Goal: Information Seeking & Learning: Find specific fact

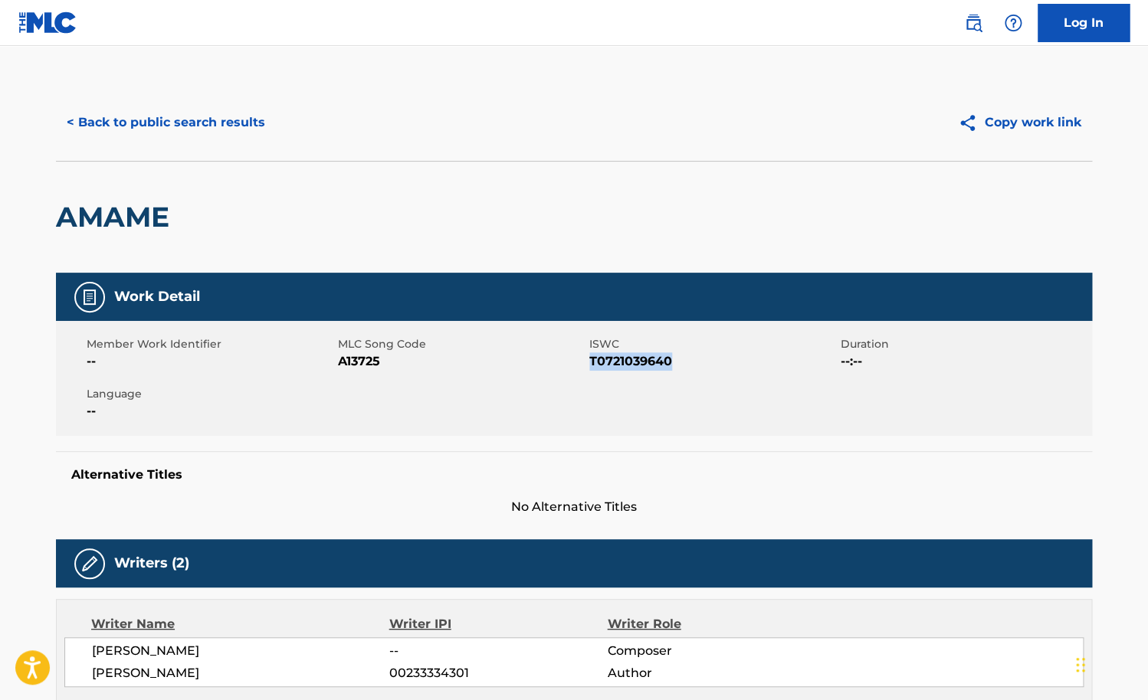
click at [209, 120] on button "< Back to public search results" at bounding box center [166, 122] width 220 height 38
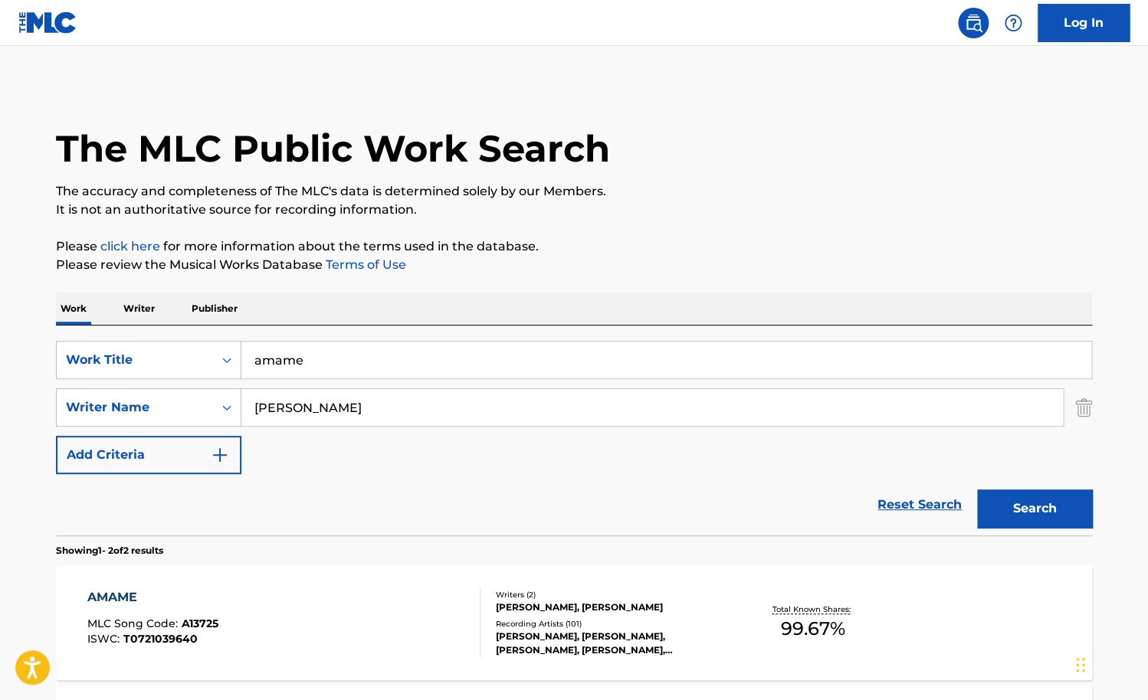
scroll to position [84, 0]
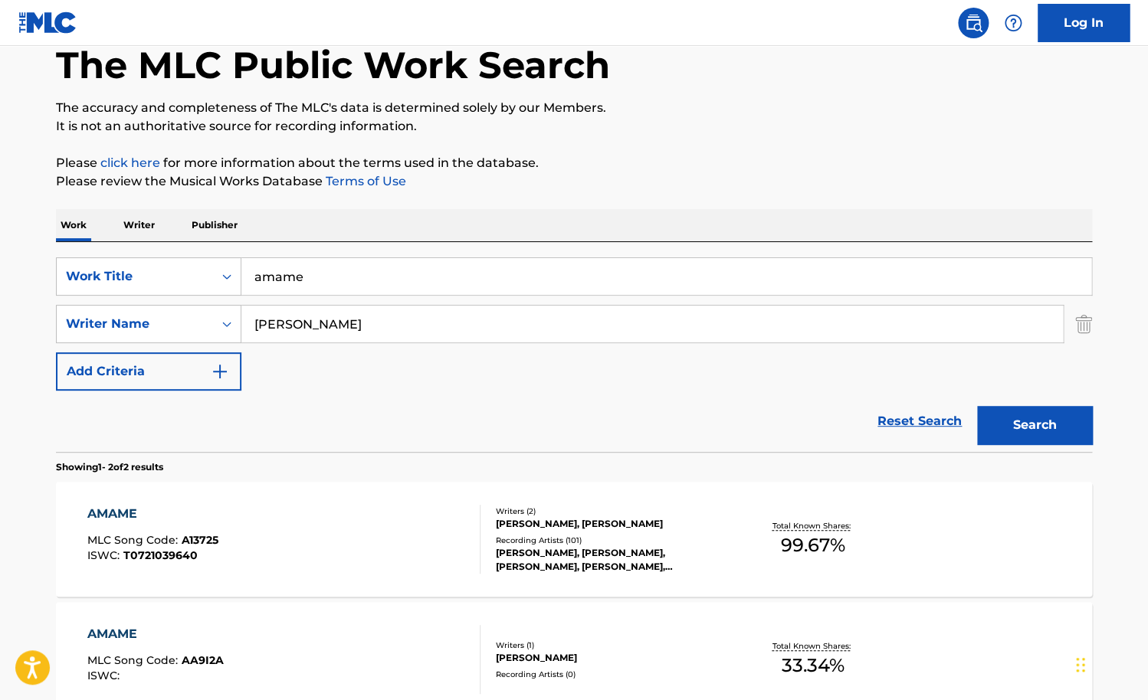
click at [323, 274] on input "amame" at bounding box center [666, 276] width 850 height 37
paste input "[PERSON_NAME]"
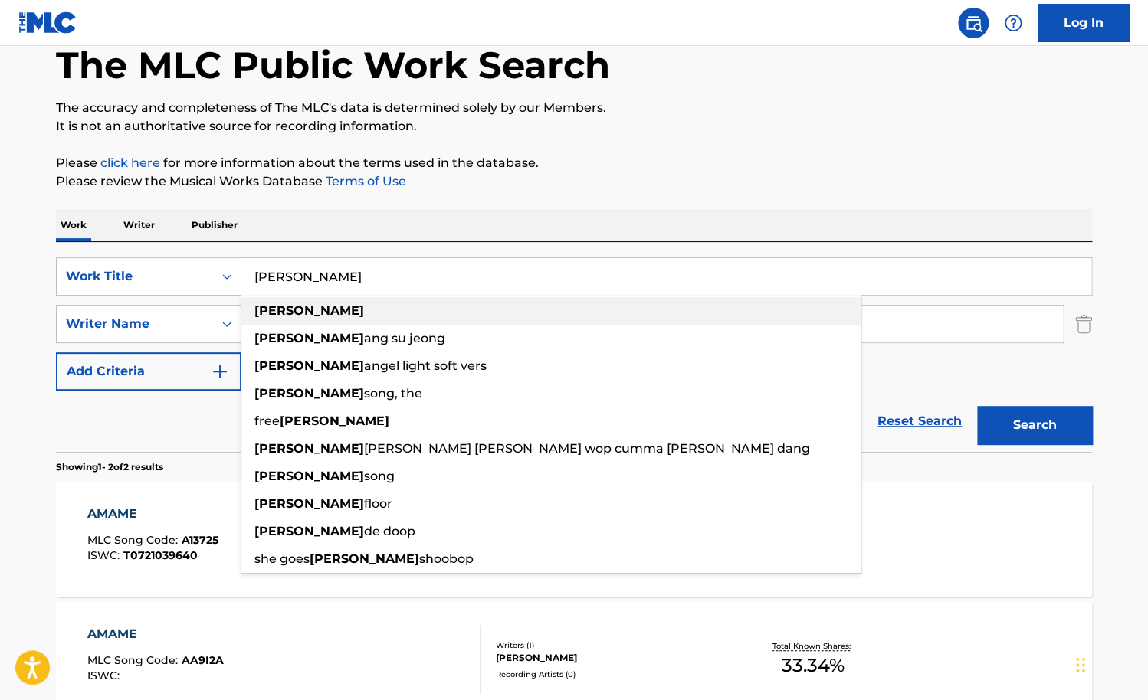
type input "[PERSON_NAME]"
click at [369, 235] on div "Work Writer Publisher" at bounding box center [574, 225] width 1036 height 32
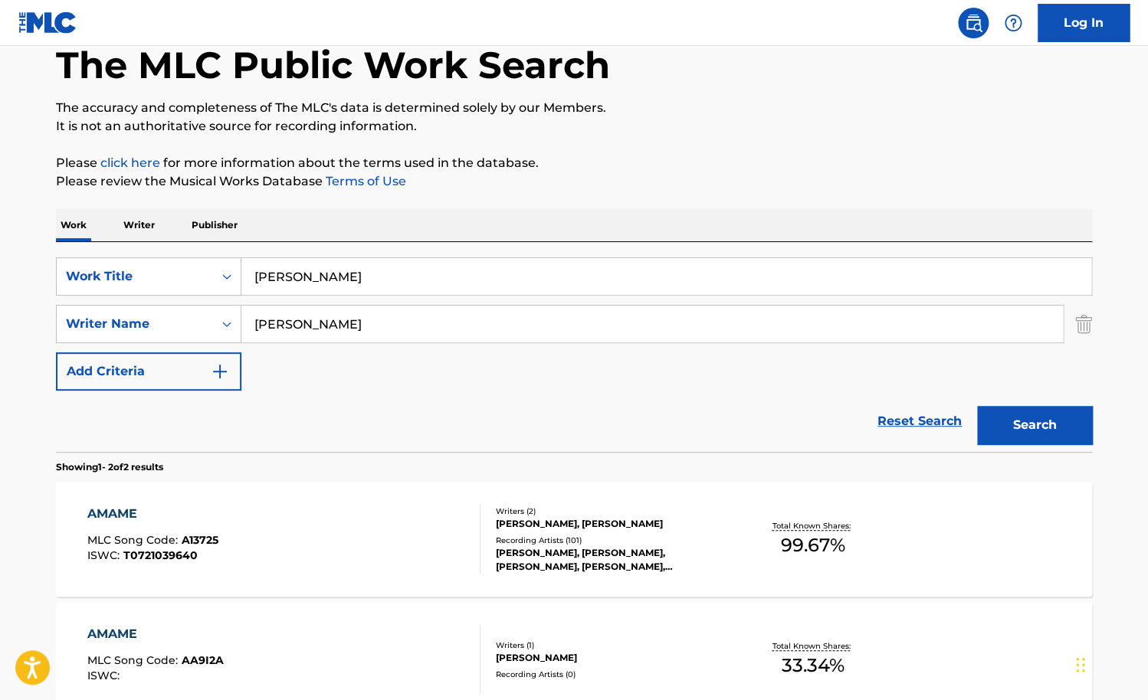
click at [349, 316] on input "[PERSON_NAME]" at bounding box center [651, 324] width 821 height 37
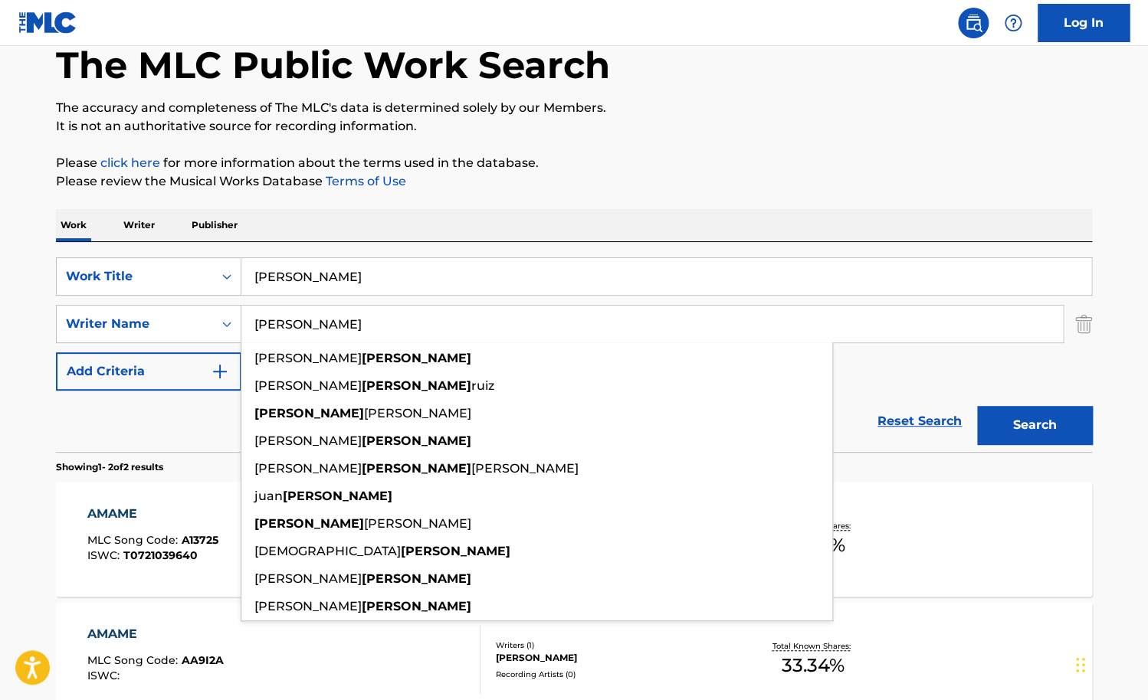
click at [349, 316] on input "[PERSON_NAME]" at bounding box center [651, 324] width 821 height 37
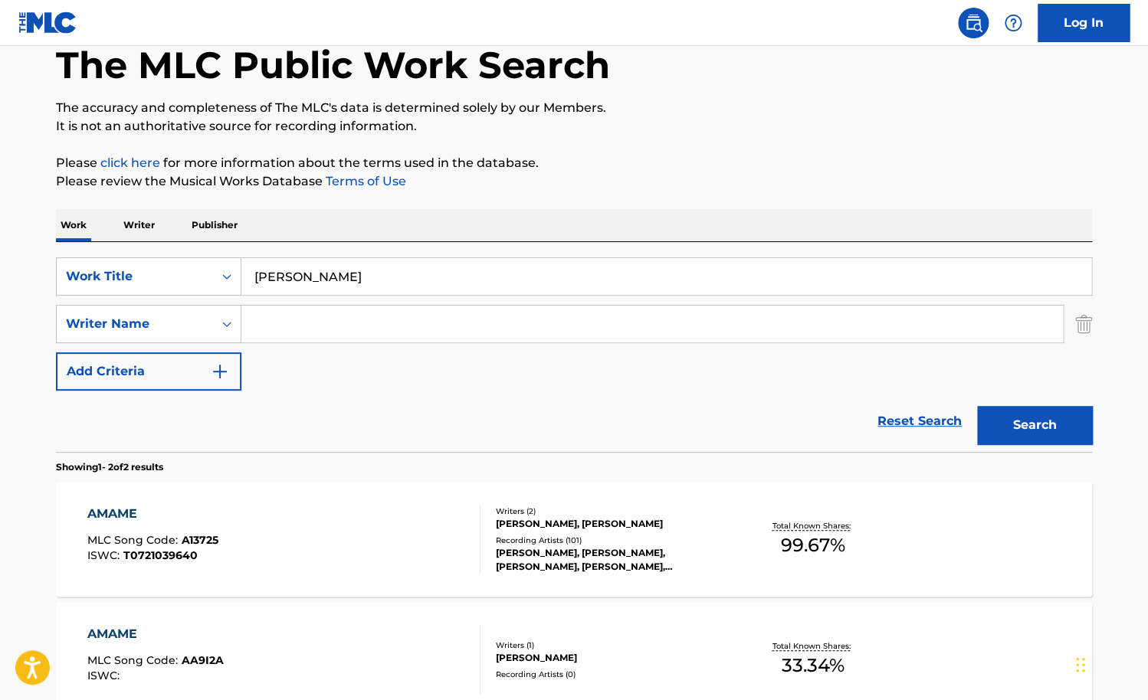
click at [977, 406] on button "Search" at bounding box center [1034, 425] width 115 height 38
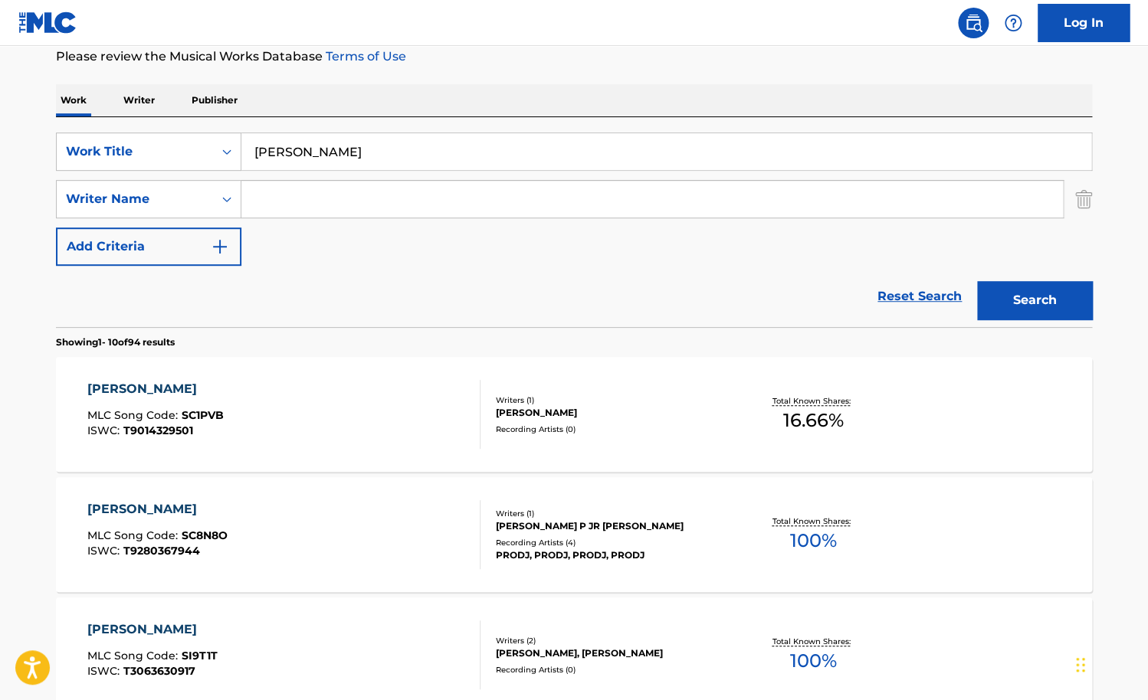
scroll to position [0, 0]
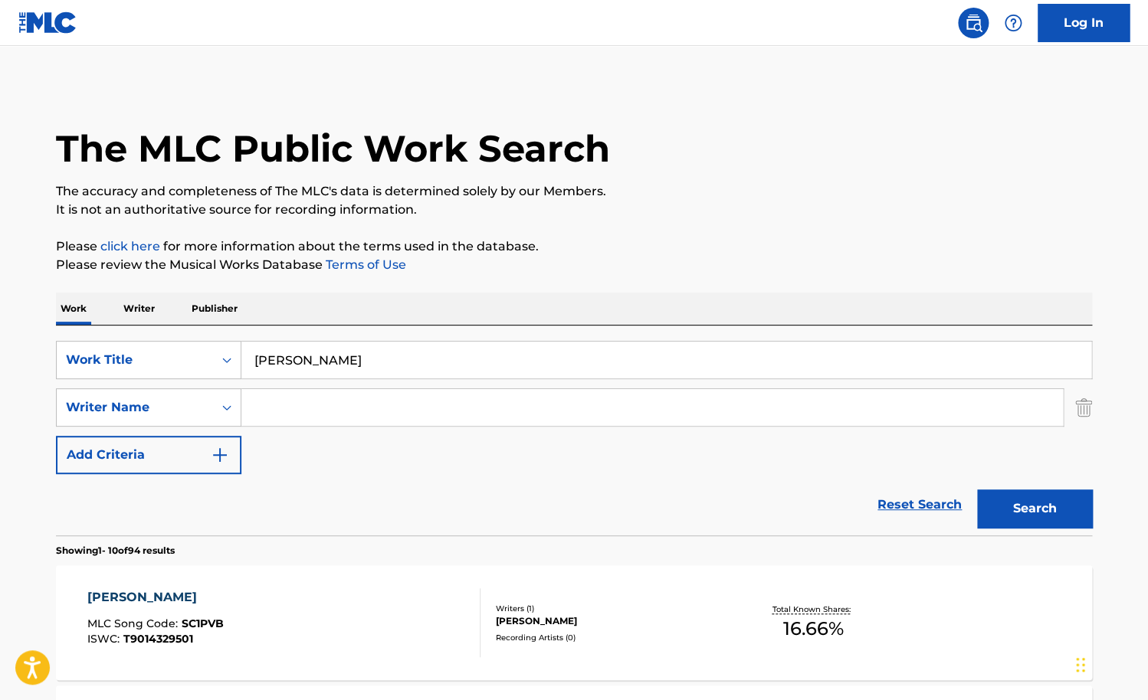
paste input "[PERSON_NAME]"
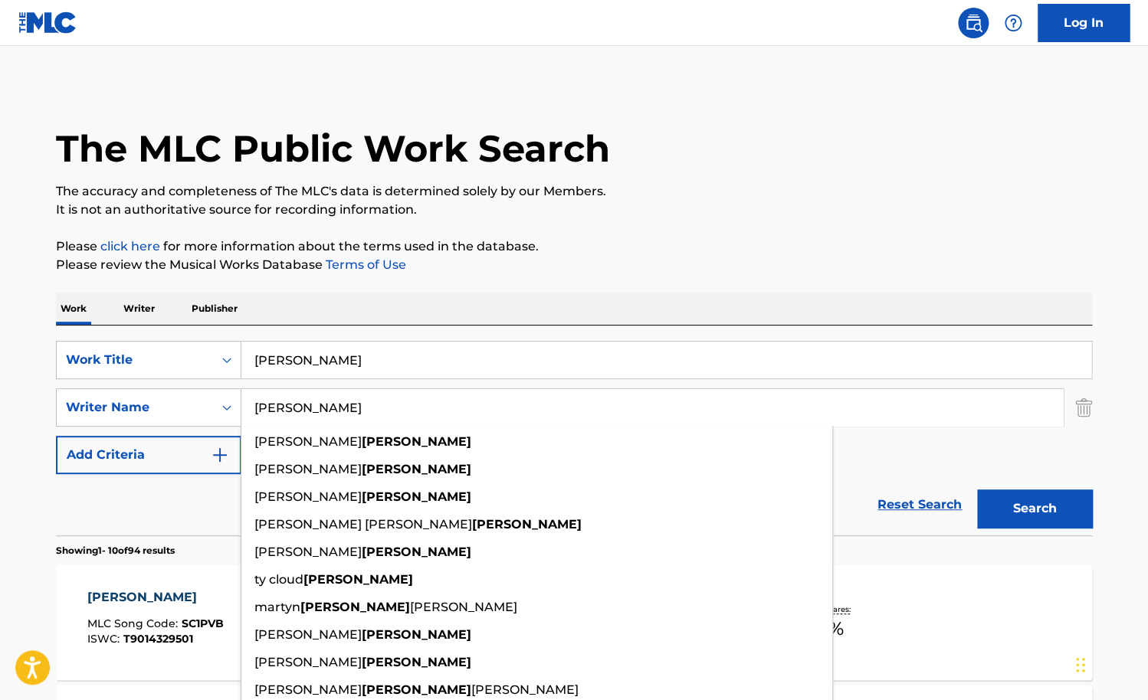
type input "[PERSON_NAME]"
click at [977, 490] on button "Search" at bounding box center [1034, 509] width 115 height 38
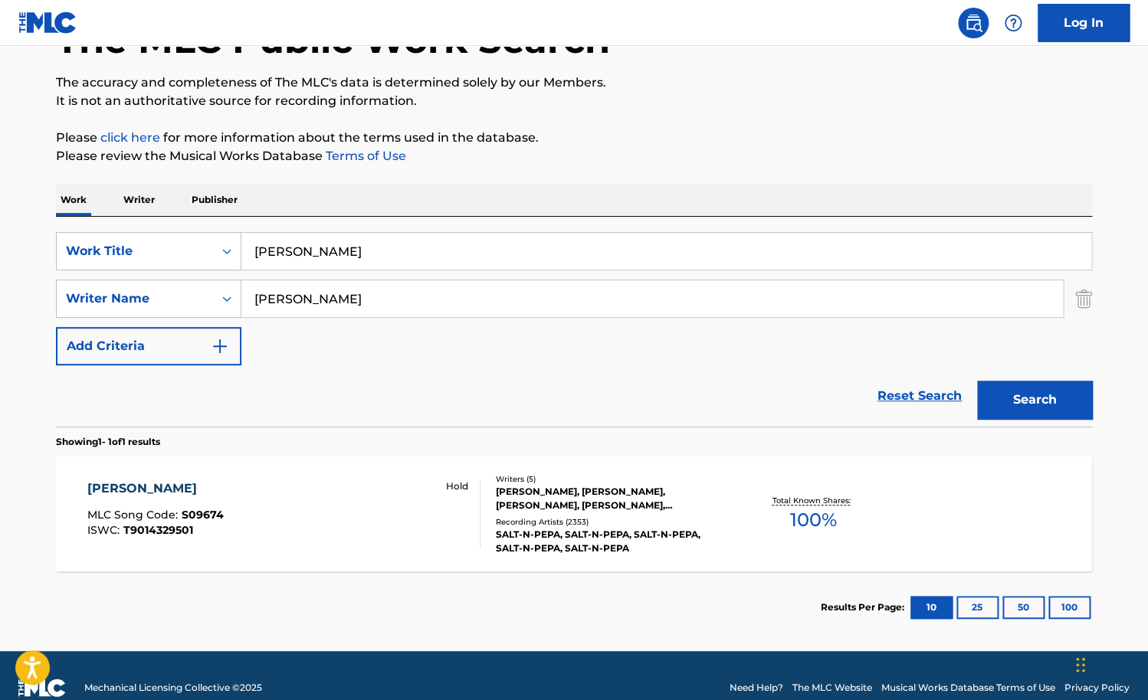
scroll to position [111, 0]
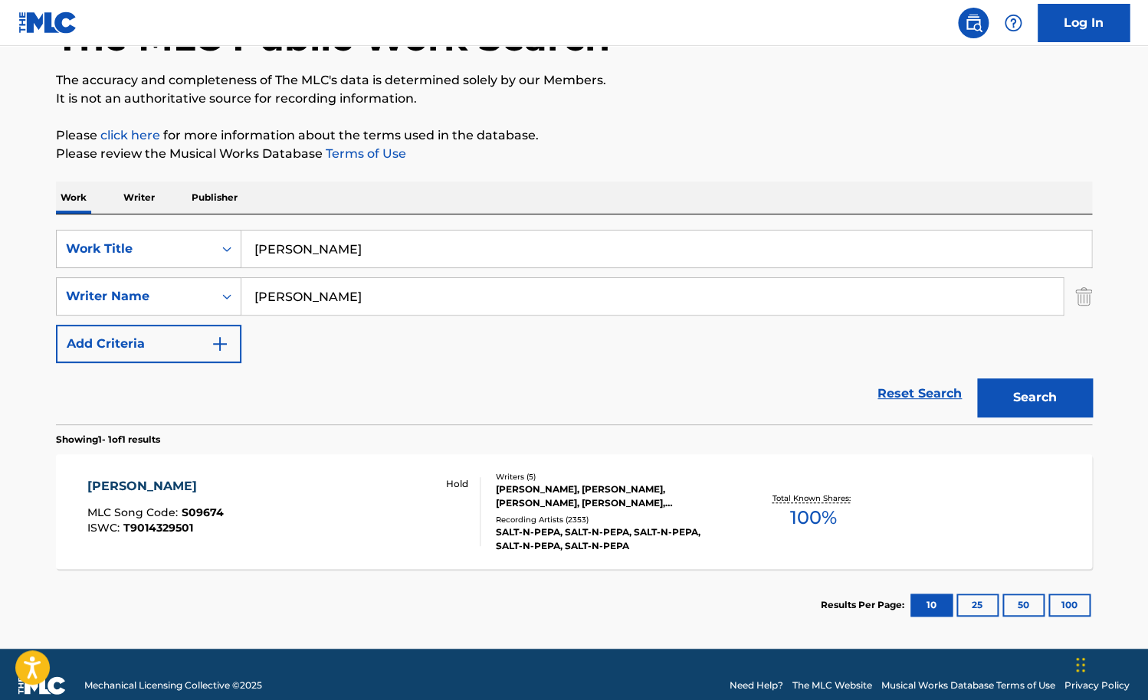
click at [333, 518] on div "[PERSON_NAME] MLC Song Code : S09674 ISWC : T9014329501 Hold" at bounding box center [284, 511] width 394 height 69
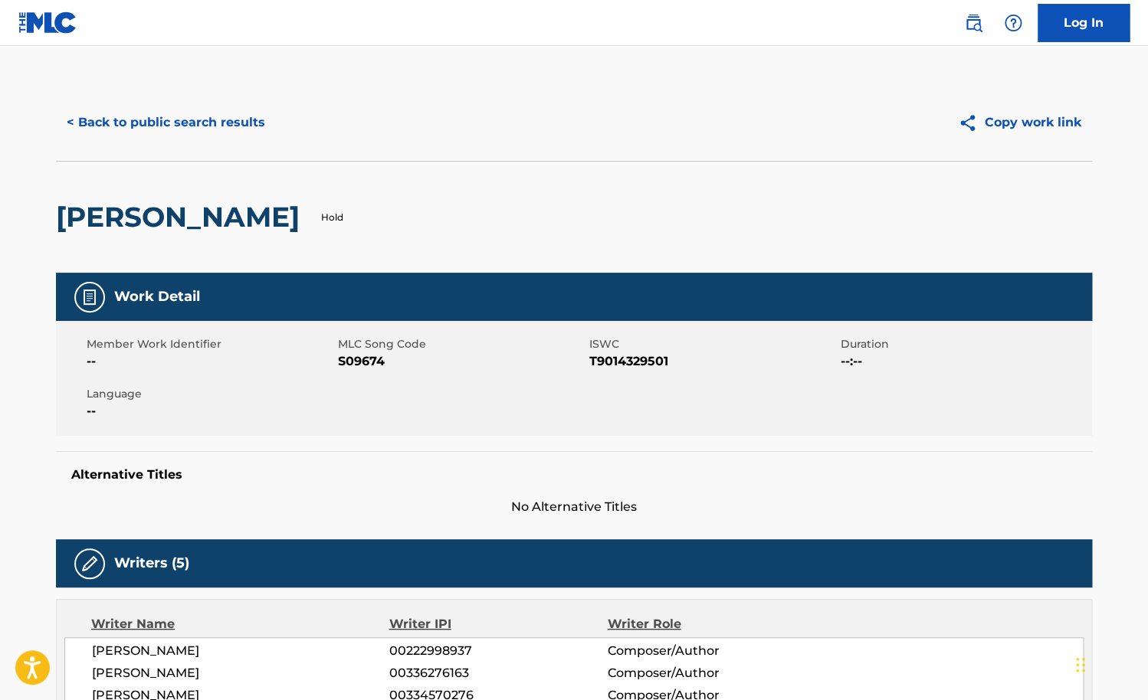
click at [154, 117] on button "< Back to public search results" at bounding box center [166, 122] width 220 height 38
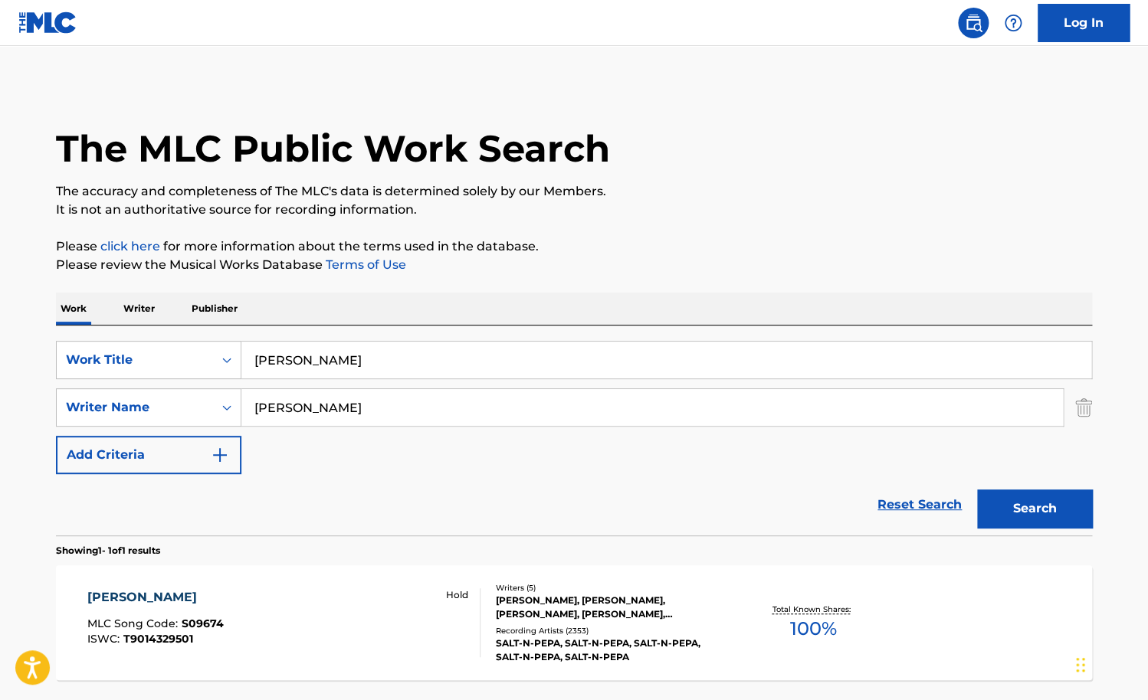
scroll to position [46, 0]
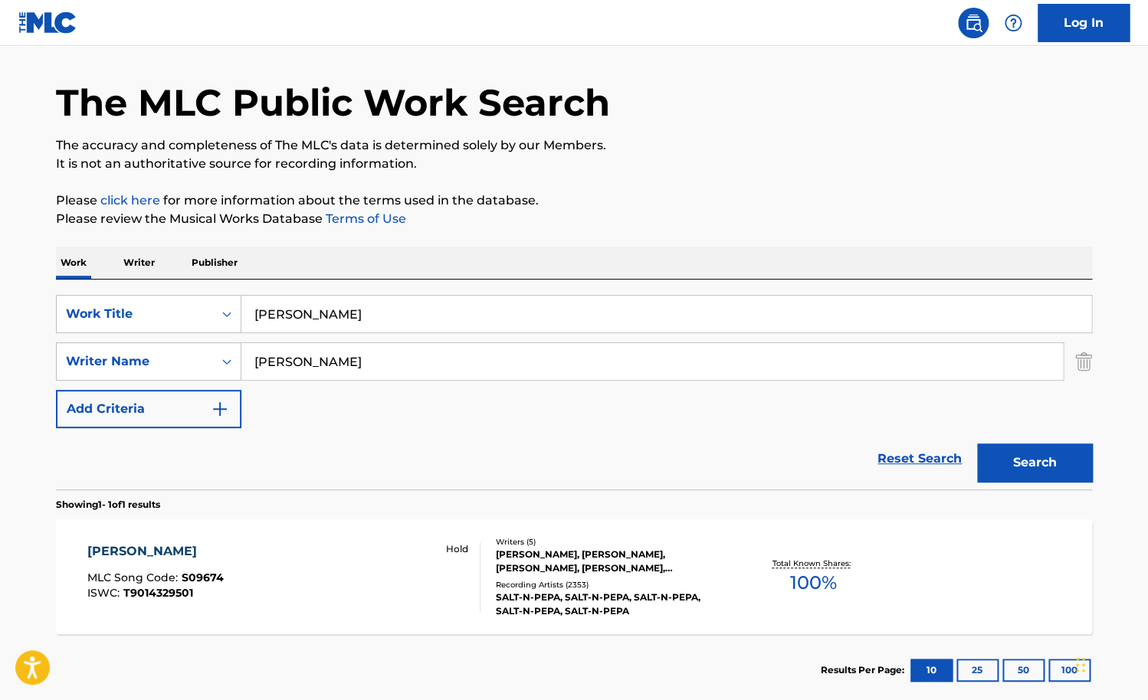
click at [321, 306] on input "[PERSON_NAME]" at bounding box center [666, 314] width 850 height 37
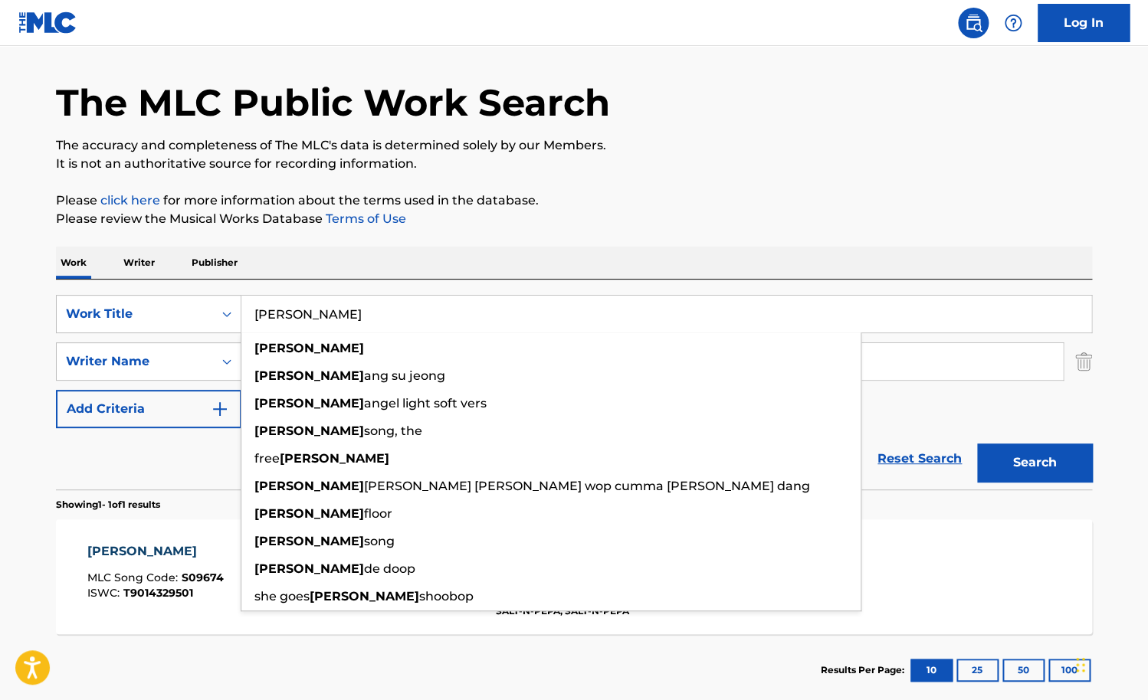
paste input "w Me Love"
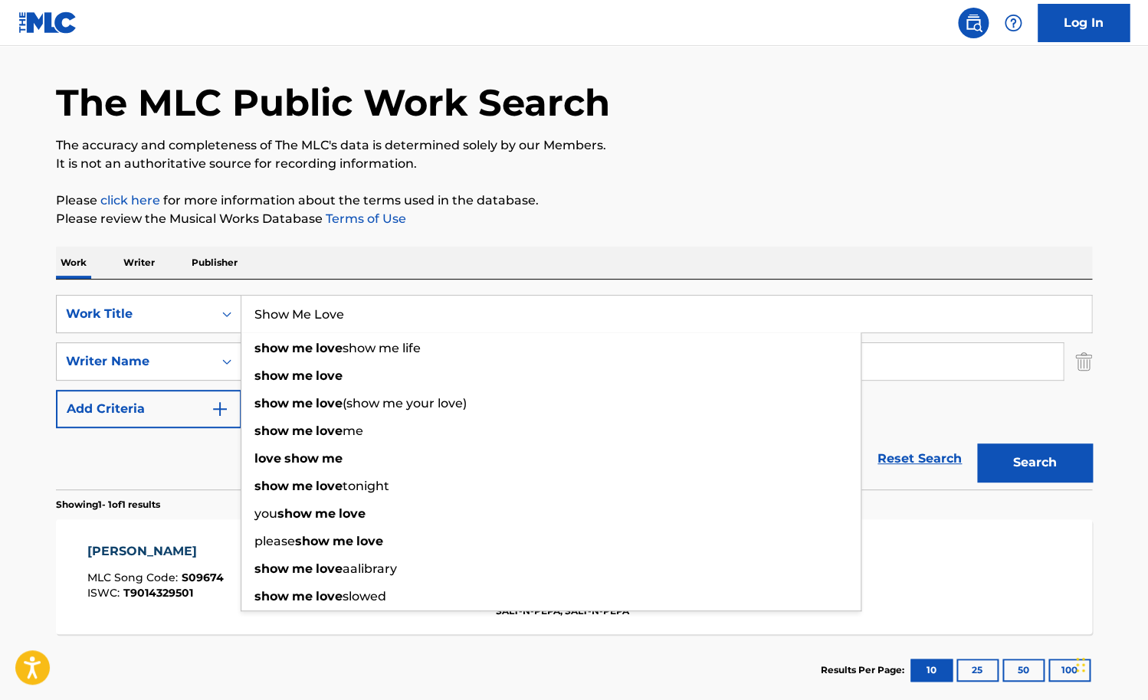
type input "Show Me Love"
click at [332, 285] on div "SearchWithCriteria156b2168-fc16-4e04-836f-8d3294404ef7 Work Title Show Me Love …" at bounding box center [574, 385] width 1036 height 210
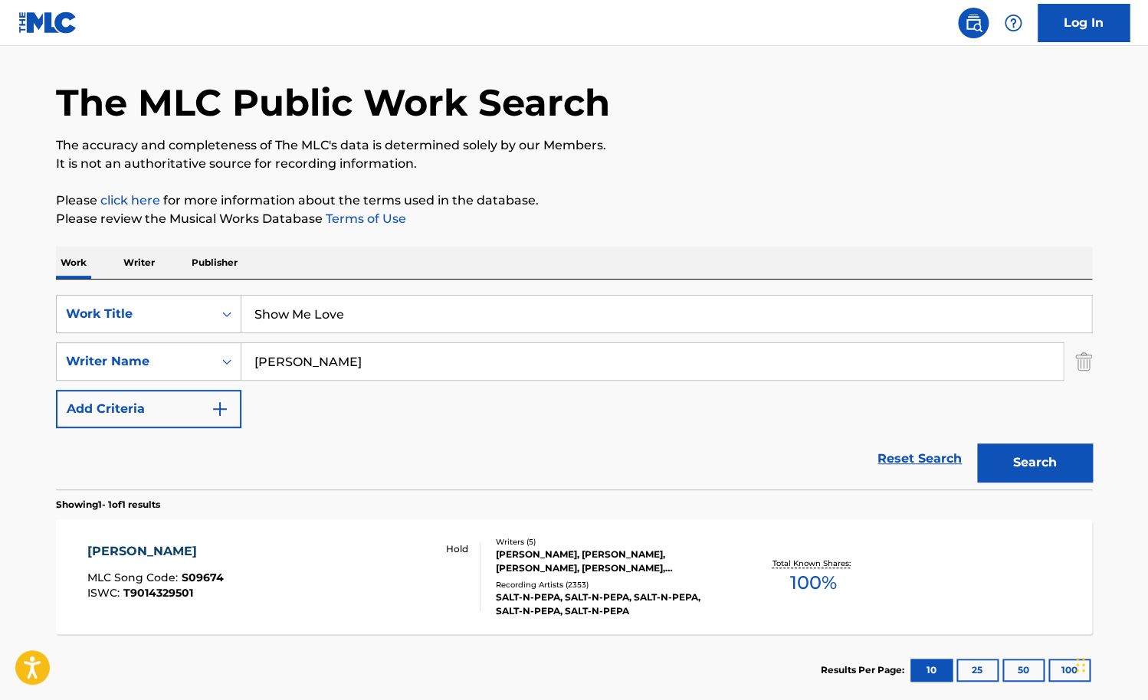
click at [324, 351] on input "[PERSON_NAME]" at bounding box center [651, 361] width 821 height 37
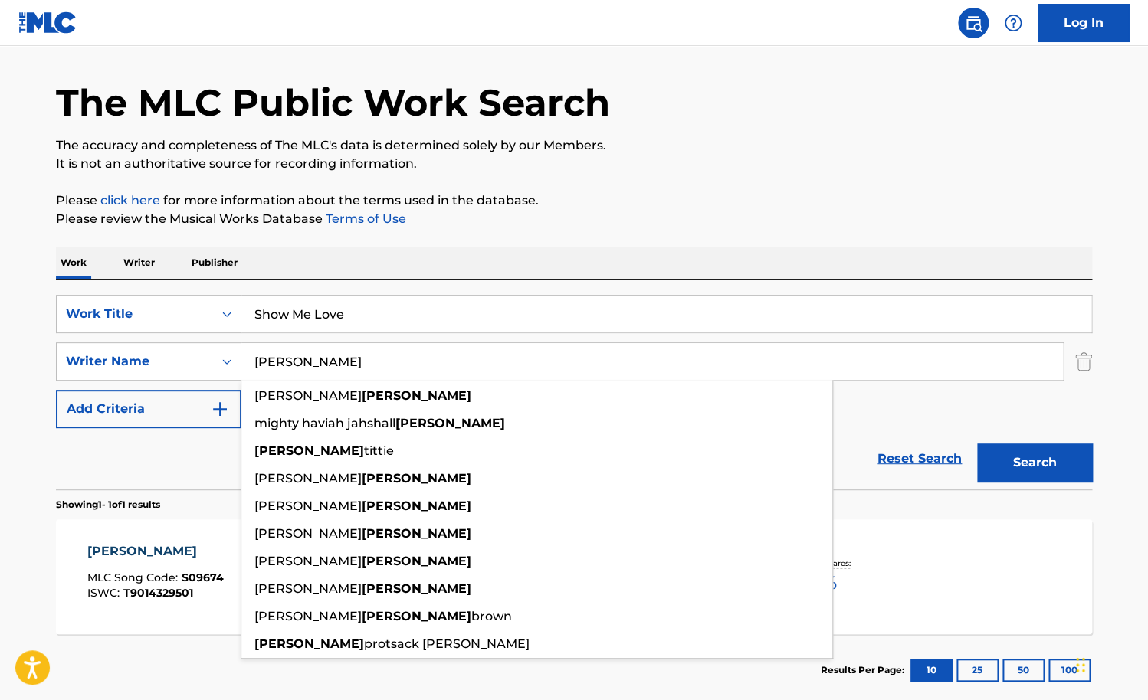
click at [324, 351] on input "[PERSON_NAME]" at bounding box center [651, 361] width 821 height 37
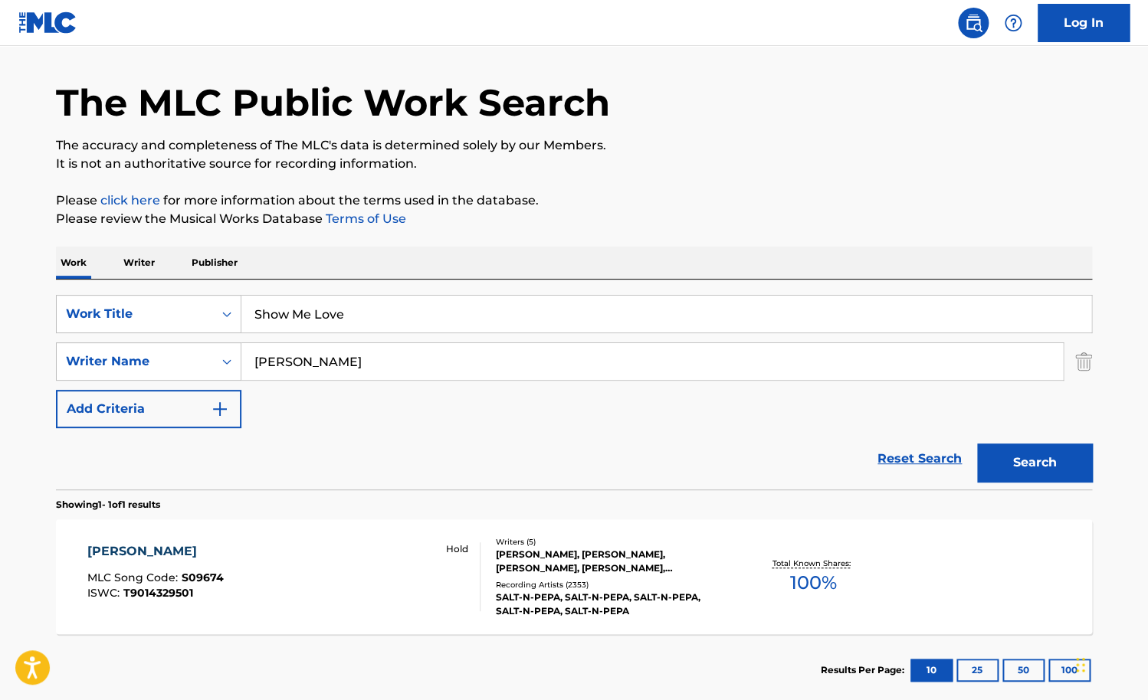
click at [977, 444] on button "Search" at bounding box center [1034, 463] width 115 height 38
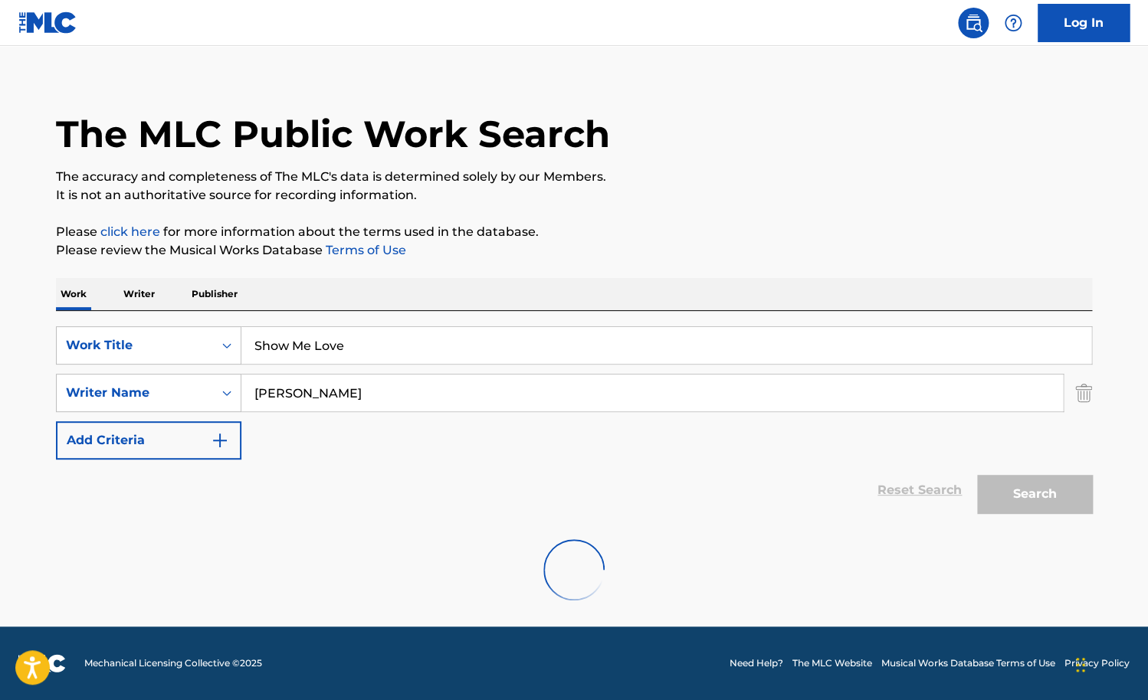
scroll to position [0, 0]
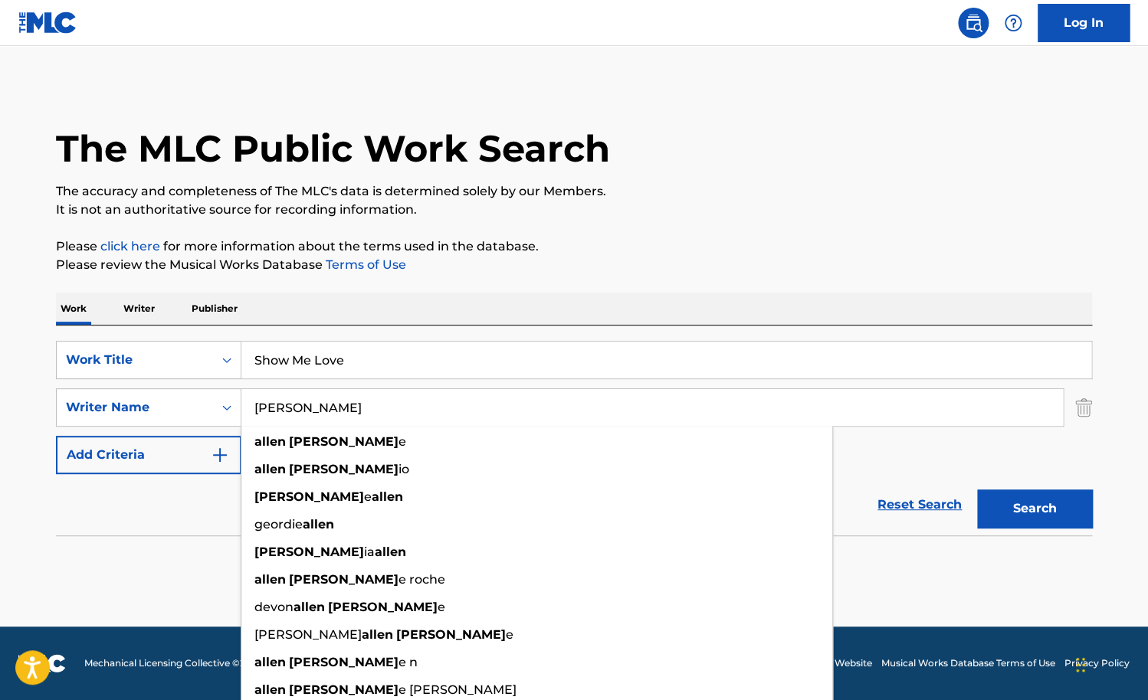
type input "[PERSON_NAME]"
click at [977, 490] on button "Search" at bounding box center [1034, 509] width 115 height 38
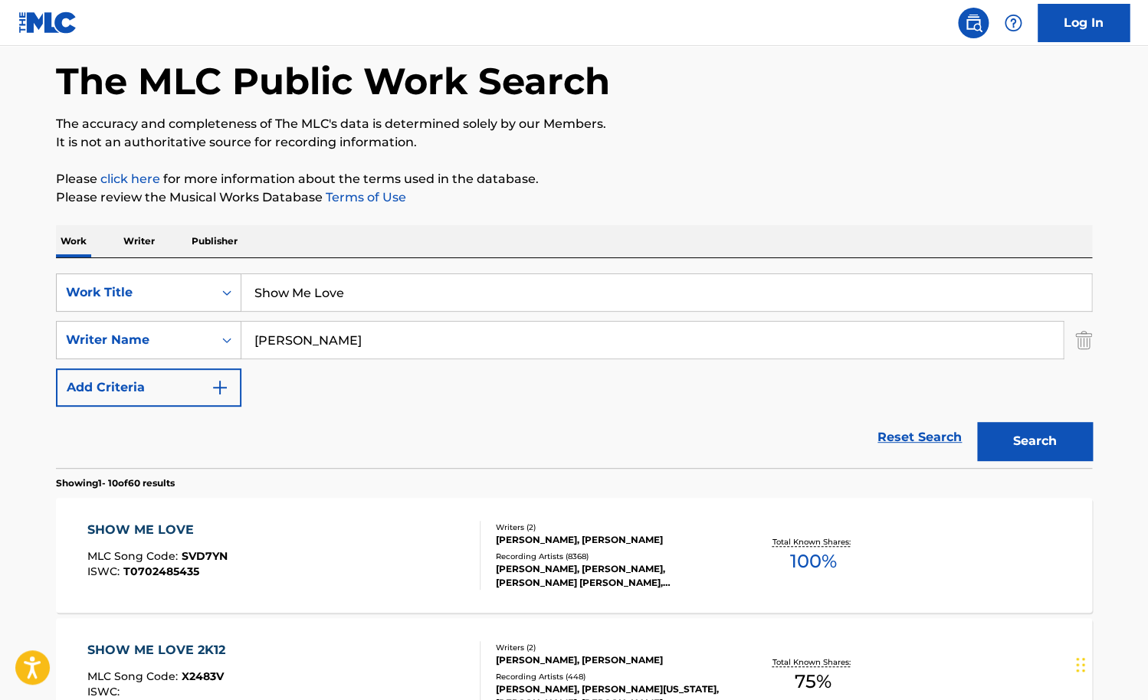
scroll to position [92, 0]
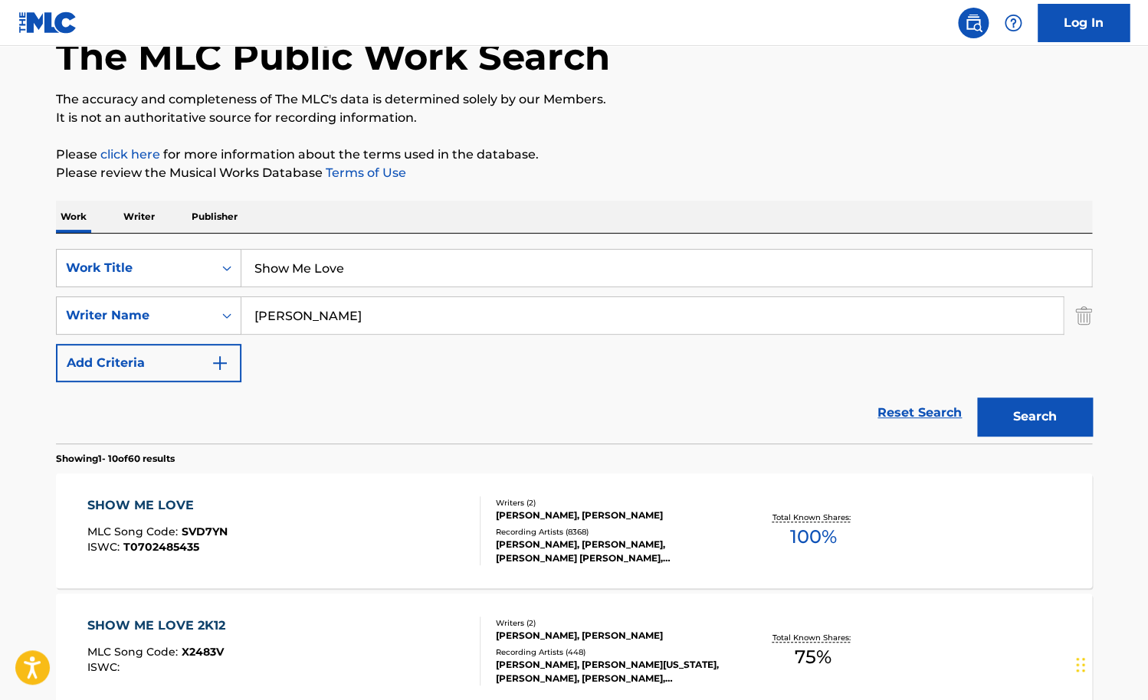
click at [421, 531] on div "SHOW ME LOVE MLC Song Code : SVD7YN ISWC : T0702485435" at bounding box center [284, 531] width 394 height 69
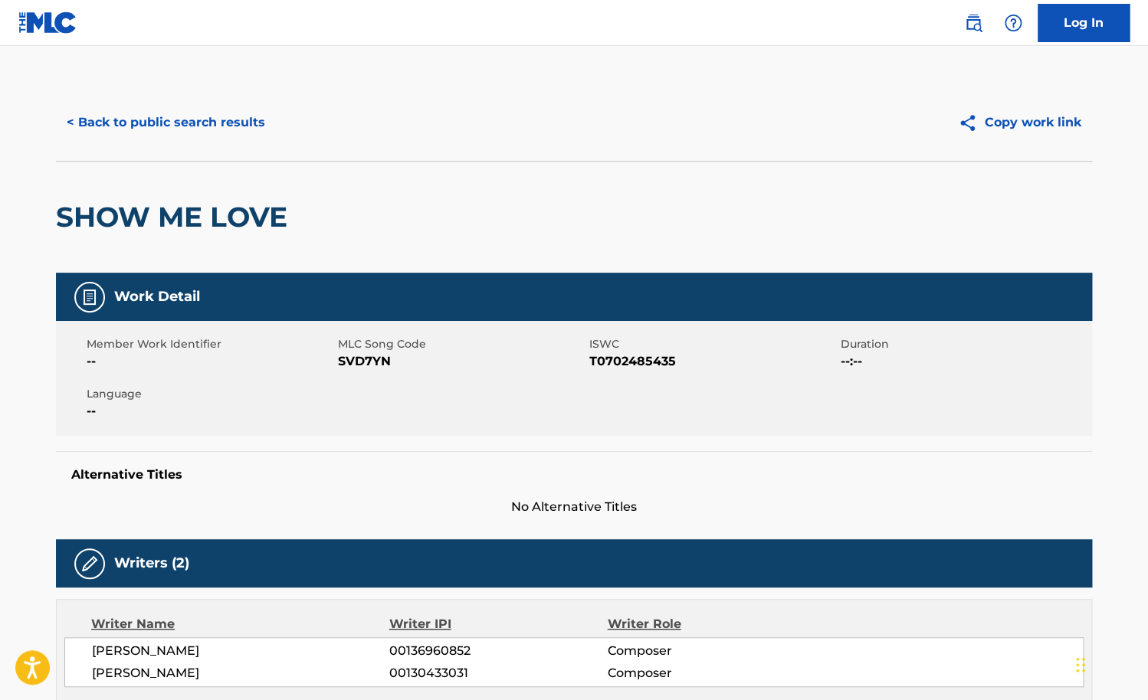
click at [604, 357] on span "T0702485435" at bounding box center [713, 361] width 248 height 18
copy span "T0702485435"
click at [217, 125] on button "< Back to public search results" at bounding box center [166, 122] width 220 height 38
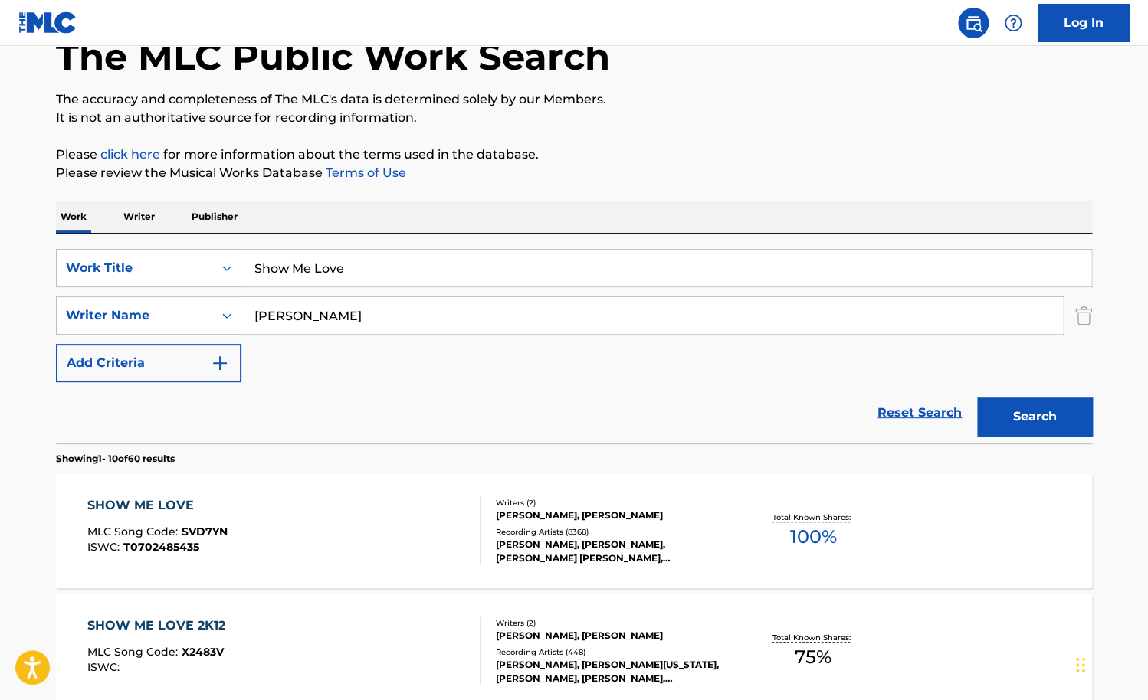
click at [377, 267] on input "Show Me Love" at bounding box center [666, 268] width 850 height 37
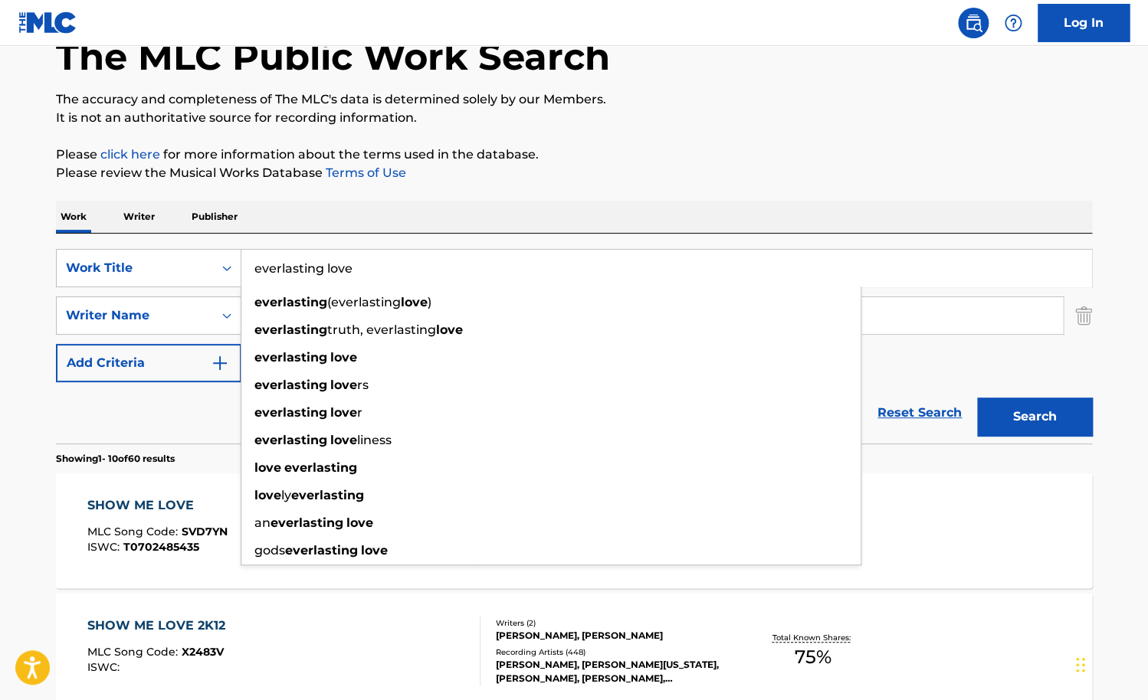
type input "everlasting love"
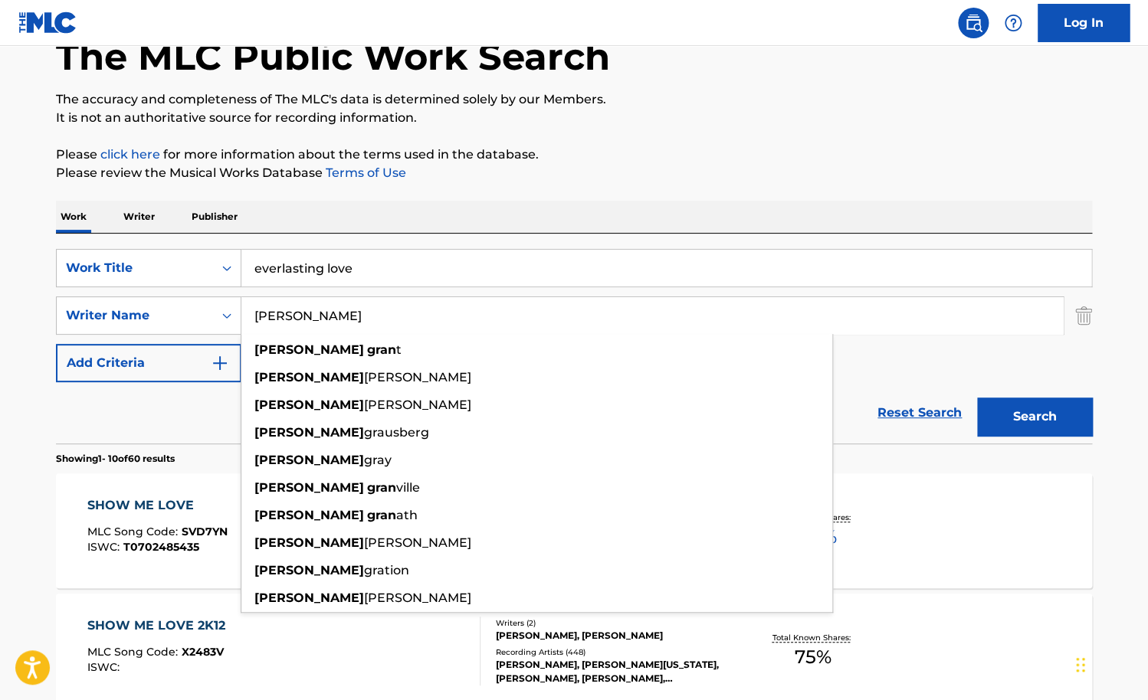
type input "[PERSON_NAME]"
click at [977, 398] on button "Search" at bounding box center [1034, 417] width 115 height 38
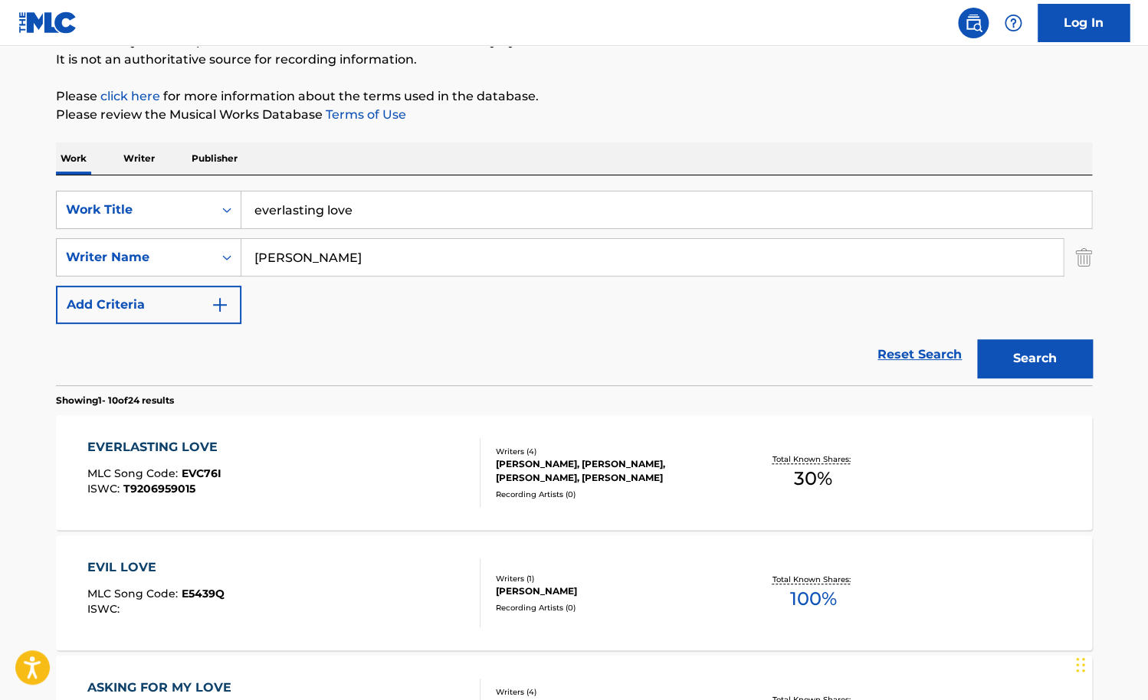
scroll to position [154, 0]
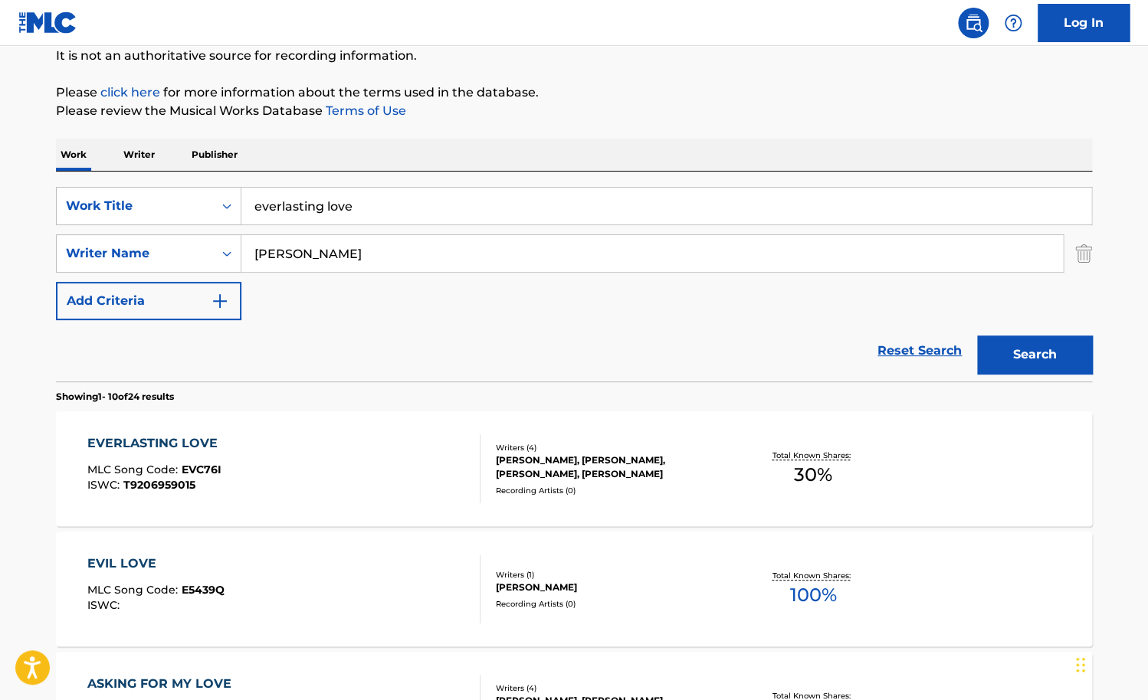
click at [388, 454] on div "EVERLASTING LOVE MLC Song Code : EVC76I ISWC : T9206959015" at bounding box center [284, 468] width 394 height 69
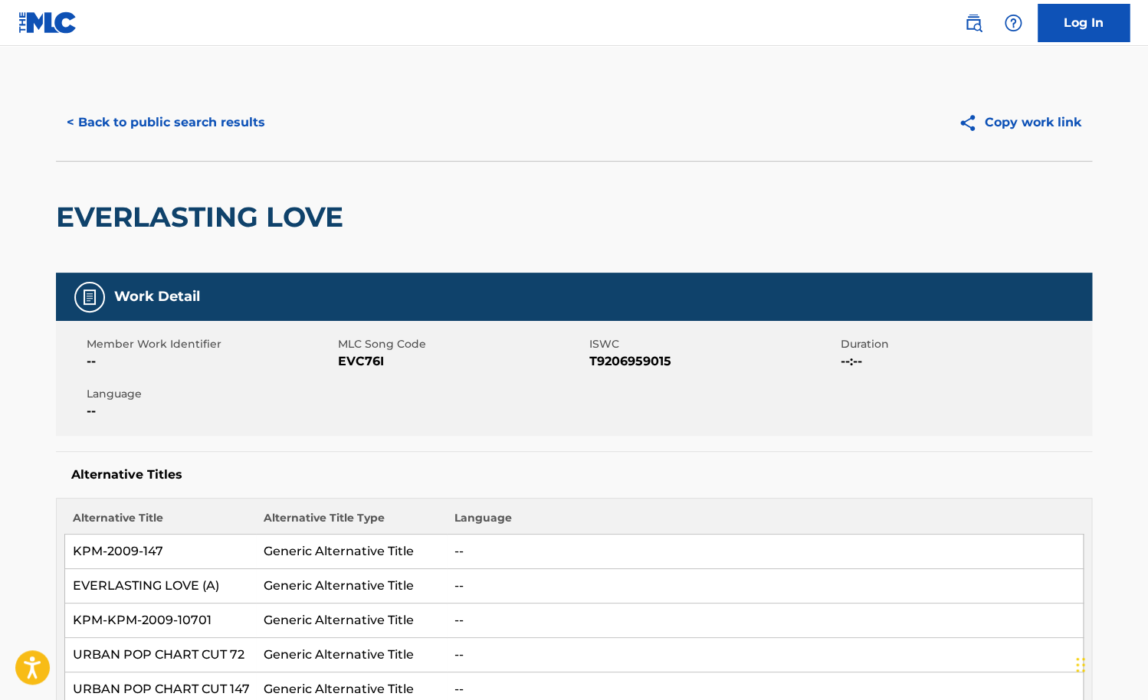
click at [179, 141] on button "< Back to public search results" at bounding box center [166, 122] width 220 height 38
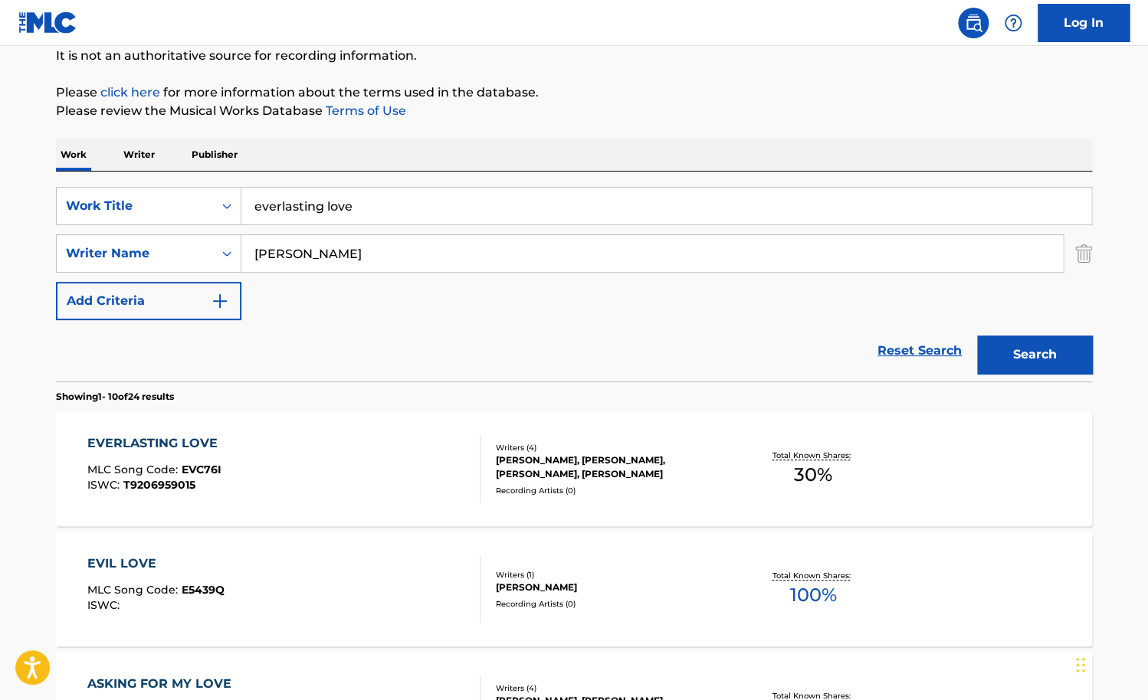
click at [332, 213] on input "everlasting love" at bounding box center [666, 206] width 850 height 37
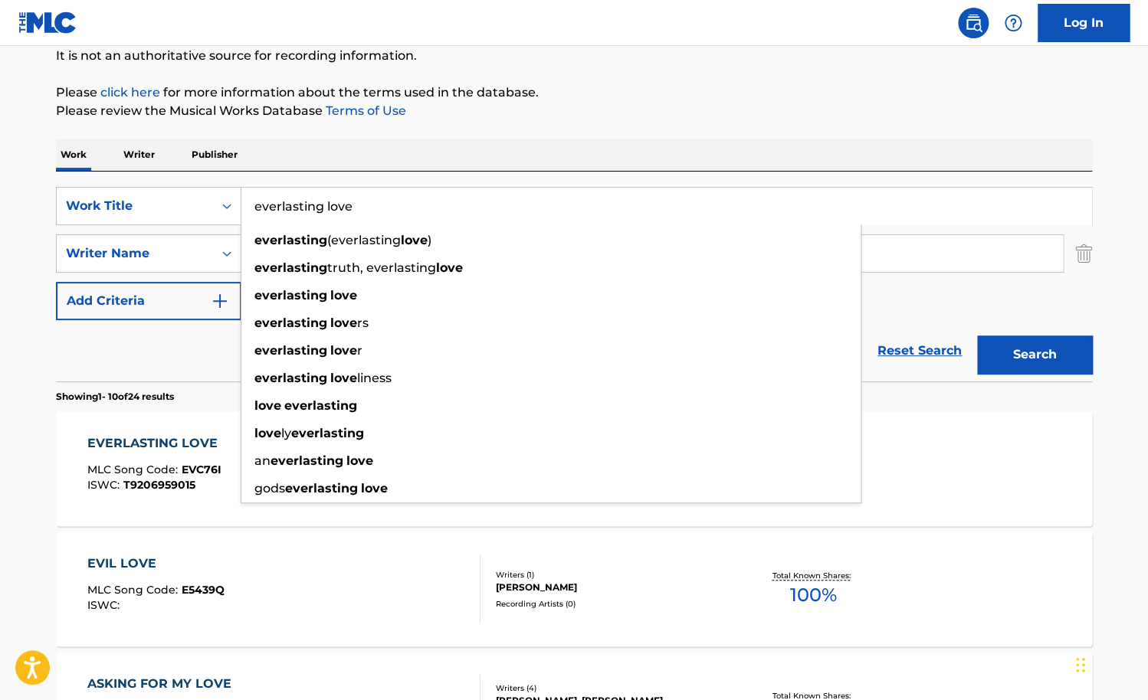
click at [332, 213] on input "everlasting love" at bounding box center [666, 206] width 850 height 37
paste input "Love Me Like M"
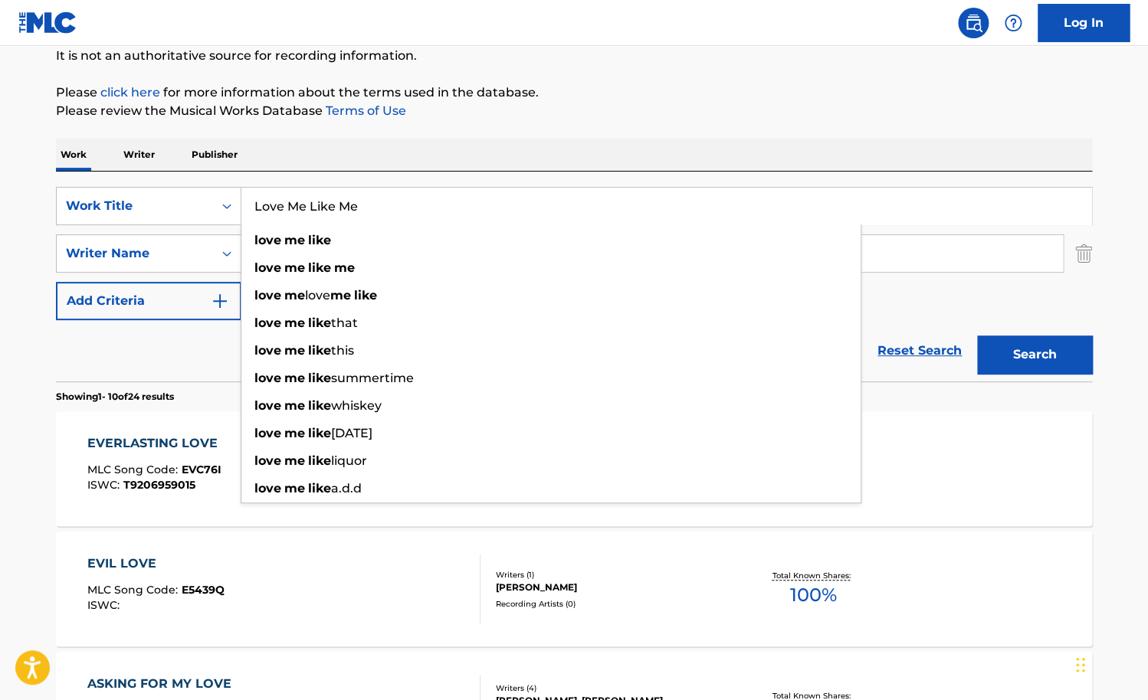
type input "Love Me Like Me"
click at [420, 139] on div "Work Writer Publisher" at bounding box center [574, 155] width 1036 height 32
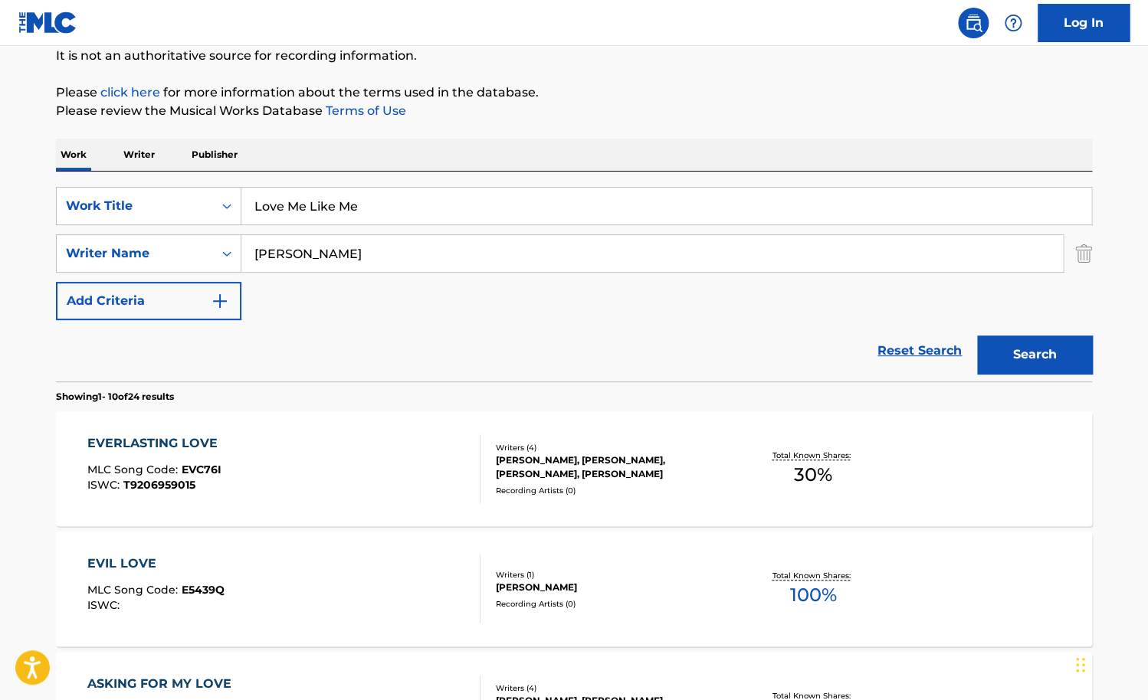
click at [334, 237] on input "[PERSON_NAME]" at bounding box center [651, 253] width 821 height 37
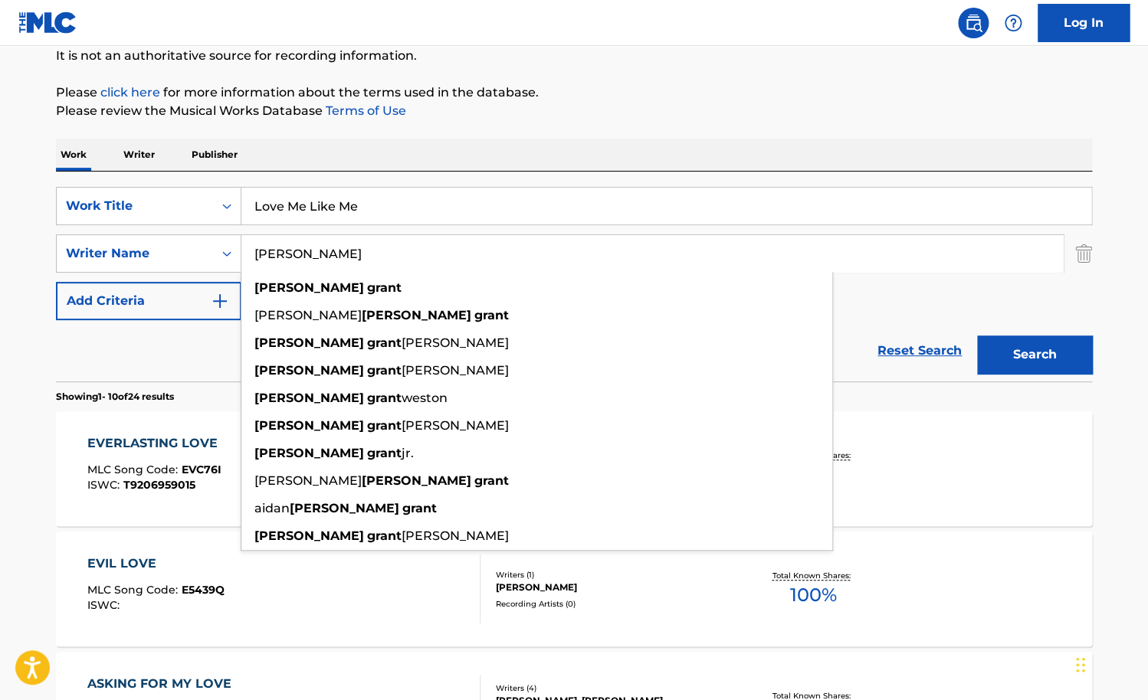
click at [331, 250] on input "[PERSON_NAME]" at bounding box center [651, 253] width 821 height 37
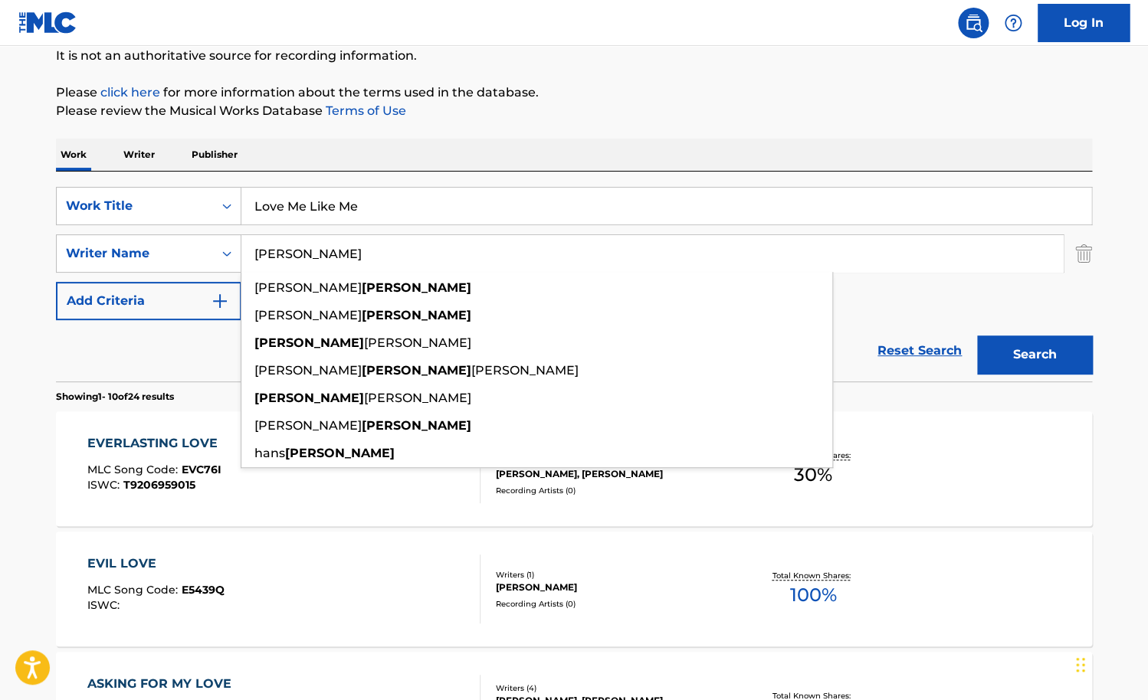
type input "[PERSON_NAME]"
click at [977, 336] on button "Search" at bounding box center [1034, 355] width 115 height 38
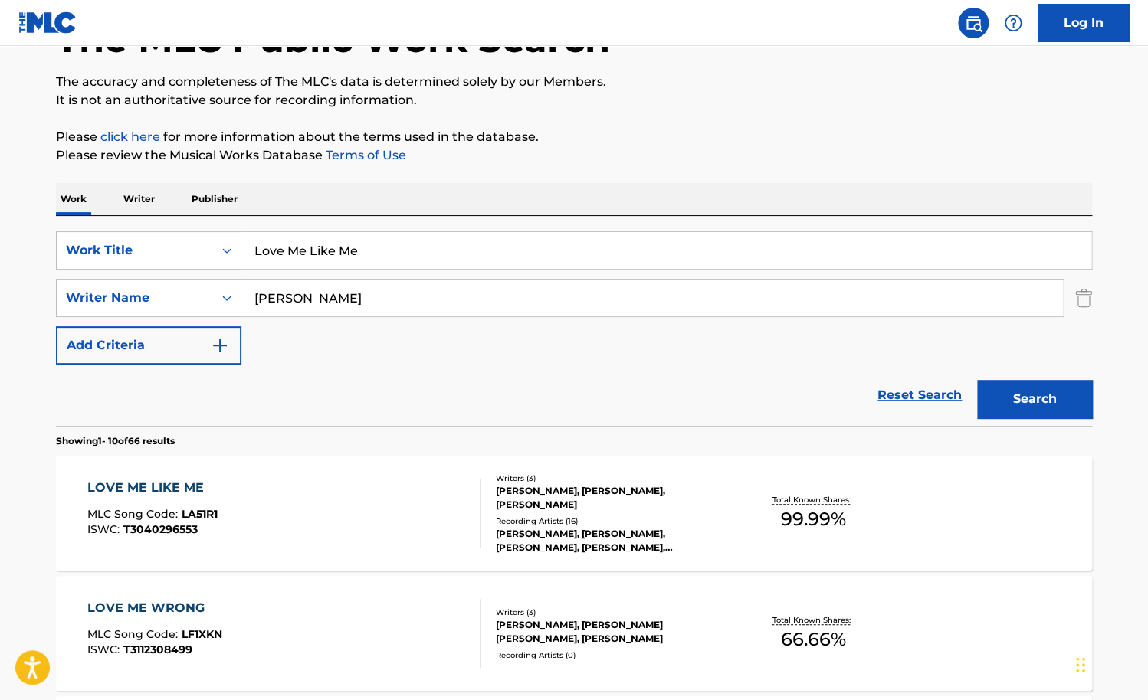
scroll to position [111, 0]
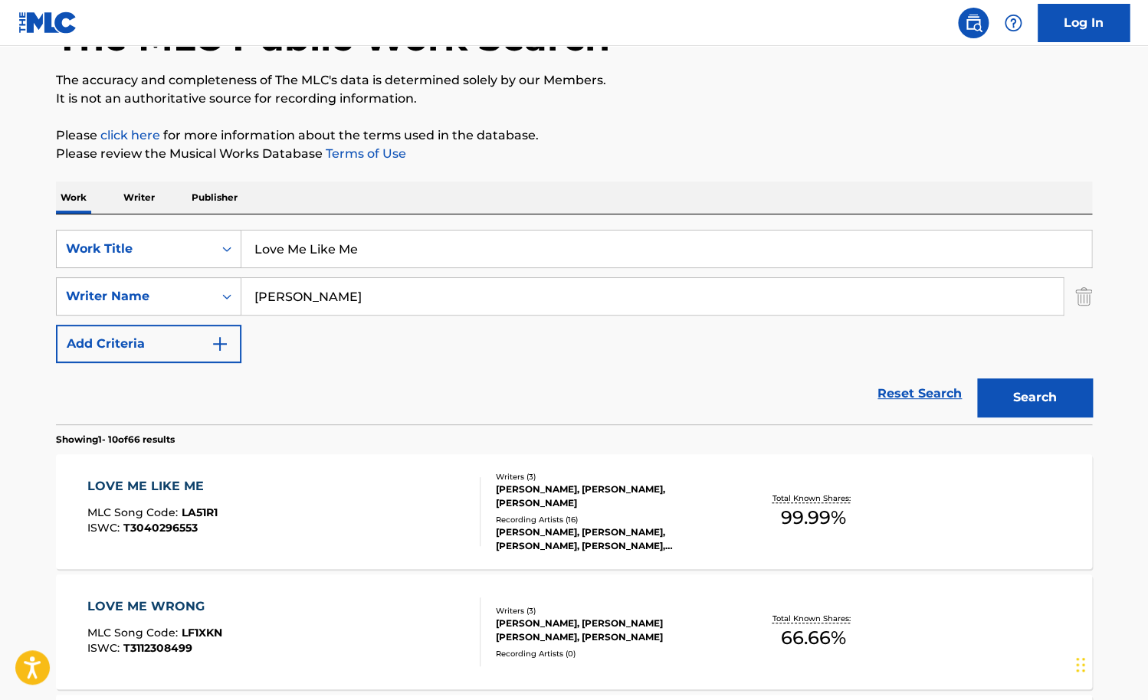
click at [414, 499] on div "LOVE ME LIKE ME MLC Song Code : LA51R1 ISWC : T3040296553" at bounding box center [284, 511] width 394 height 69
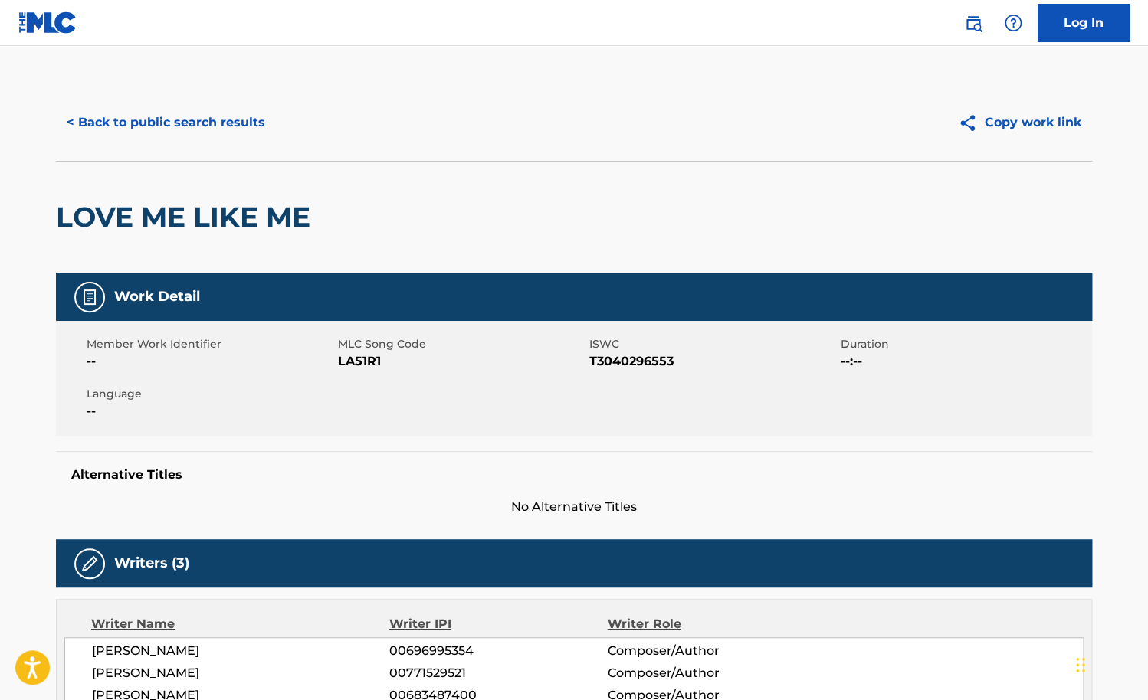
click at [184, 121] on button "< Back to public search results" at bounding box center [166, 122] width 220 height 38
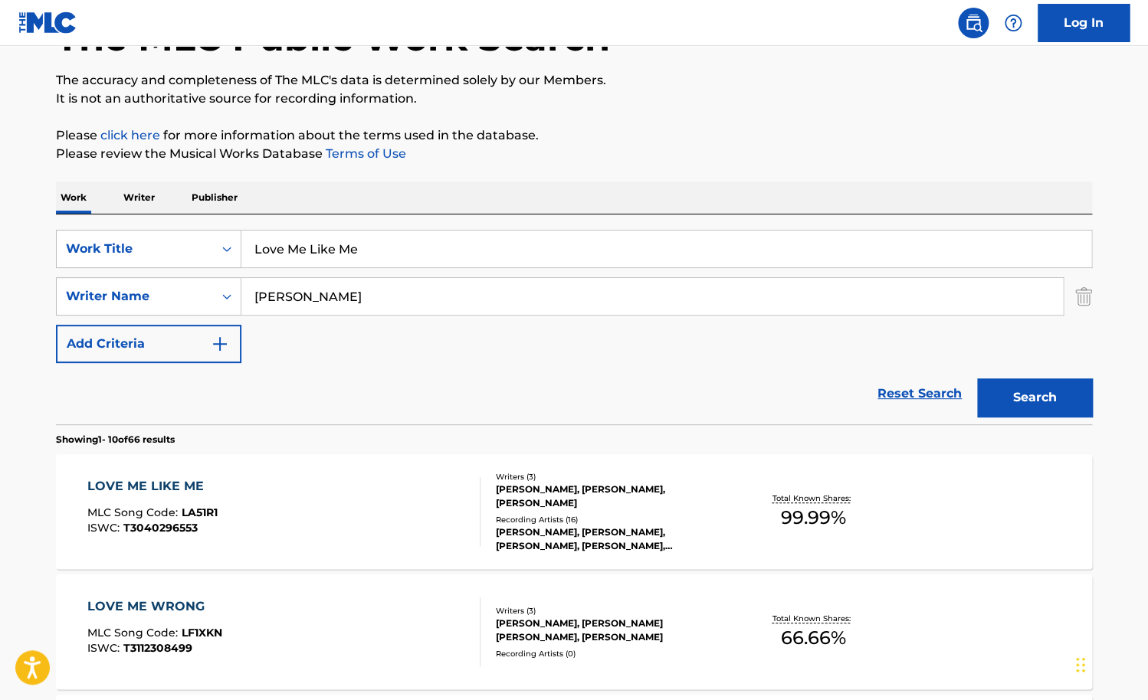
click at [380, 255] on input "Love Me Like Me" at bounding box center [666, 249] width 850 height 37
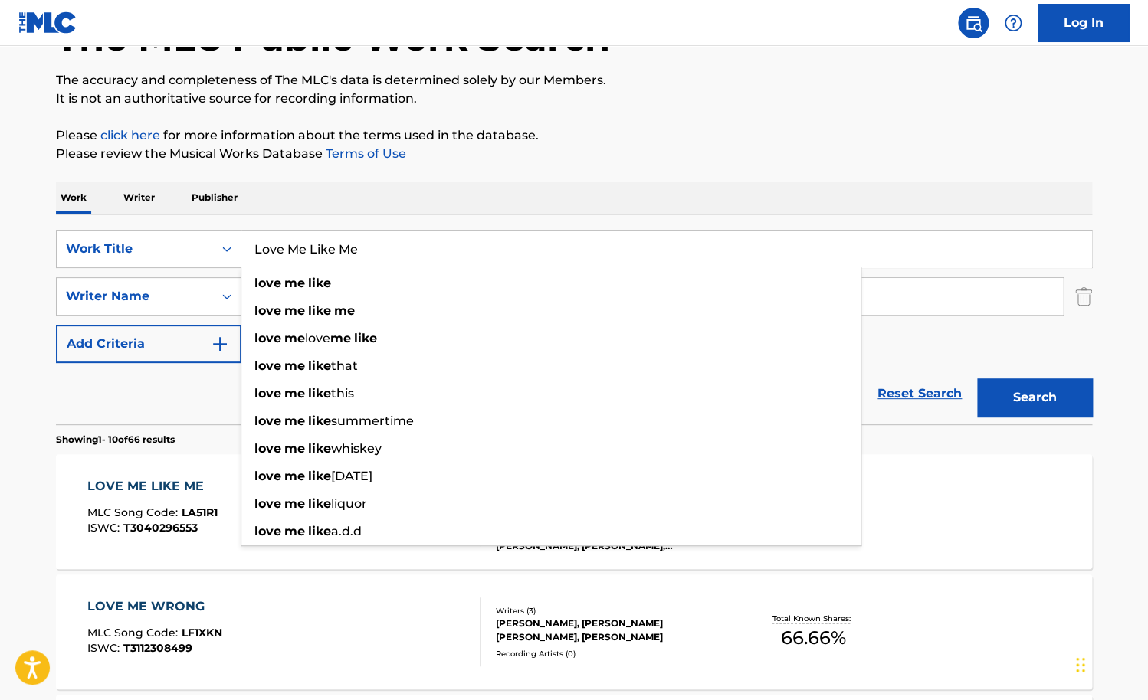
click at [380, 255] on input "Love Me Like Me" at bounding box center [666, 249] width 850 height 37
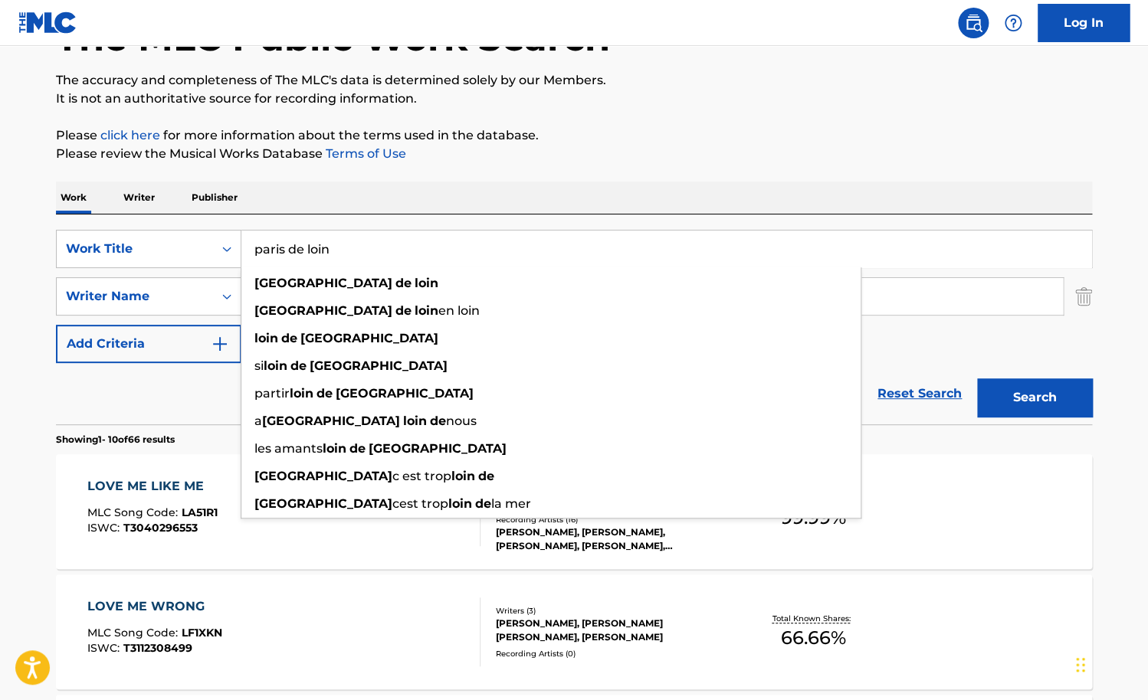
type input "paris de loin"
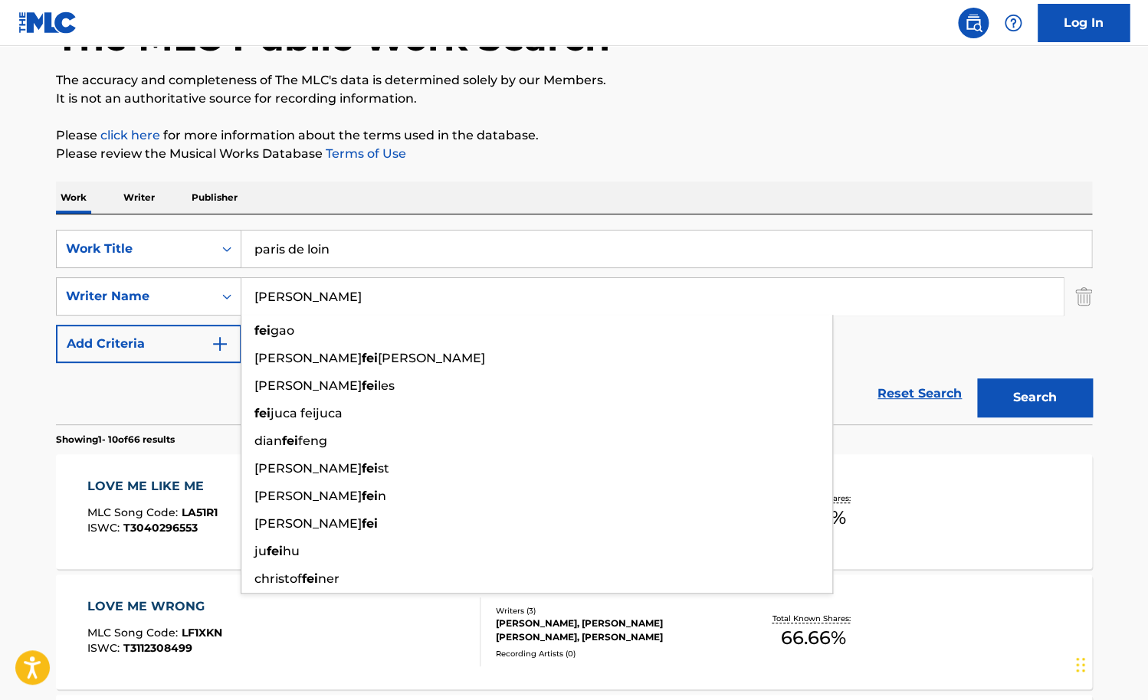
type input "[PERSON_NAME]"
click at [977, 379] on button "Search" at bounding box center [1034, 398] width 115 height 38
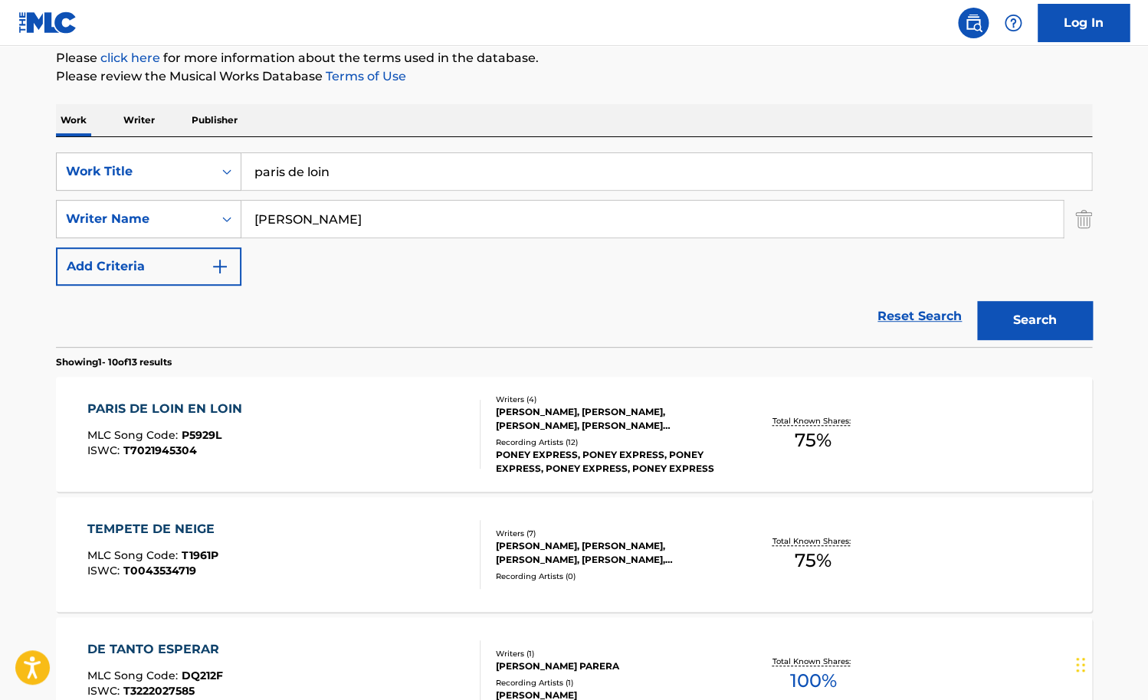
scroll to position [190, 0]
click at [317, 392] on div "PARIS DE LOIN EN LOIN MLC Song Code : P5929L ISWC : T7021945304 Writers ( 4 ) […" at bounding box center [574, 432] width 1036 height 115
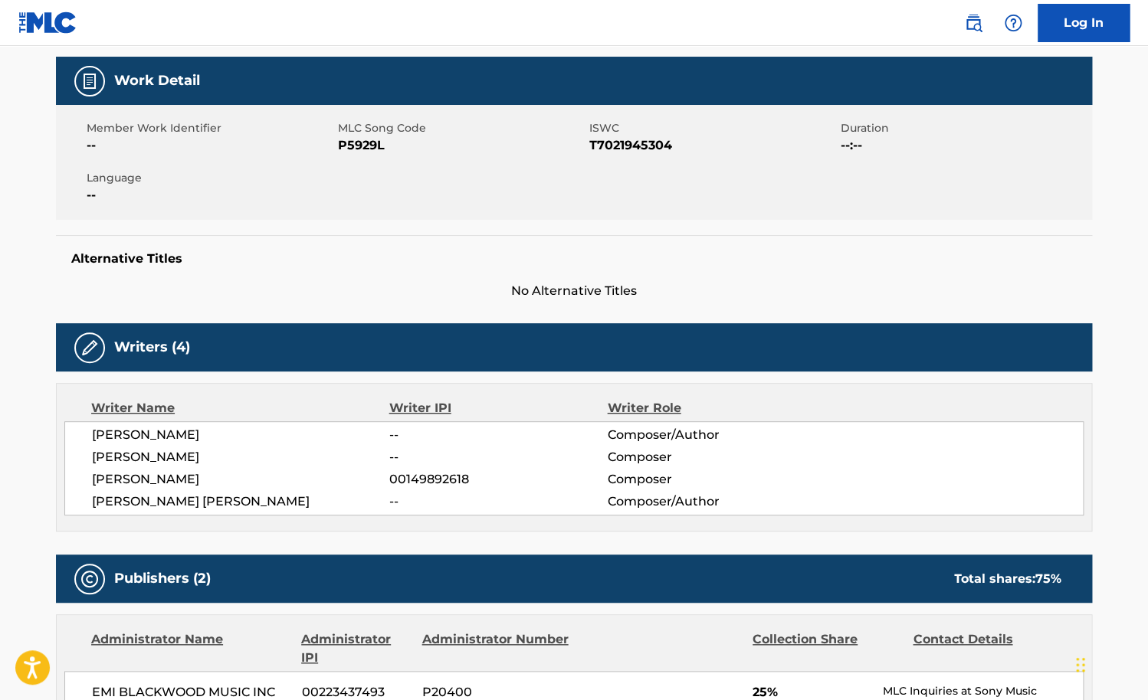
scroll to position [199, 0]
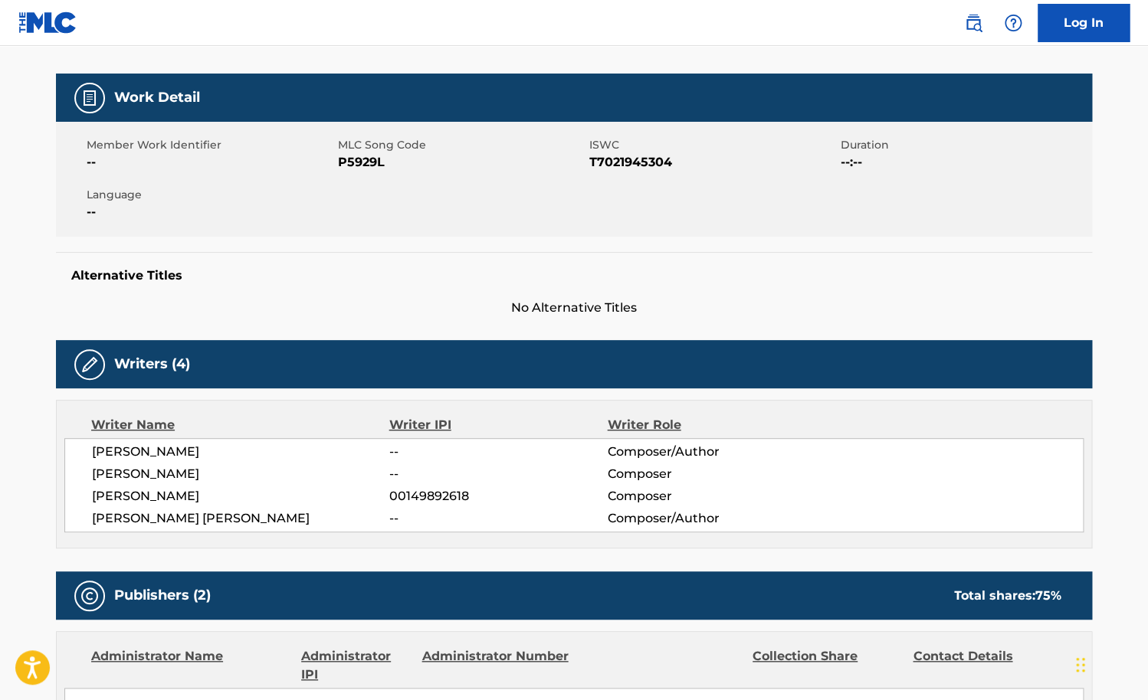
click at [227, 453] on span "[PERSON_NAME]" at bounding box center [240, 452] width 297 height 18
copy span "BERTHE"
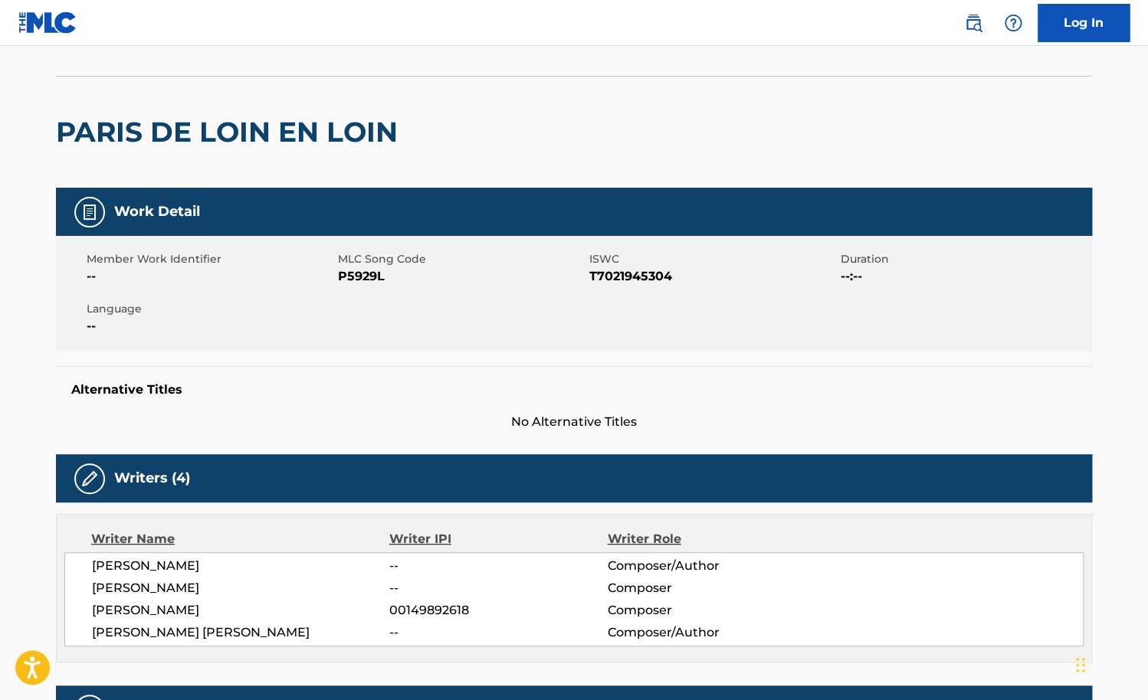
scroll to position [86, 0]
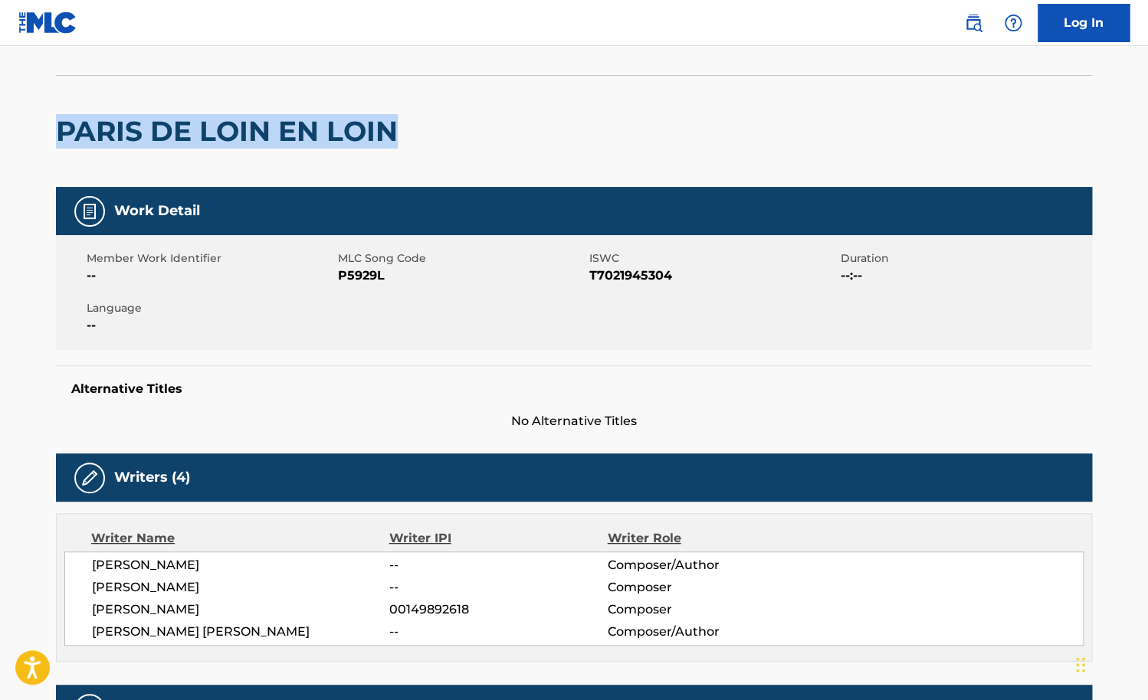
drag, startPoint x: 401, startPoint y: 129, endPoint x: 61, endPoint y: 127, distance: 339.5
click at [61, 127] on h2 "PARIS DE LOIN EN LOIN" at bounding box center [230, 131] width 349 height 34
copy h2 "PARIS DE LOIN EN LOIN"
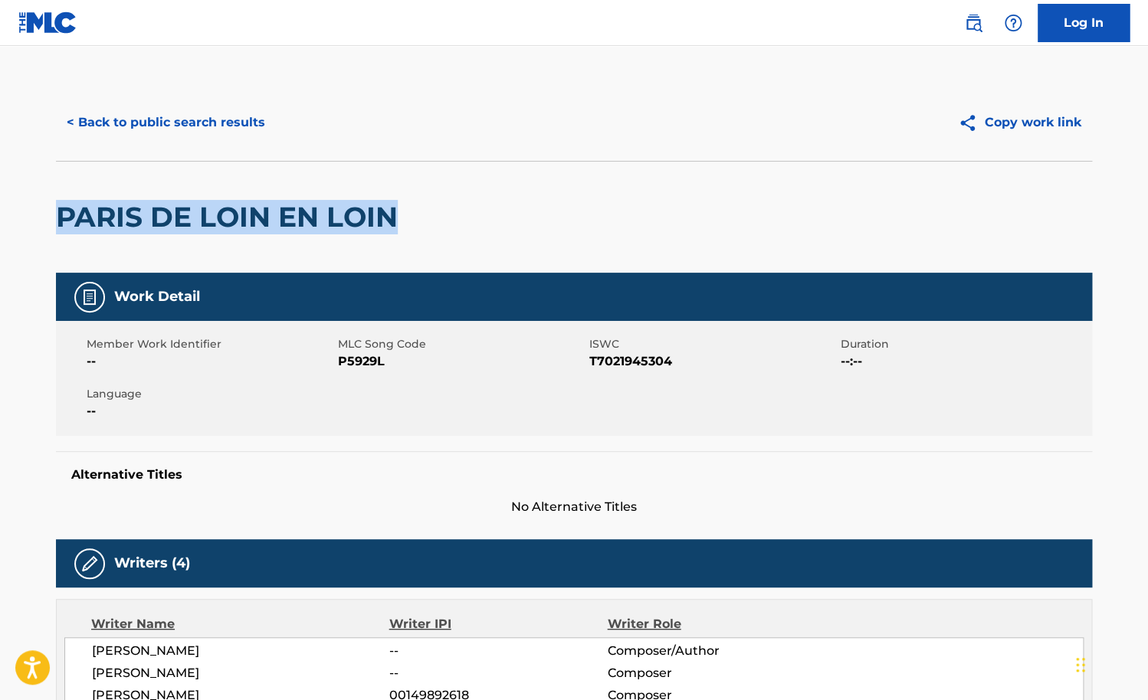
click at [185, 116] on button "< Back to public search results" at bounding box center [166, 122] width 220 height 38
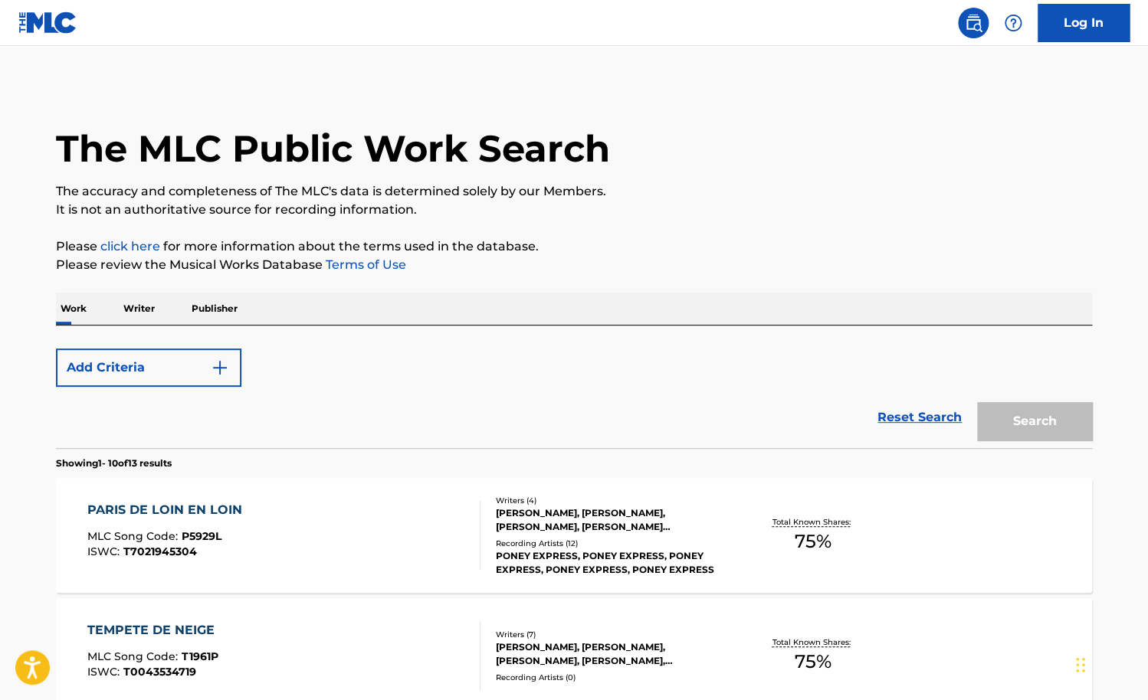
scroll to position [190, 0]
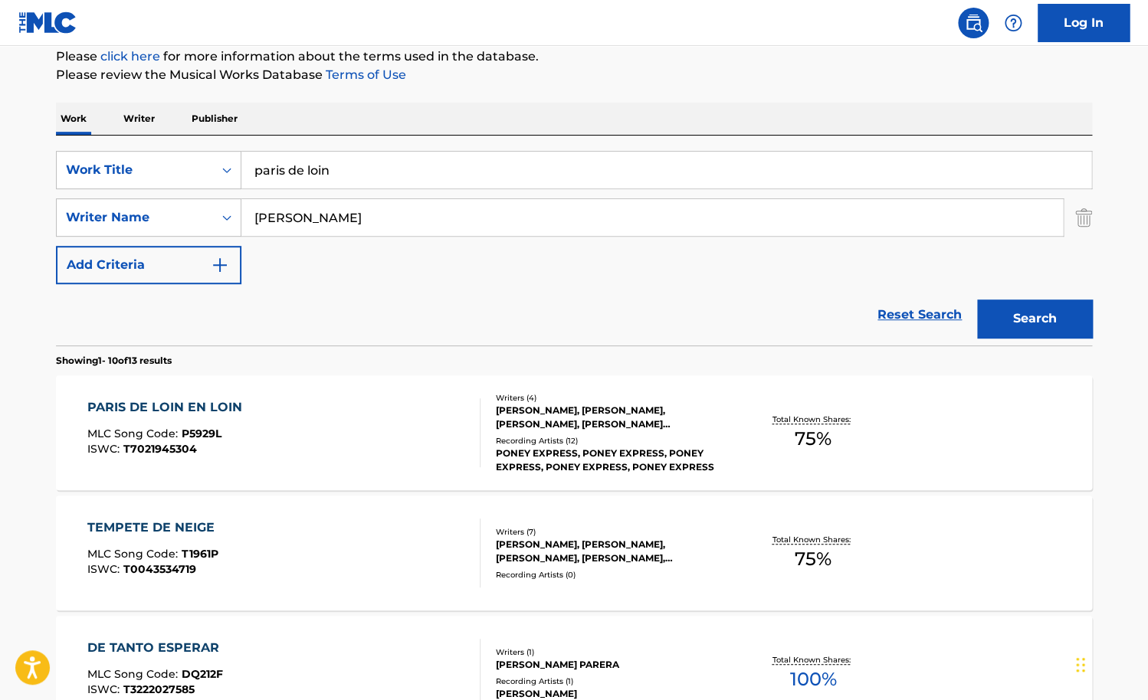
drag, startPoint x: 395, startPoint y: 169, endPoint x: 207, endPoint y: 169, distance: 187.7
click at [241, 169] on input "paris de loin" at bounding box center [666, 170] width 850 height 37
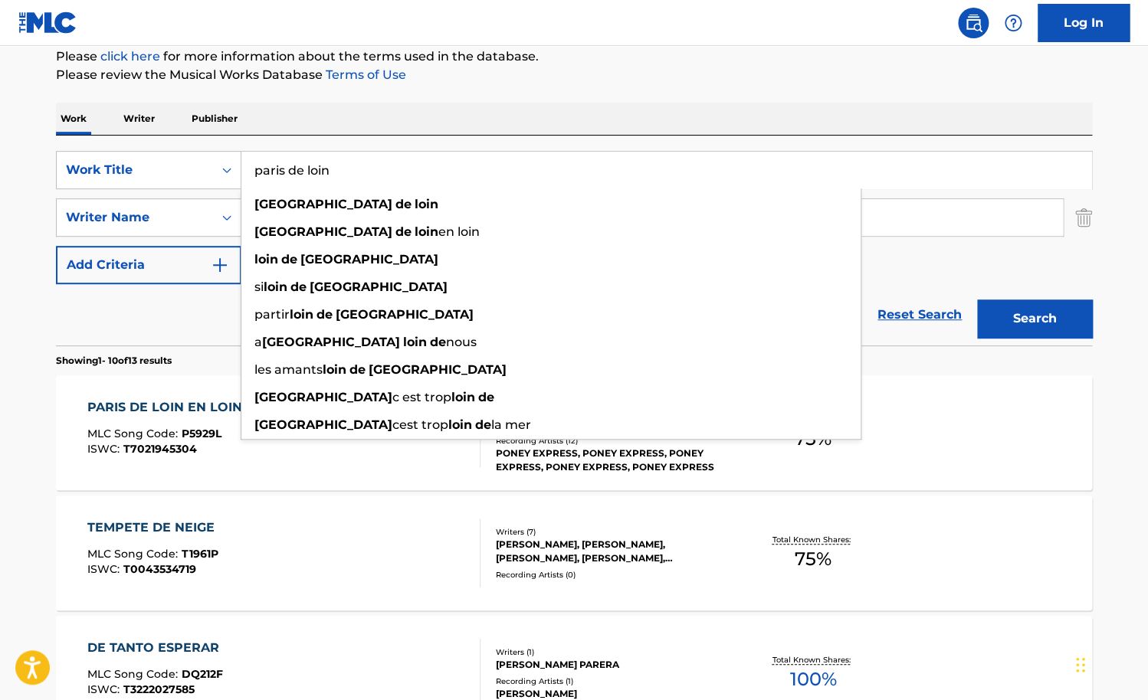
paste input "(Not ours as of [DATE])"
type input "(Not ours as of [DATE])"
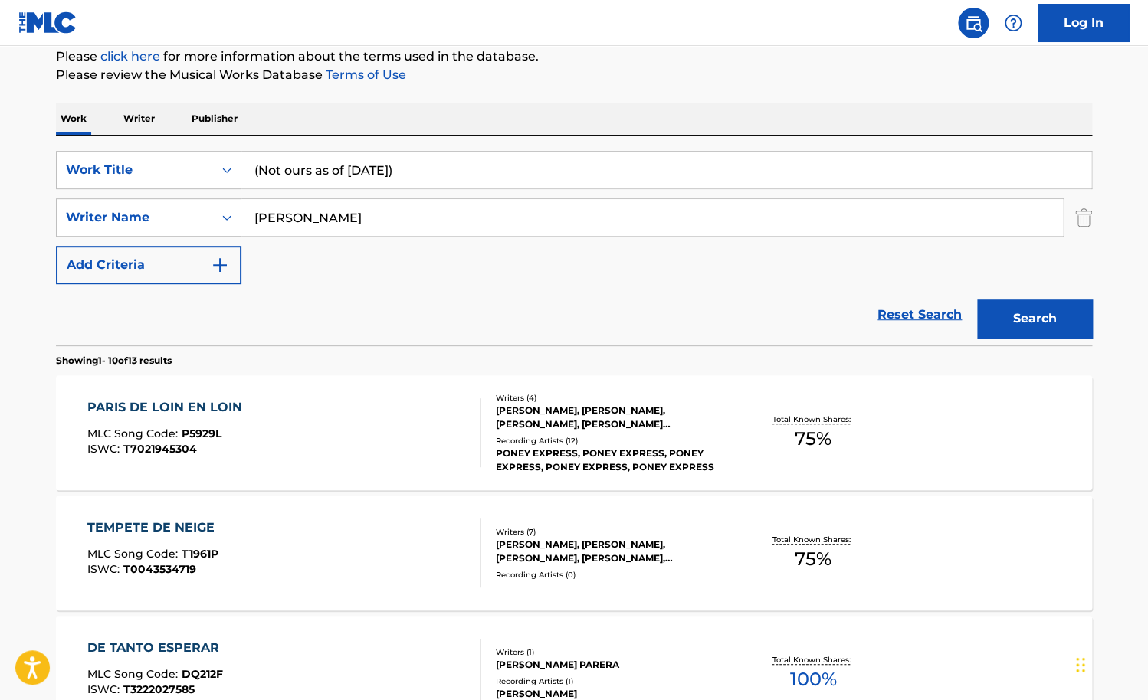
drag, startPoint x: 433, startPoint y: 170, endPoint x: 215, endPoint y: 170, distance: 218.4
click at [241, 170] on input "(Not ours as of [DATE])" at bounding box center [666, 170] width 850 height 37
paste input "Lounge & Chill Out"
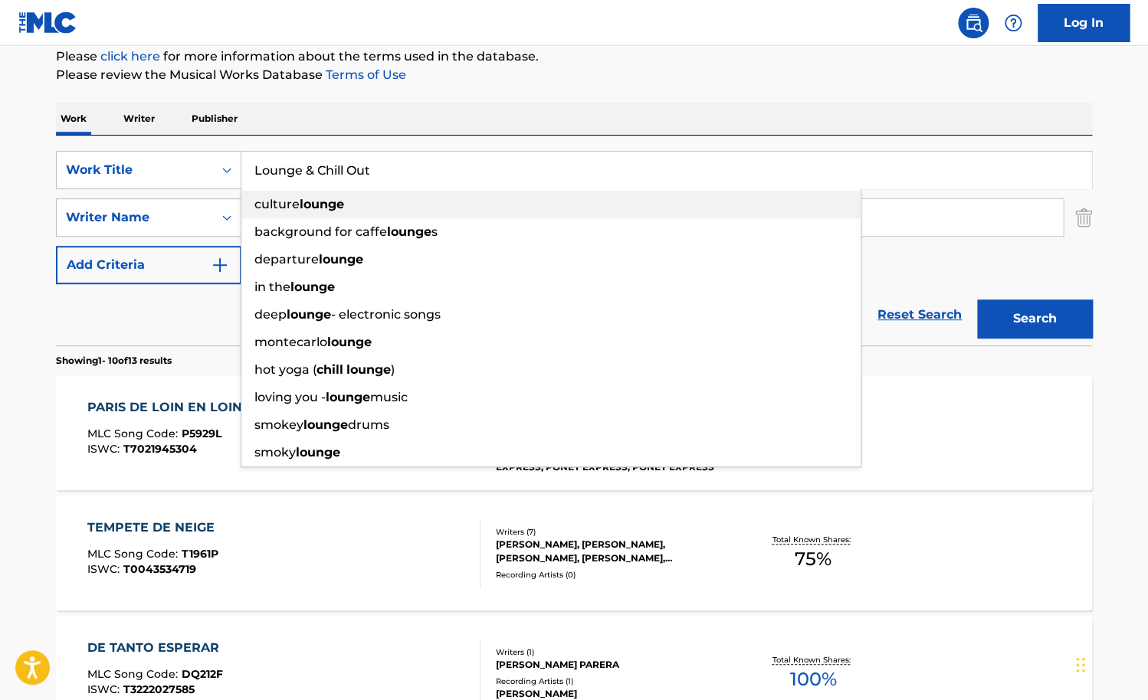
type input "Lounge & Chill Out"
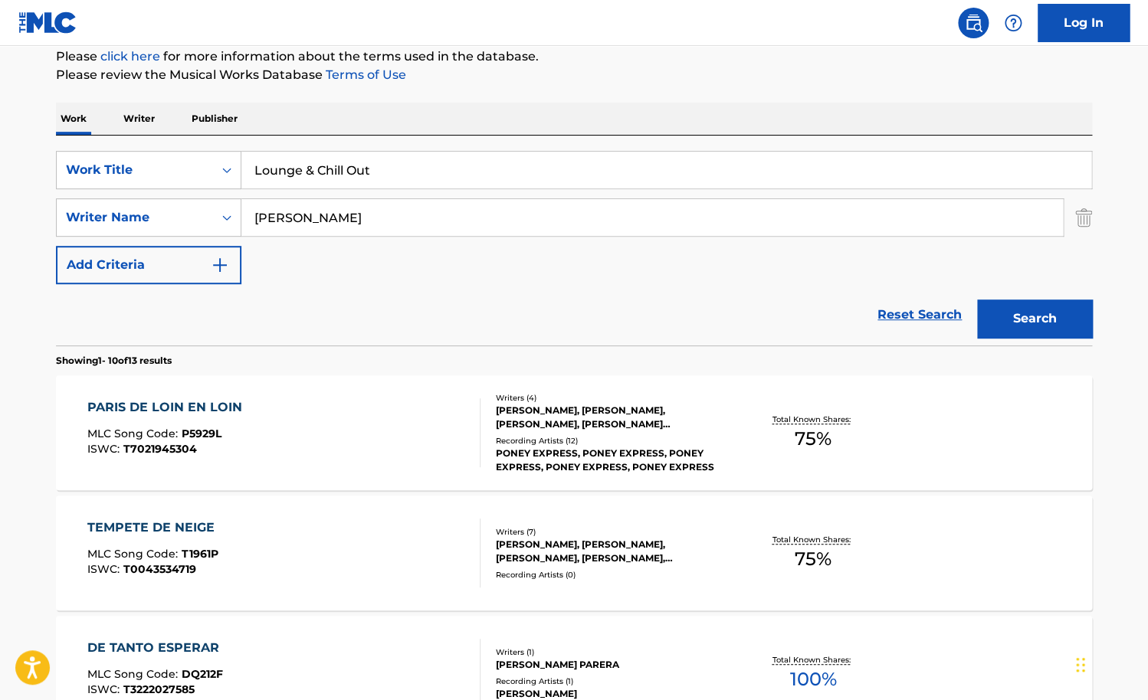
click at [347, 120] on div "Work Writer Publisher" at bounding box center [574, 119] width 1036 height 32
click at [467, 212] on input "[PERSON_NAME]" at bounding box center [651, 217] width 821 height 37
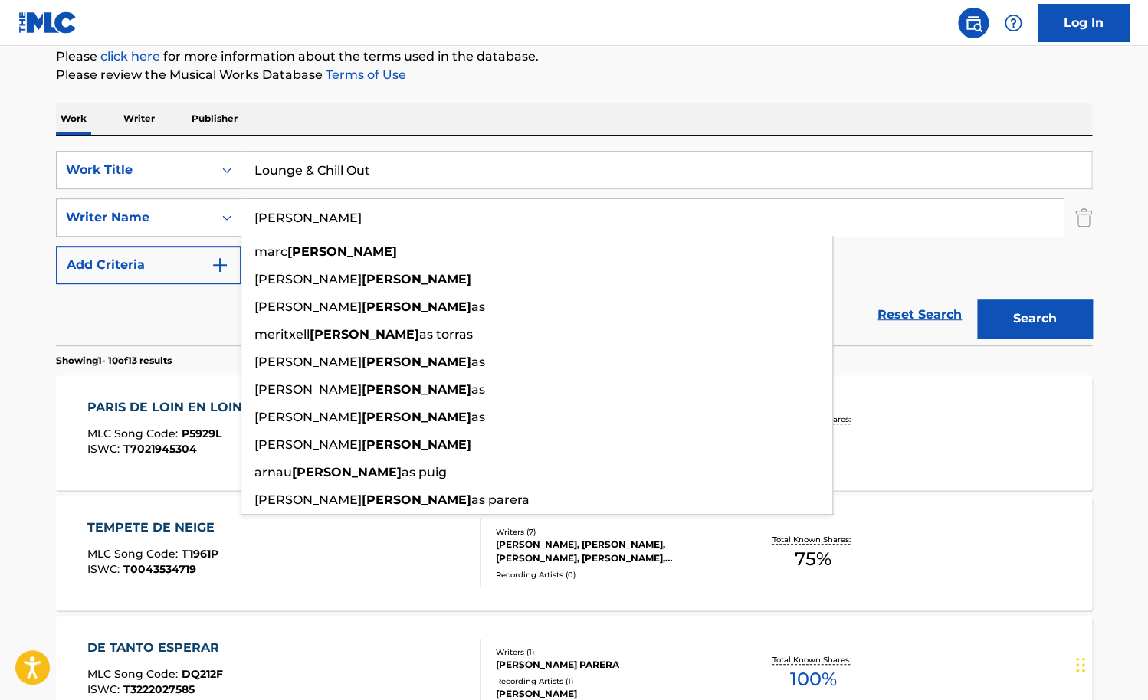
click at [467, 212] on input "[PERSON_NAME]" at bounding box center [651, 217] width 821 height 37
paste input "Trivellato"
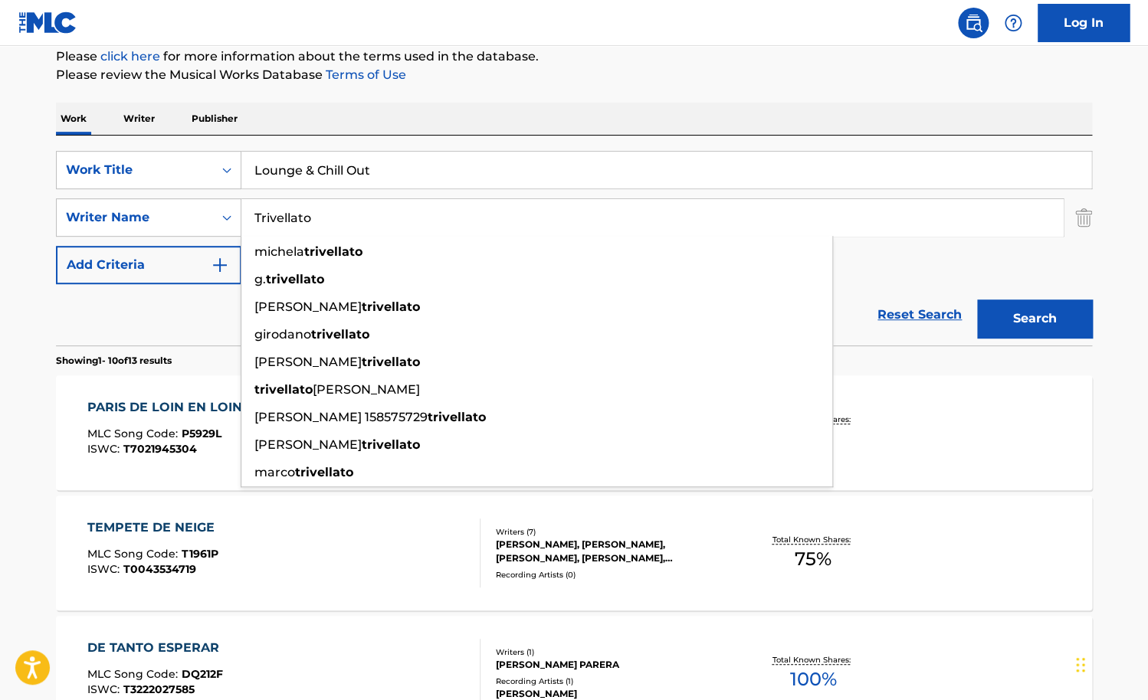
type input "Trivellato"
click at [977, 300] on button "Search" at bounding box center [1034, 319] width 115 height 38
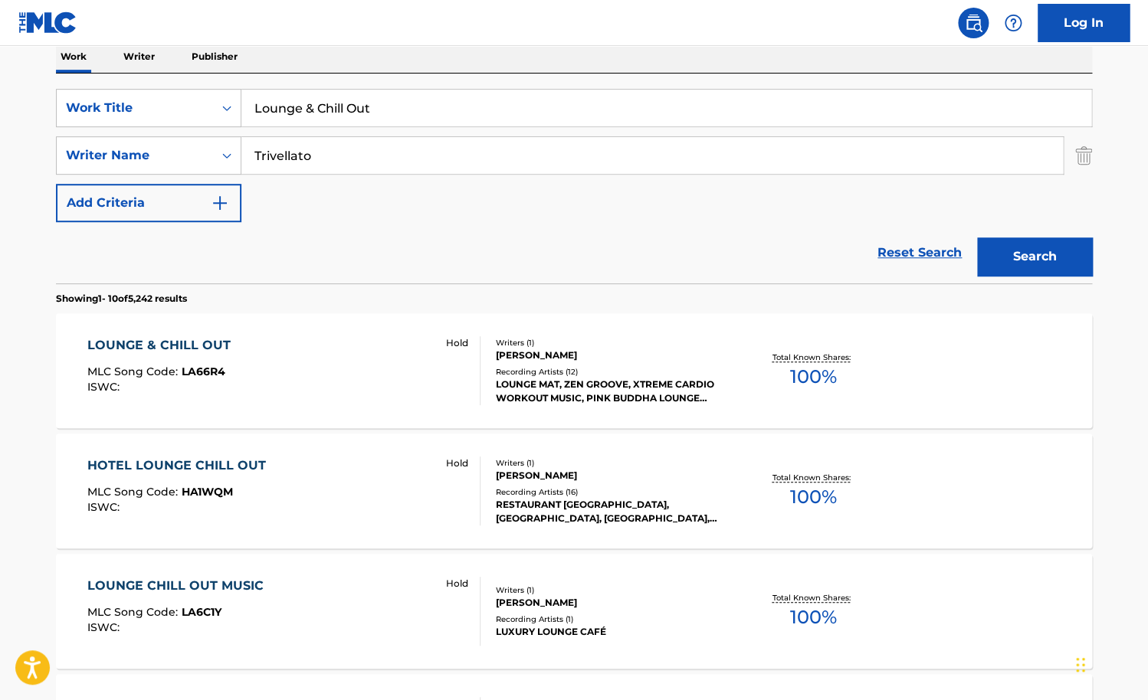
scroll to position [254, 0]
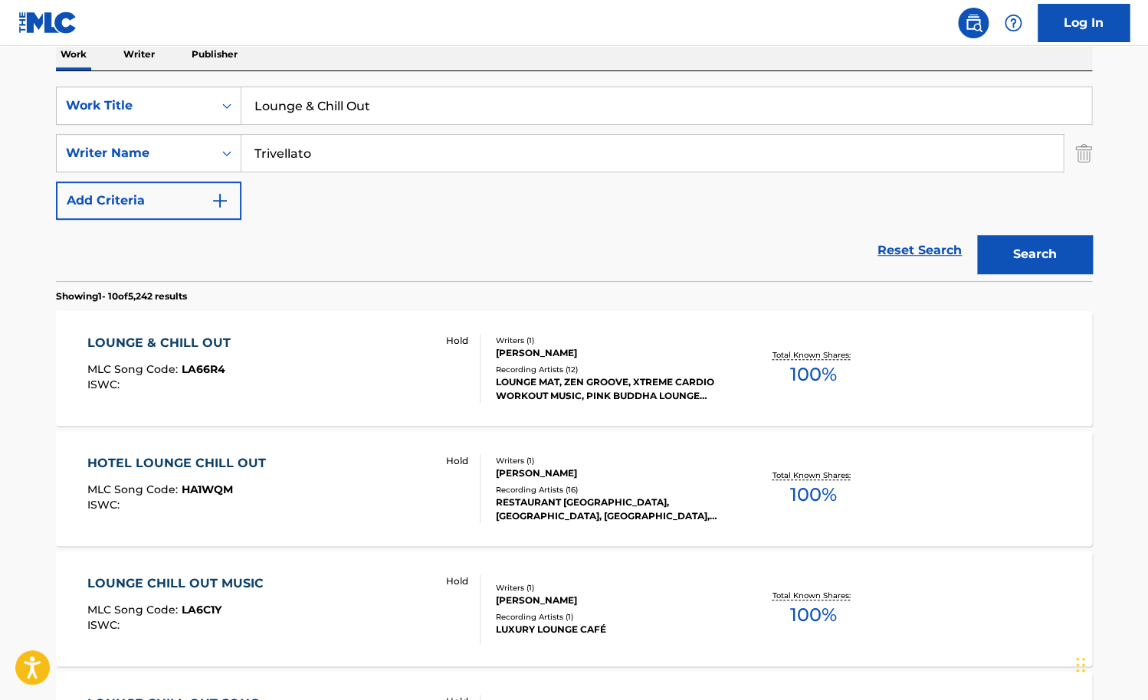
click at [395, 385] on div "LOUNGE & CHILL OUT MLC Song Code : LA66R4 ISWC : Hold" at bounding box center [284, 368] width 394 height 69
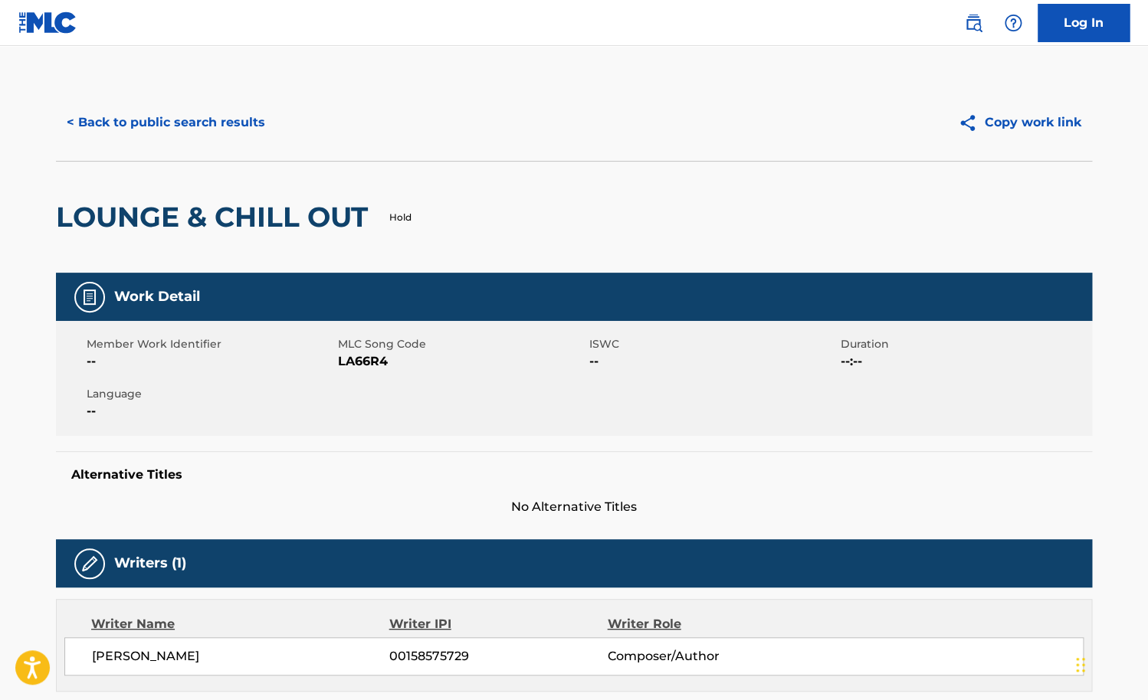
click at [172, 143] on div "< Back to public search results Copy work link" at bounding box center [574, 122] width 1036 height 77
click at [147, 126] on button "< Back to public search results" at bounding box center [166, 122] width 220 height 38
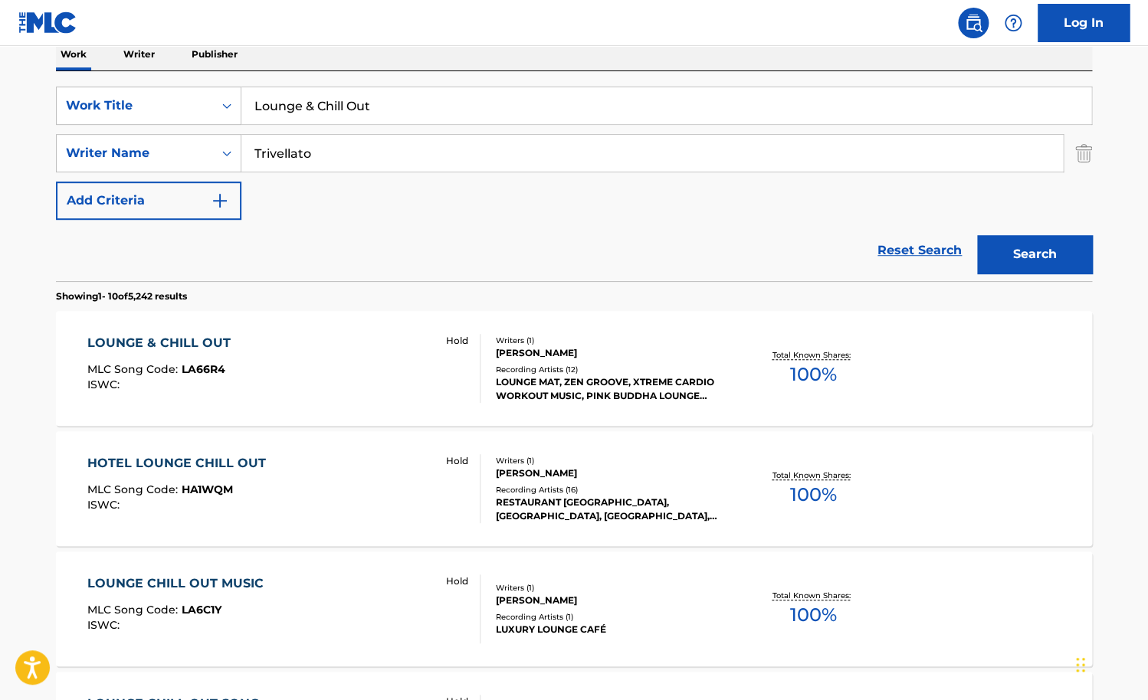
drag, startPoint x: 398, startPoint y: 100, endPoint x: 225, endPoint y: 100, distance: 173.2
click at [241, 100] on input "Lounge & Chill Out" at bounding box center [666, 105] width 850 height 37
paste input "vefool"
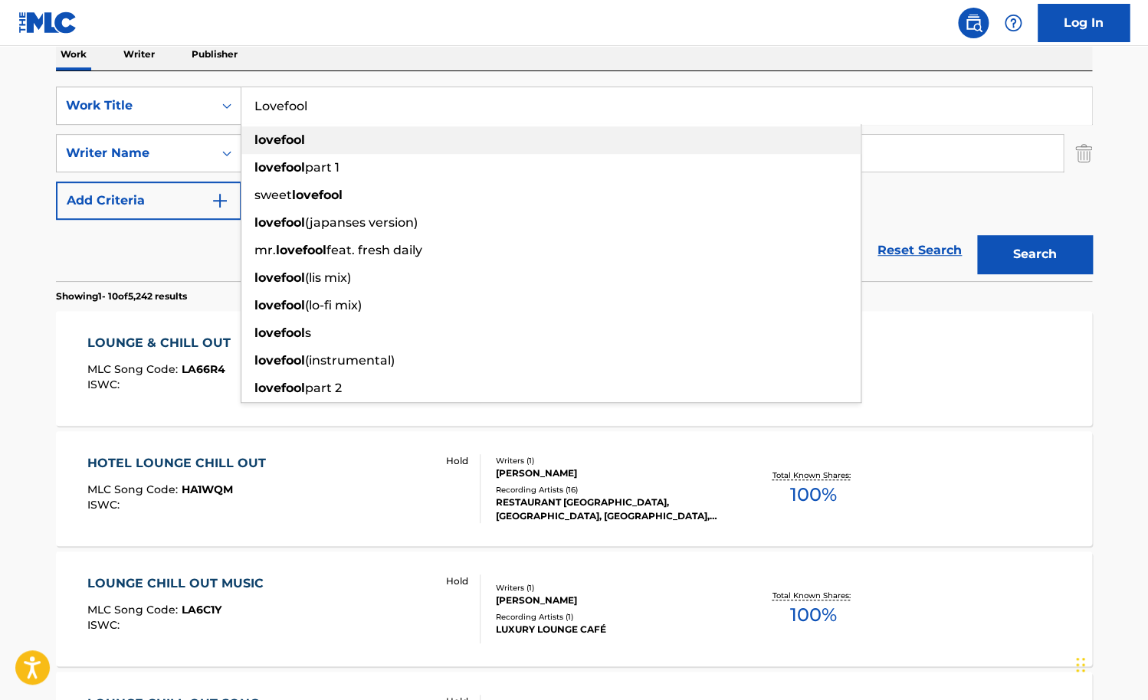
type input "Lovefool"
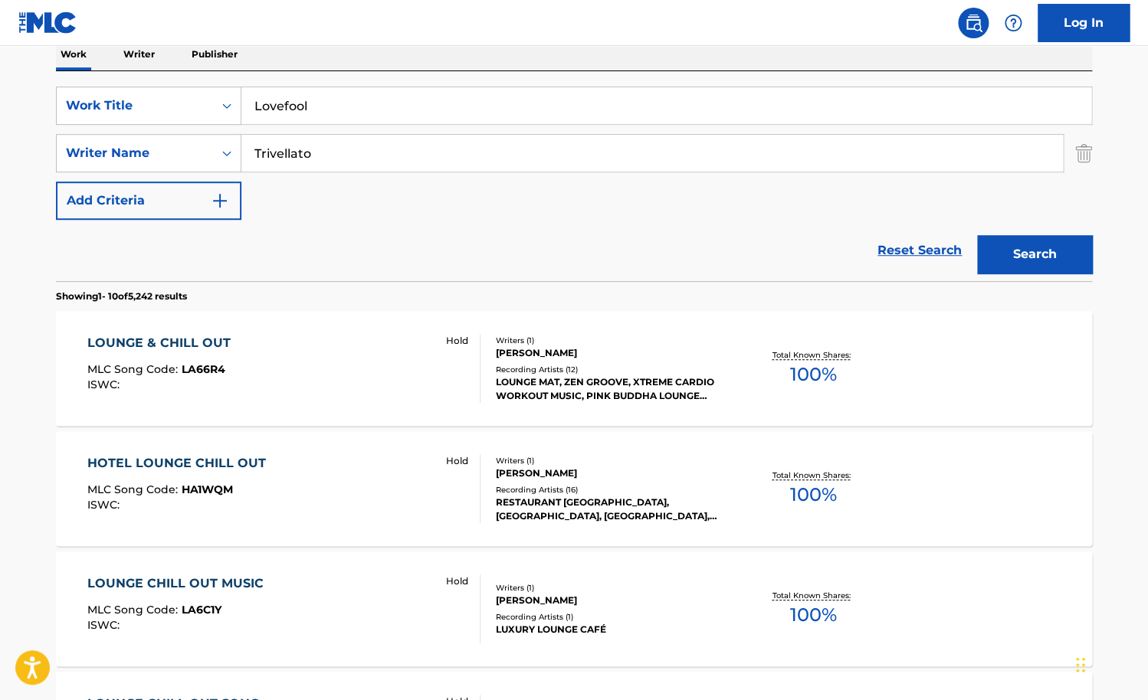
click at [323, 61] on div "Work Writer Publisher" at bounding box center [574, 54] width 1036 height 32
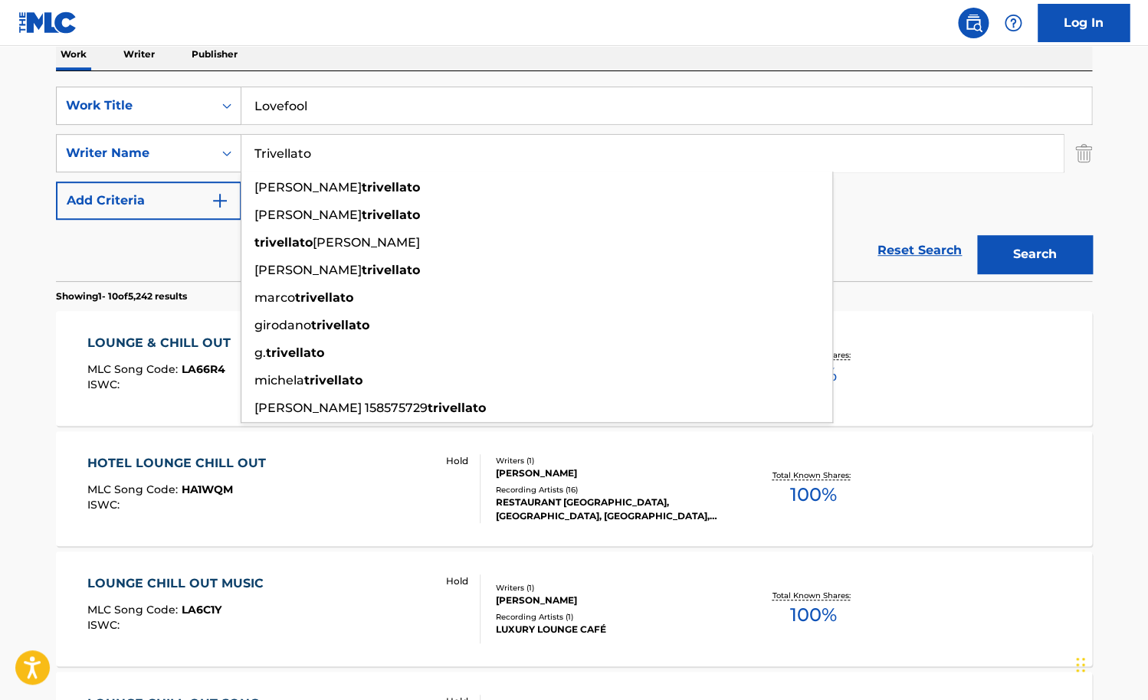
drag, startPoint x: 327, startPoint y: 143, endPoint x: 205, endPoint y: 143, distance: 121.8
click at [241, 143] on input "Trivellato" at bounding box center [651, 153] width 821 height 37
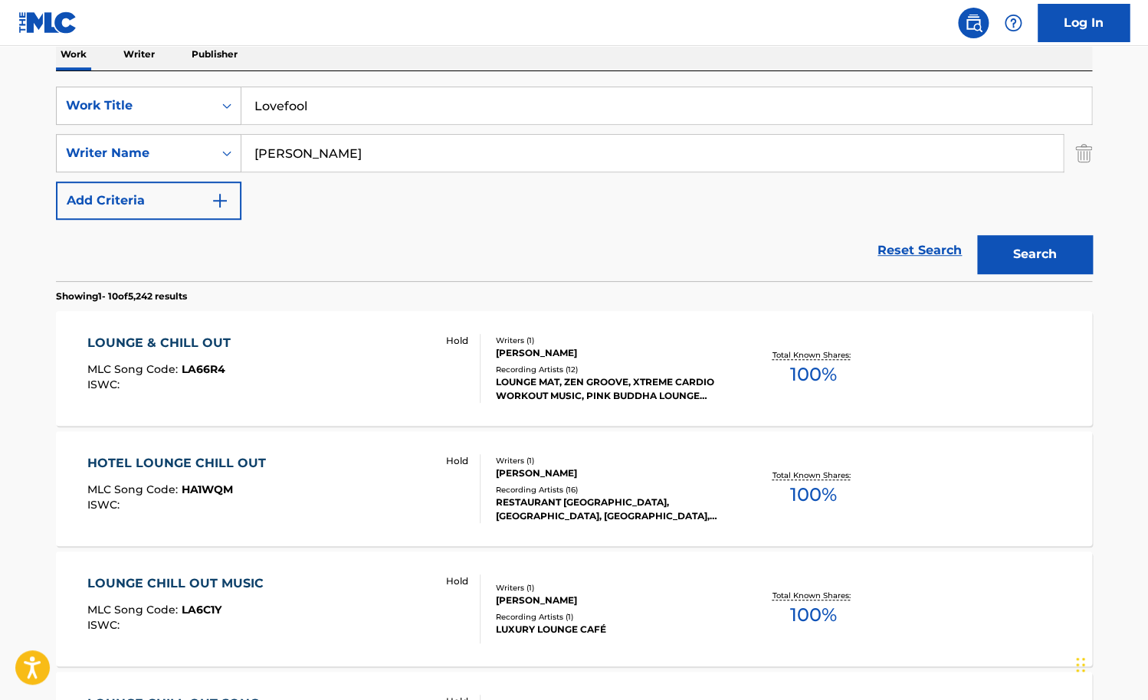
click at [977, 235] on button "Search" at bounding box center [1034, 254] width 115 height 38
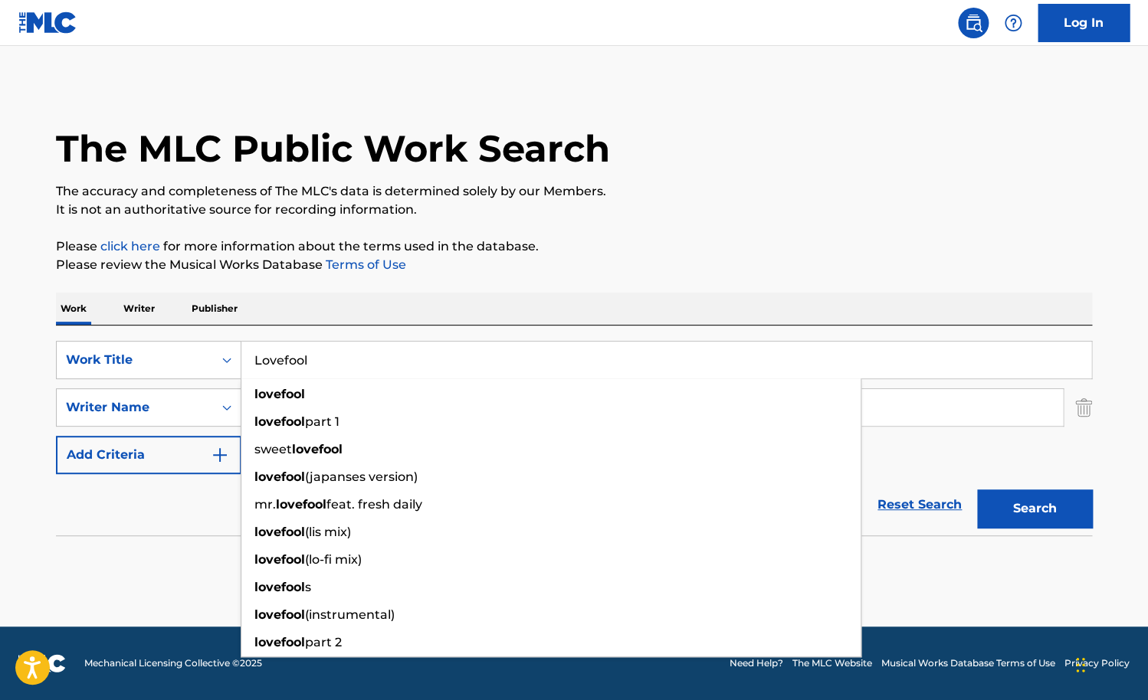
drag, startPoint x: 330, startPoint y: 352, endPoint x: 184, endPoint y: 352, distance: 146.4
click at [241, 352] on input "Lovefool" at bounding box center [666, 360] width 850 height 37
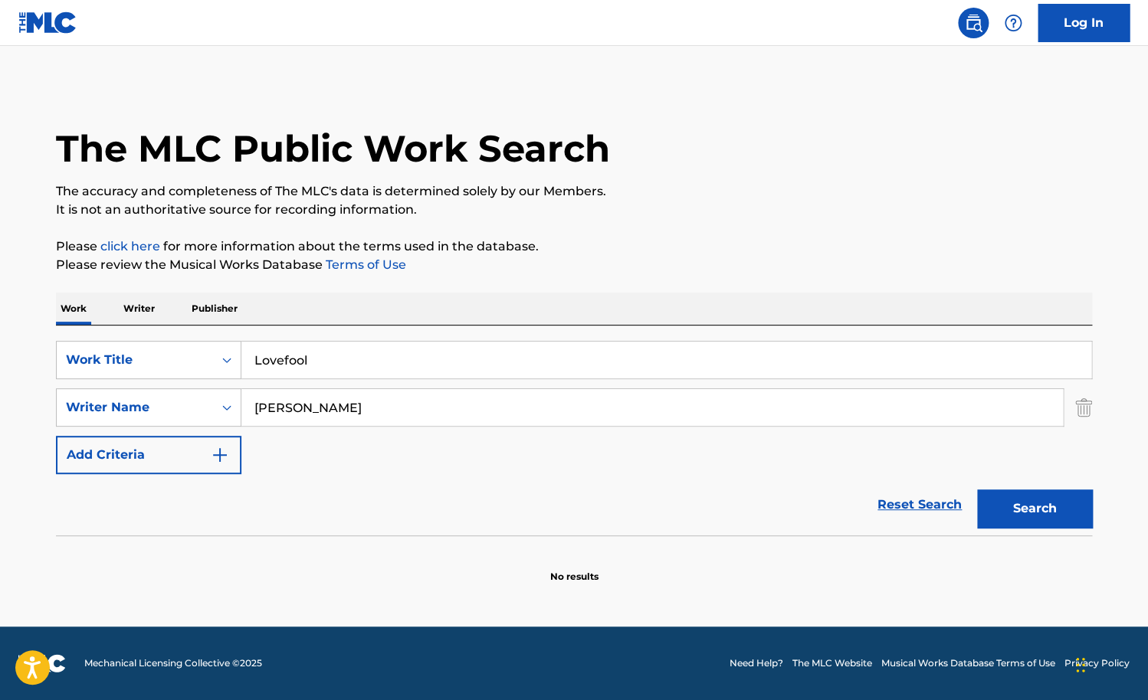
click at [351, 306] on div "Work Writer Publisher" at bounding box center [574, 309] width 1036 height 32
click at [351, 402] on input "[PERSON_NAME]" at bounding box center [651, 407] width 821 height 37
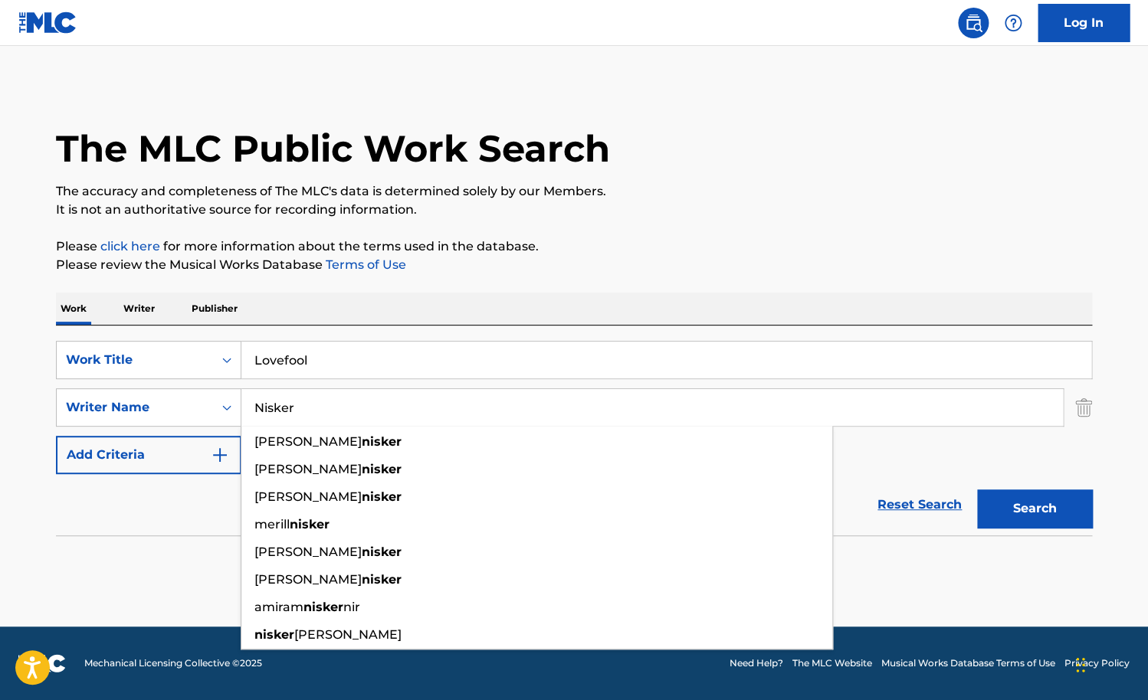
type input "Nisker"
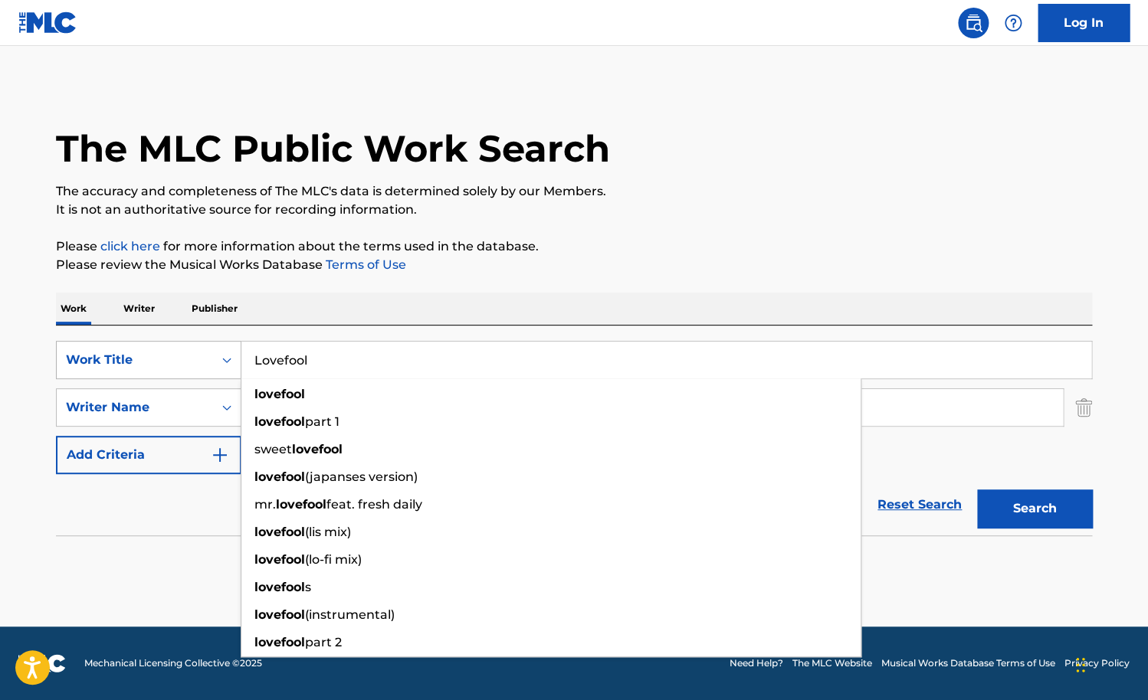
drag, startPoint x: 376, startPoint y: 369, endPoint x: 189, endPoint y: 369, distance: 187.7
click at [241, 369] on input "Lovefool" at bounding box center [666, 360] width 850 height 37
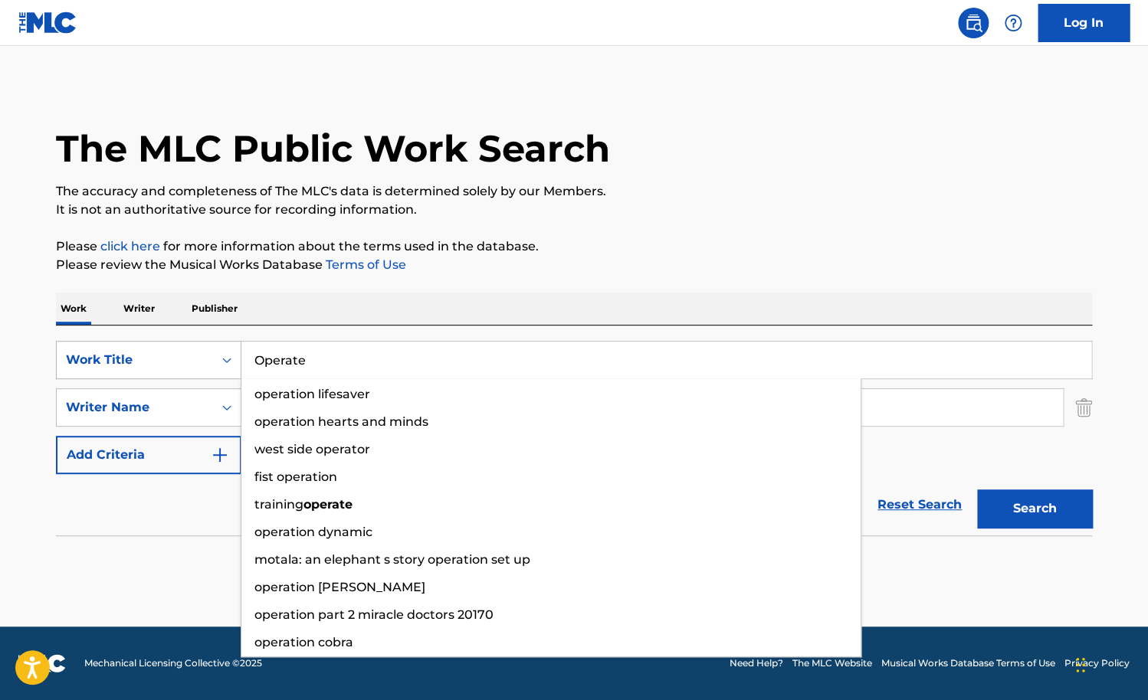
type input "Operate"
click at [977, 490] on button "Search" at bounding box center [1034, 509] width 115 height 38
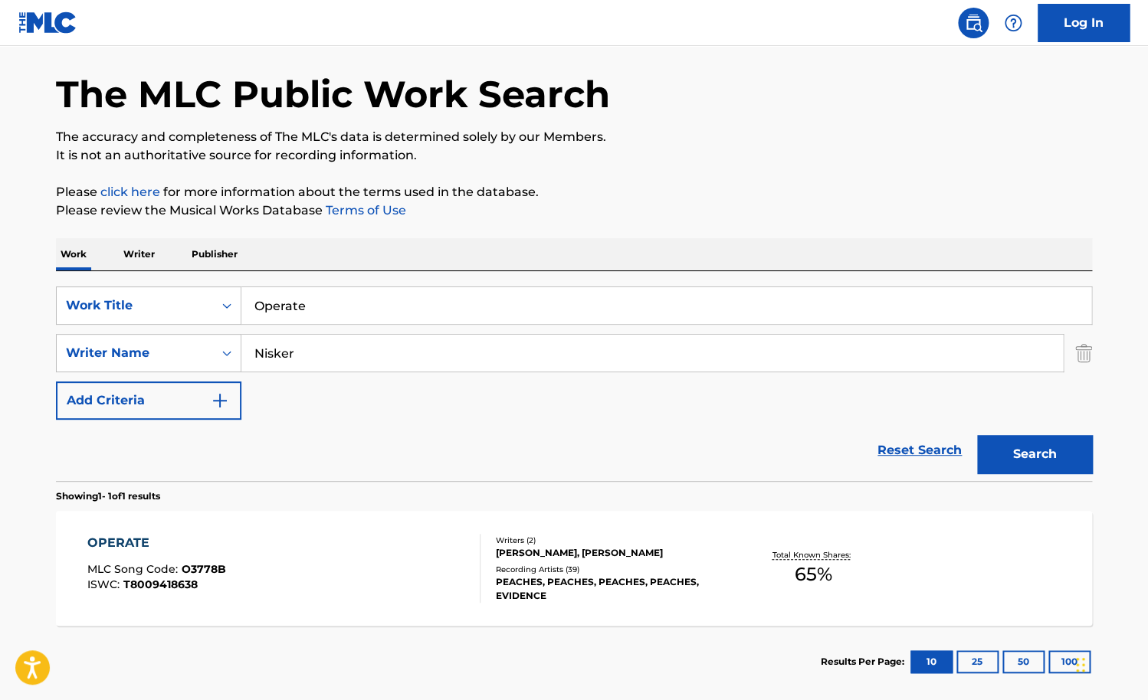
scroll to position [64, 0]
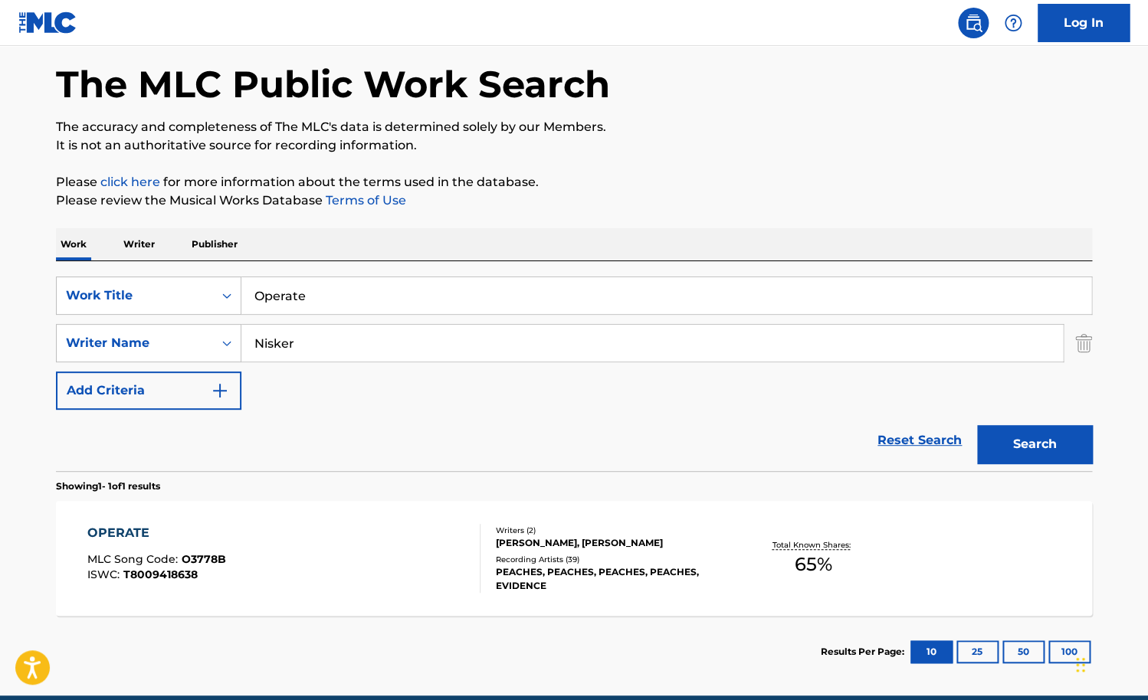
click at [311, 526] on div "OPERATE MLC Song Code : O3778B ISWC : T8009418638" at bounding box center [284, 558] width 394 height 69
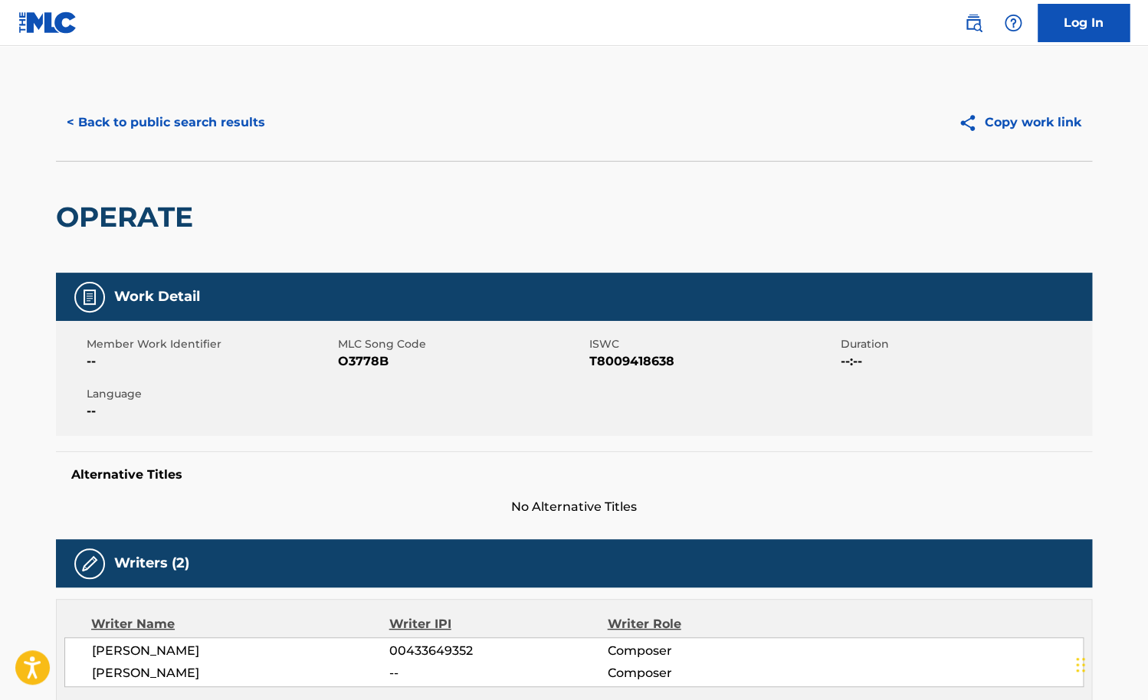
click at [148, 121] on button "< Back to public search results" at bounding box center [166, 122] width 220 height 38
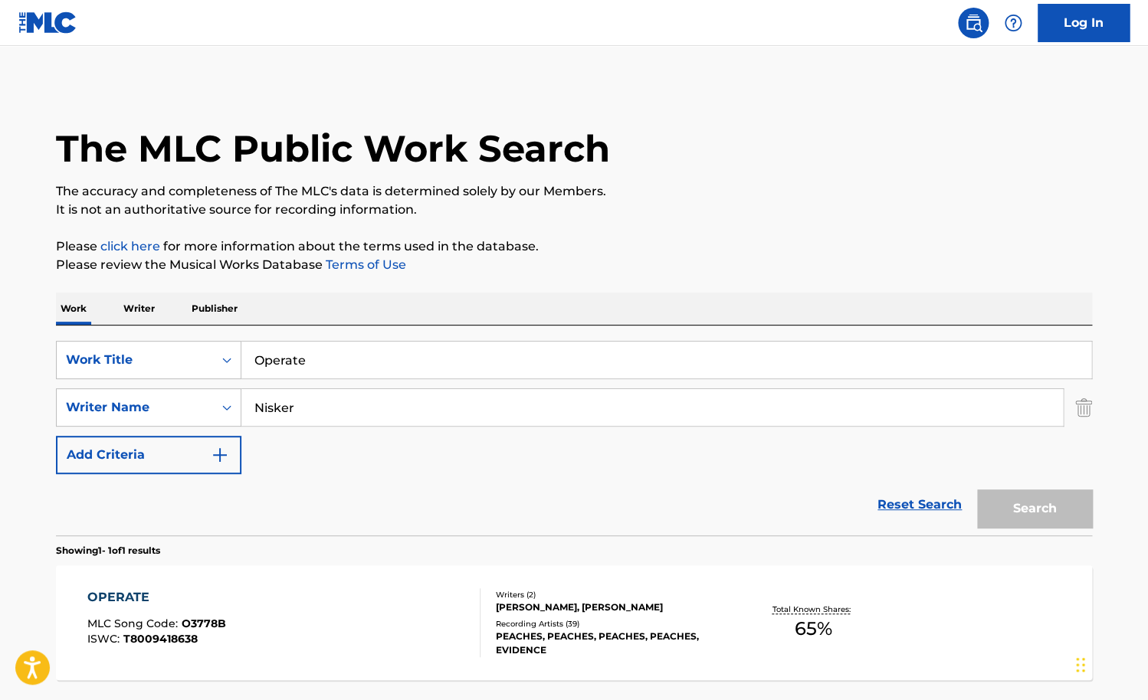
scroll to position [46, 0]
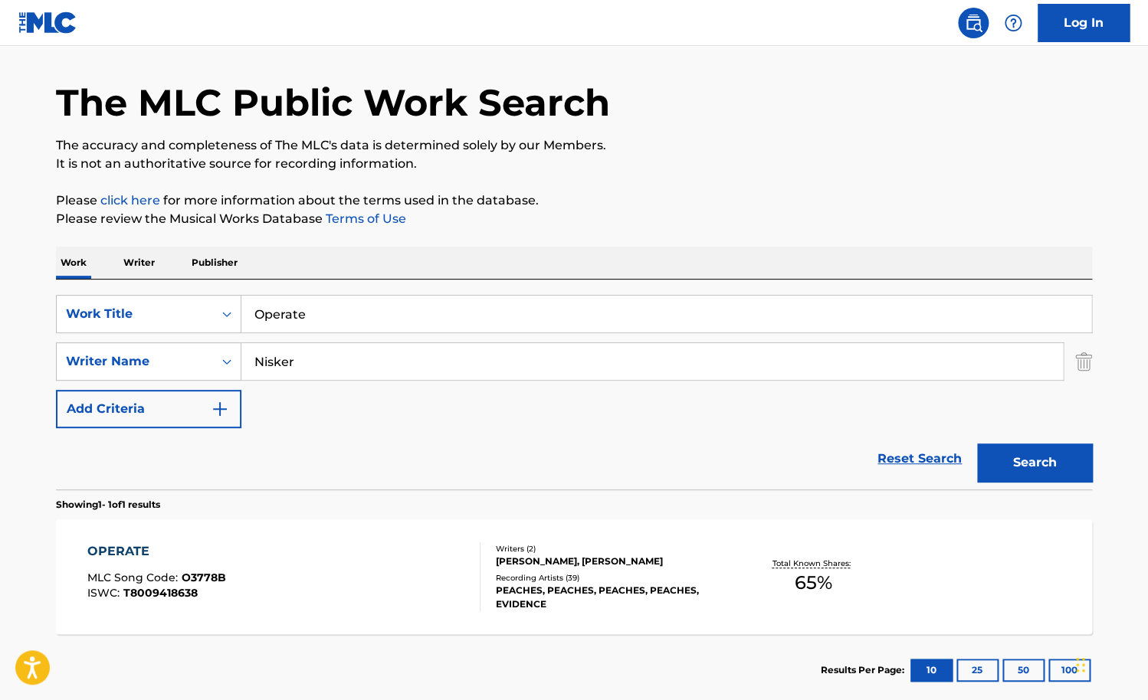
drag, startPoint x: 370, startPoint y: 310, endPoint x: 215, endPoint y: 310, distance: 154.8
click at [241, 310] on input "Operate" at bounding box center [666, 314] width 850 height 37
paste input "Smooth [PERSON_NAME]"
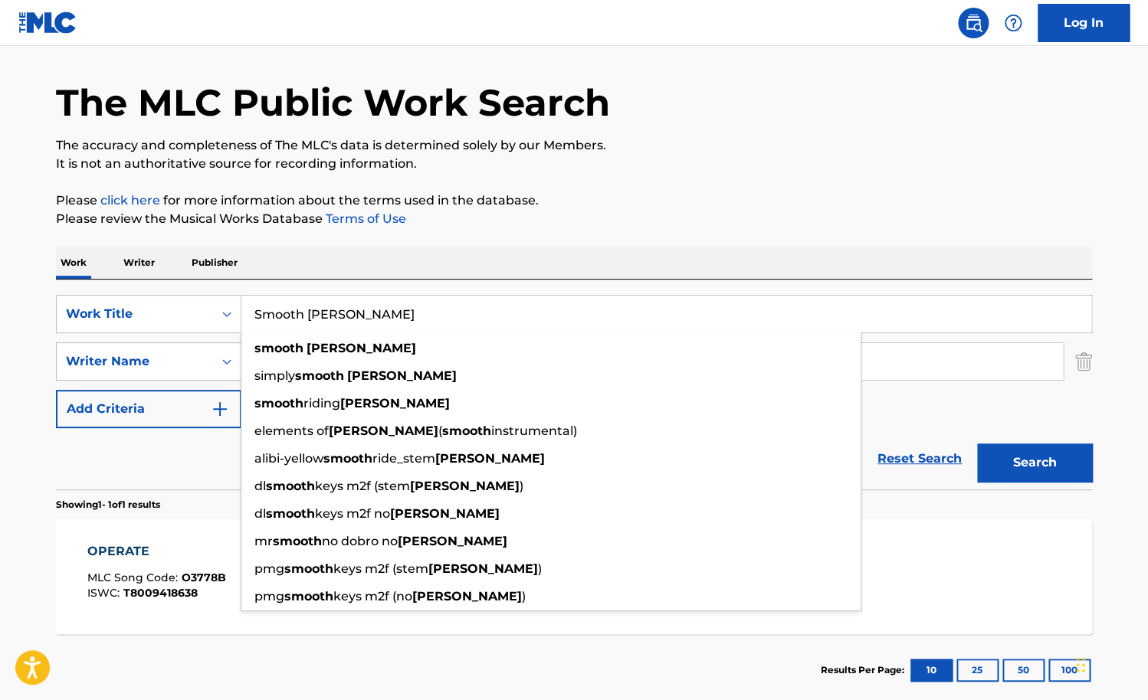
type input "Smooth [PERSON_NAME]"
click at [269, 280] on div "SearchWithCriteria156b2168-fc16-4e04-836f-8d3294404ef7 Work Title Smooth [PERSO…" at bounding box center [574, 385] width 1036 height 210
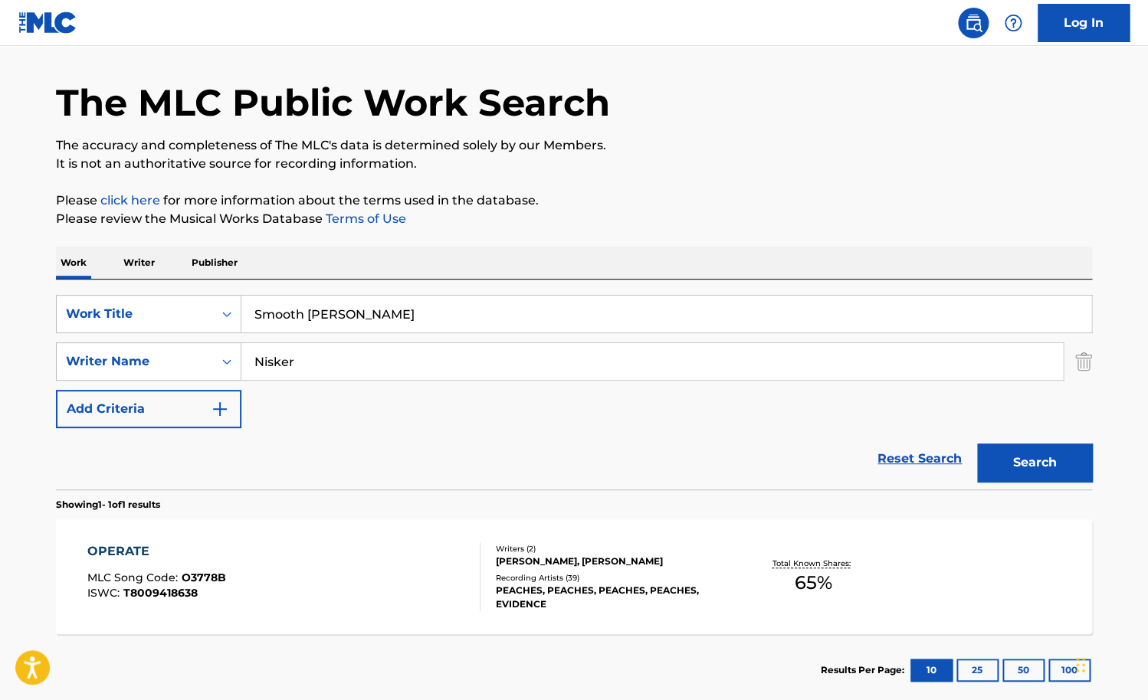
drag, startPoint x: 260, startPoint y: 359, endPoint x: 205, endPoint y: 359, distance: 54.4
click at [241, 359] on input "Nisker" at bounding box center [651, 361] width 821 height 37
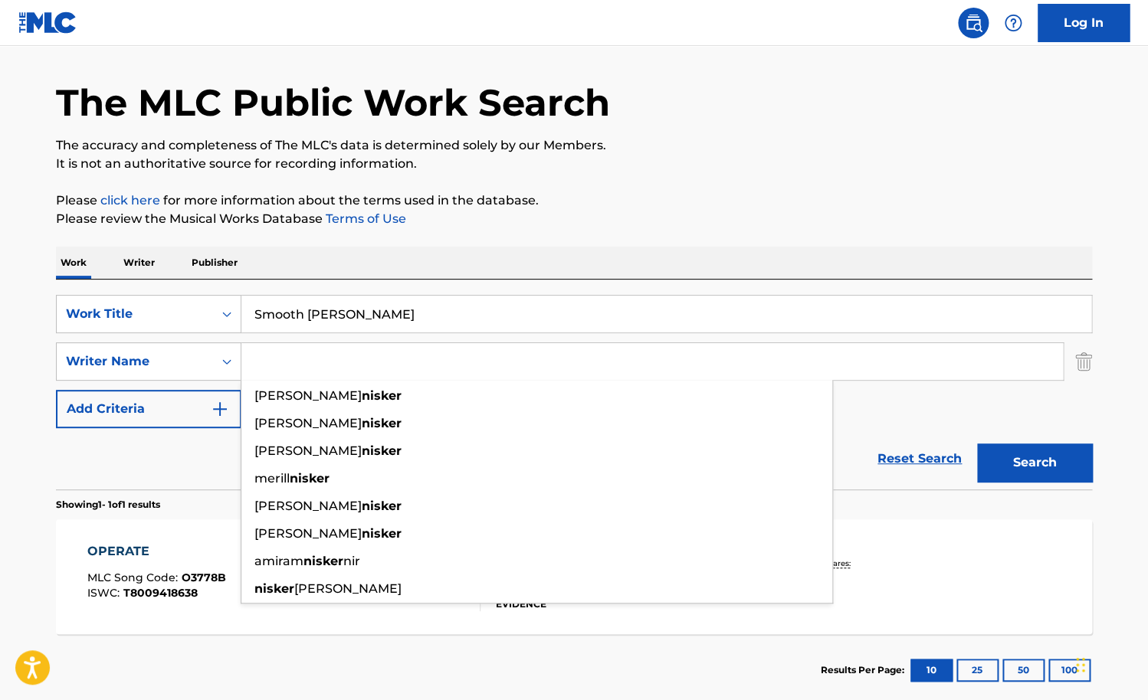
click at [977, 444] on button "Search" at bounding box center [1034, 463] width 115 height 38
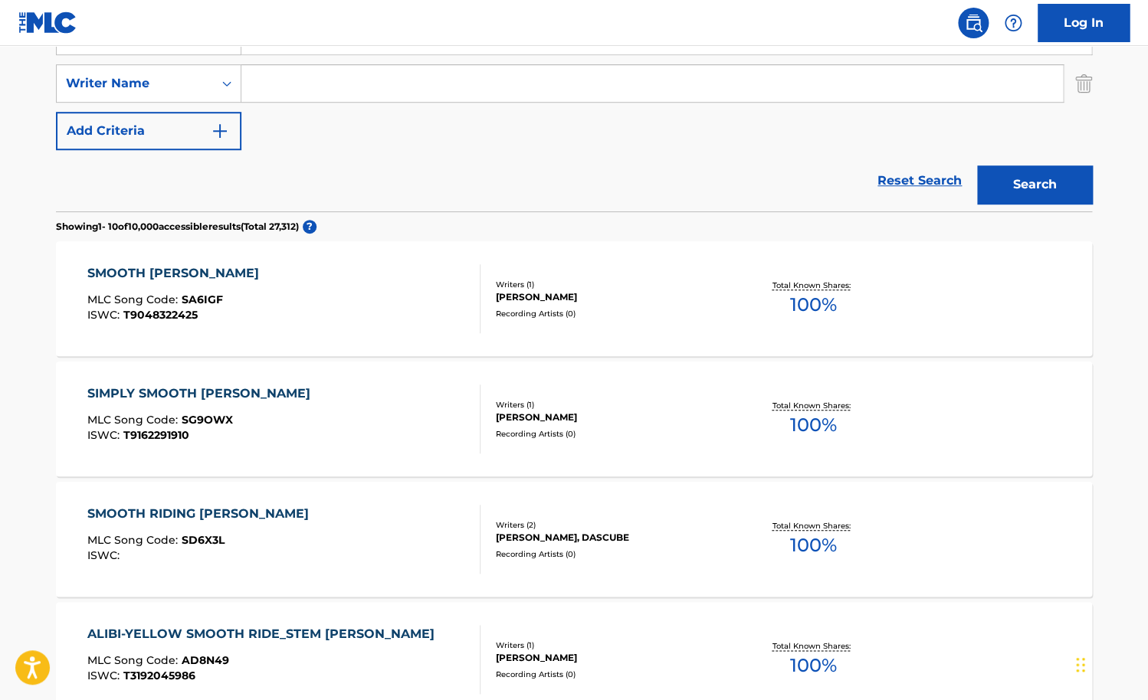
scroll to position [329, 0]
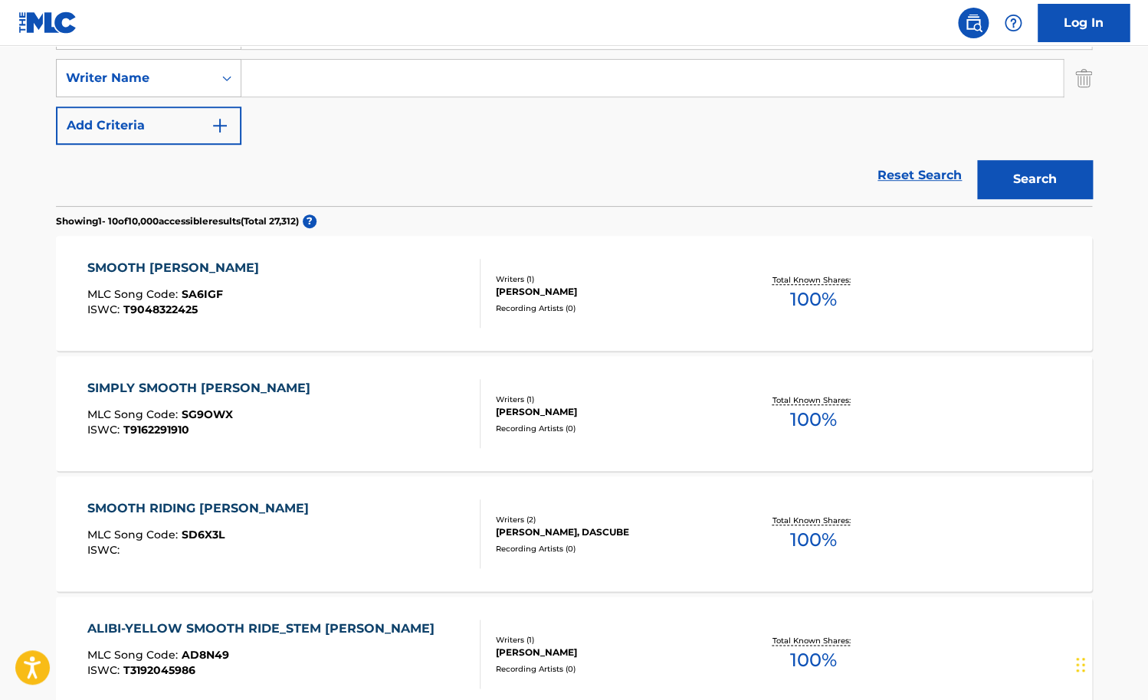
click at [383, 308] on div "SMOOTH [PERSON_NAME] MLC Song Code : SA6IGF ISWC : T9048322425" at bounding box center [284, 293] width 394 height 69
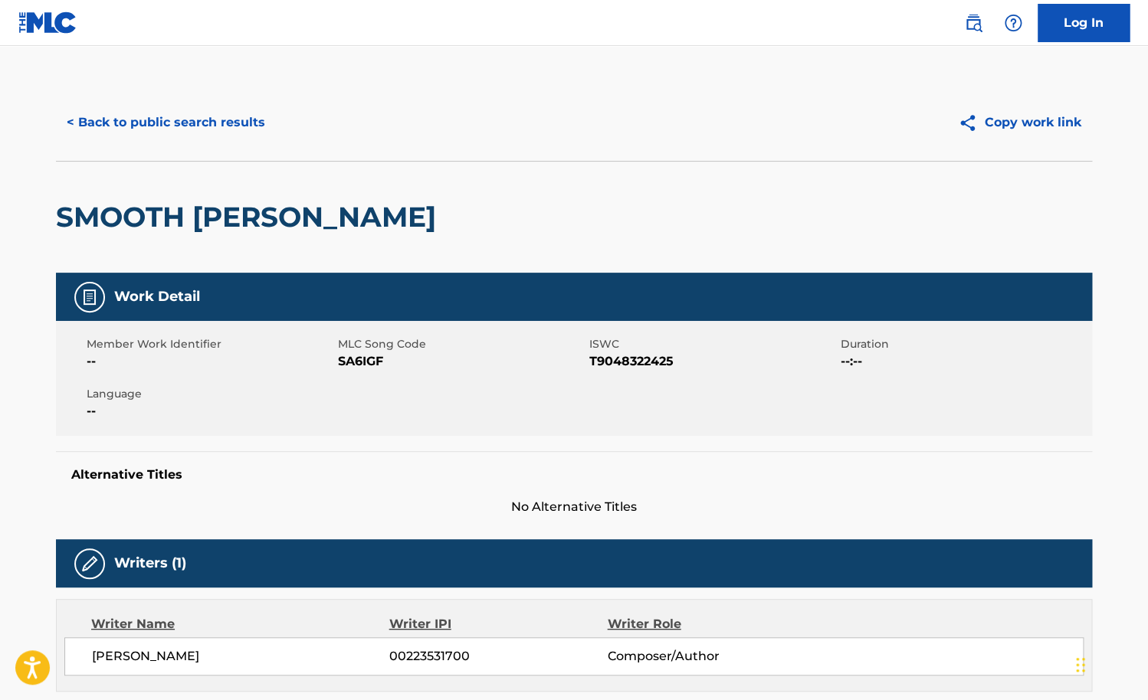
click at [162, 123] on button "< Back to public search results" at bounding box center [166, 122] width 220 height 38
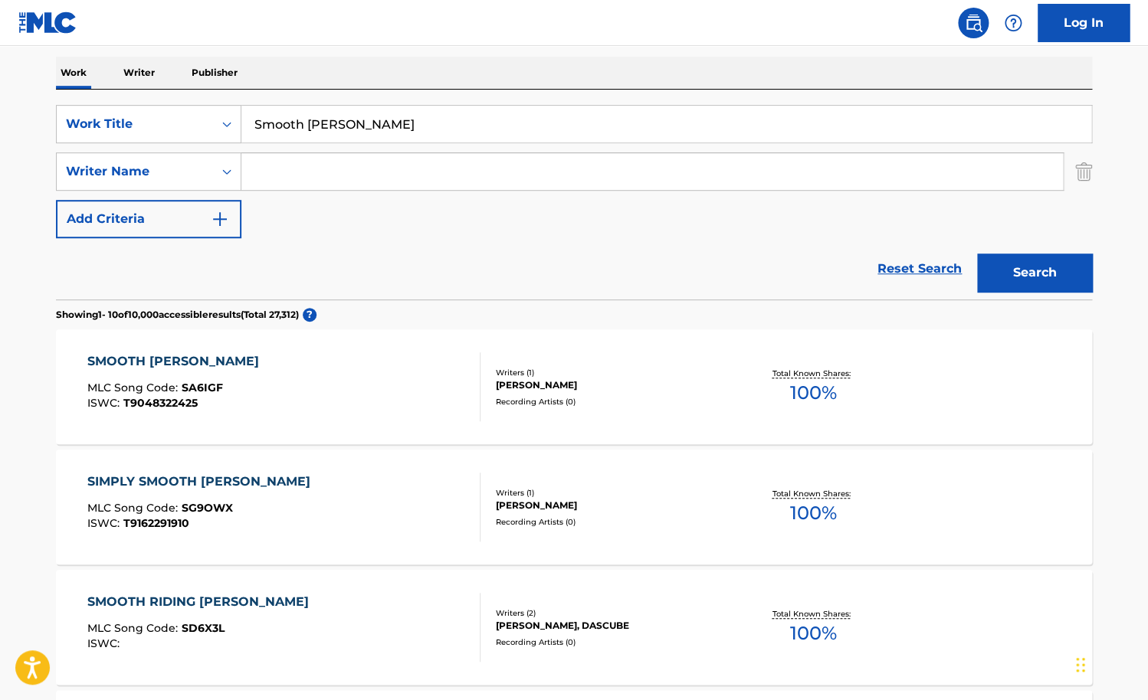
scroll to position [221, 0]
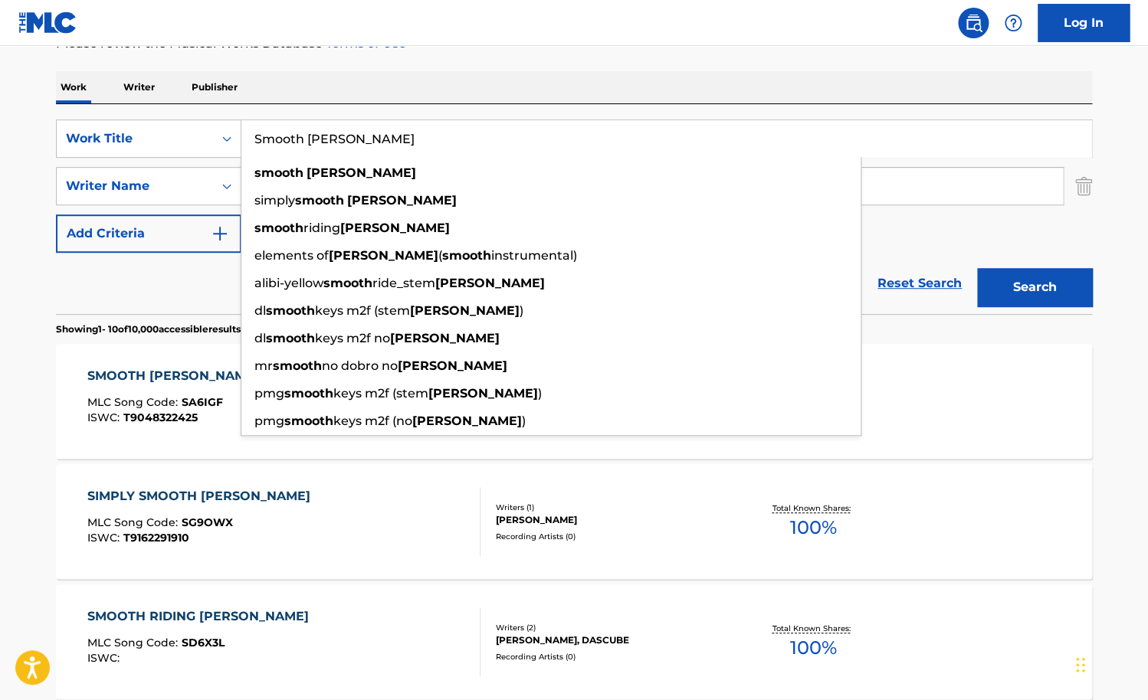
drag, startPoint x: 404, startPoint y: 143, endPoint x: 192, endPoint y: 141, distance: 211.5
click at [241, 141] on input "Smooth [PERSON_NAME]" at bounding box center [666, 138] width 850 height 37
paste input "Get to know you"
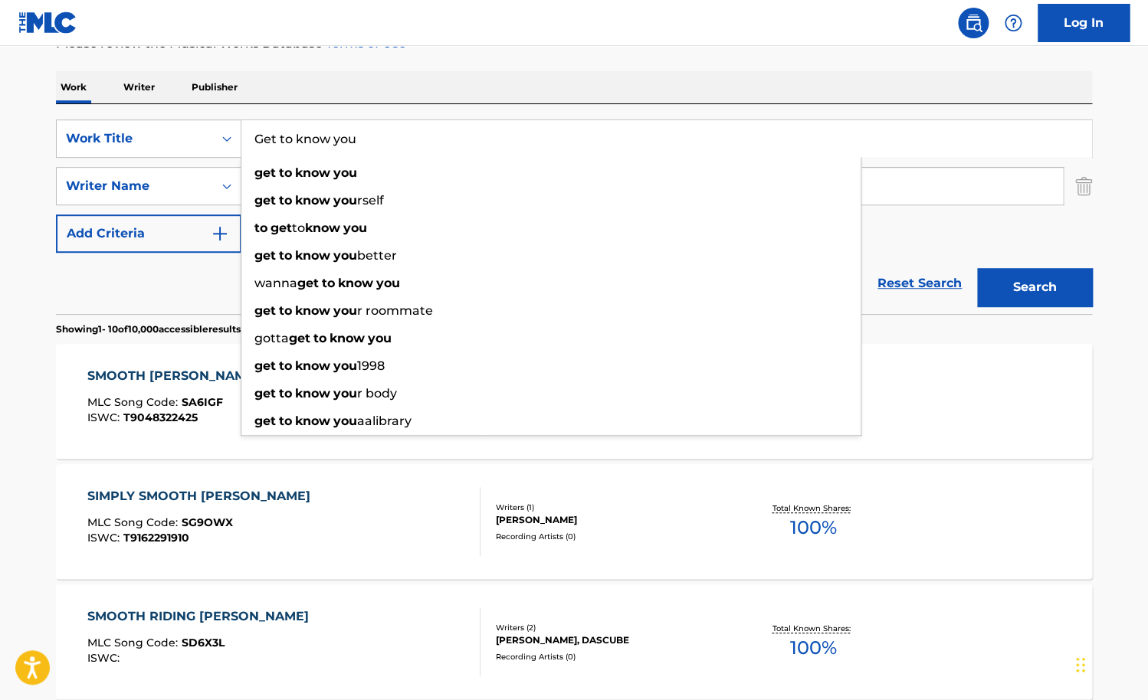
type input "Get to know you"
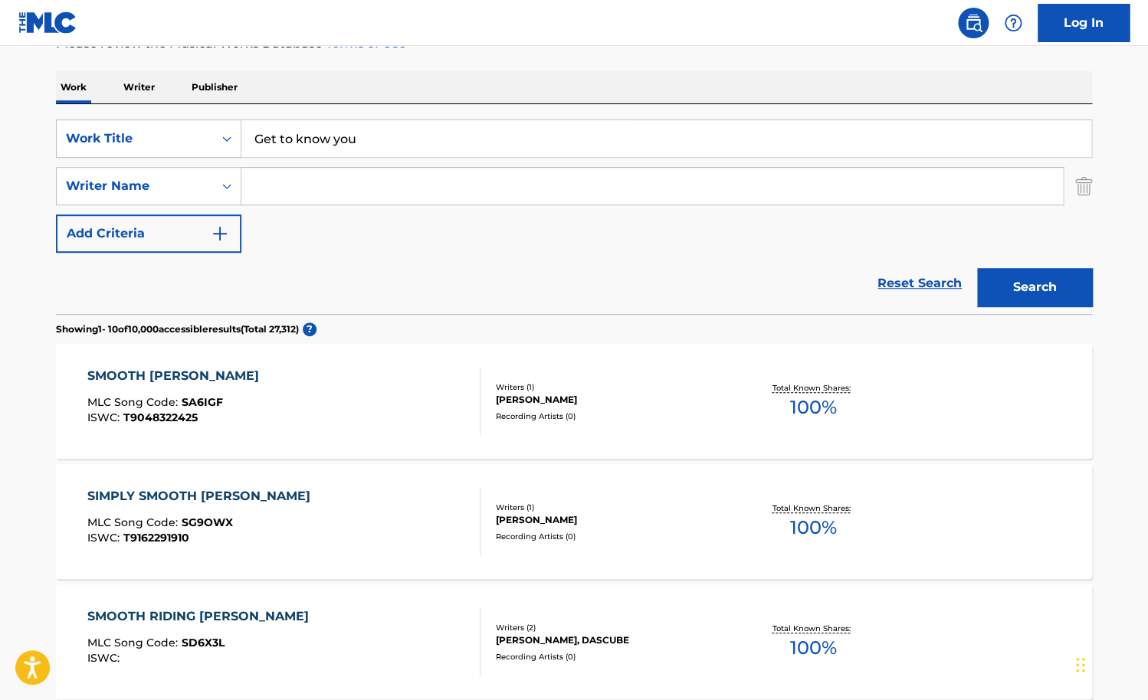
click at [244, 92] on div "Work Writer Publisher" at bounding box center [574, 87] width 1036 height 32
click at [290, 177] on input "Search Form" at bounding box center [651, 186] width 821 height 37
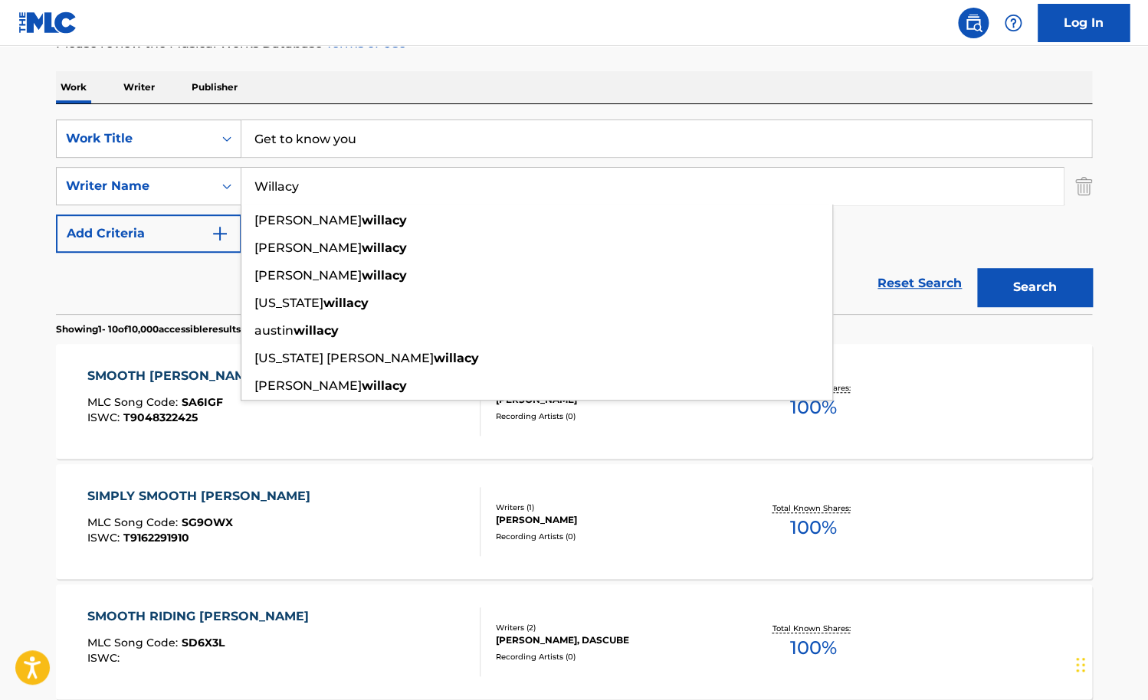
type input "Willacy"
click at [977, 268] on button "Search" at bounding box center [1034, 287] width 115 height 38
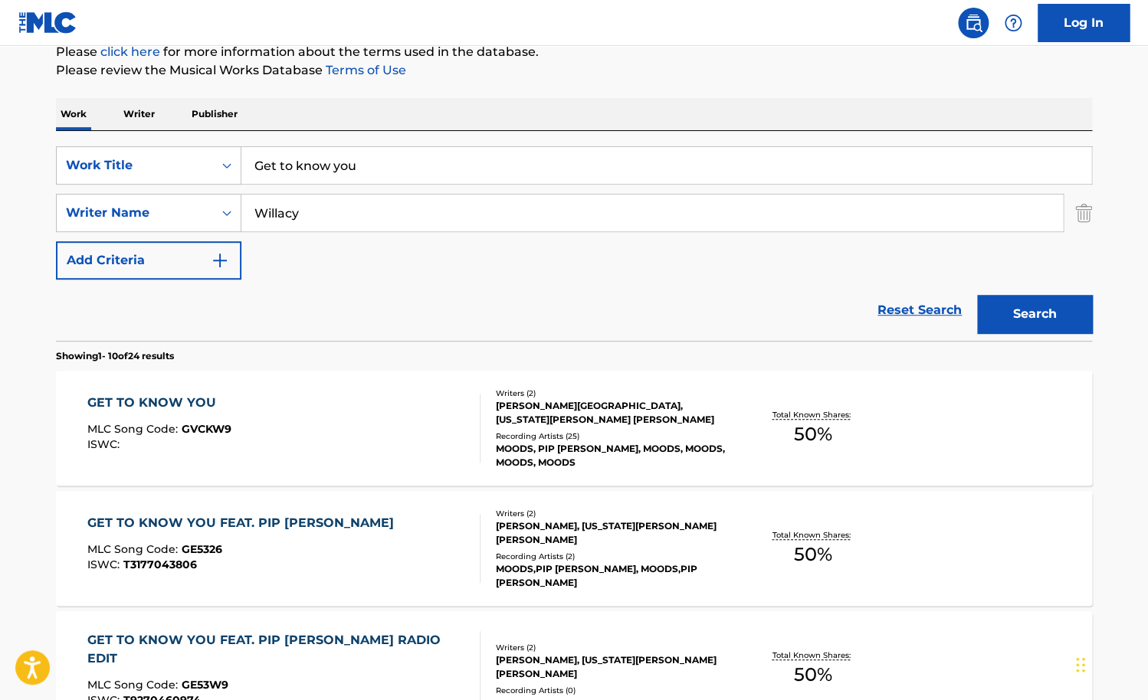
scroll to position [198, 0]
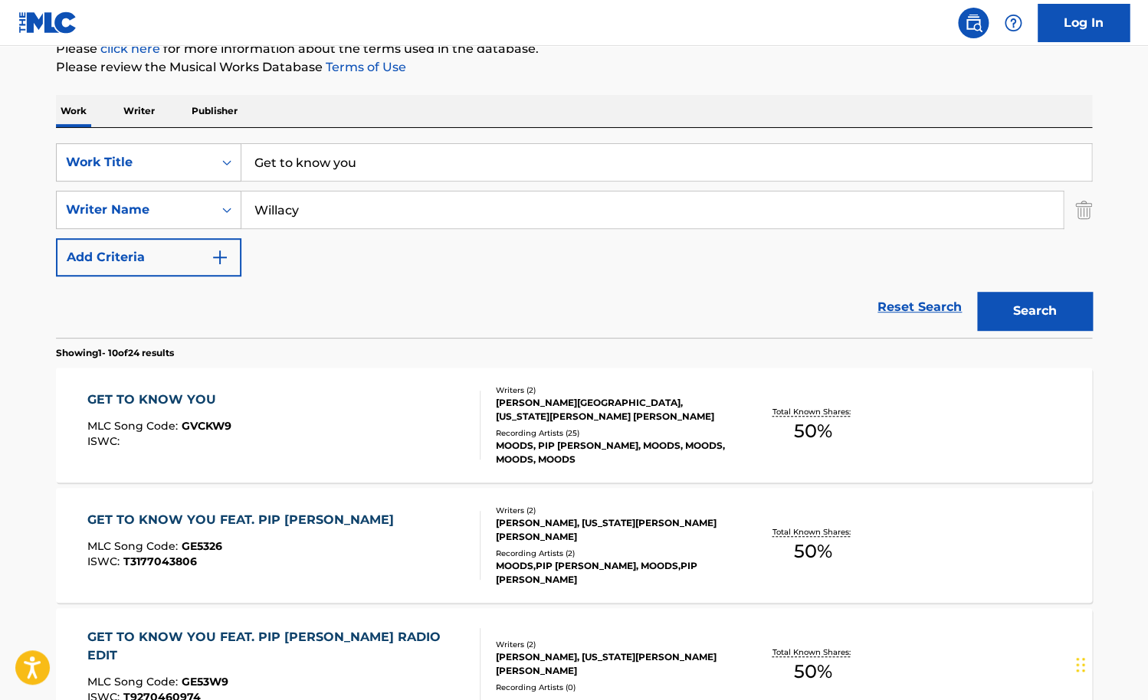
click at [353, 404] on div "GET TO KNOW YOU MLC Song Code : GVCKW9 ISWC :" at bounding box center [284, 425] width 394 height 69
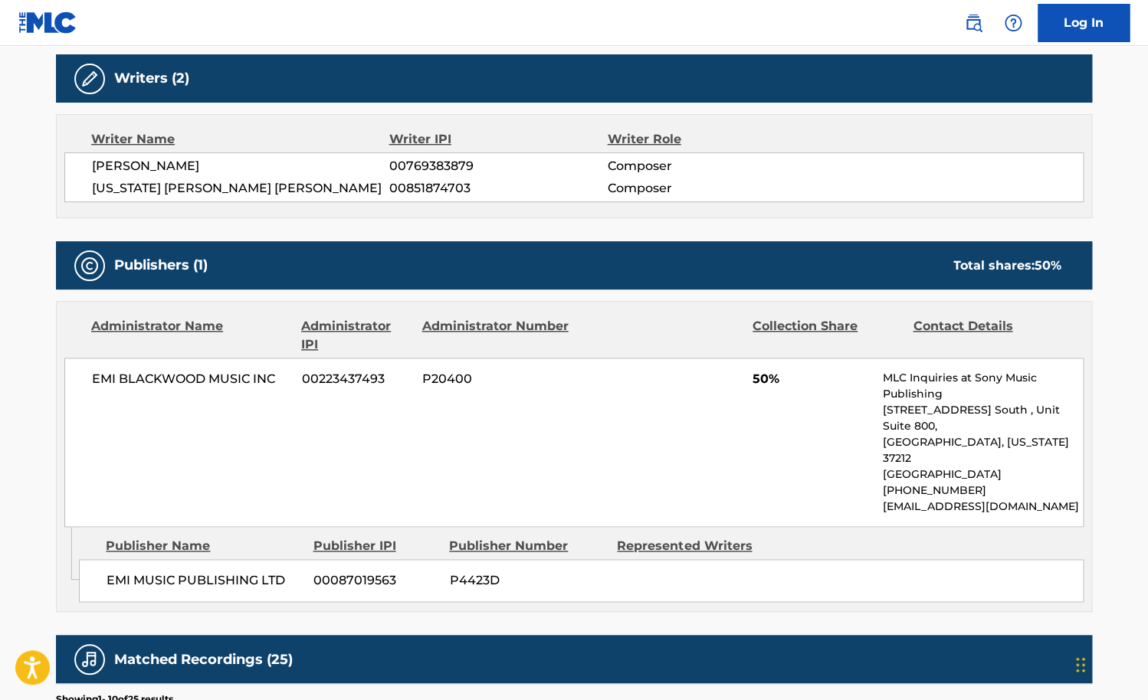
scroll to position [509, 0]
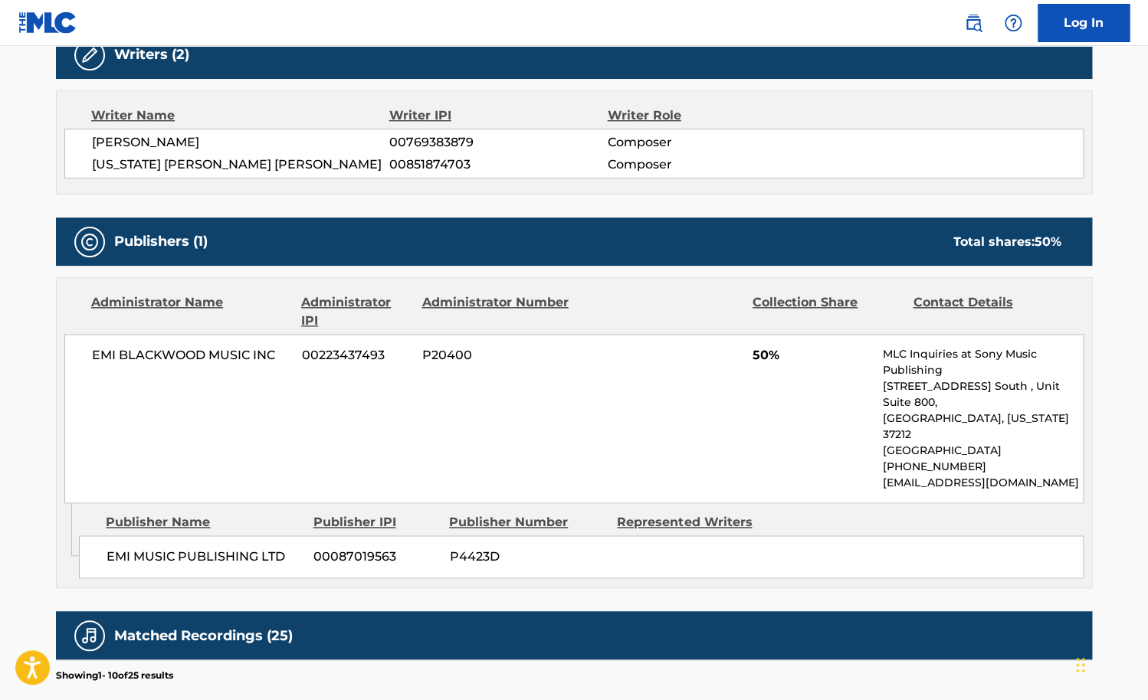
click at [189, 142] on span "[PERSON_NAME]" at bounding box center [240, 142] width 297 height 18
copy span "LUBBERSEN"
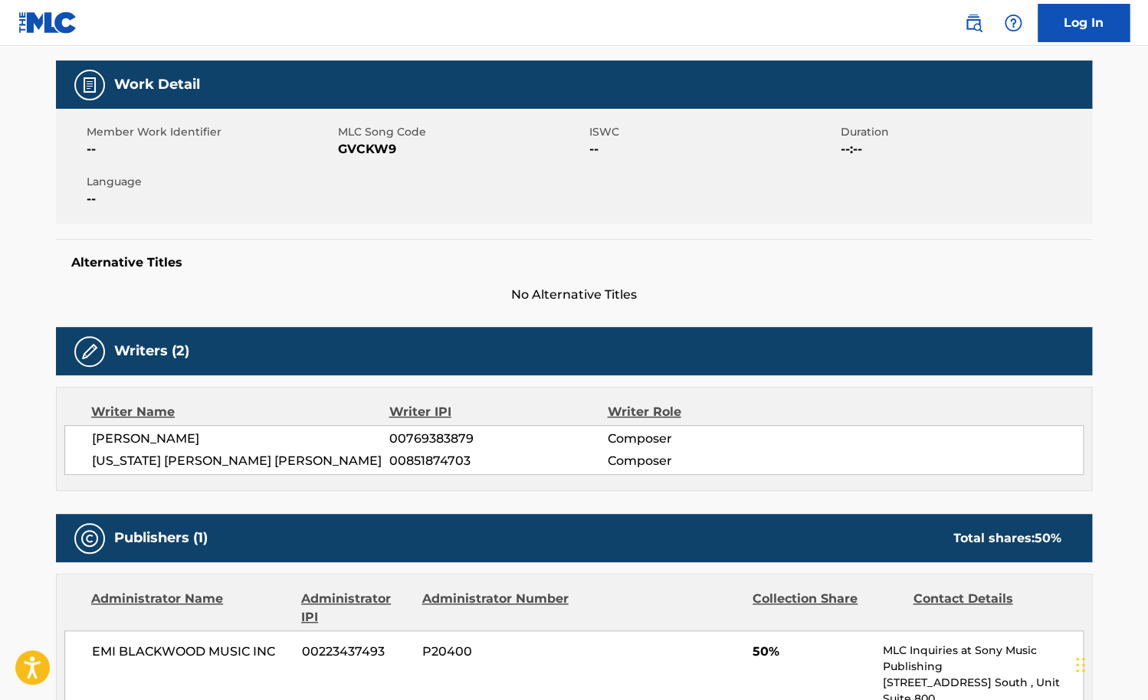
scroll to position [408, 0]
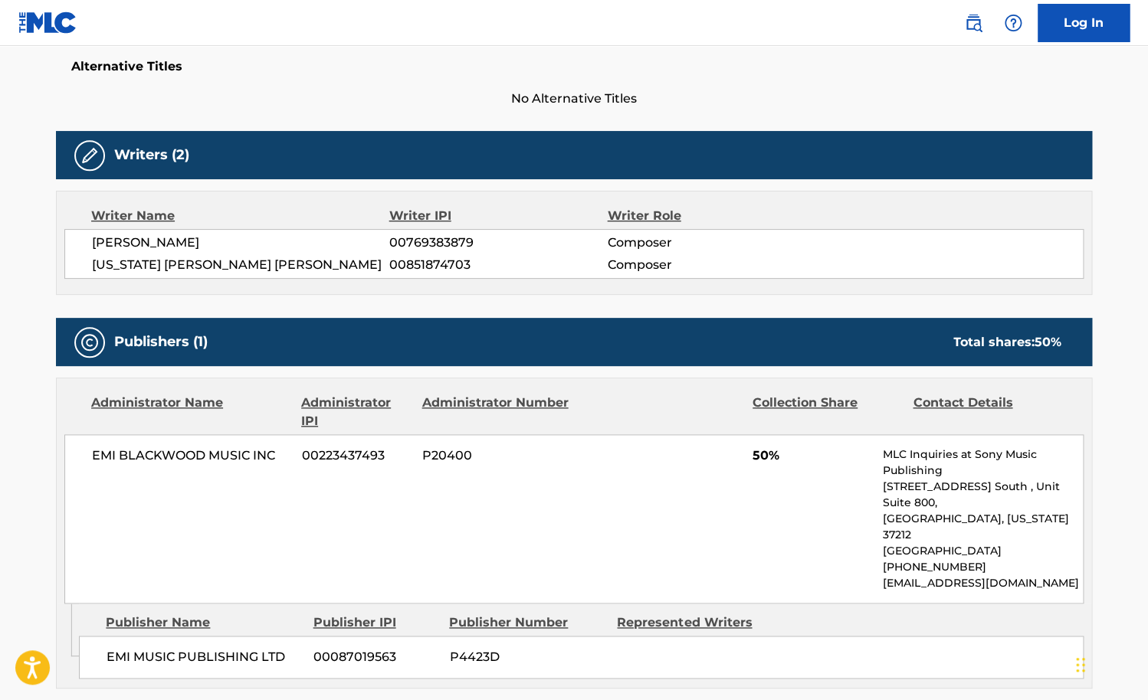
click at [241, 282] on div "Writer Name Writer IPI Writer Role [PERSON_NAME] 00769383879 Composer [US_STATE…" at bounding box center [574, 243] width 1036 height 104
drag, startPoint x: 303, startPoint y: 264, endPoint x: 93, endPoint y: 265, distance: 210.0
click at [93, 265] on span "[US_STATE] [PERSON_NAME] [PERSON_NAME]" at bounding box center [240, 265] width 297 height 18
copy span "[US_STATE] [PERSON_NAME] [PERSON_NAME]"
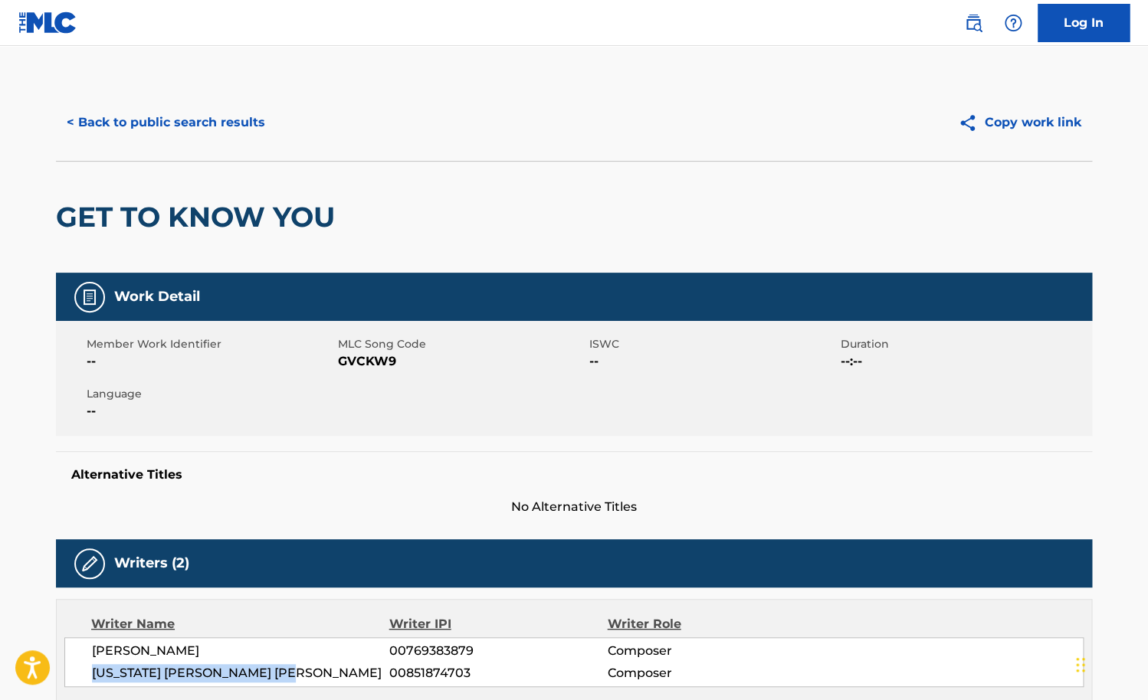
click at [179, 129] on button "< Back to public search results" at bounding box center [166, 122] width 220 height 38
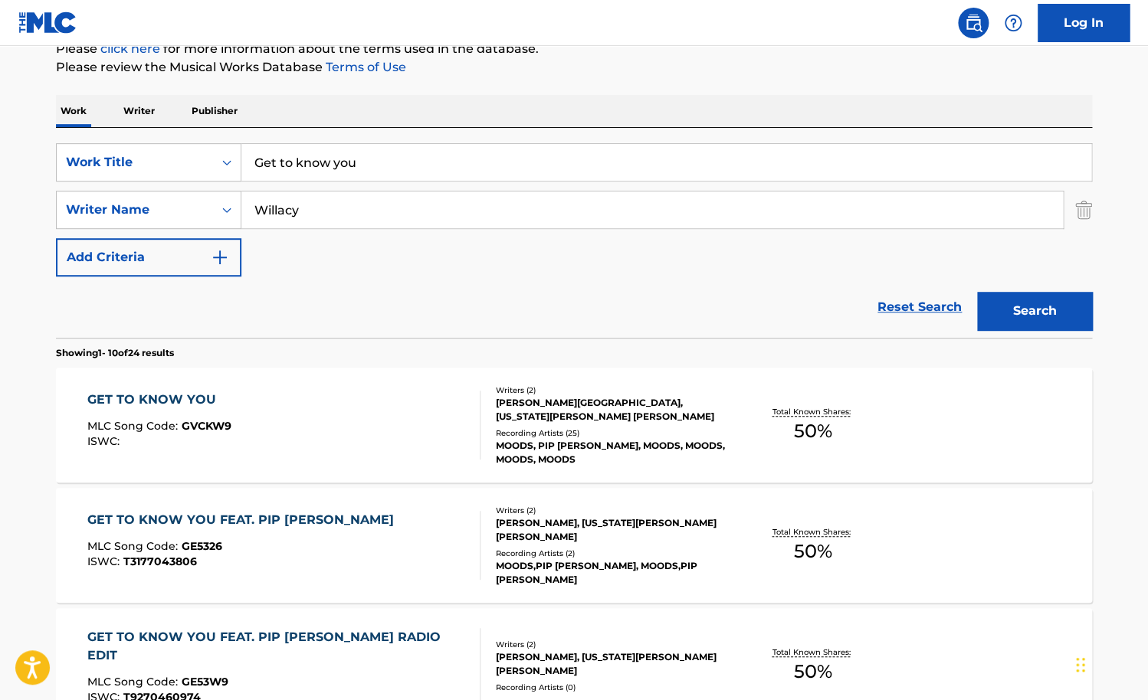
drag, startPoint x: 395, startPoint y: 162, endPoint x: 123, endPoint y: 170, distance: 272.9
click at [241, 170] on input "Get to know you" at bounding box center [666, 162] width 850 height 37
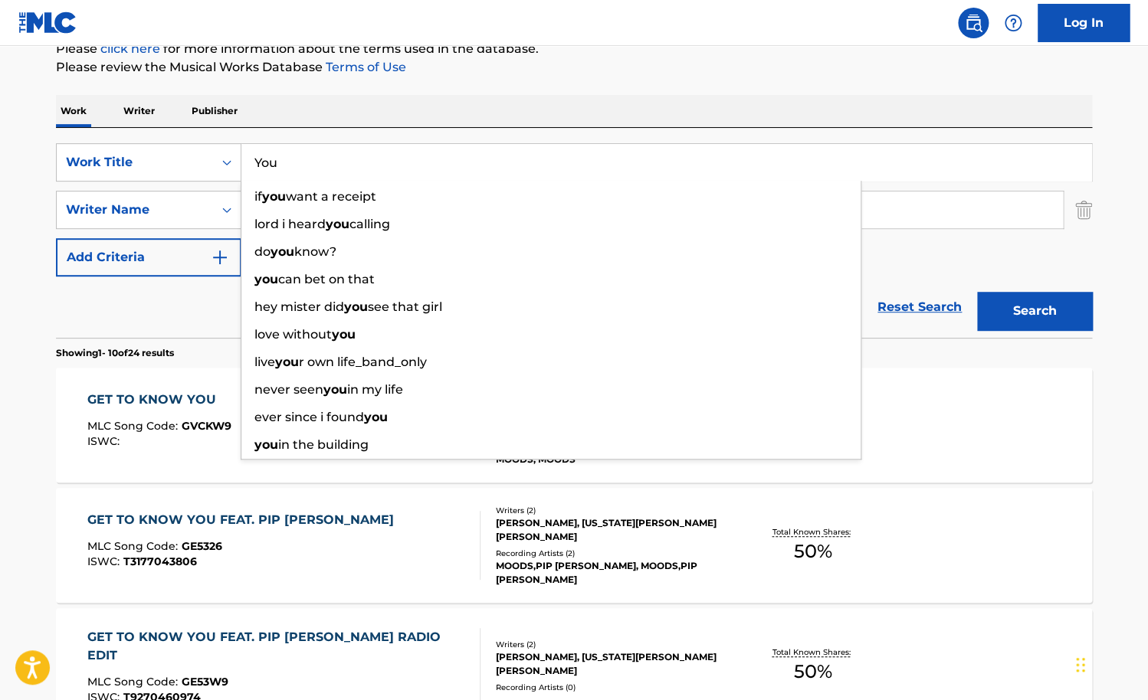
type input "You"
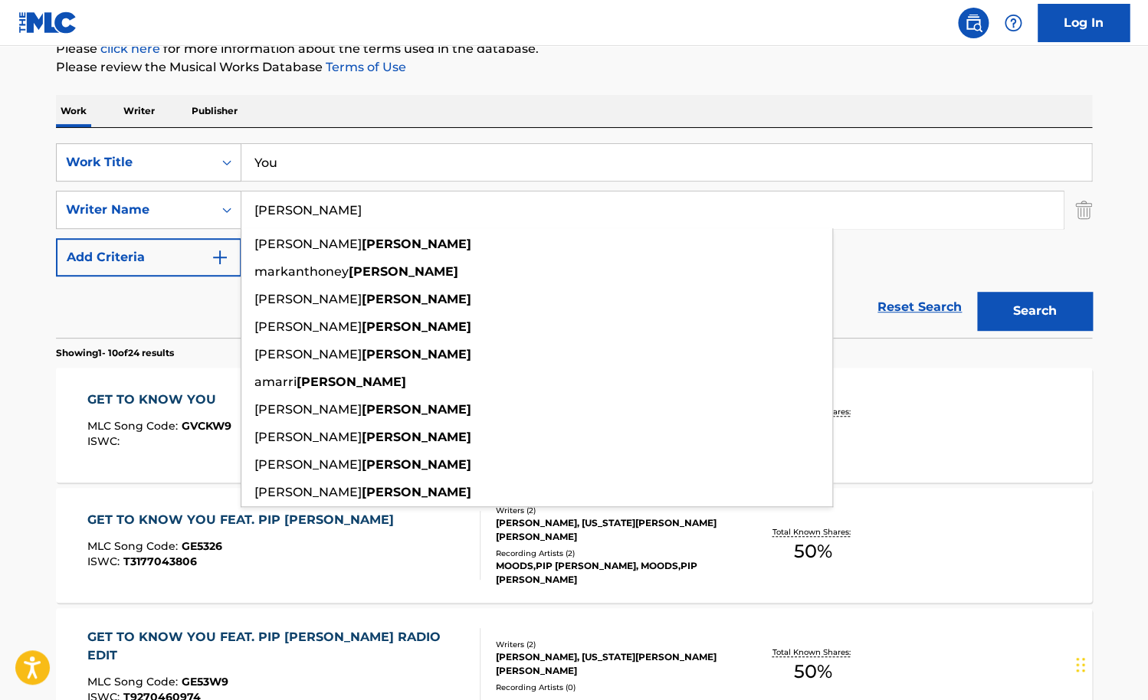
type input "[PERSON_NAME]"
click at [977, 292] on button "Search" at bounding box center [1034, 311] width 115 height 38
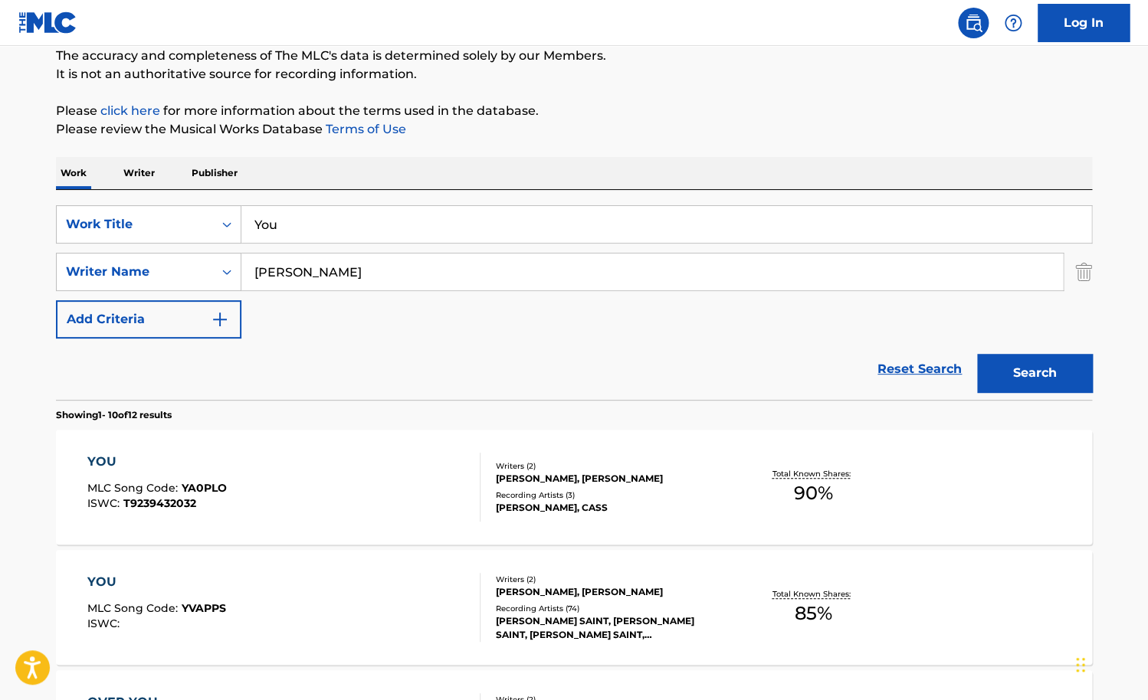
scroll to position [137, 0]
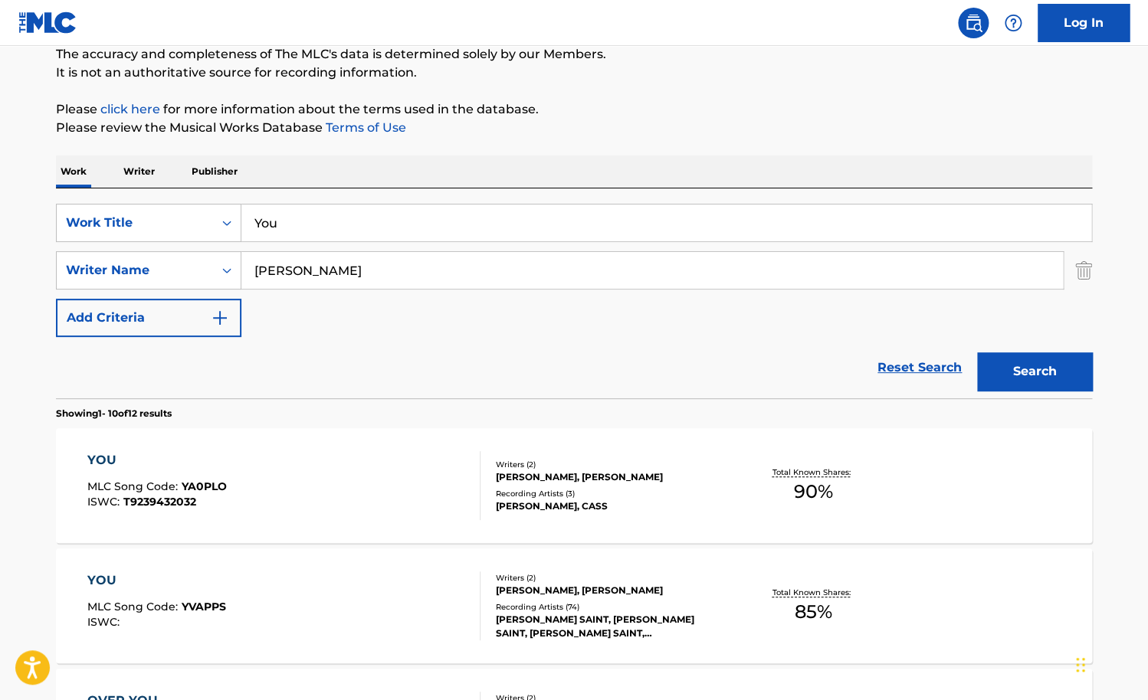
click at [370, 465] on div "YOU MLC Song Code : YA0PLO ISWC : T9239432032" at bounding box center [284, 485] width 394 height 69
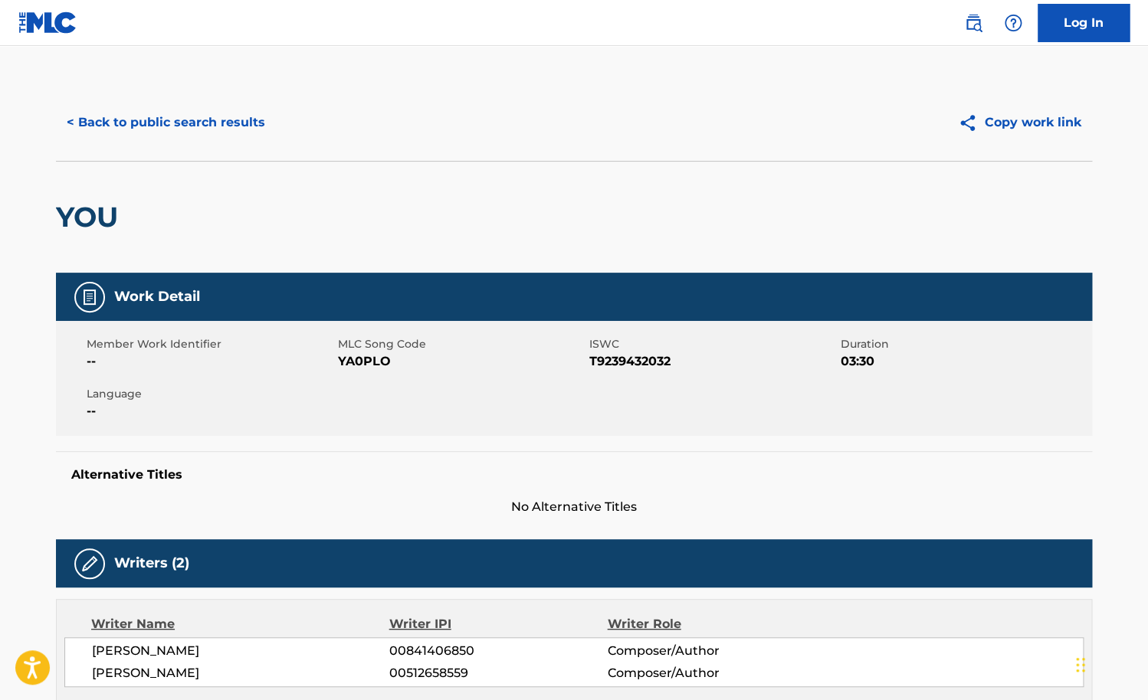
click at [218, 120] on button "< Back to public search results" at bounding box center [166, 122] width 220 height 38
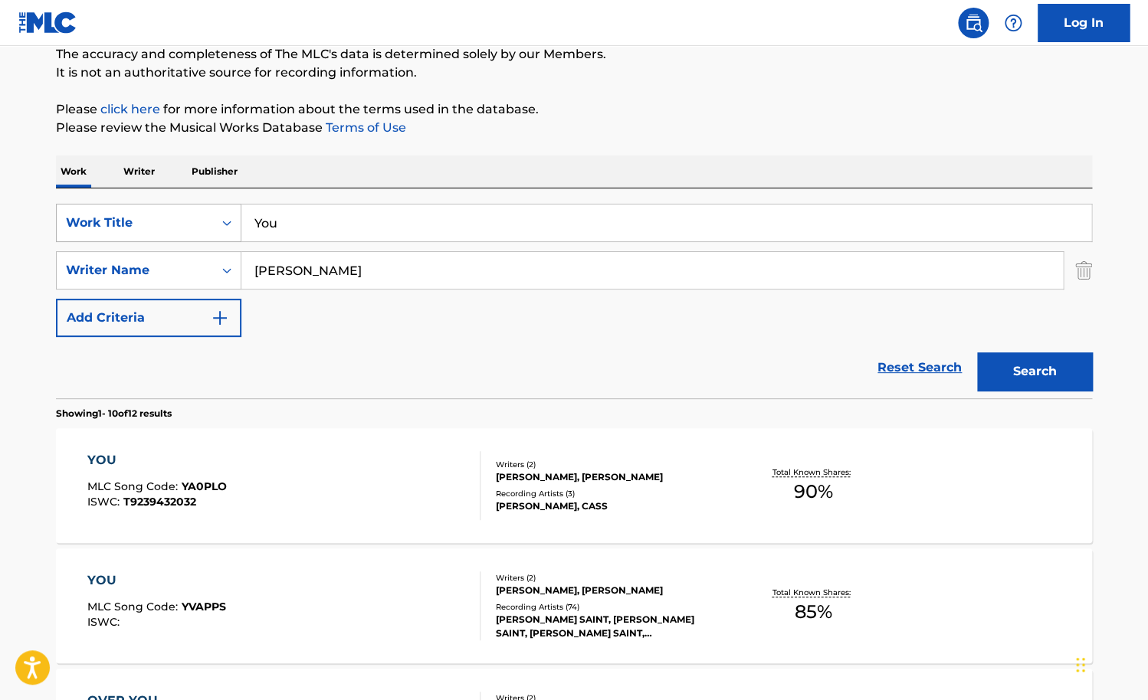
drag, startPoint x: 382, startPoint y: 221, endPoint x: 236, endPoint y: 221, distance: 146.4
click at [241, 221] on input "You" at bounding box center [666, 223] width 850 height 37
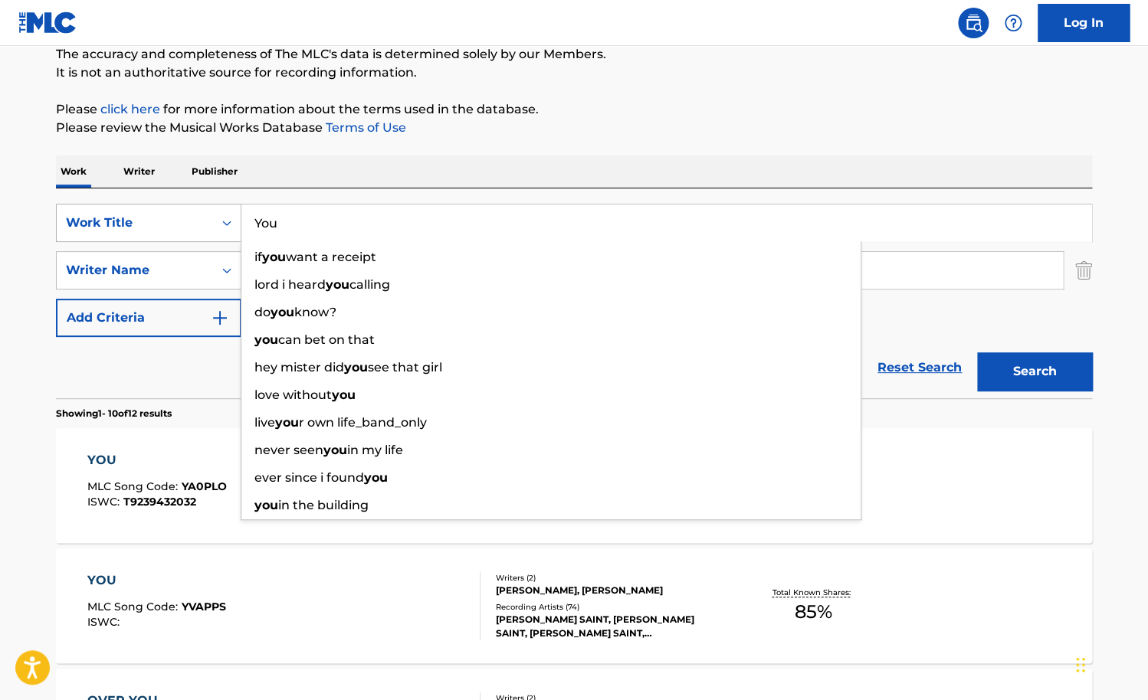
paste input "At the Fair"
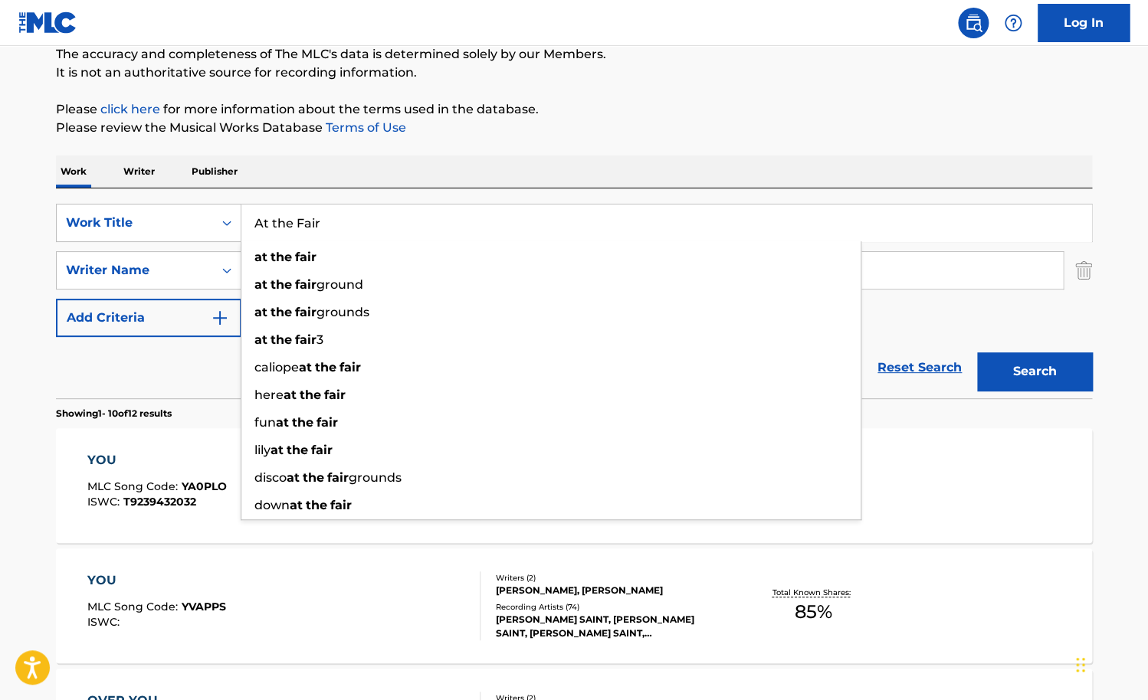
type input "At the Fair"
click at [388, 177] on div "Work Writer Publisher" at bounding box center [574, 172] width 1036 height 32
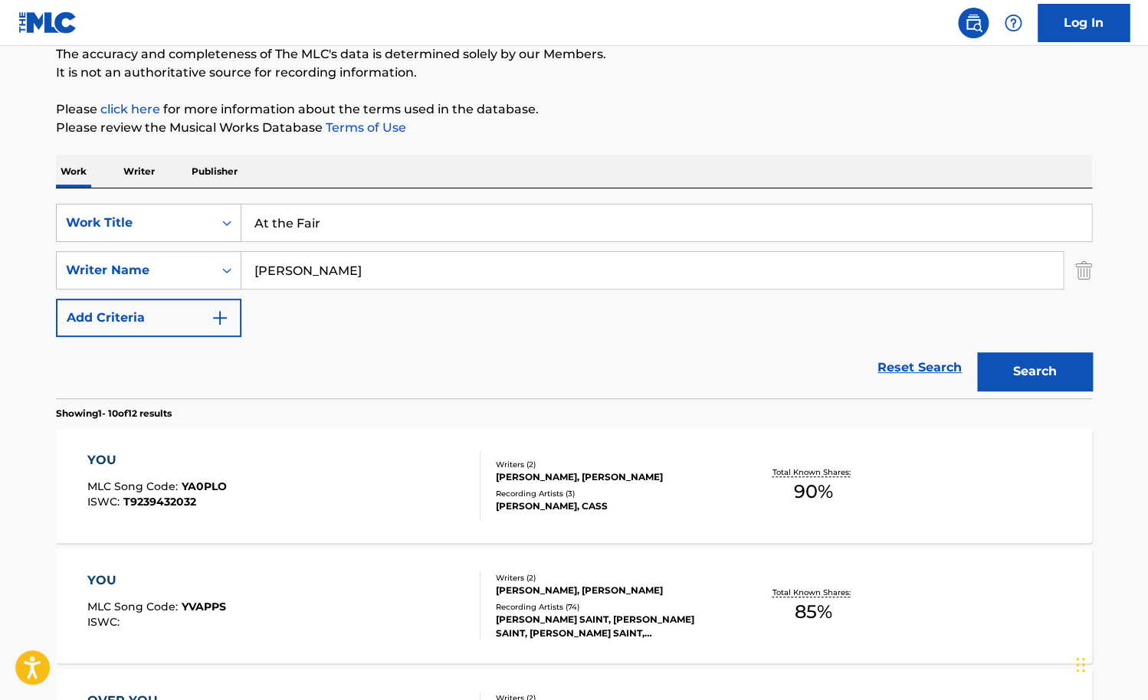
drag, startPoint x: 382, startPoint y: 261, endPoint x: 120, endPoint y: 262, distance: 262.1
click at [241, 262] on input "[PERSON_NAME]" at bounding box center [651, 270] width 821 height 37
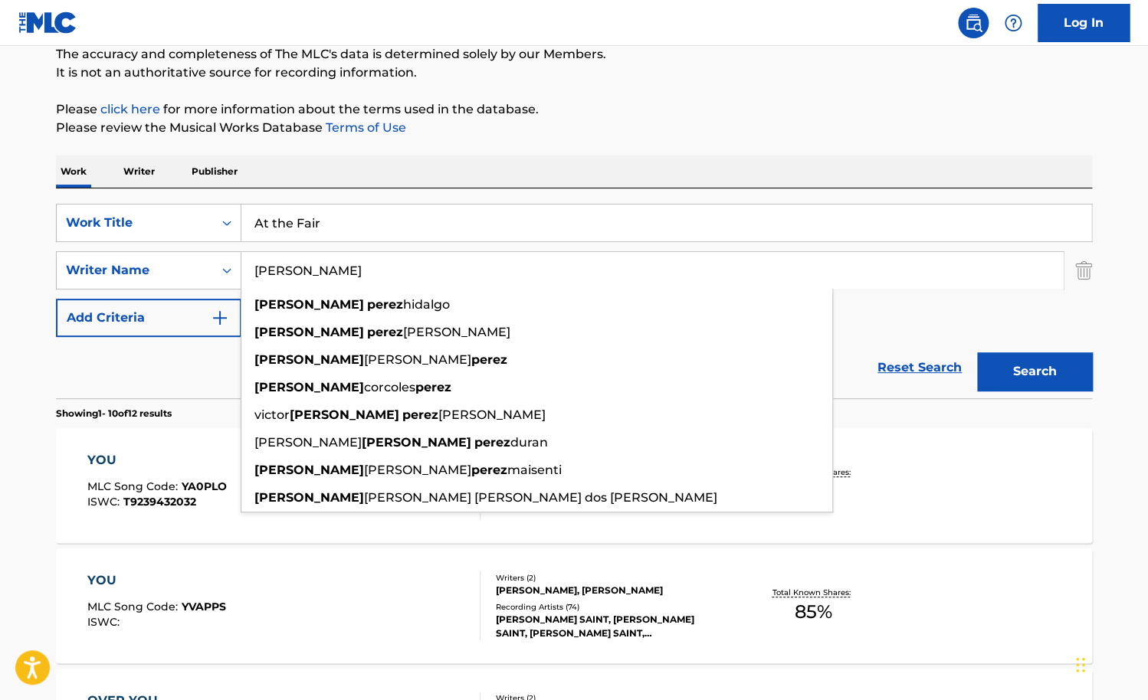
click at [977, 352] on button "Search" at bounding box center [1034, 371] width 115 height 38
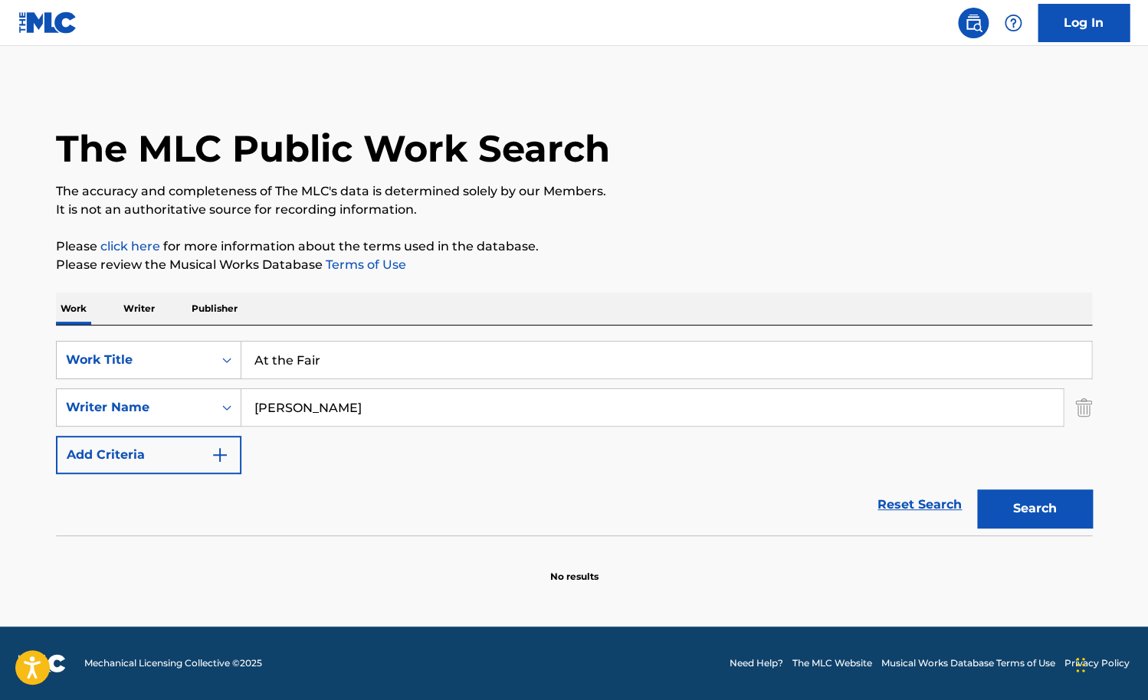
scroll to position [0, 0]
click at [285, 406] on input "[PERSON_NAME]" at bounding box center [651, 407] width 821 height 37
type input "[PERSON_NAME]"
click at [977, 490] on button "Search" at bounding box center [1034, 509] width 115 height 38
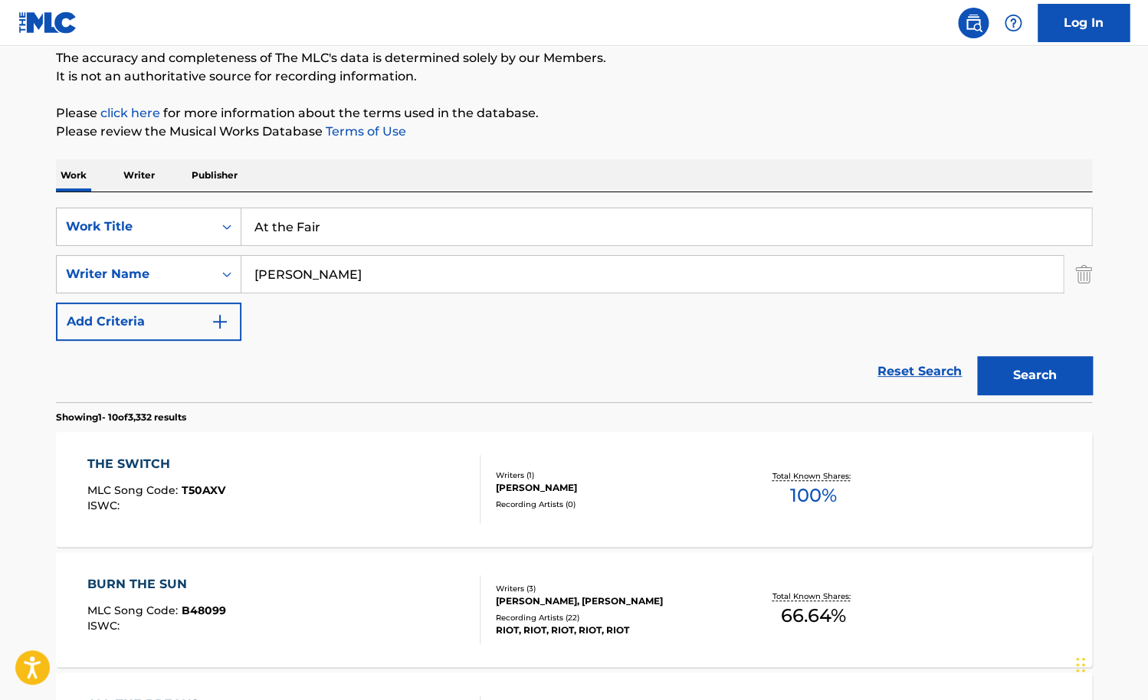
scroll to position [138, 0]
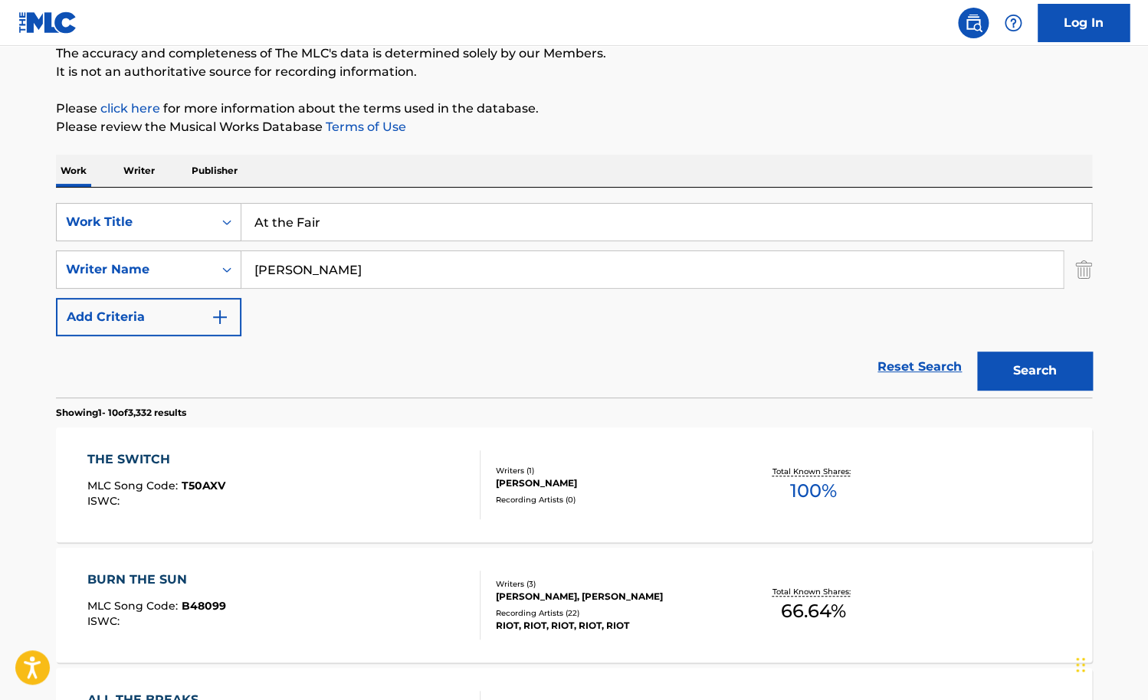
drag, startPoint x: 349, startPoint y: 226, endPoint x: 172, endPoint y: 226, distance: 177.0
click at [241, 226] on input "At the Fair" at bounding box center [666, 222] width 850 height 37
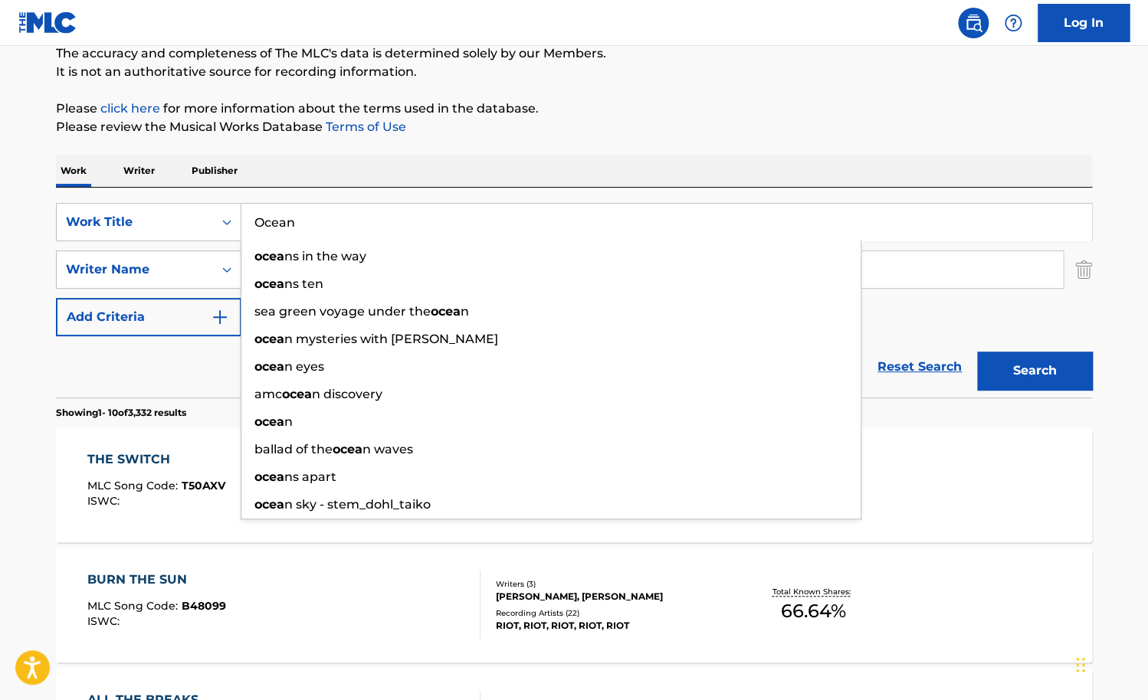
type input "Ocean"
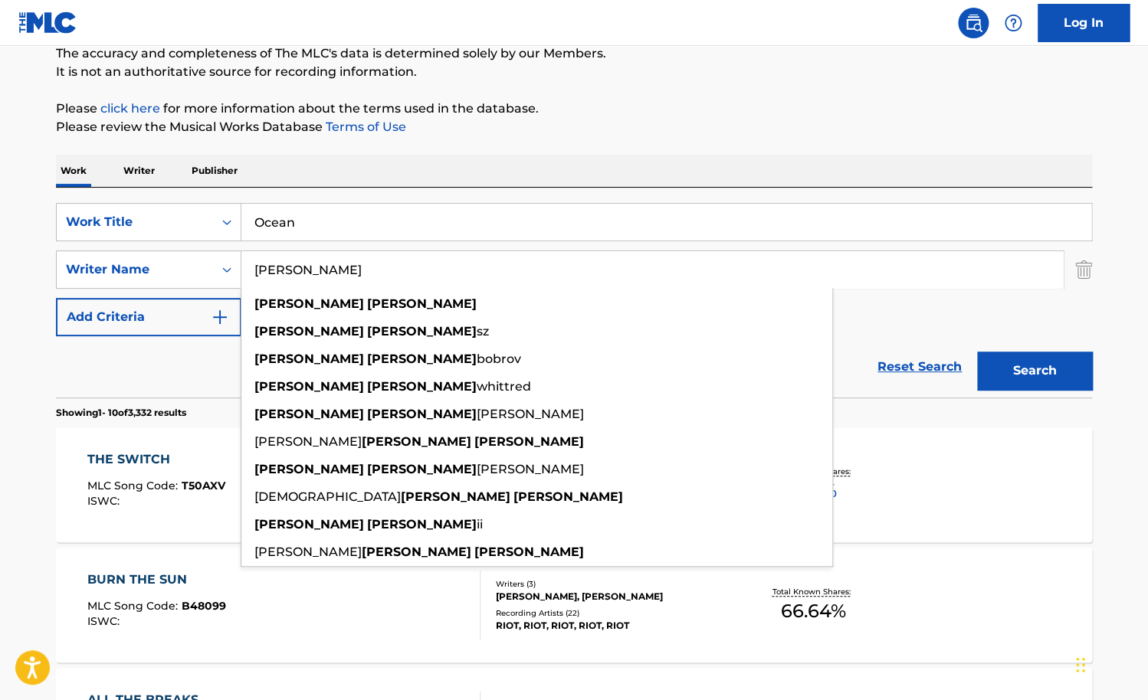
type input "[PERSON_NAME]"
click at [977, 352] on button "Search" at bounding box center [1034, 371] width 115 height 38
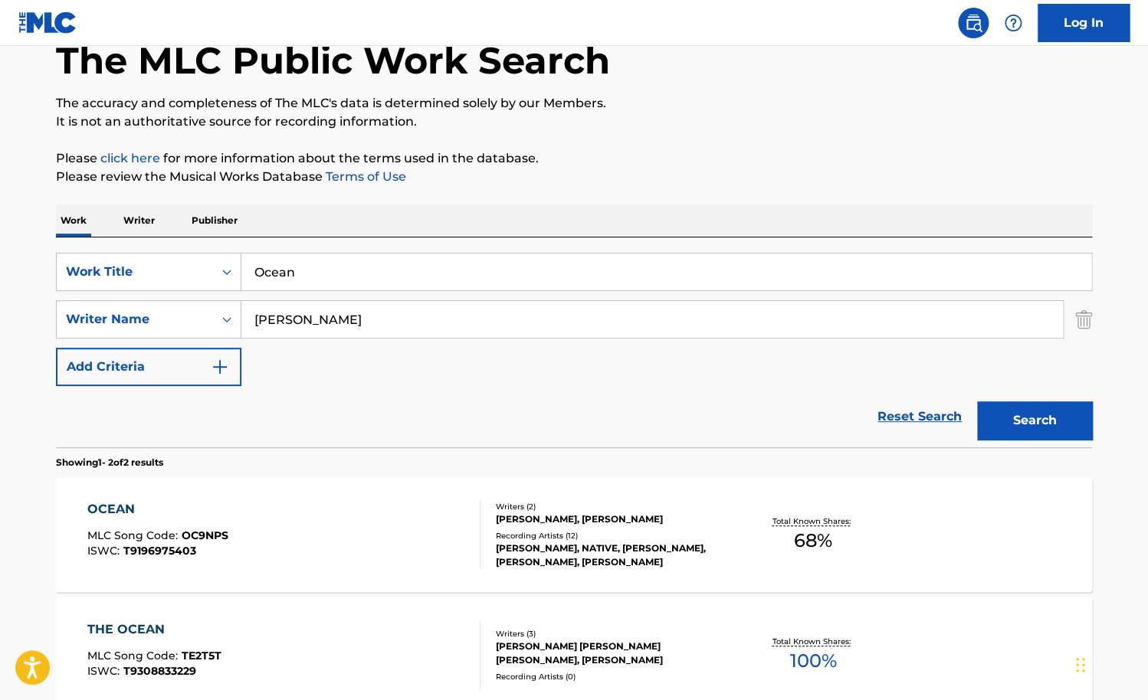
scroll to position [90, 0]
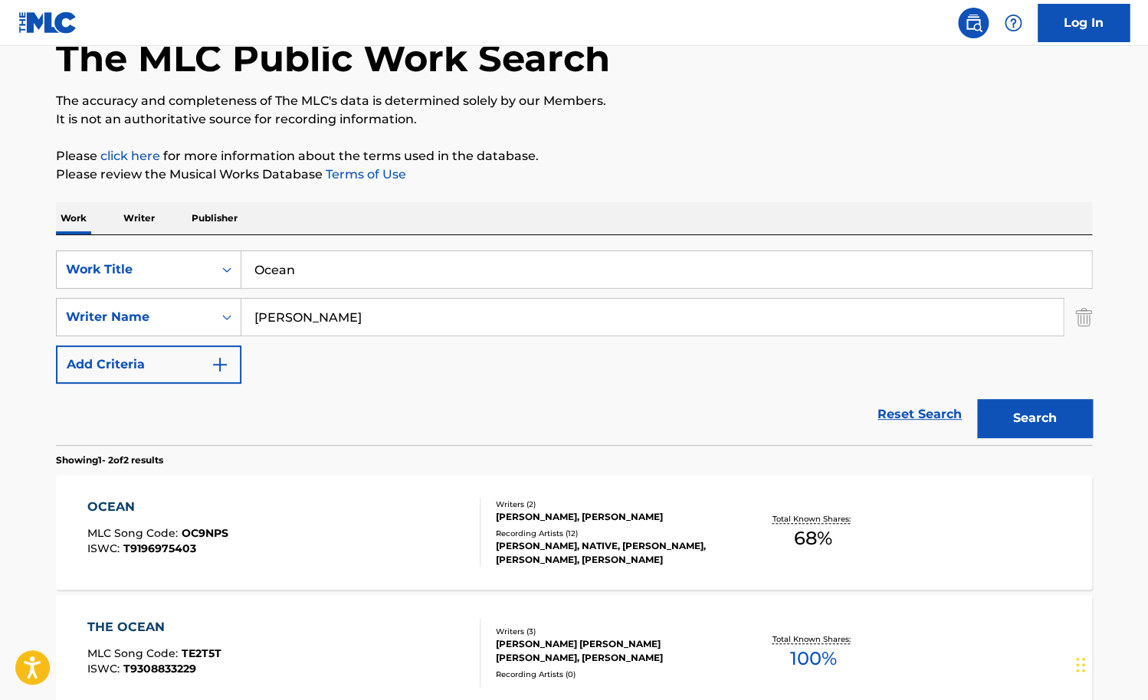
click at [404, 507] on div "OCEAN MLC Song Code : OC9NPS ISWC : T9196975403" at bounding box center [284, 532] width 394 height 69
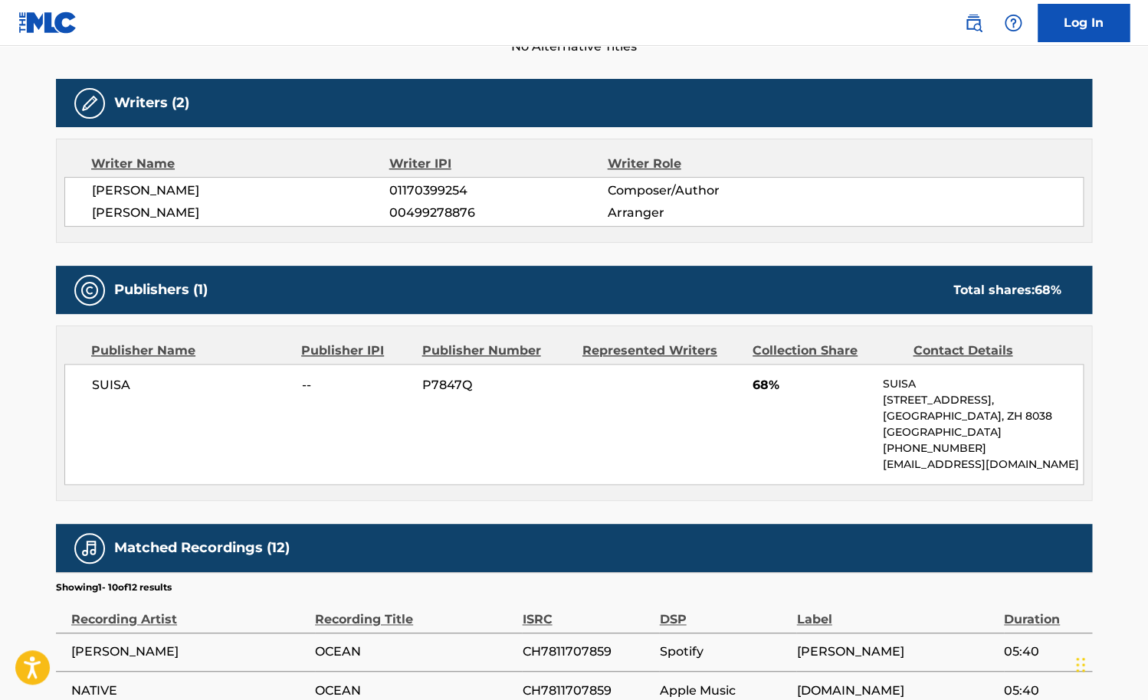
scroll to position [457, 0]
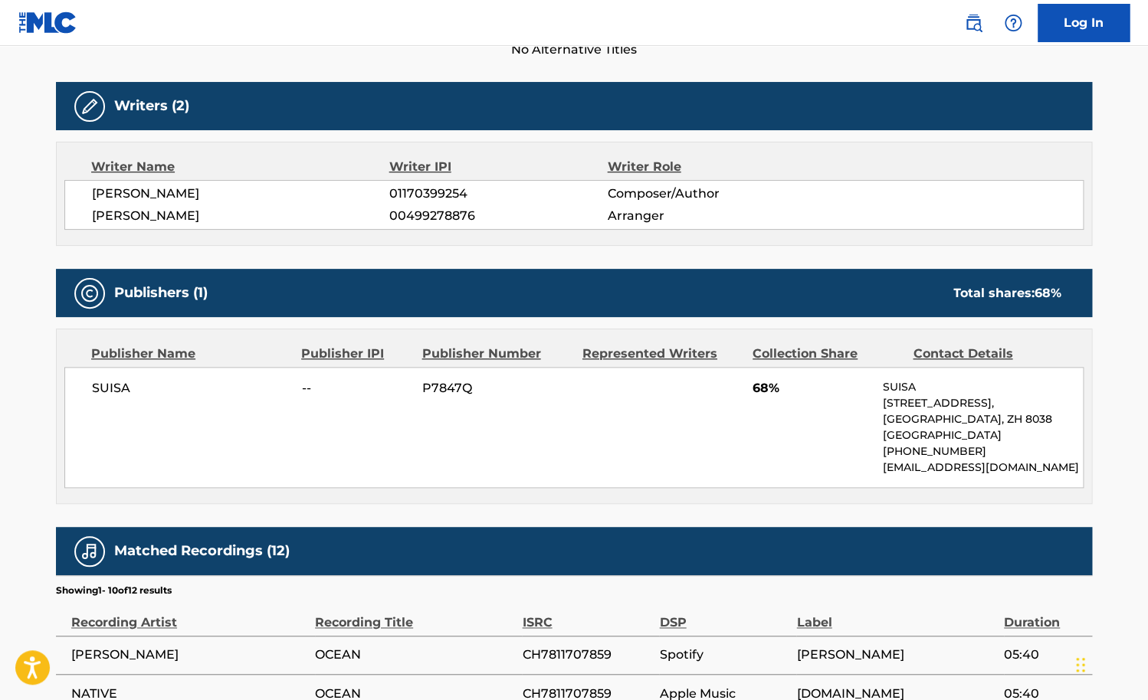
click at [220, 214] on span "[PERSON_NAME]" at bounding box center [240, 216] width 297 height 18
copy span "[PERSON_NAME]"
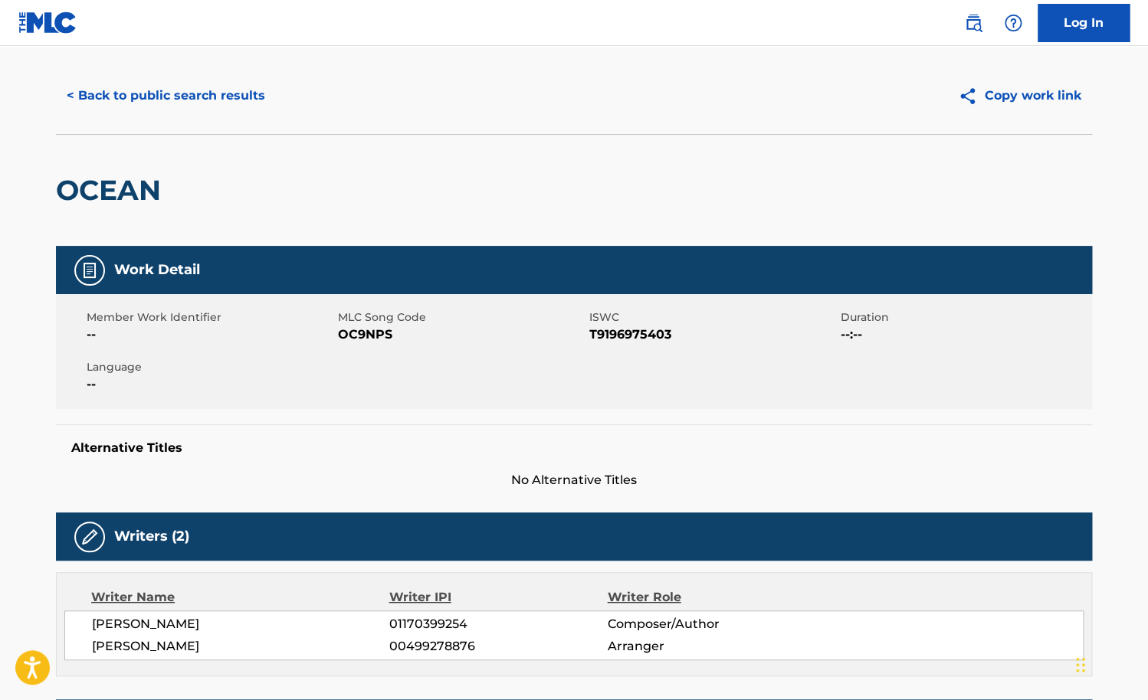
scroll to position [0, 0]
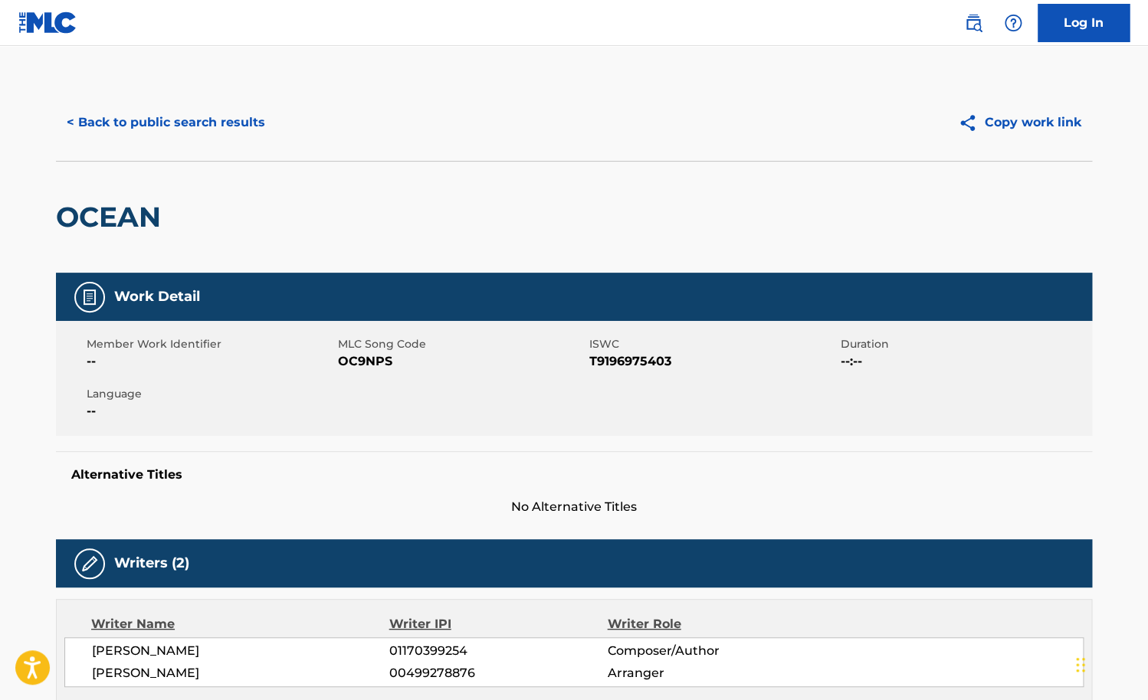
click at [214, 116] on button "< Back to public search results" at bounding box center [166, 122] width 220 height 38
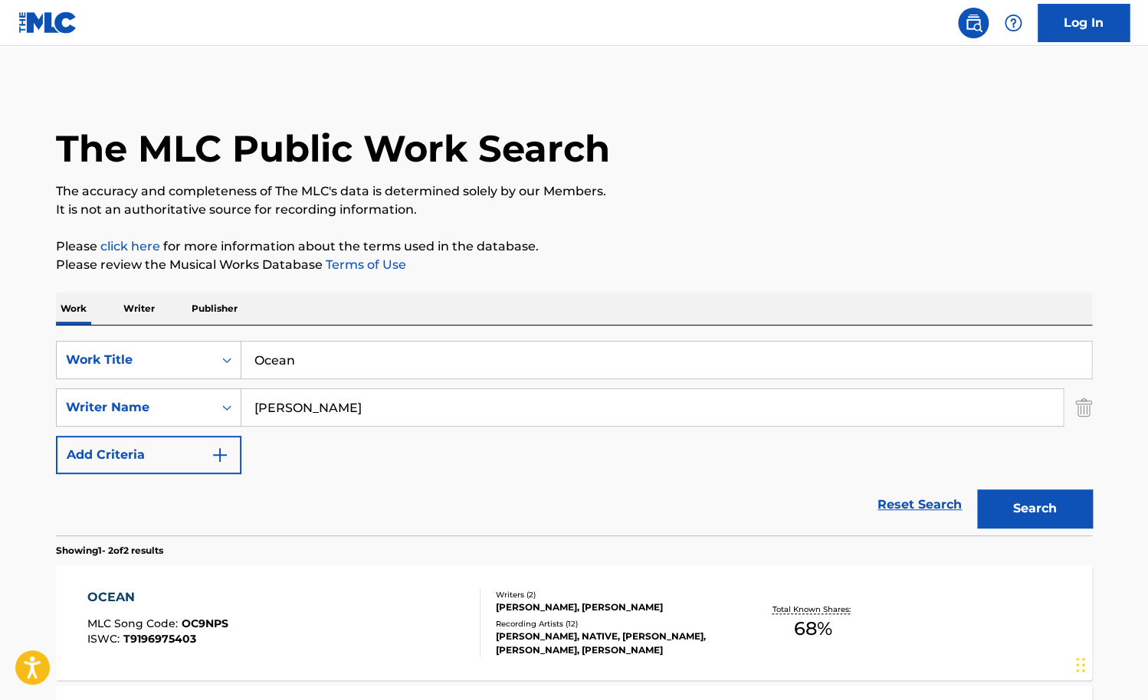
scroll to position [90, 0]
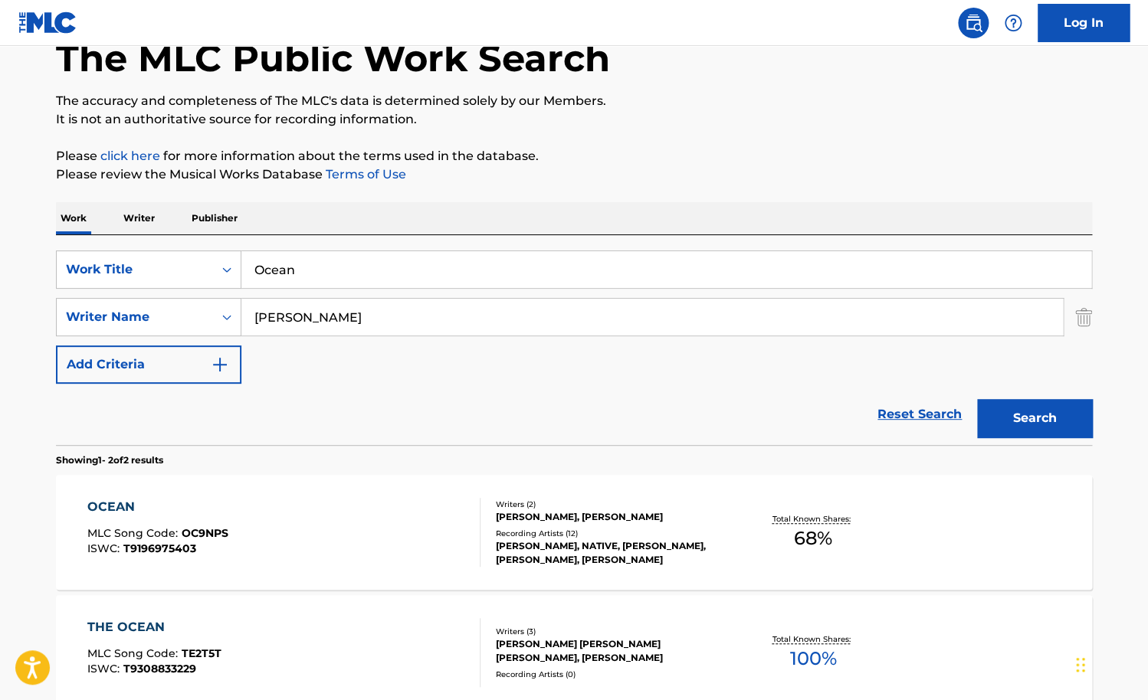
click at [343, 266] on input "Ocean" at bounding box center [666, 269] width 850 height 37
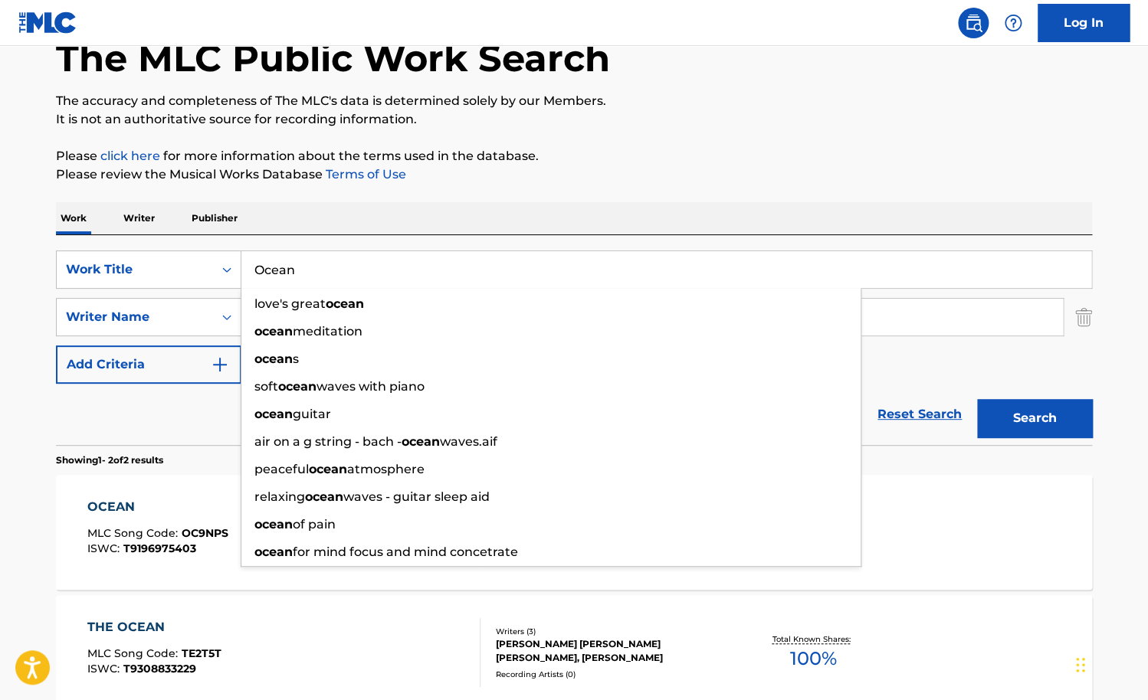
click at [343, 266] on input "Ocean" at bounding box center [666, 269] width 850 height 37
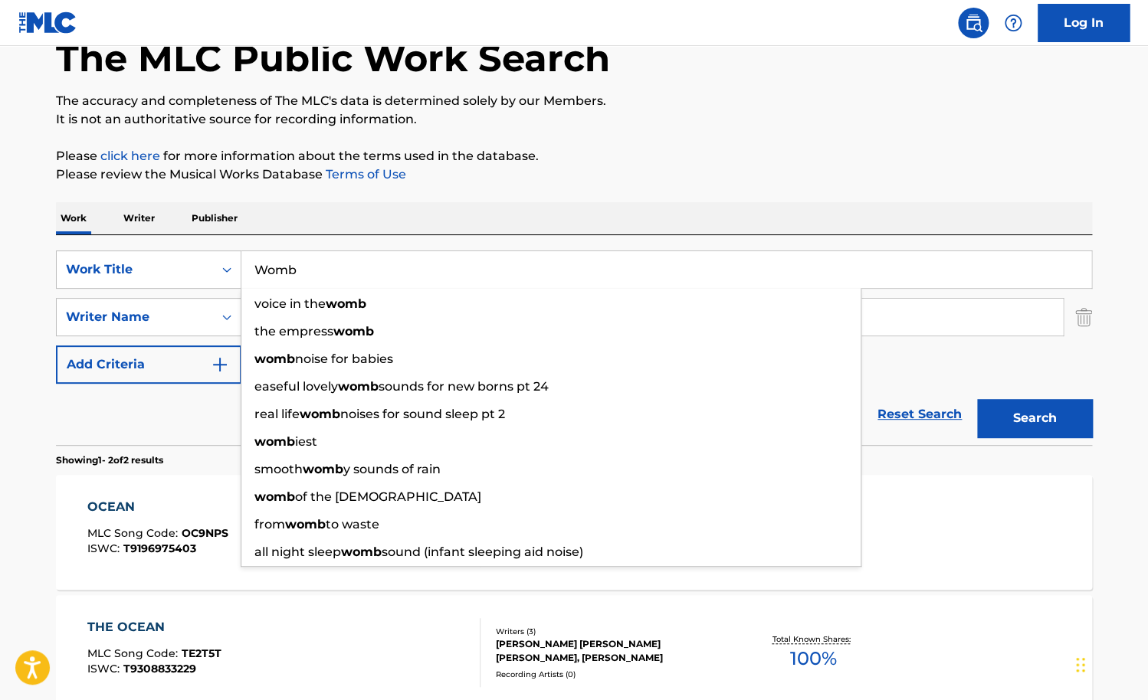
type input "Womb"
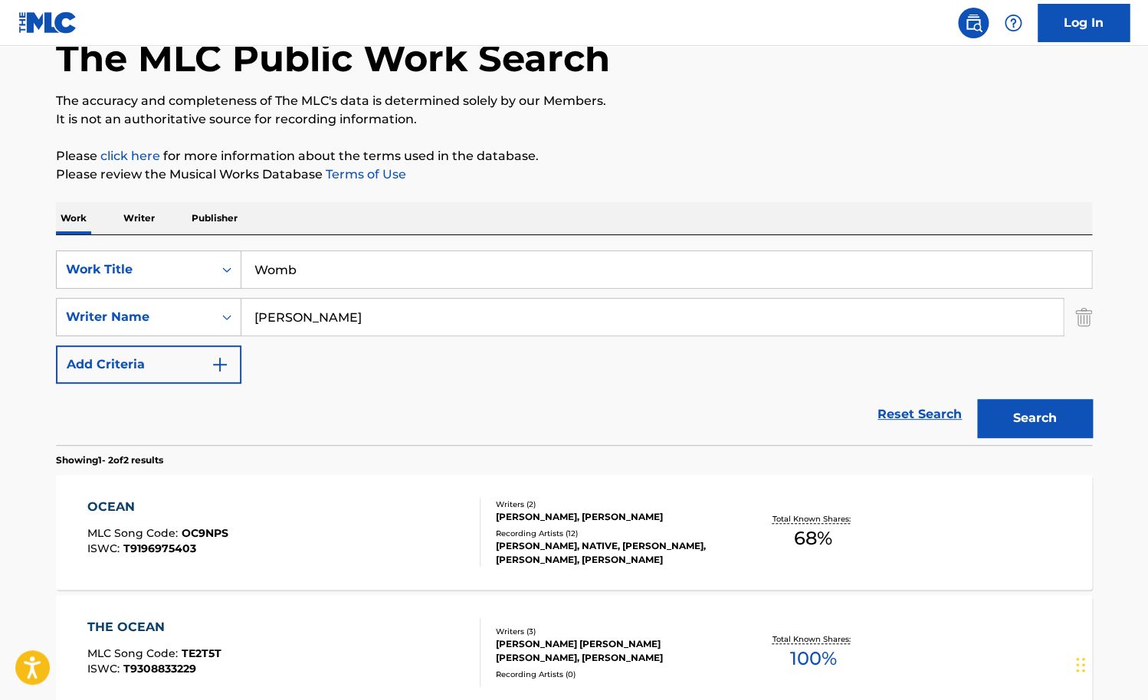
click at [977, 399] on button "Search" at bounding box center [1034, 418] width 115 height 38
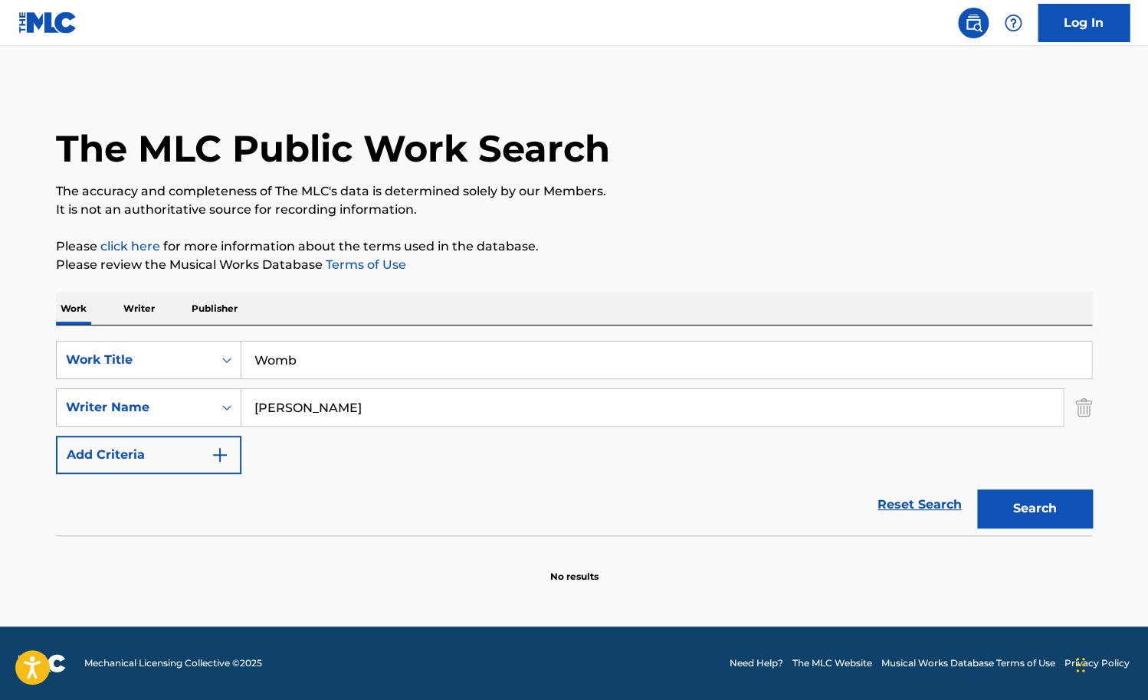
drag, startPoint x: 317, startPoint y: 412, endPoint x: 234, endPoint y: 412, distance: 83.5
click at [241, 412] on input "[PERSON_NAME]" at bounding box center [651, 407] width 821 height 37
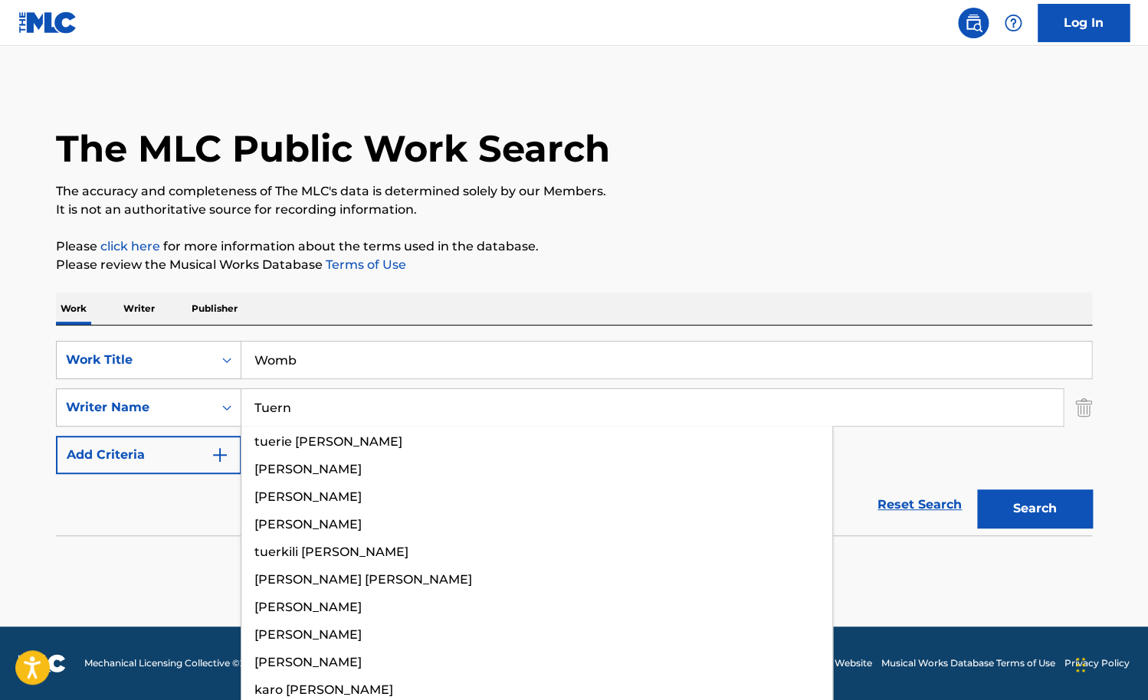
click at [977, 490] on button "Search" at bounding box center [1034, 509] width 115 height 38
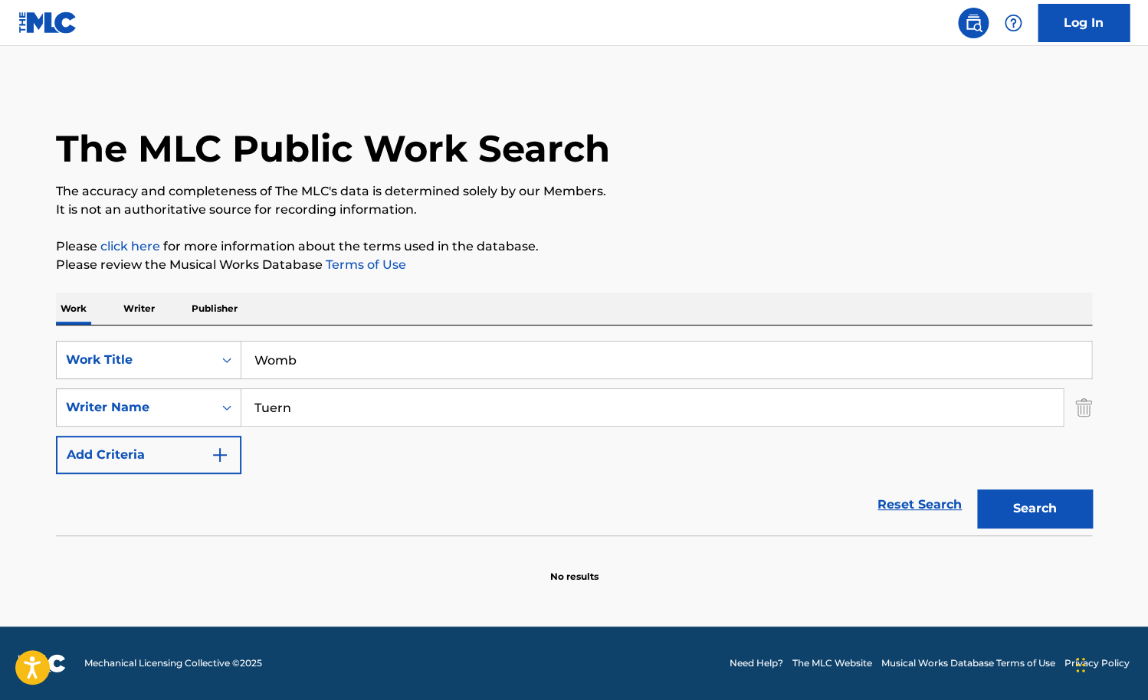
click at [297, 412] on input "Tuern" at bounding box center [651, 407] width 821 height 37
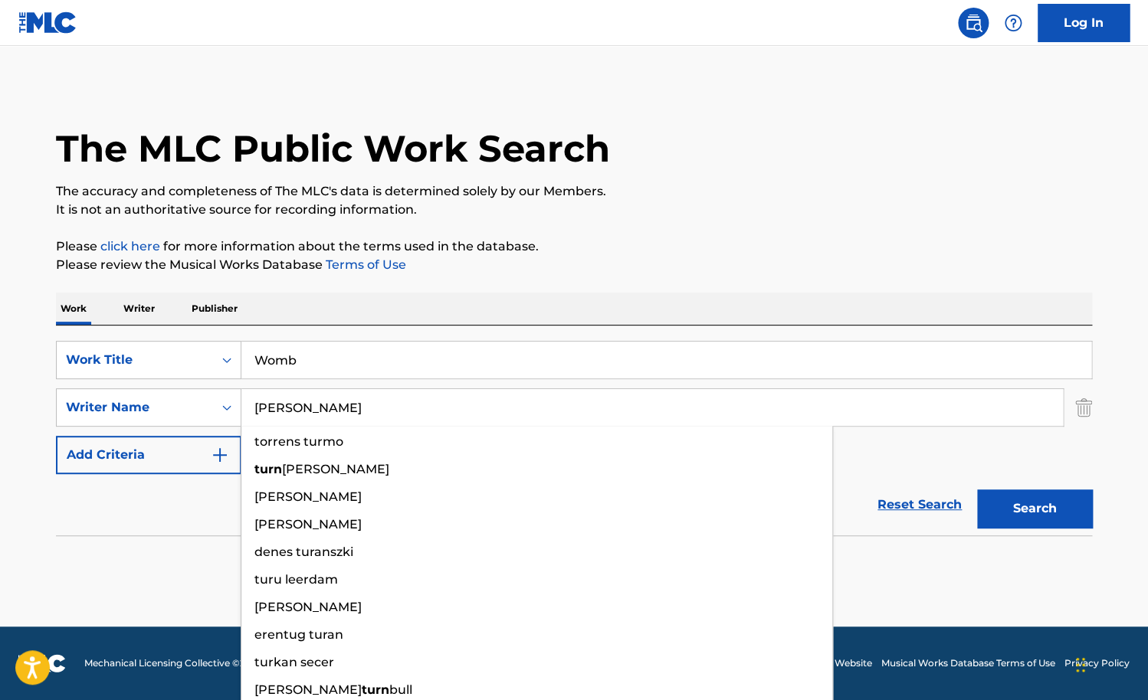
type input "[PERSON_NAME]"
click at [977, 490] on button "Search" at bounding box center [1034, 509] width 115 height 38
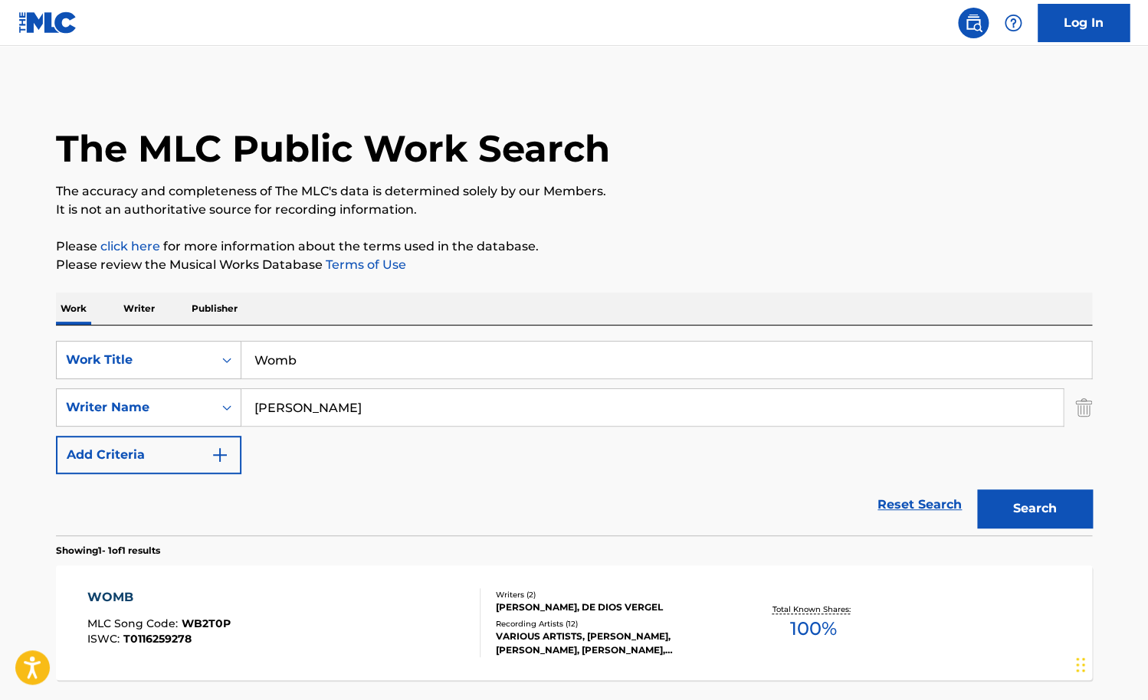
scroll to position [95, 0]
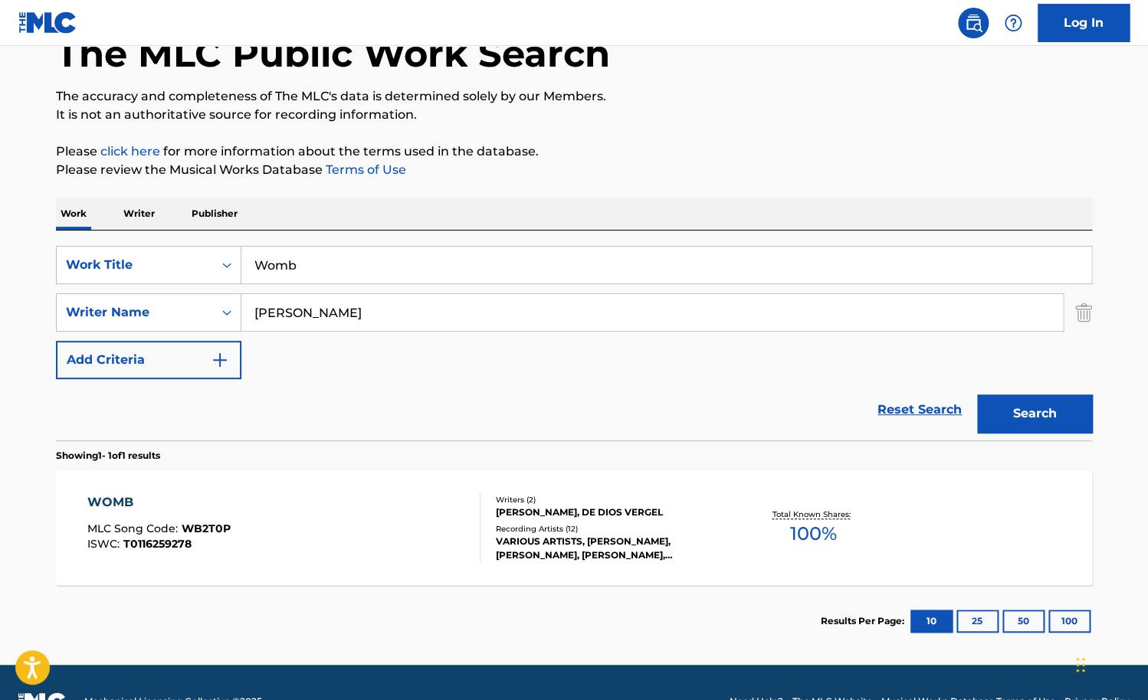
click at [369, 510] on div "WOMB MLC Song Code : WB2T0P ISWC : T0116259278" at bounding box center [284, 527] width 394 height 69
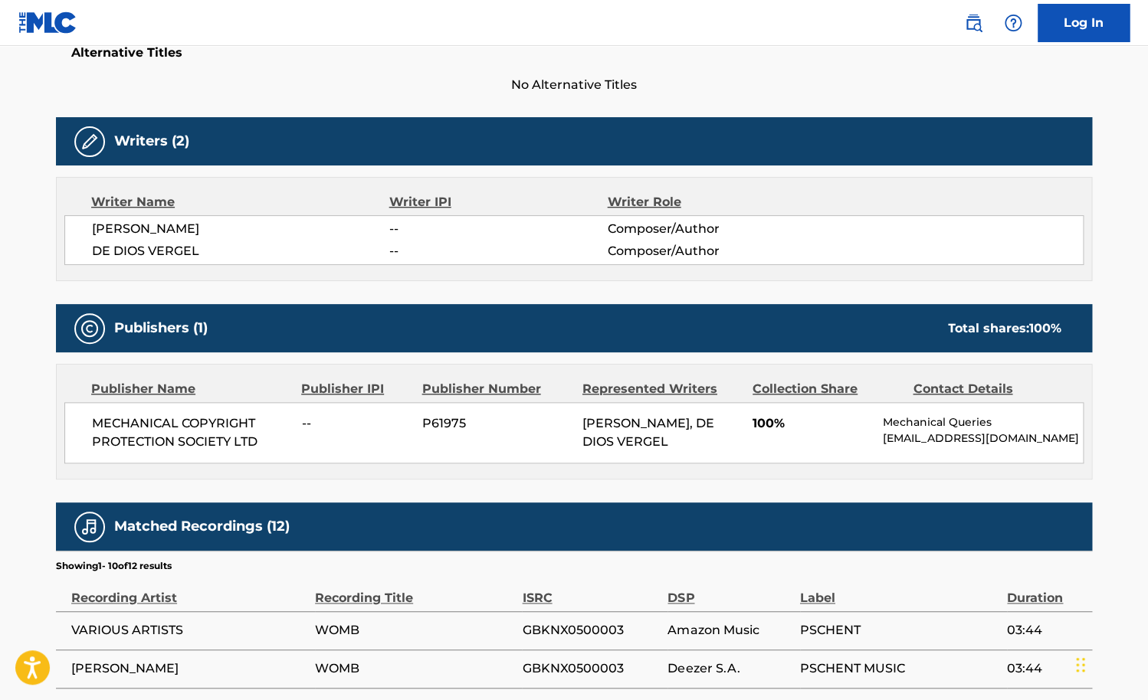
scroll to position [461, 0]
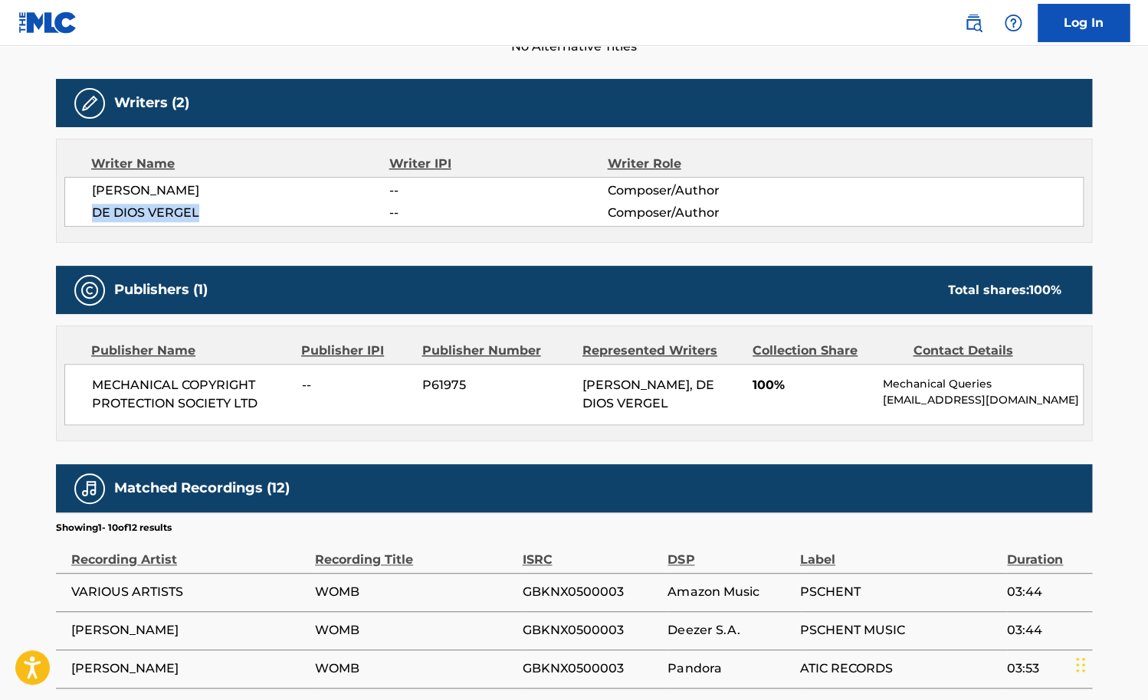
drag, startPoint x: 198, startPoint y: 215, endPoint x: 93, endPoint y: 215, distance: 105.0
click at [93, 215] on span "DE DIOS VERGEL" at bounding box center [240, 213] width 297 height 18
copy span "DE DIOS VERGEL"
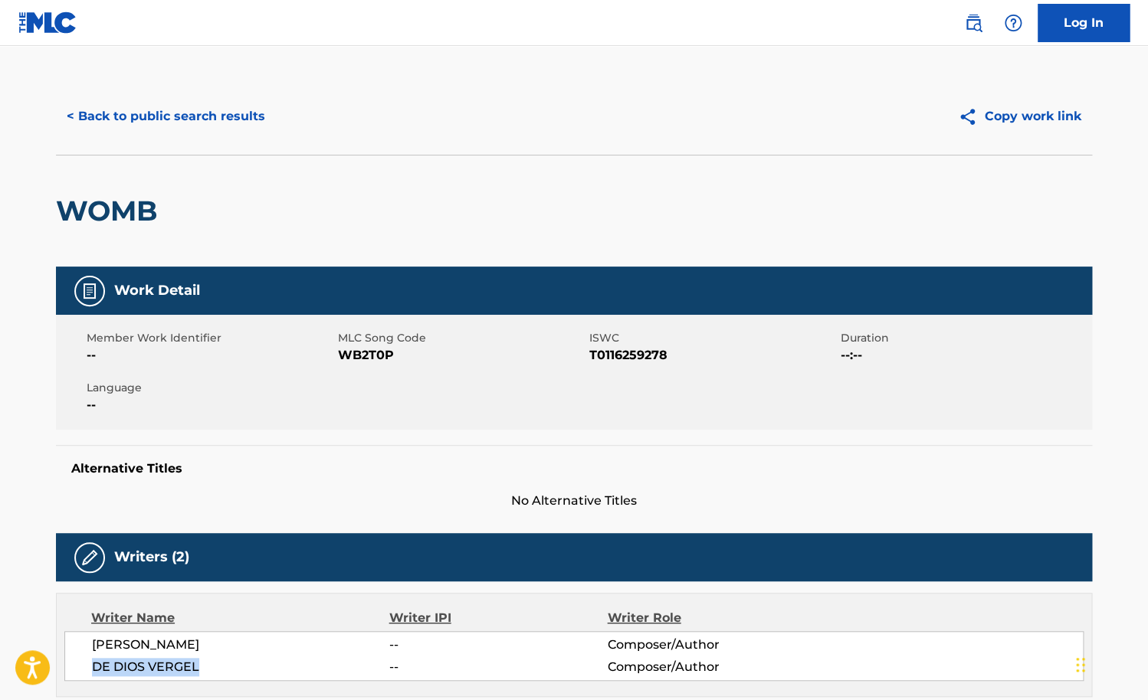
scroll to position [0, 0]
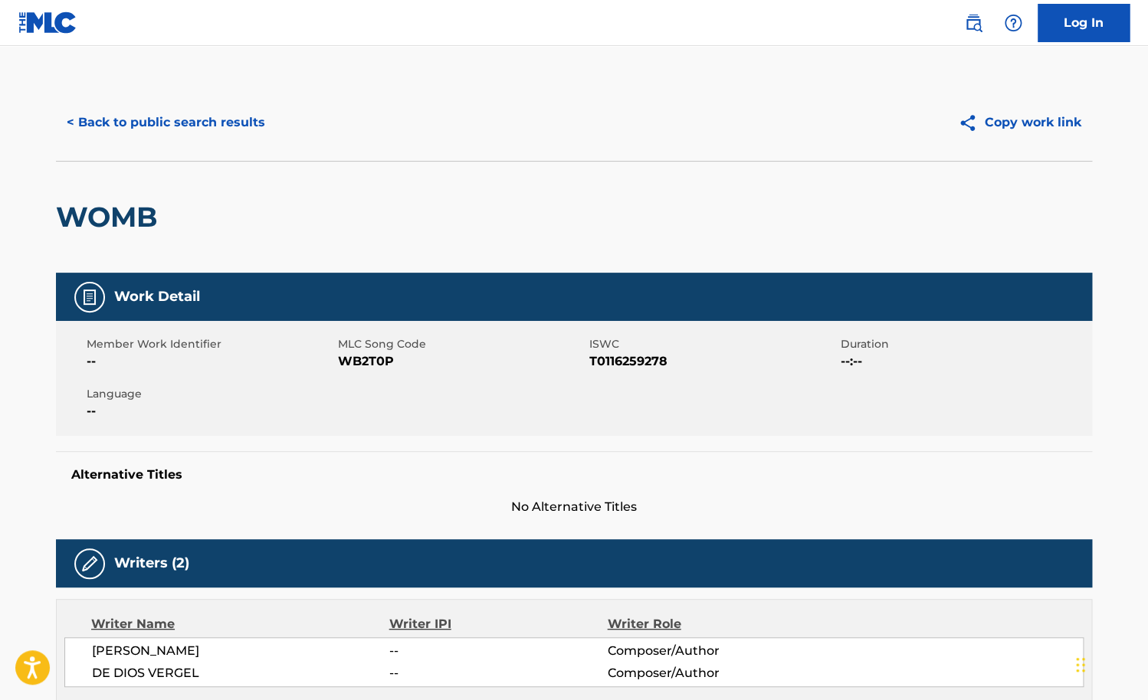
click at [194, 102] on div "< Back to public search results Copy work link" at bounding box center [574, 122] width 1036 height 77
click at [183, 107] on button "< Back to public search results" at bounding box center [166, 122] width 220 height 38
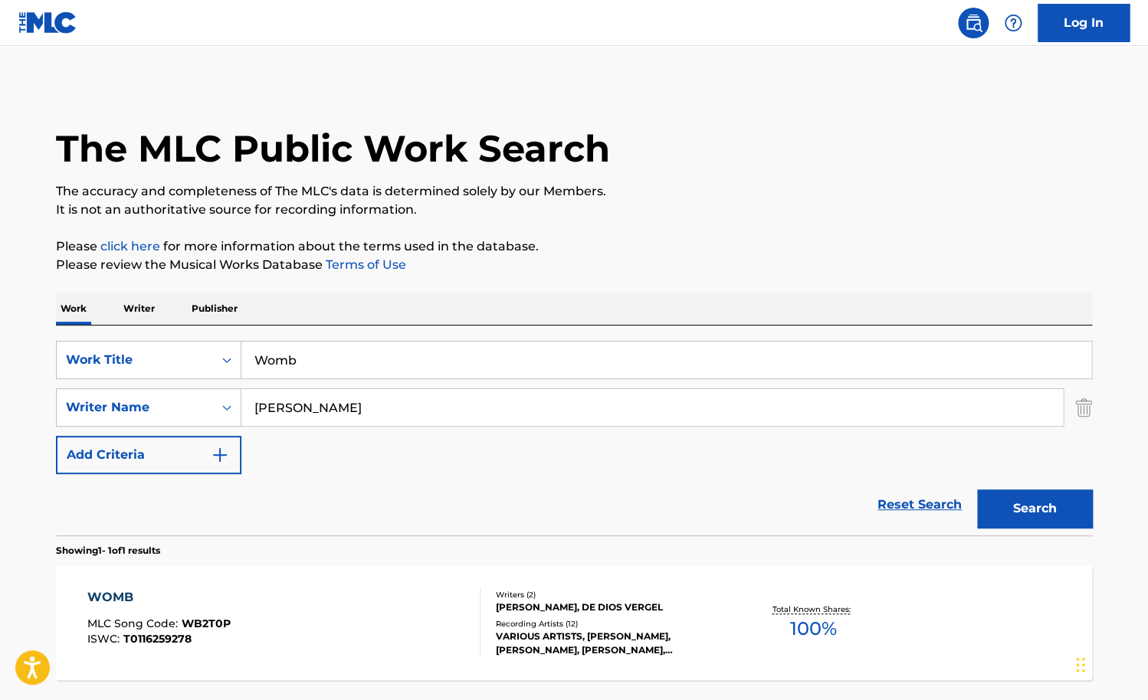
scroll to position [46, 0]
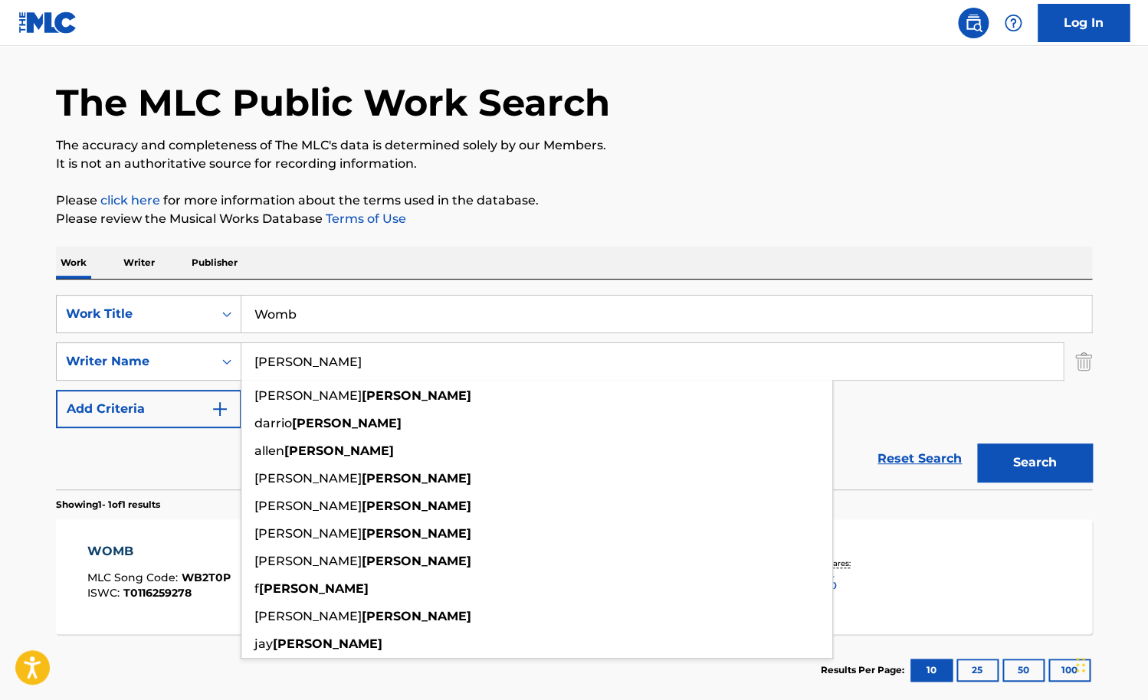
drag, startPoint x: 313, startPoint y: 355, endPoint x: 234, endPoint y: 360, distance: 79.9
click at [241, 360] on input "[PERSON_NAME]" at bounding box center [651, 361] width 821 height 37
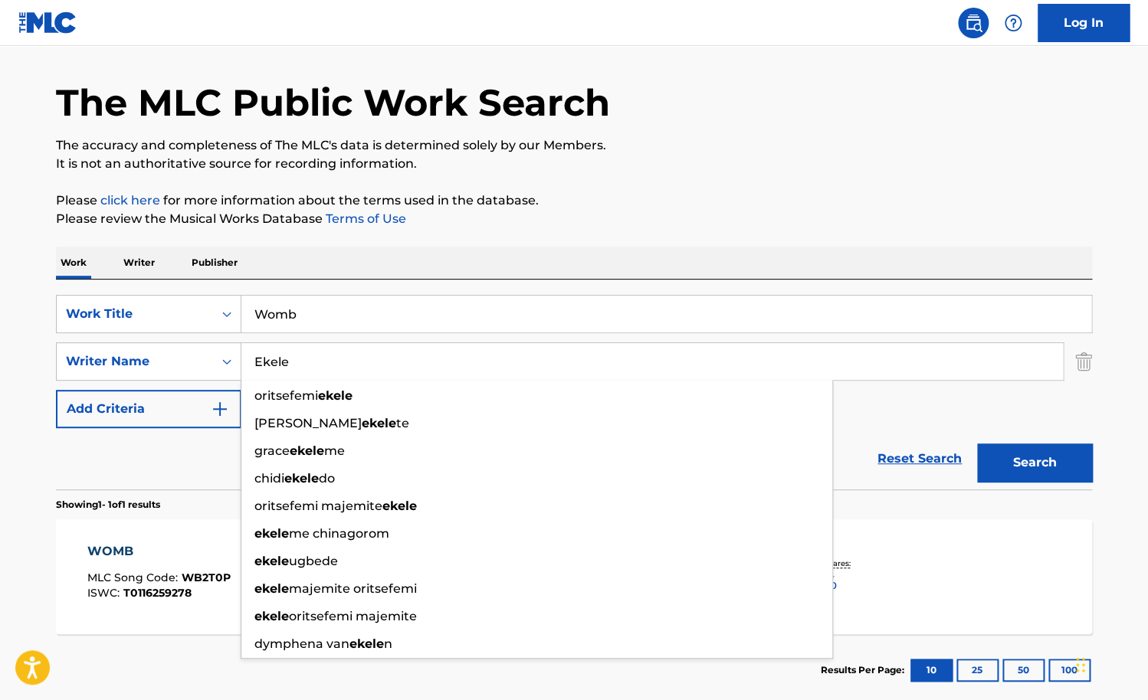
type input "Ekele"
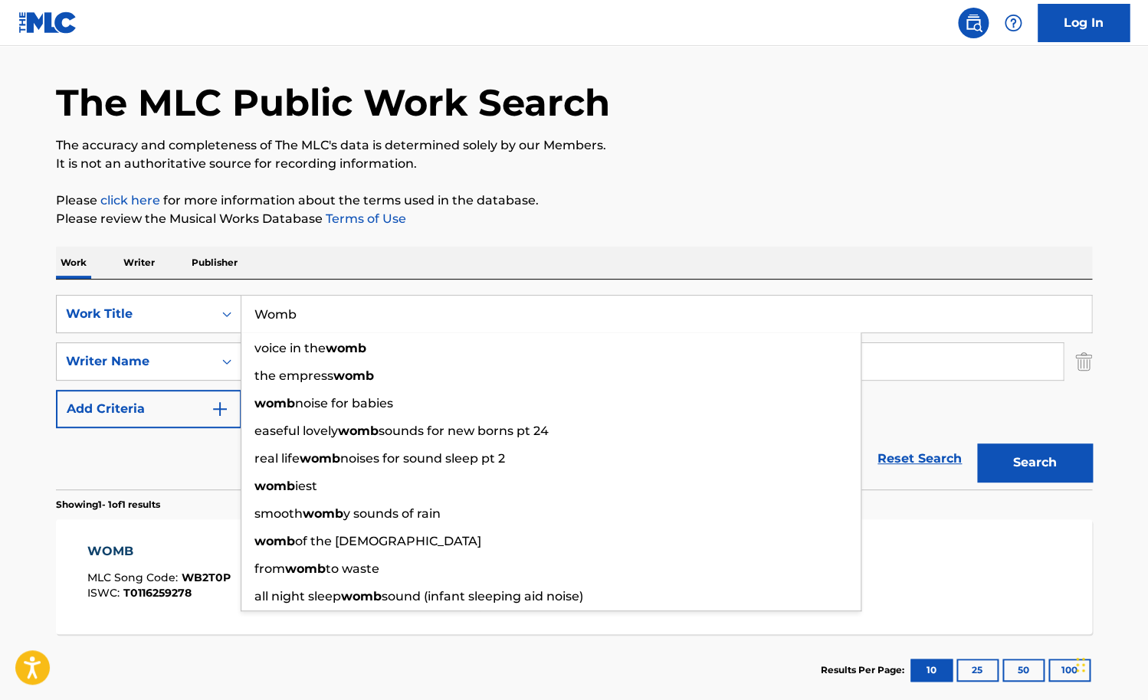
drag, startPoint x: 330, startPoint y: 318, endPoint x: 192, endPoint y: 318, distance: 138.7
click at [241, 318] on input "Womb" at bounding box center [666, 314] width 850 height 37
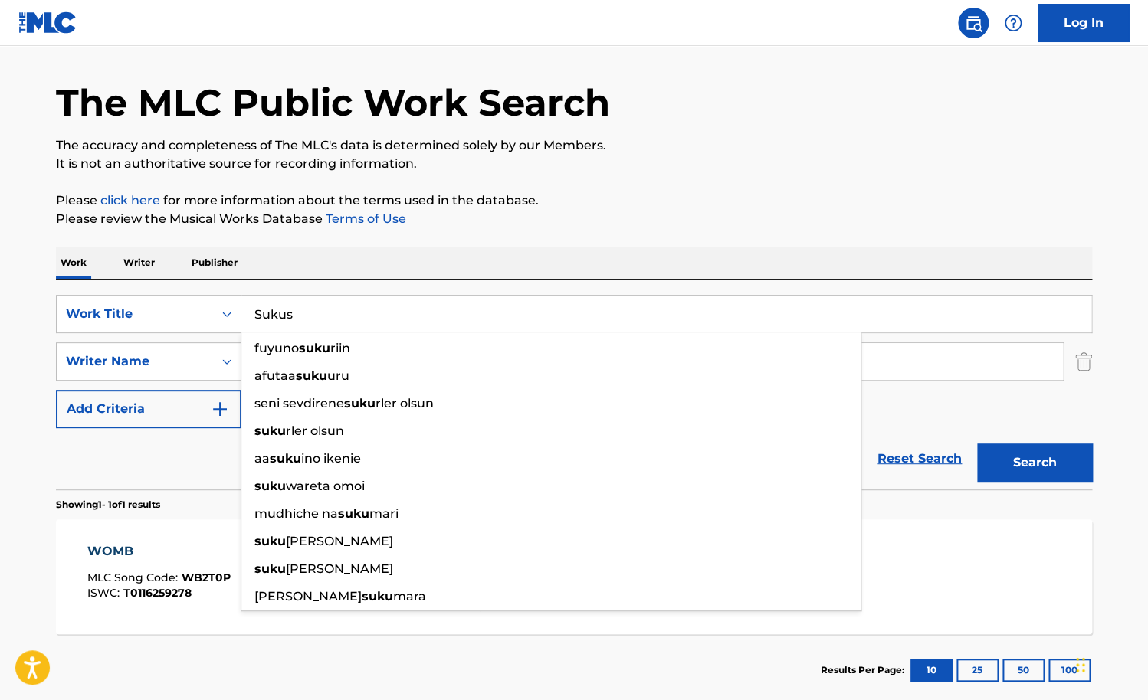
type input "Sukus"
click at [977, 444] on button "Search" at bounding box center [1034, 463] width 115 height 38
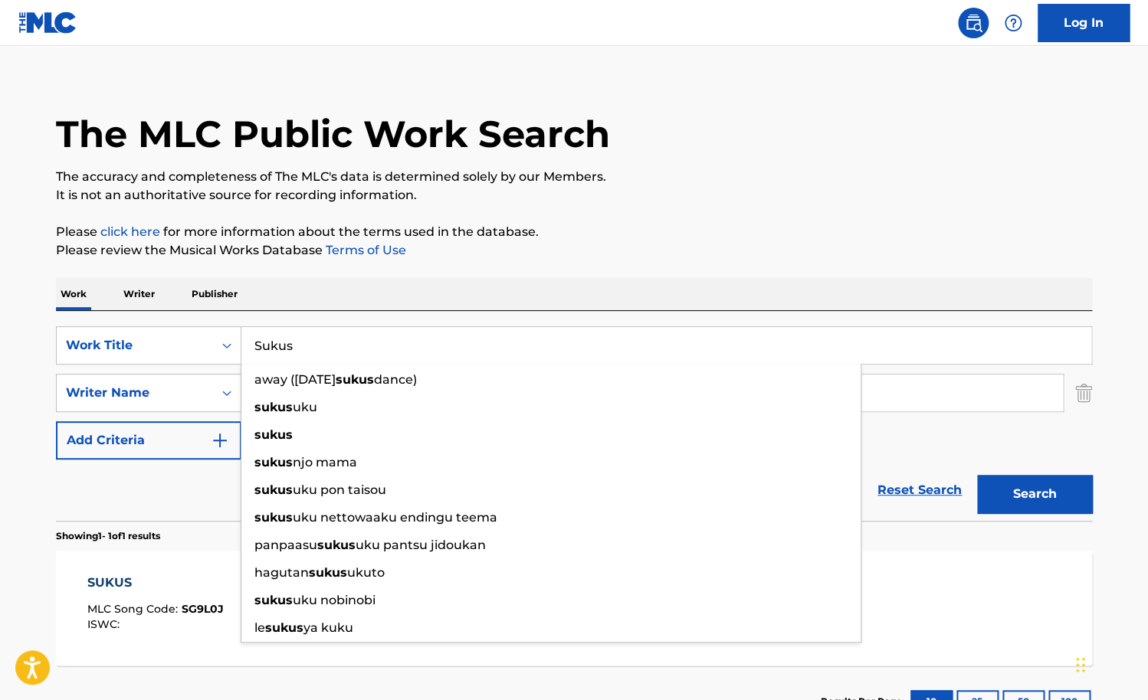
click at [513, 257] on p "Please review the Musical Works Database Terms of Use" at bounding box center [574, 250] width 1036 height 18
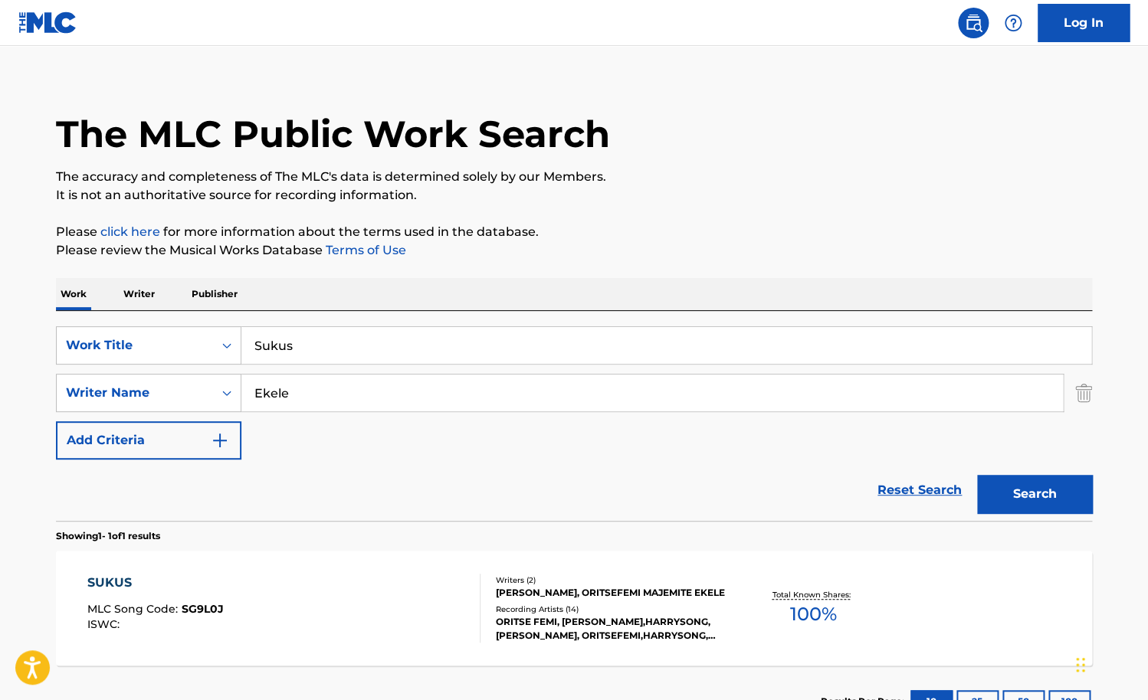
click at [1041, 490] on button "Search" at bounding box center [1034, 494] width 115 height 38
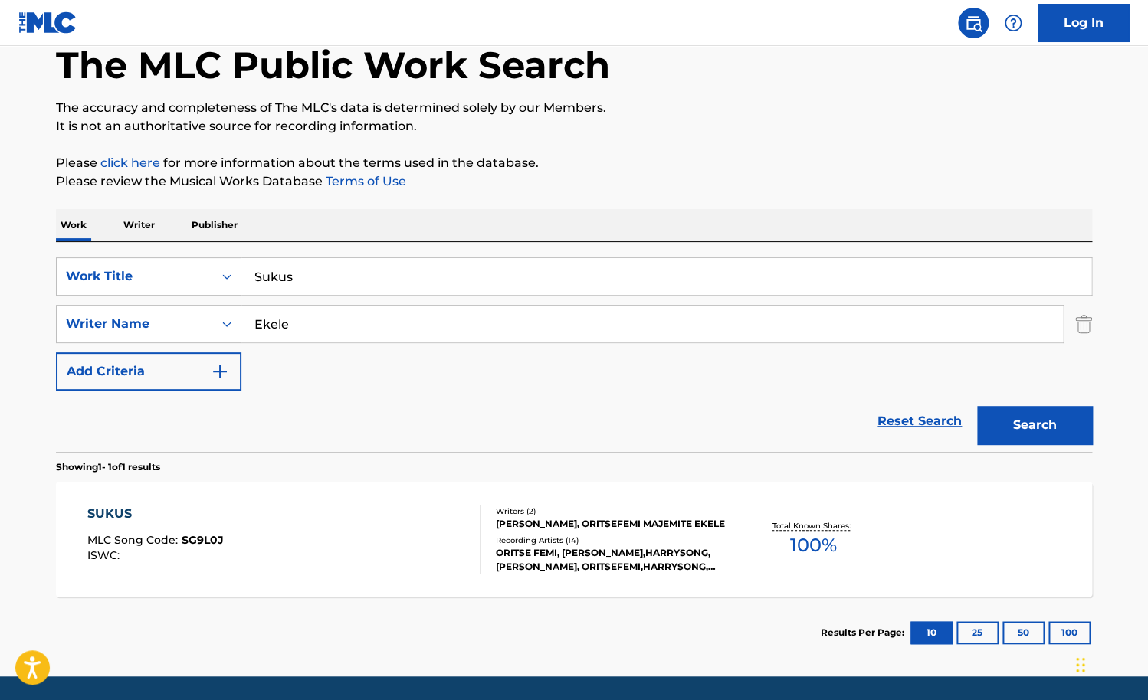
scroll to position [109, 0]
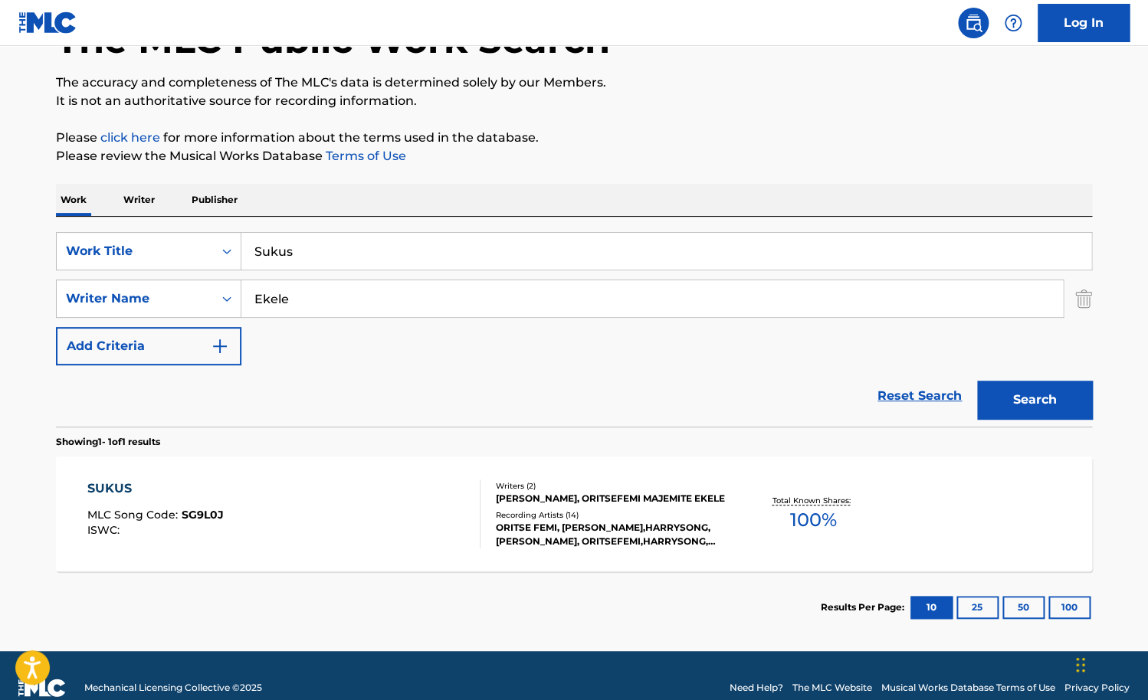
click at [386, 504] on div "SUKUS MLC Song Code : SG9L0J ISWC :" at bounding box center [284, 514] width 394 height 69
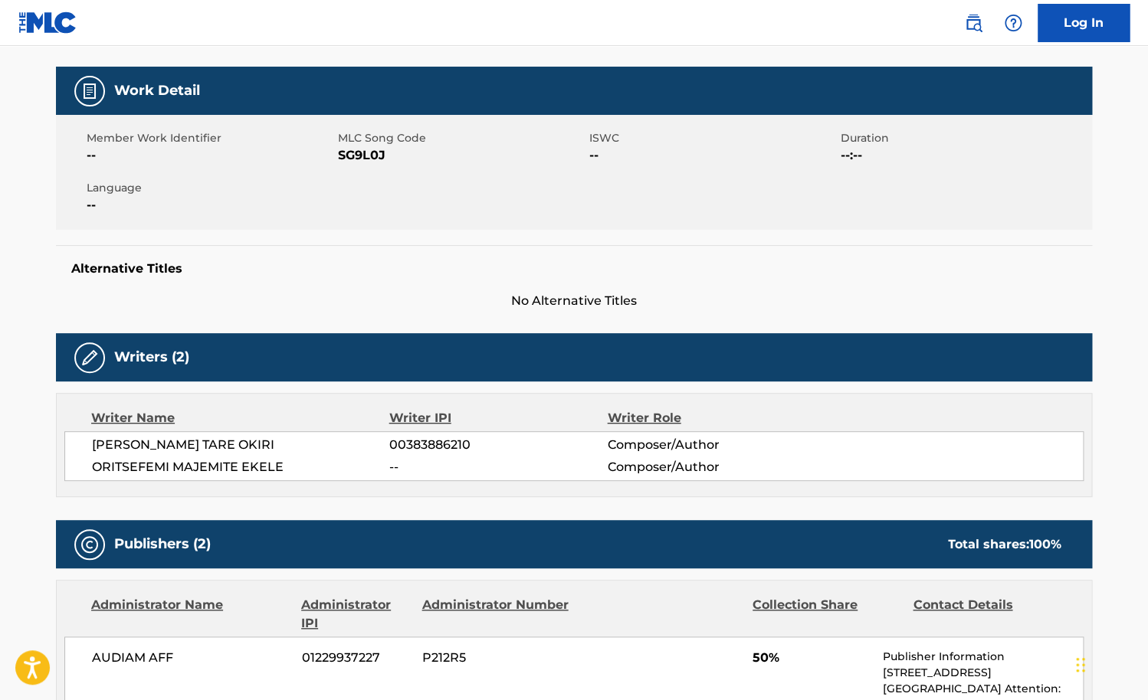
scroll to position [323, 0]
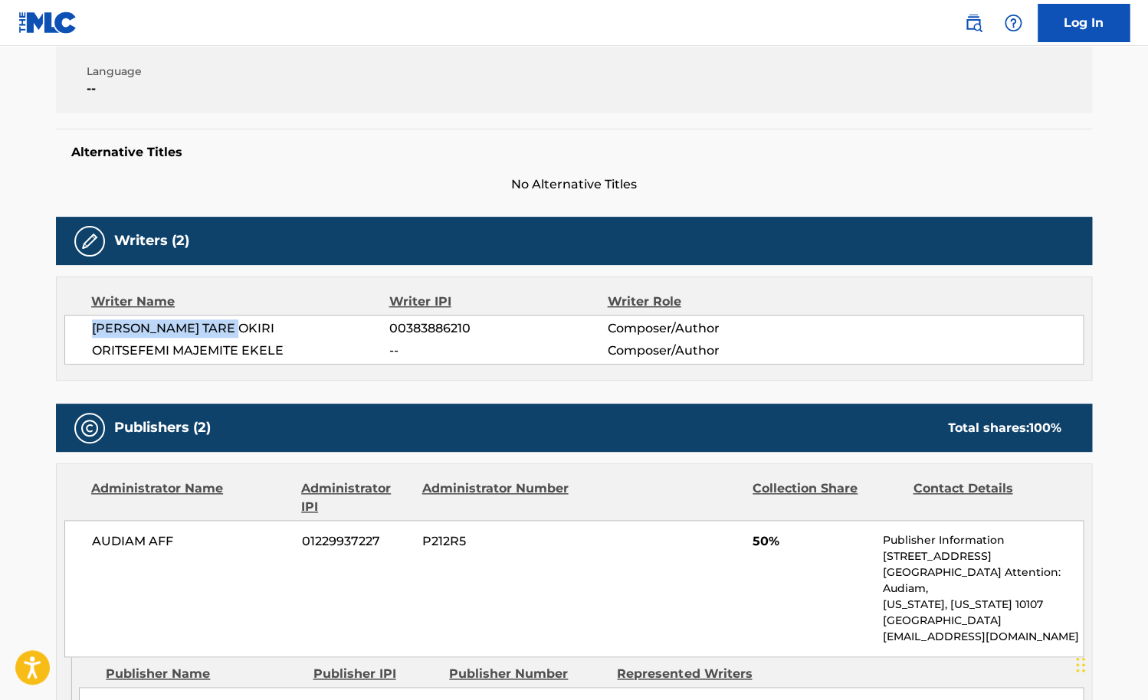
drag, startPoint x: 242, startPoint y: 329, endPoint x: 96, endPoint y: 329, distance: 146.4
click at [96, 329] on span "[PERSON_NAME] TARE OKIRI" at bounding box center [240, 329] width 297 height 18
copy span "[PERSON_NAME] TARE OKIRI"
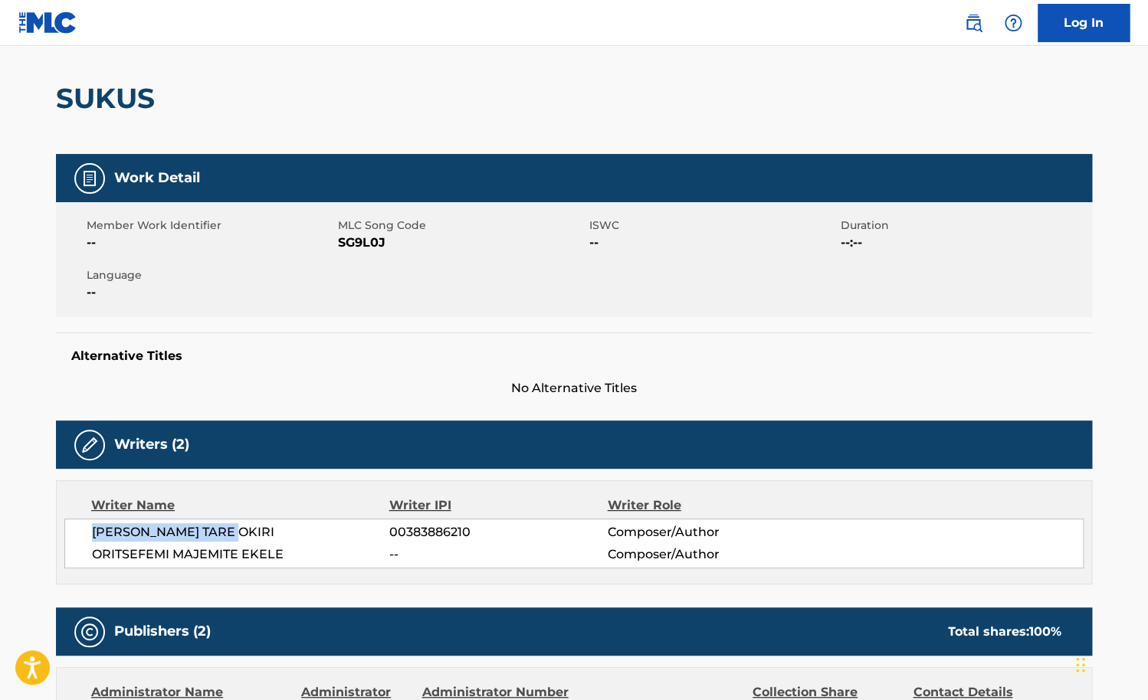
scroll to position [0, 0]
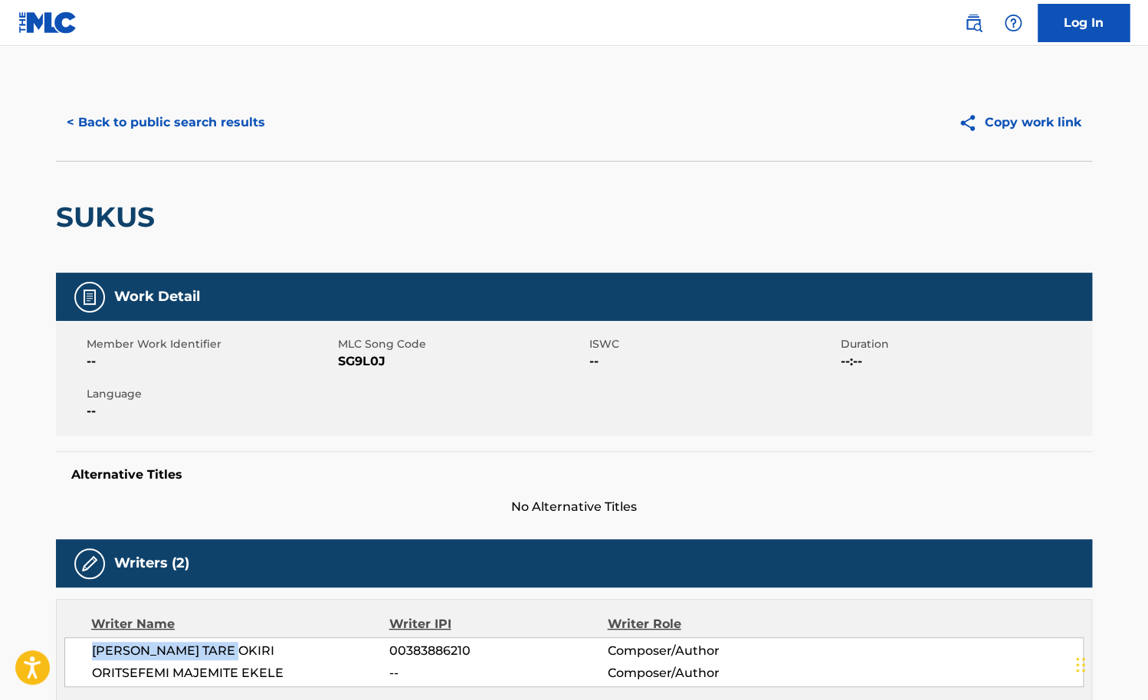
click at [169, 141] on button "< Back to public search results" at bounding box center [166, 122] width 220 height 38
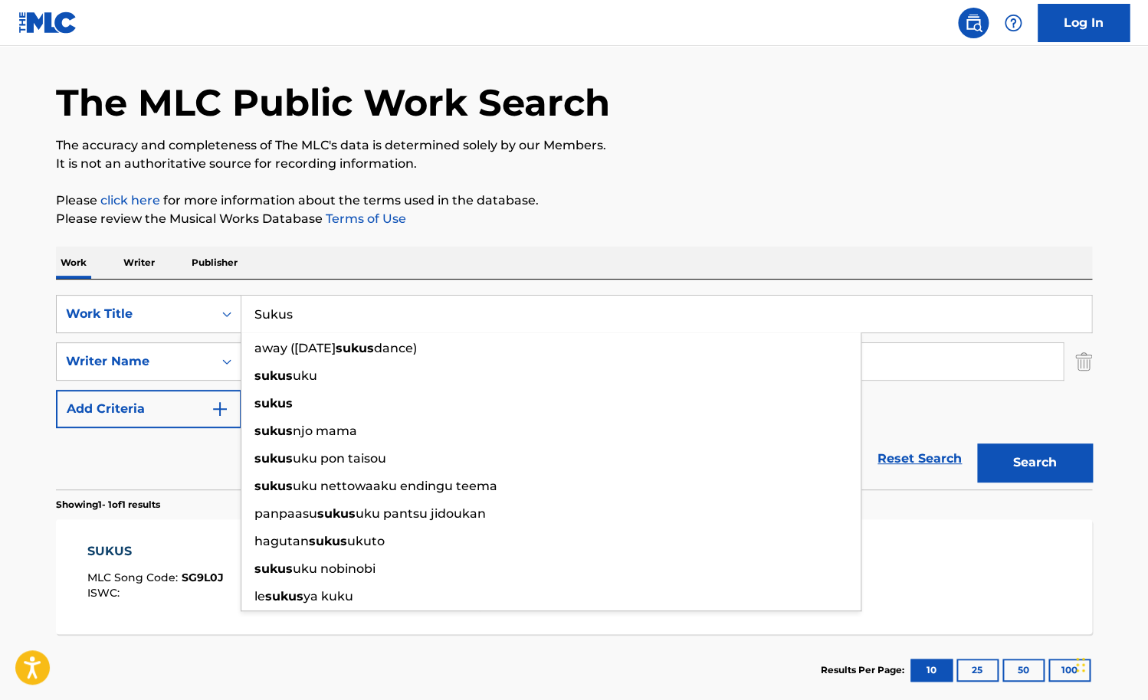
drag, startPoint x: 348, startPoint y: 316, endPoint x: 182, endPoint y: 316, distance: 165.5
click at [241, 316] on input "Sukus" at bounding box center [666, 314] width 850 height 37
paste input "Fallin' In Love"
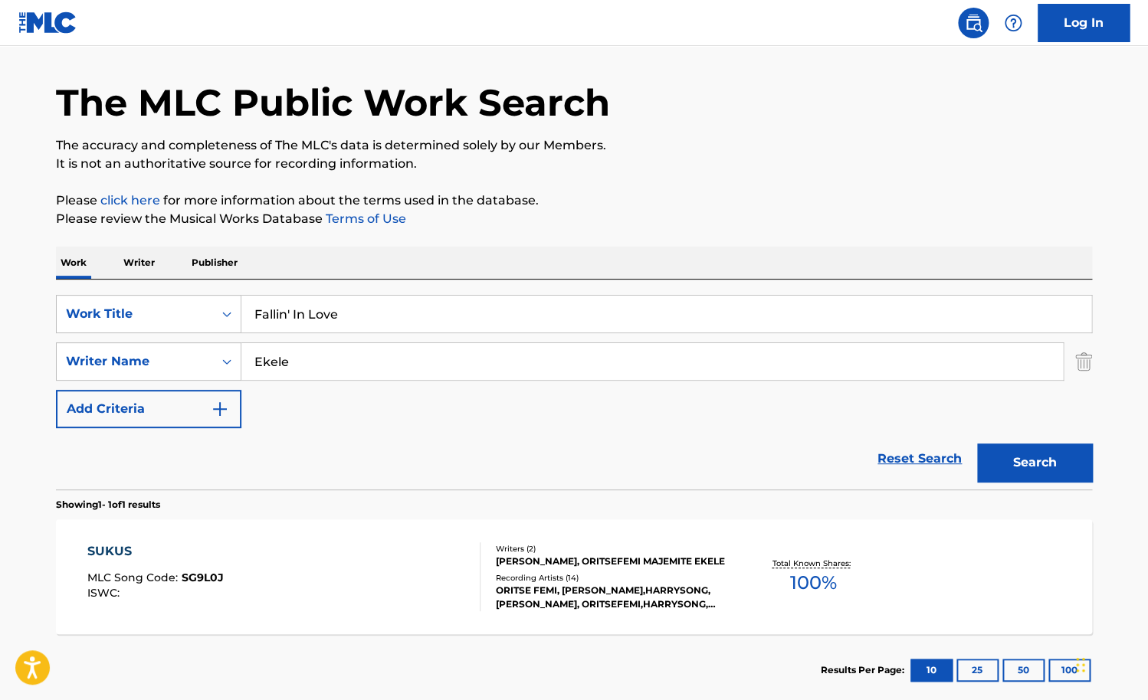
type input "Fallin' In Love"
click at [472, 233] on div "The MLC Public Work Search The accuracy and completeness of The MLC's data is d…" at bounding box center [574, 372] width 1073 height 668
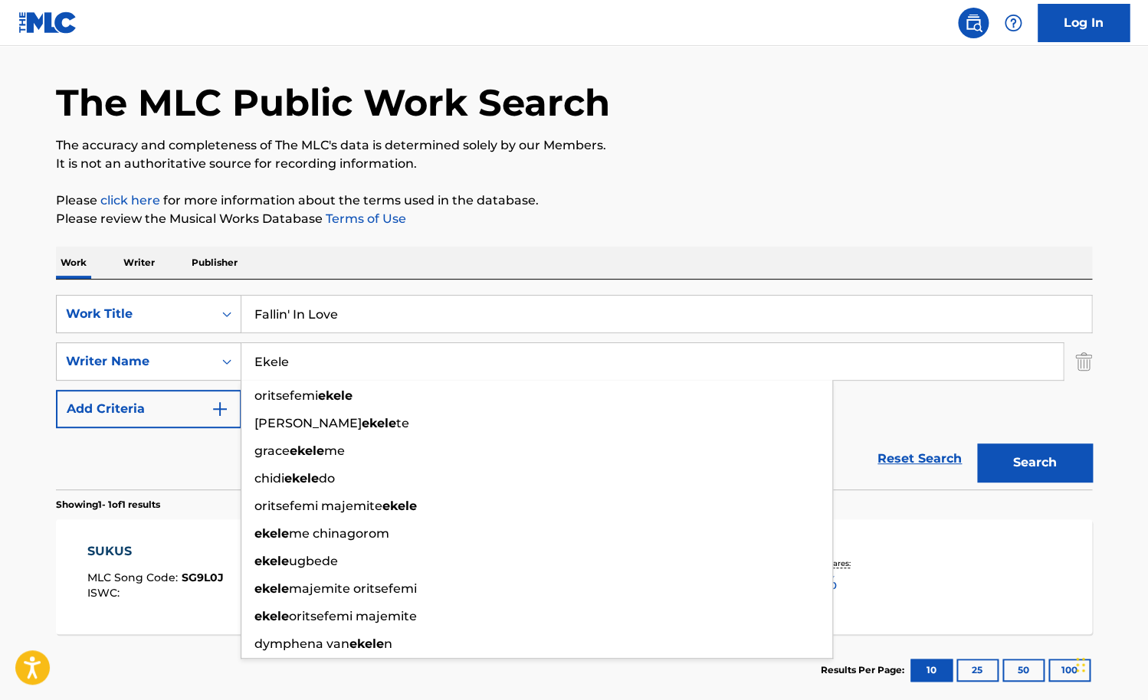
drag, startPoint x: 324, startPoint y: 352, endPoint x: 159, endPoint y: 357, distance: 164.8
click at [241, 357] on input "Ekele" at bounding box center [651, 361] width 821 height 37
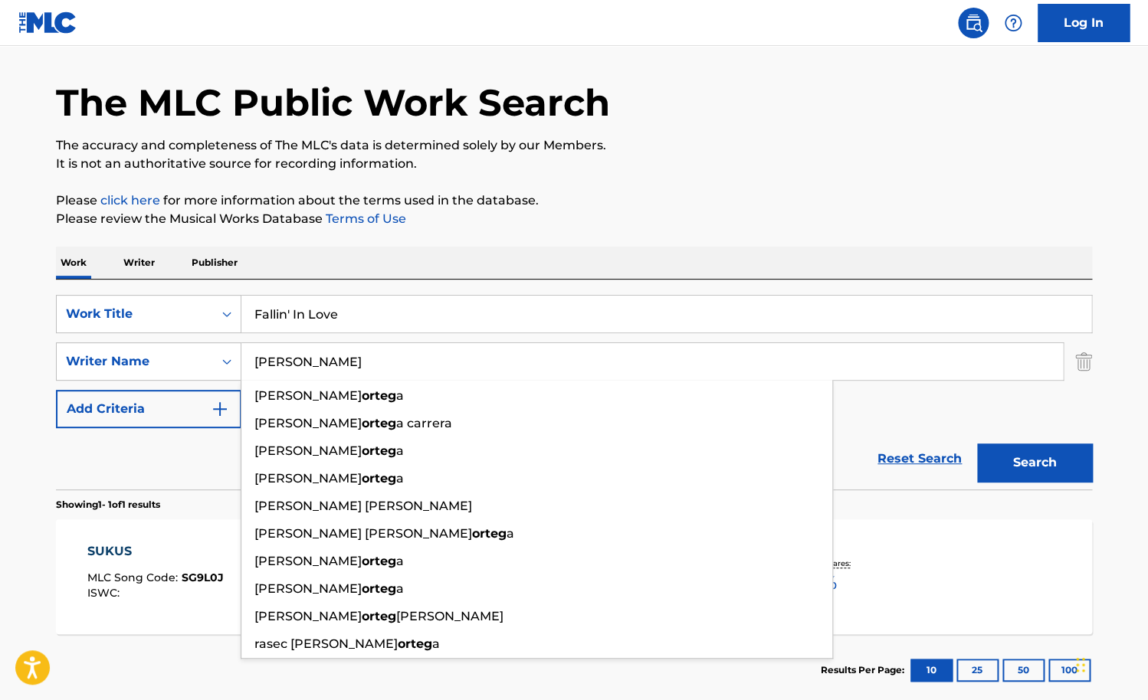
type input "[PERSON_NAME]"
click at [977, 444] on button "Search" at bounding box center [1034, 463] width 115 height 38
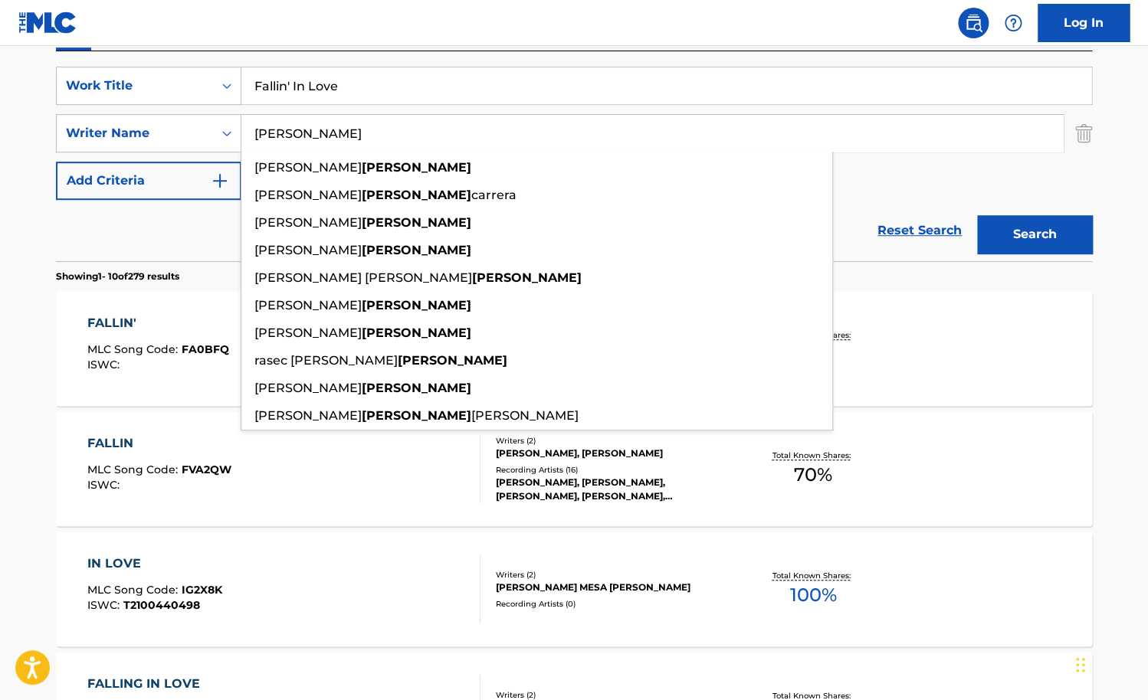
scroll to position [0, 0]
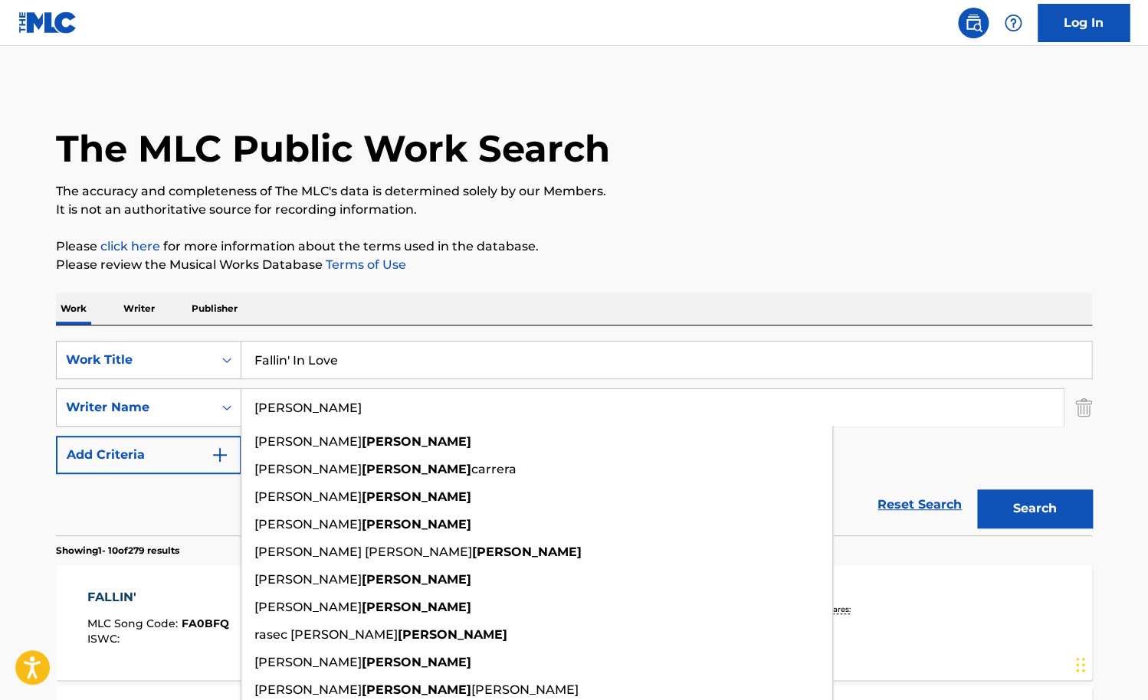
click at [354, 348] on input "Fallin' In Love" at bounding box center [666, 360] width 850 height 37
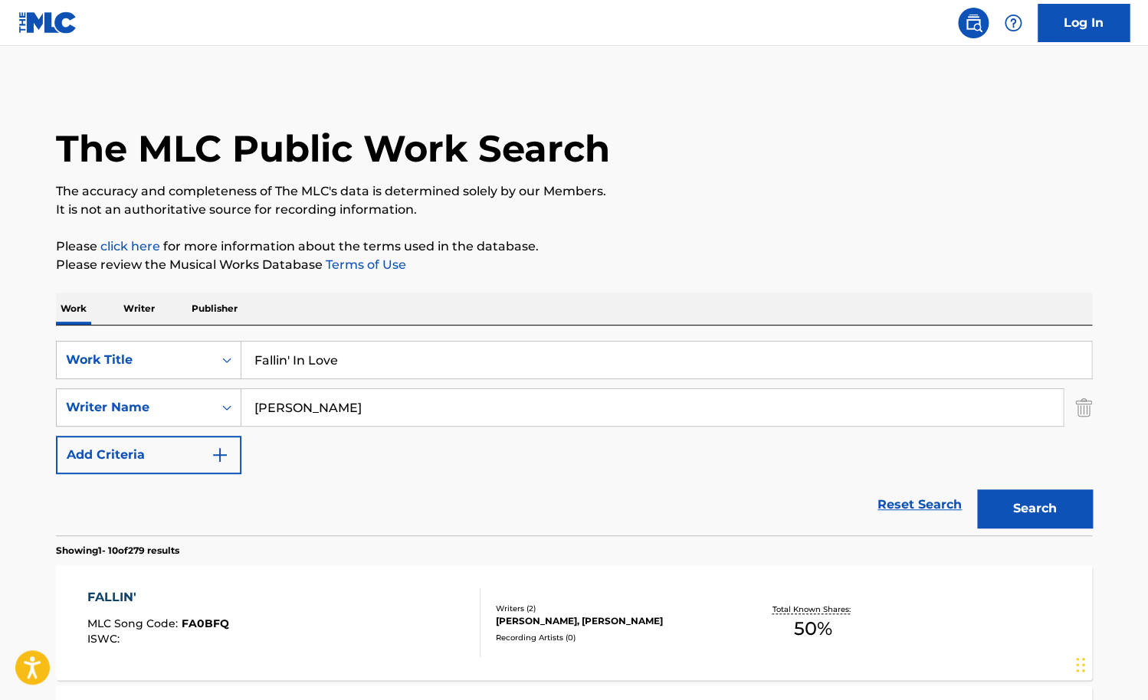
click at [354, 348] on input "Fallin' In Love" at bounding box center [666, 360] width 850 height 37
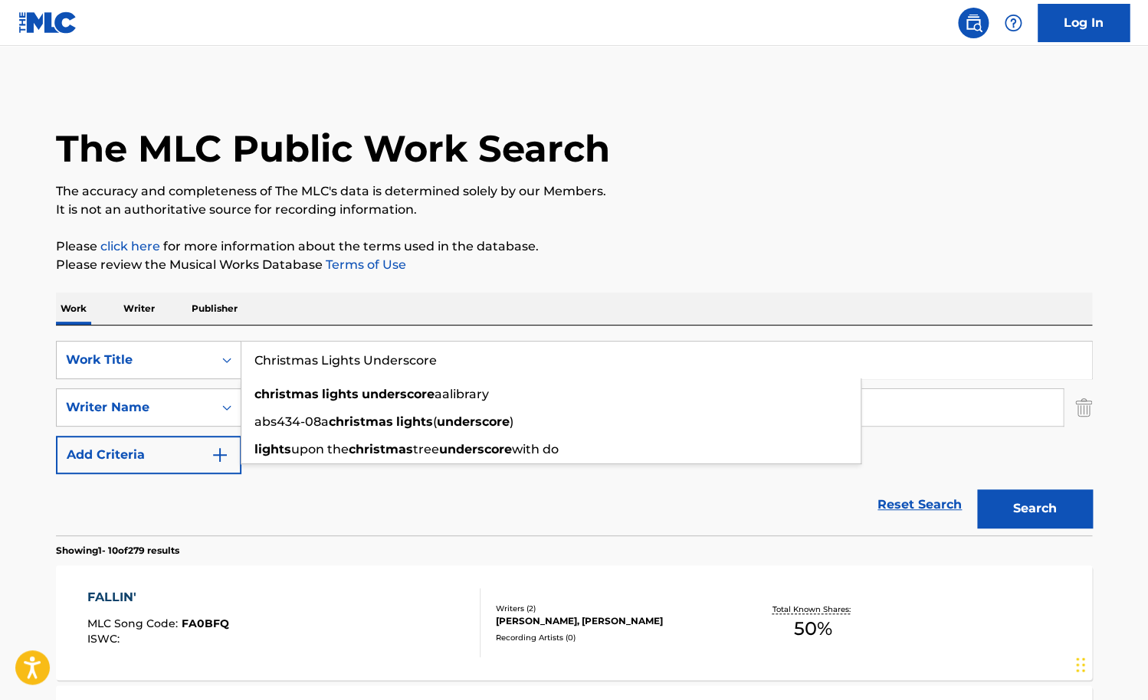
type input "Christmas Lights Underscore"
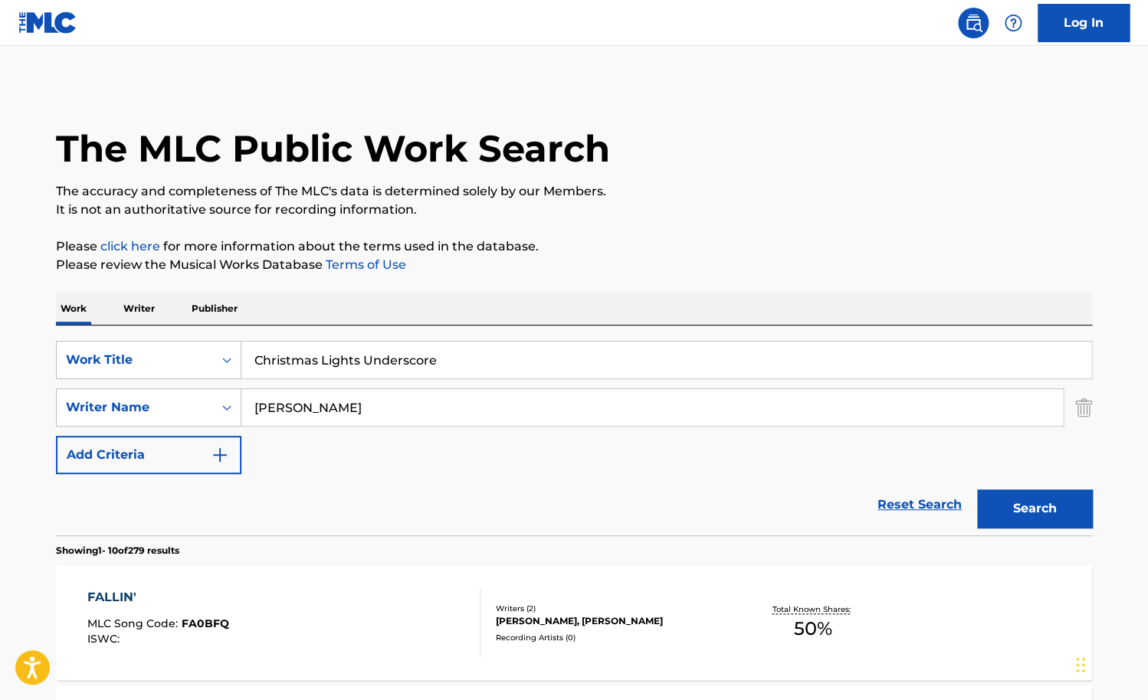
click at [366, 405] on input "[PERSON_NAME]" at bounding box center [651, 407] width 821 height 37
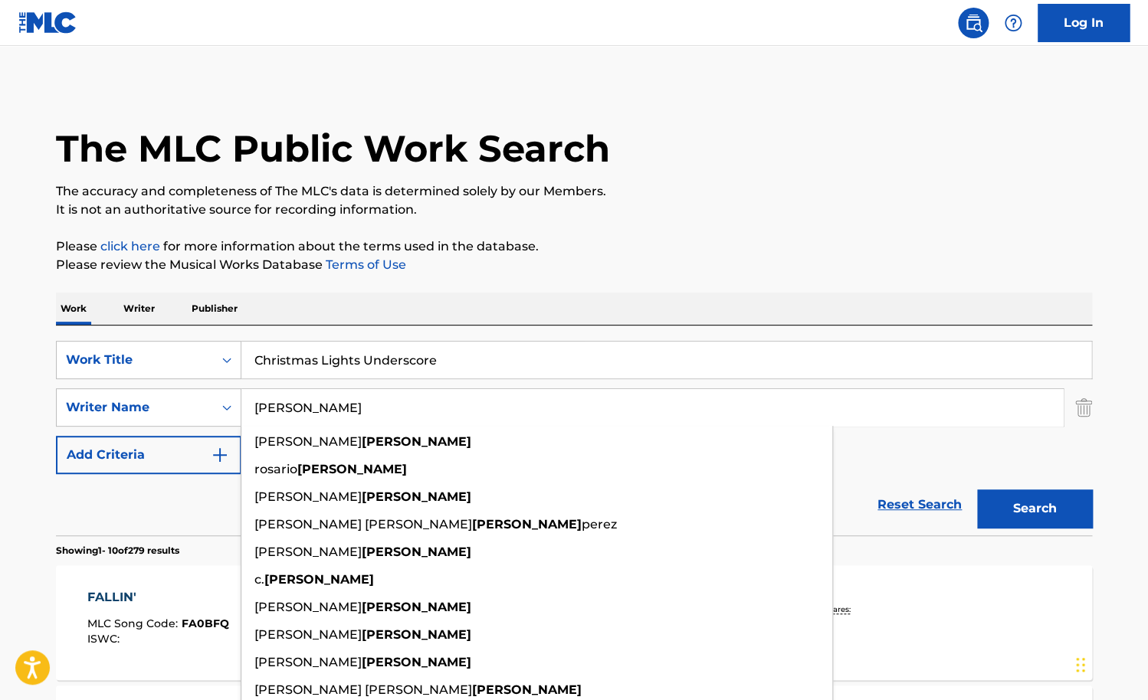
click at [366, 405] on input "[PERSON_NAME]" at bounding box center [651, 407] width 821 height 37
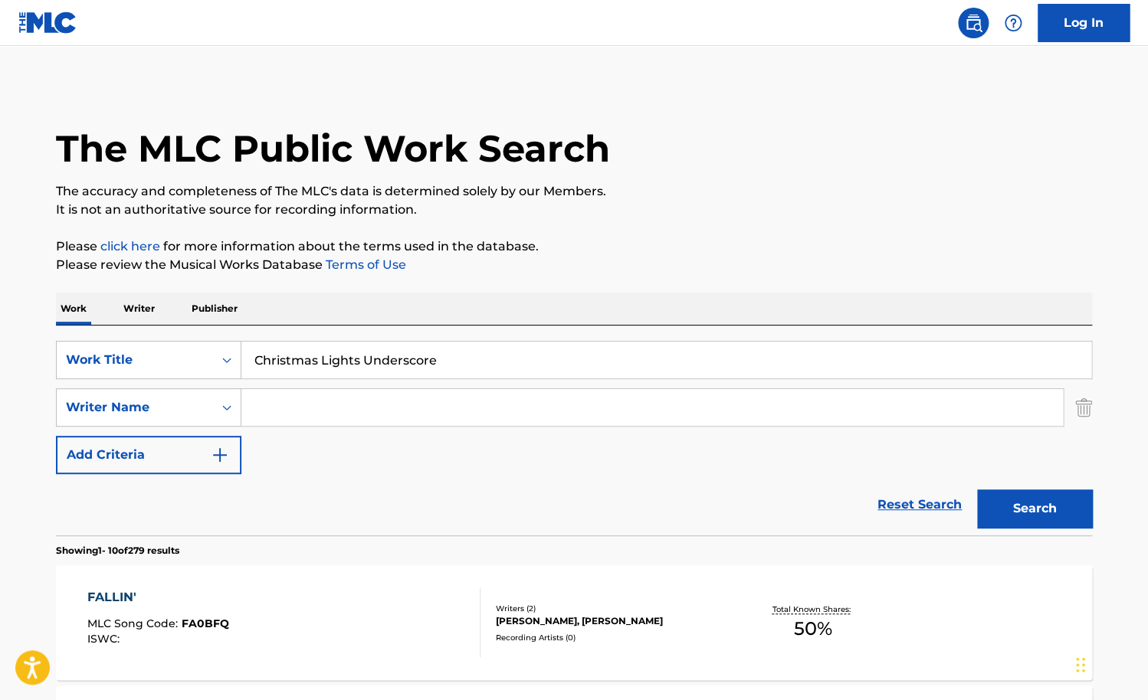
click at [977, 490] on button "Search" at bounding box center [1034, 509] width 115 height 38
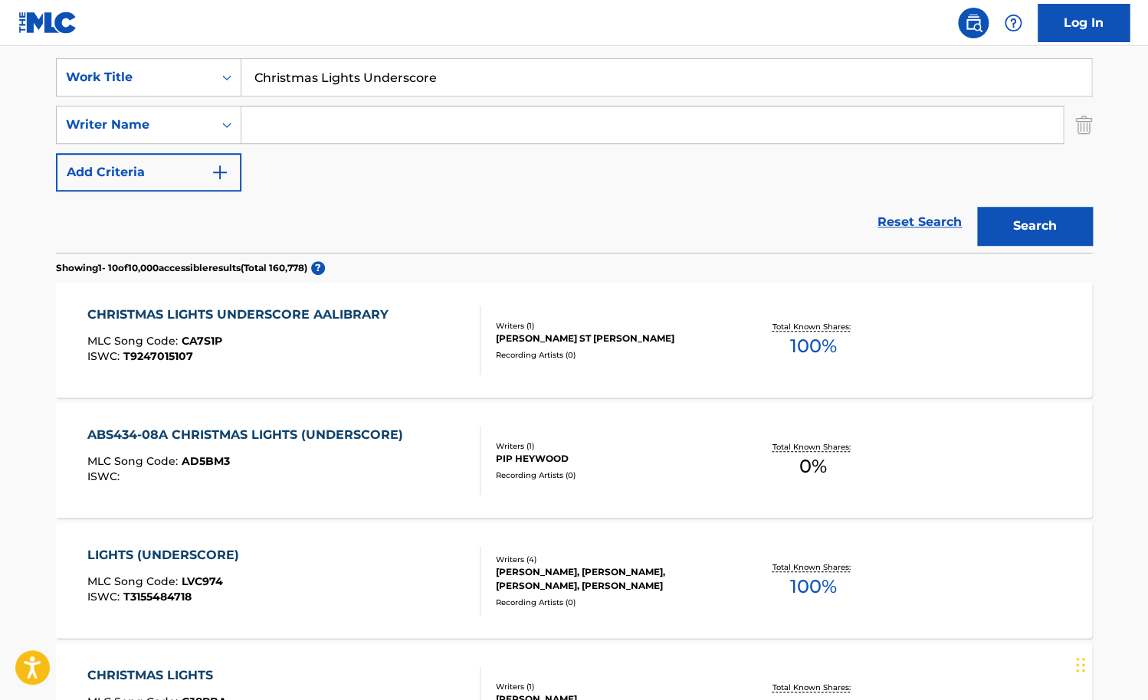
scroll to position [287, 0]
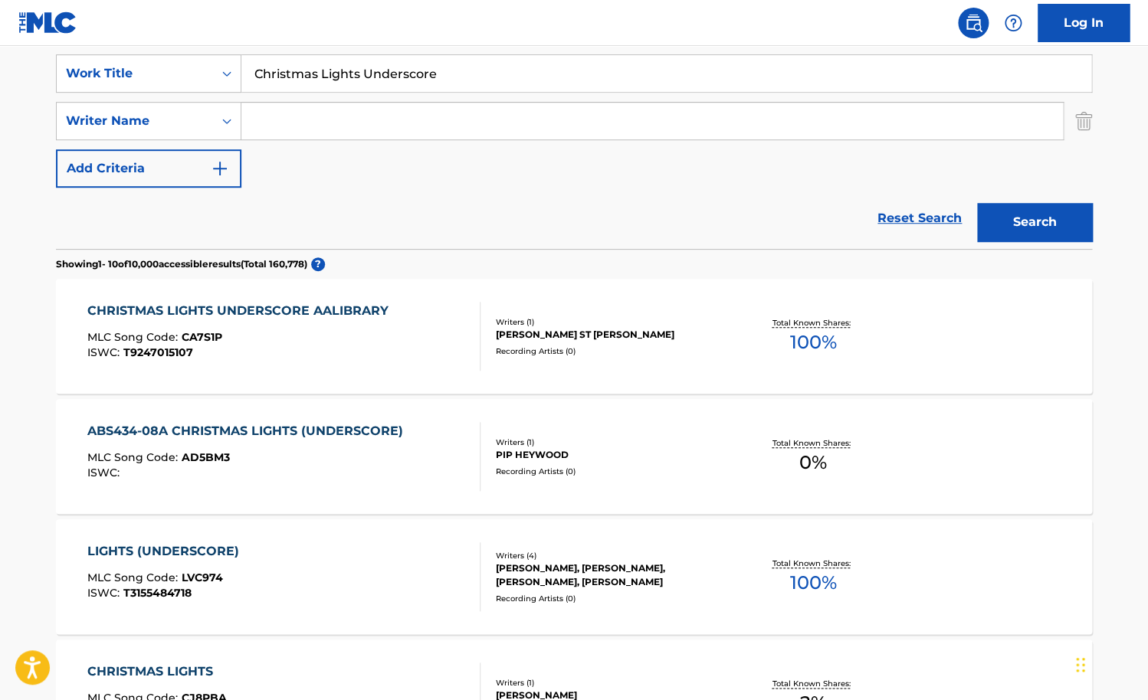
click at [463, 340] on div "CHRISTMAS LIGHTS UNDERSCORE AALIBRARY MLC Song Code : CA7S1P ISWC : T9247015107" at bounding box center [284, 336] width 394 height 69
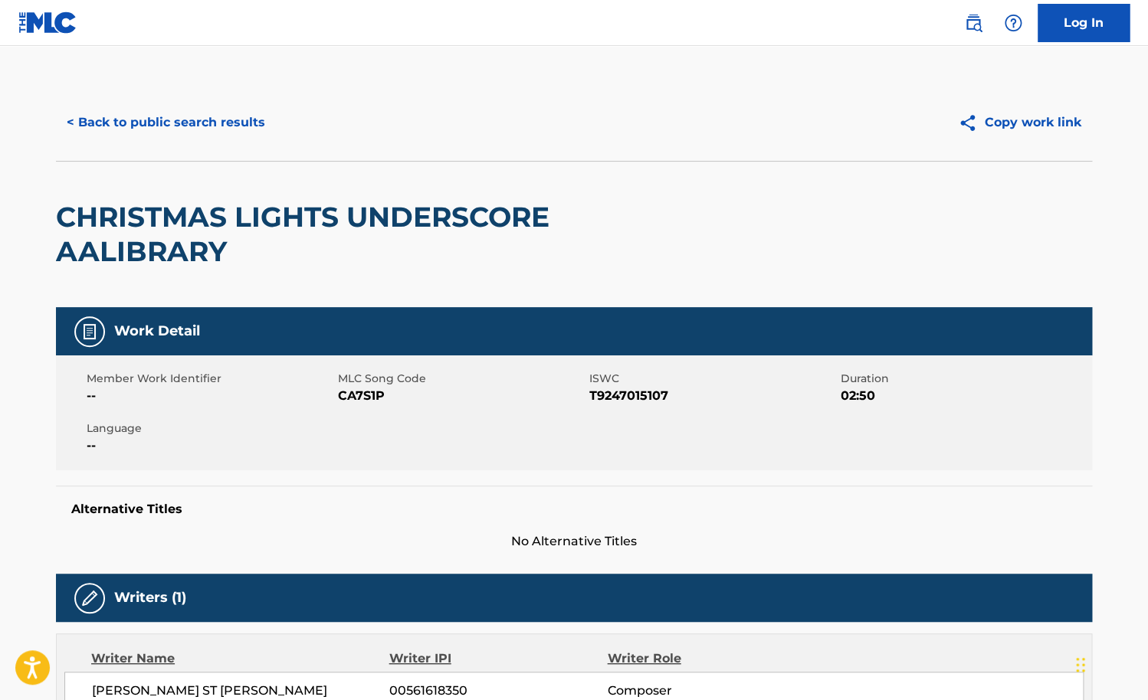
click at [202, 113] on button "< Back to public search results" at bounding box center [166, 122] width 220 height 38
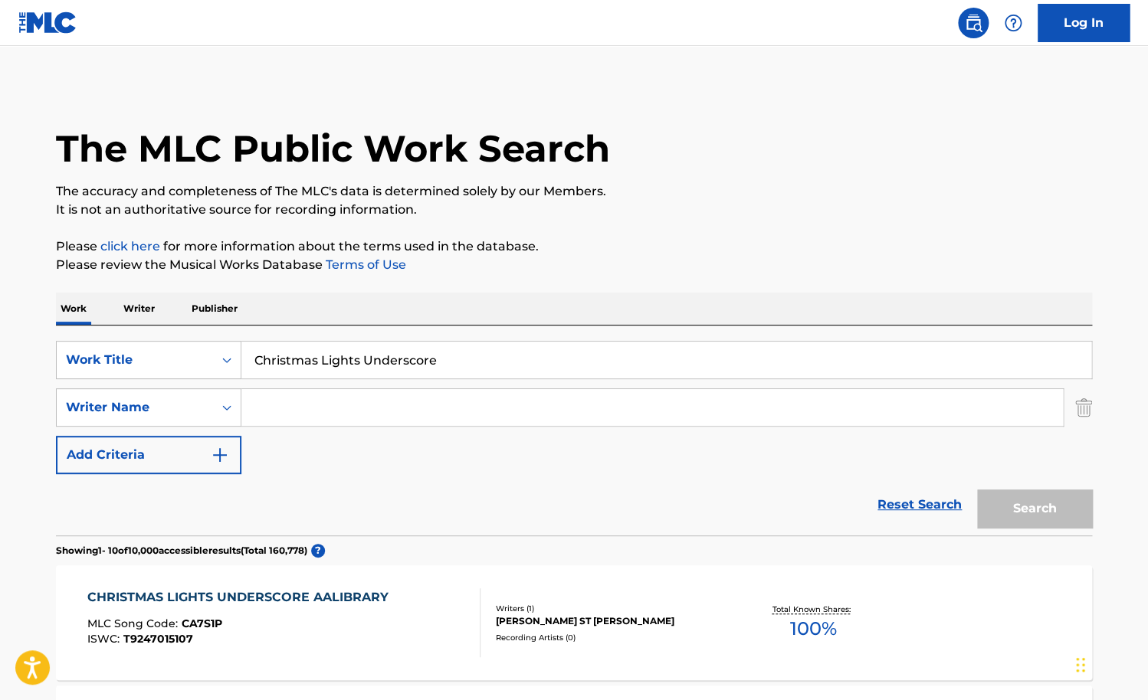
scroll to position [287, 0]
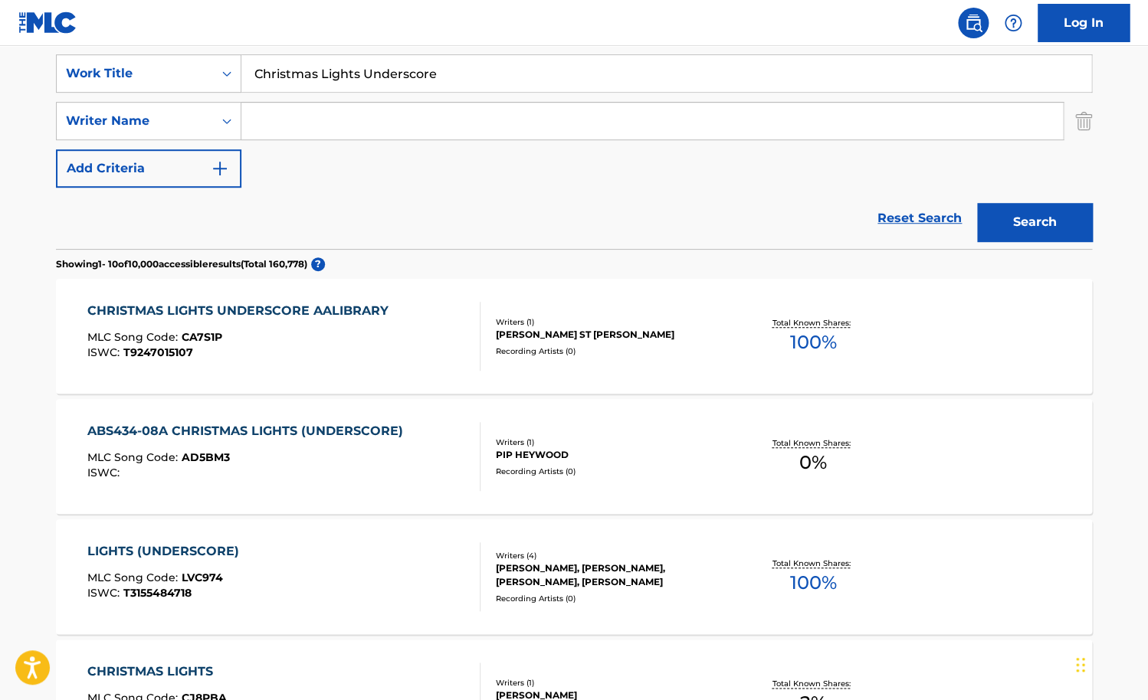
click at [402, 120] on input "Search Form" at bounding box center [651, 121] width 821 height 37
paste input "Ippenberger"
type input "Ippenberger"
drag, startPoint x: 463, startPoint y: 72, endPoint x: 135, endPoint y: 83, distance: 328.1
click at [241, 83] on input "Christmas Lights Underscore" at bounding box center [666, 73] width 850 height 37
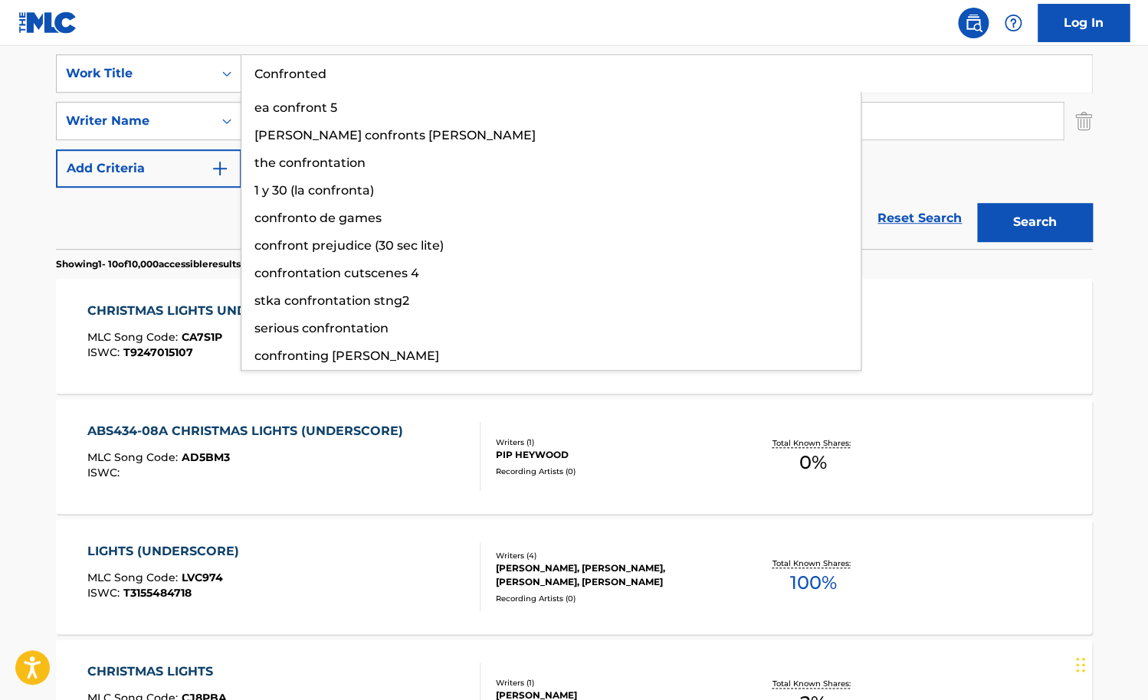
type input "Confronted"
click at [977, 203] on button "Search" at bounding box center [1034, 222] width 115 height 38
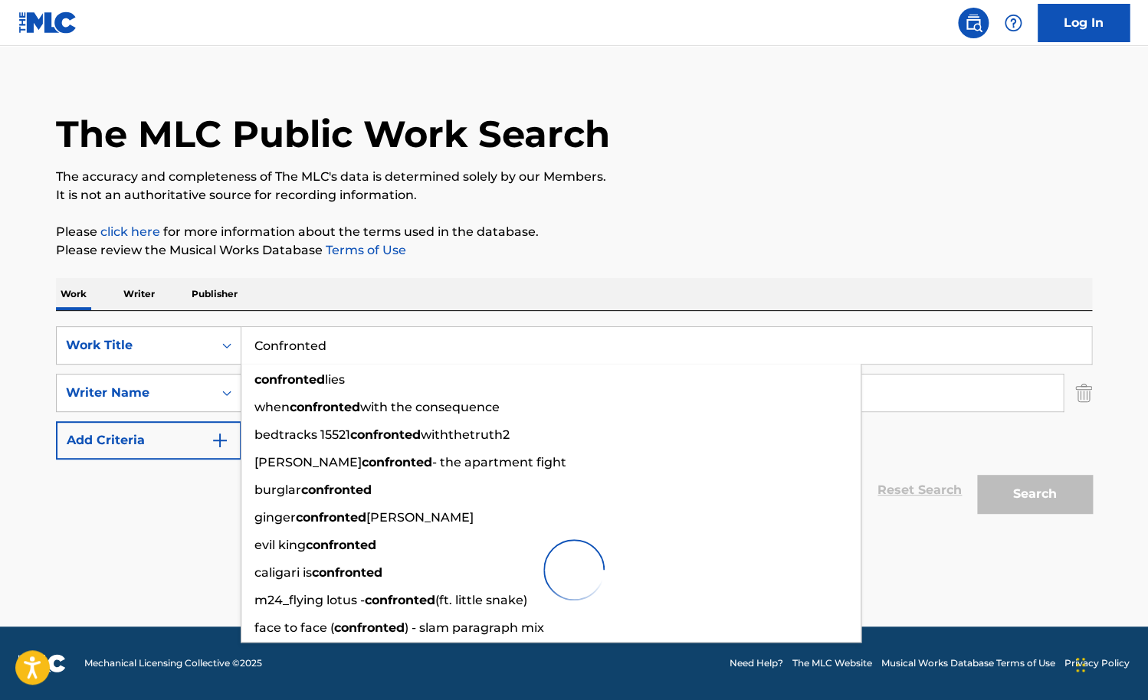
scroll to position [15, 0]
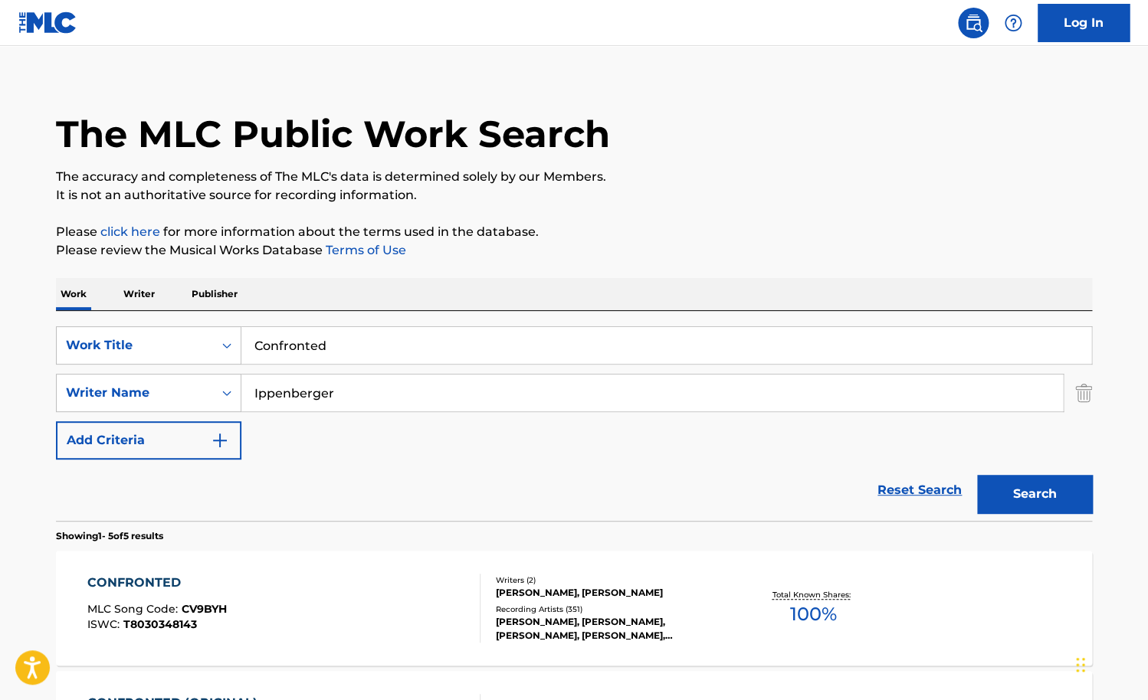
click at [611, 243] on p "Please review the Musical Works Database Terms of Use" at bounding box center [574, 250] width 1036 height 18
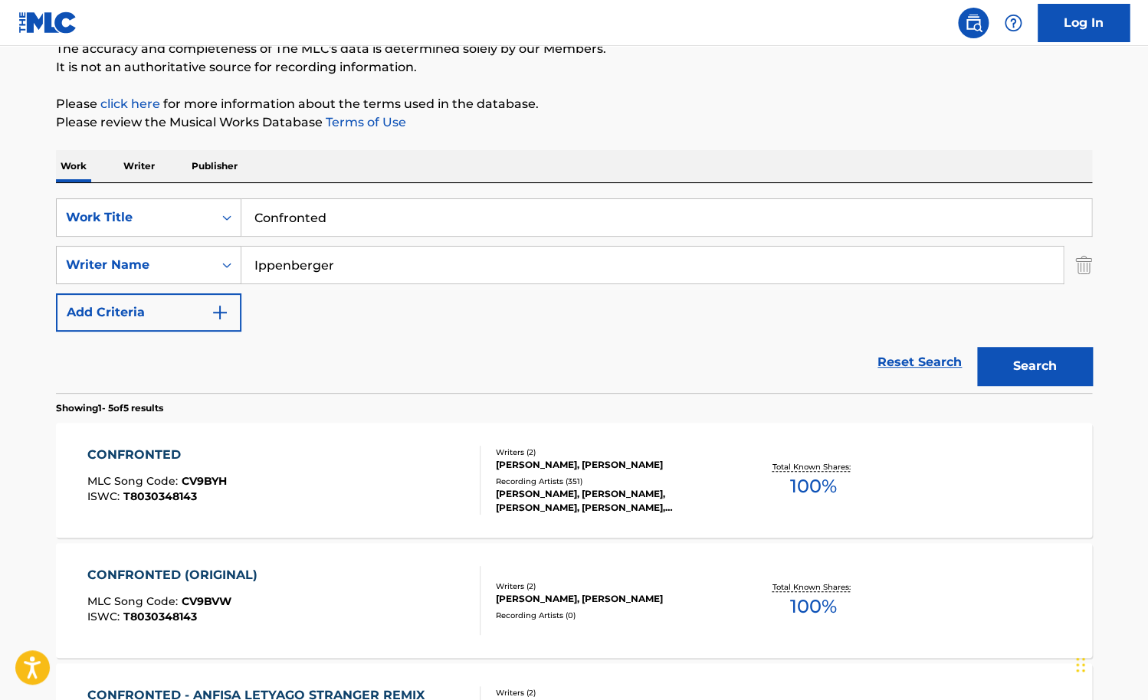
scroll to position [146, 0]
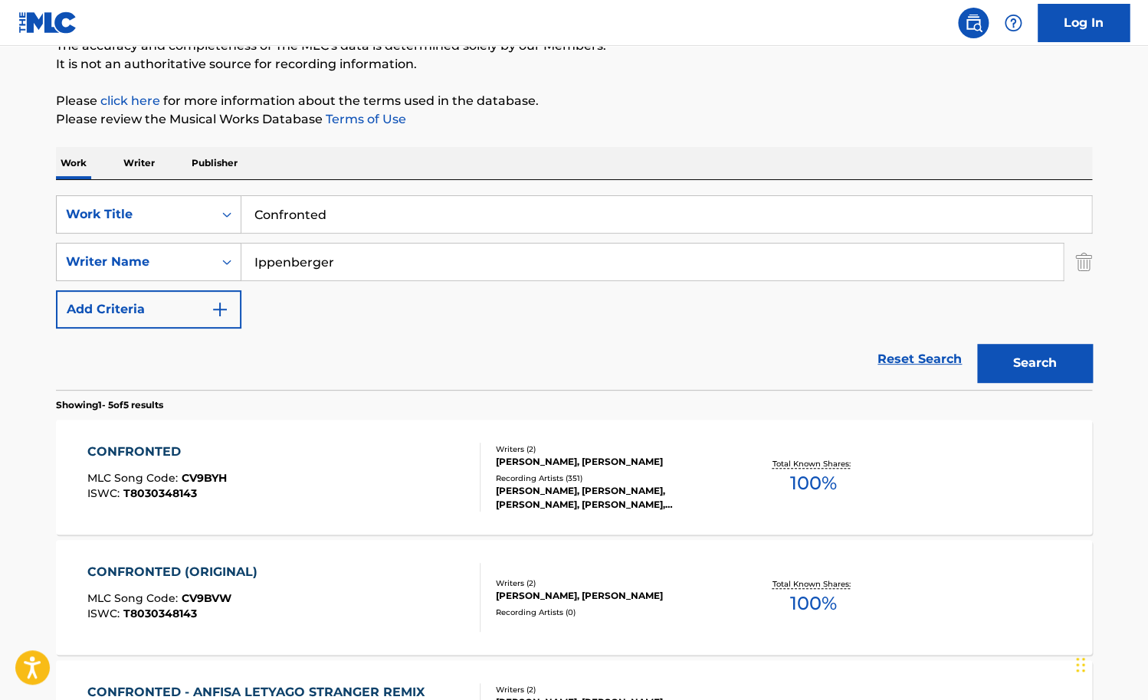
click at [429, 477] on div "CONFRONTED MLC Song Code : CV9BYH ISWC : T8030348143" at bounding box center [284, 477] width 394 height 69
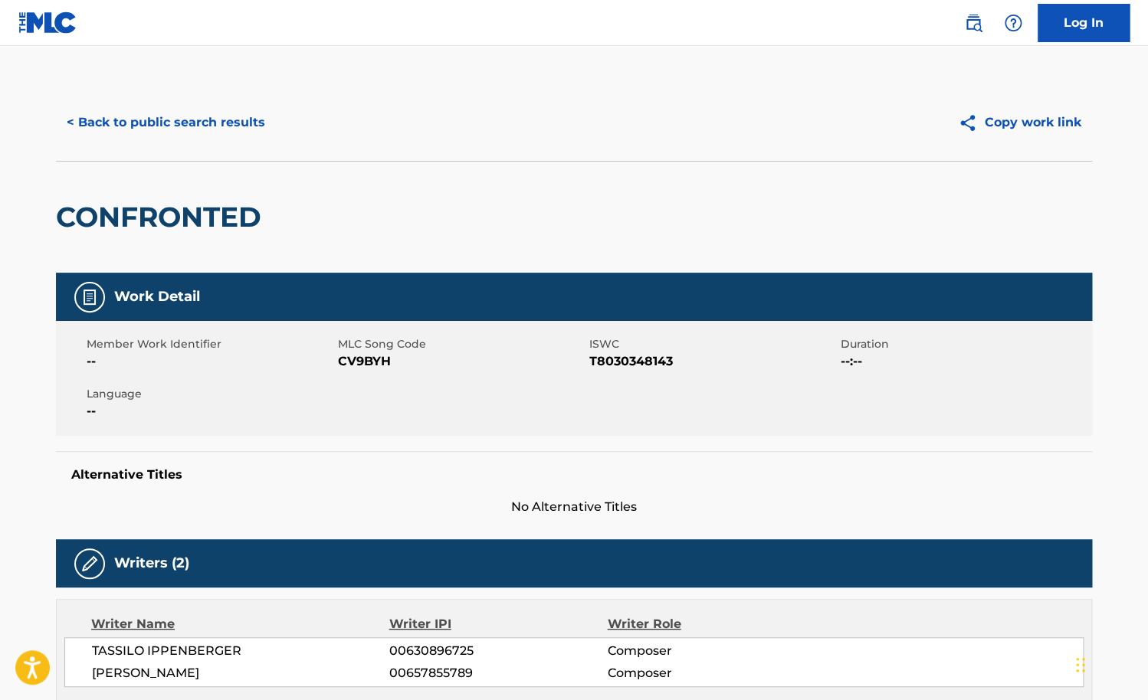
click at [195, 122] on button "< Back to public search results" at bounding box center [166, 122] width 220 height 38
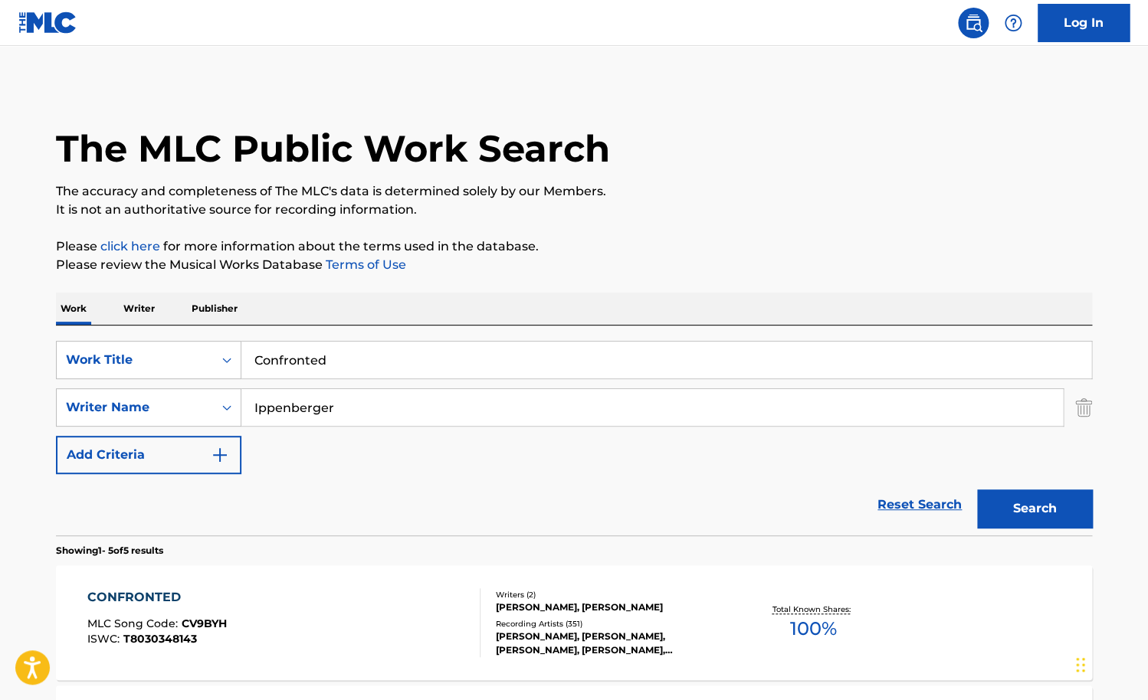
scroll to position [146, 0]
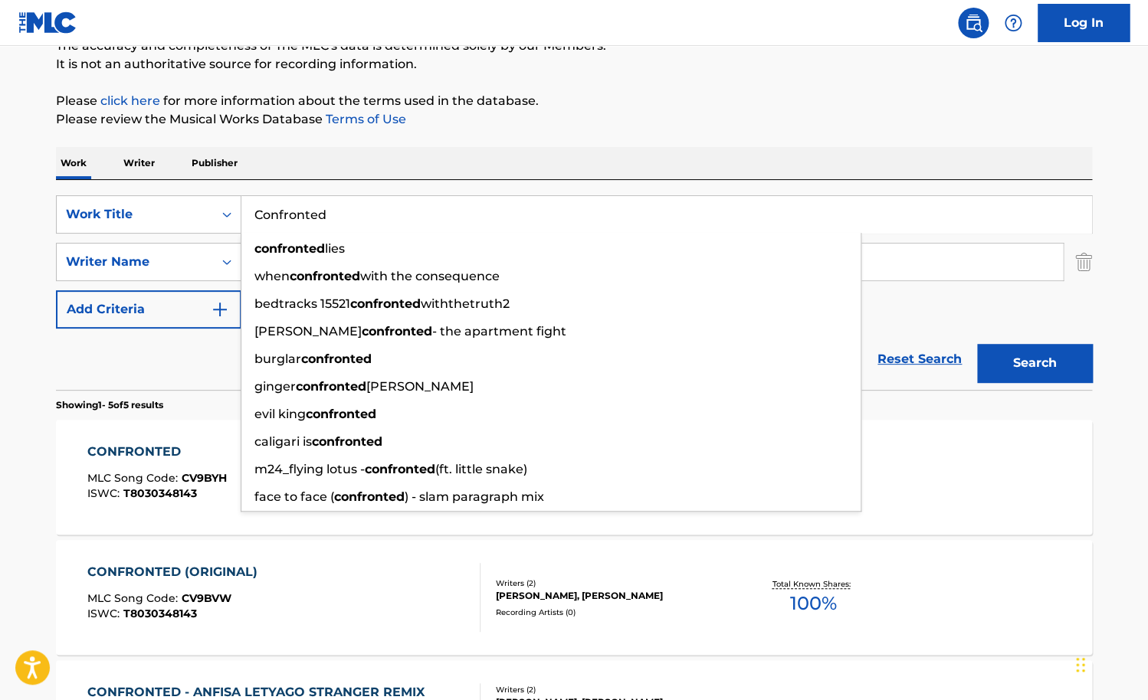
drag, startPoint x: 416, startPoint y: 210, endPoint x: 136, endPoint y: 210, distance: 279.7
click at [241, 210] on input "Confronted" at bounding box center [666, 214] width 850 height 37
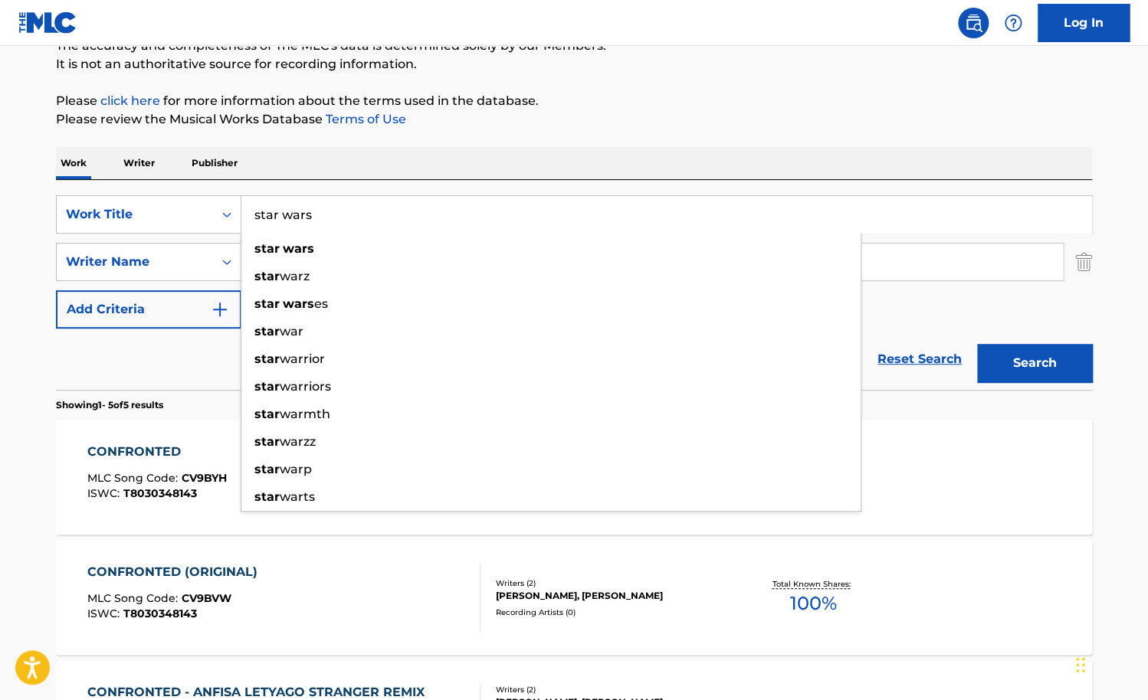
type input "star wars"
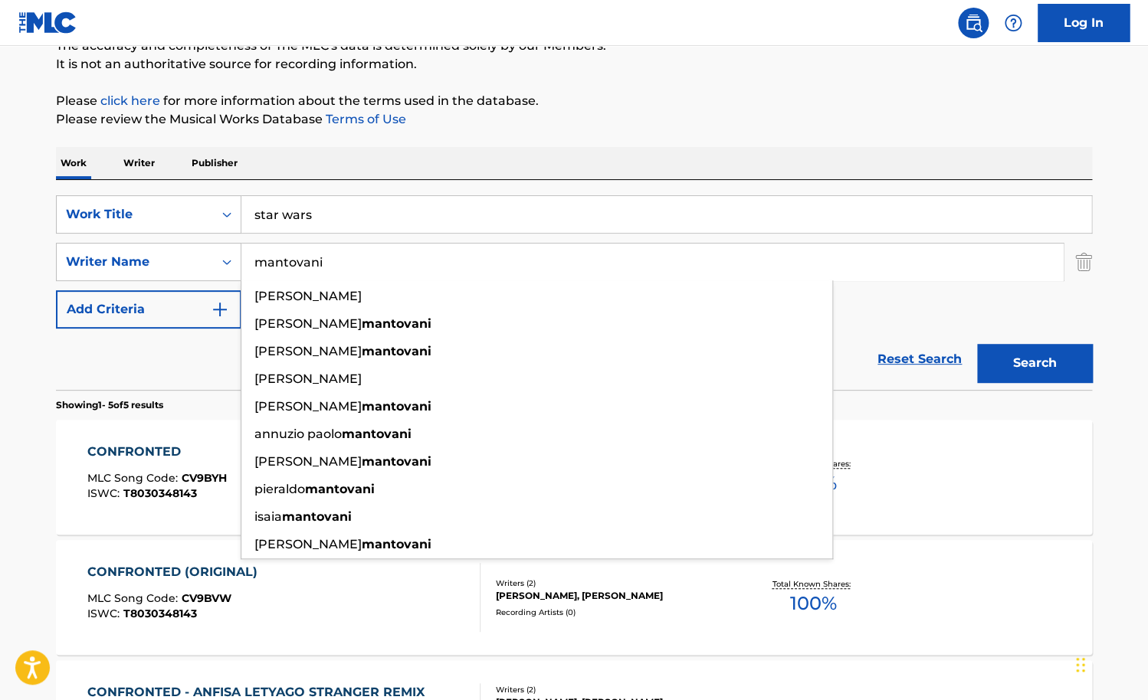
click at [977, 344] on button "Search" at bounding box center [1034, 363] width 115 height 38
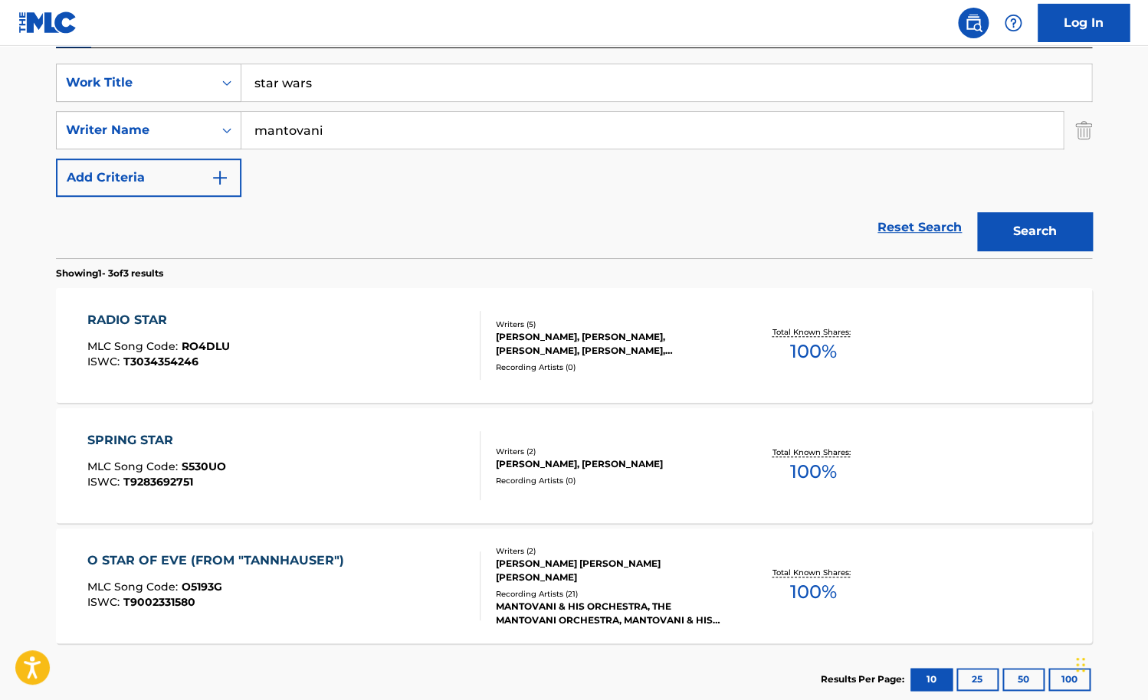
scroll to position [268, 0]
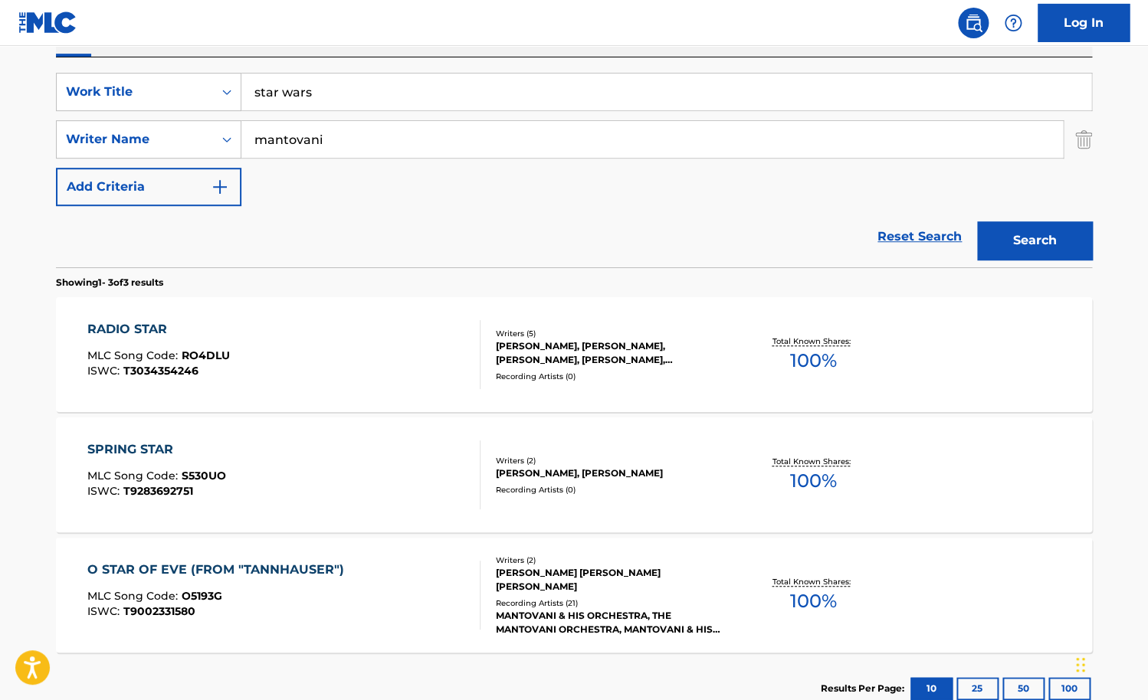
drag, startPoint x: 344, startPoint y: 137, endPoint x: 248, endPoint y: 137, distance: 96.5
click at [248, 137] on input "mantovani" at bounding box center [651, 139] width 821 height 37
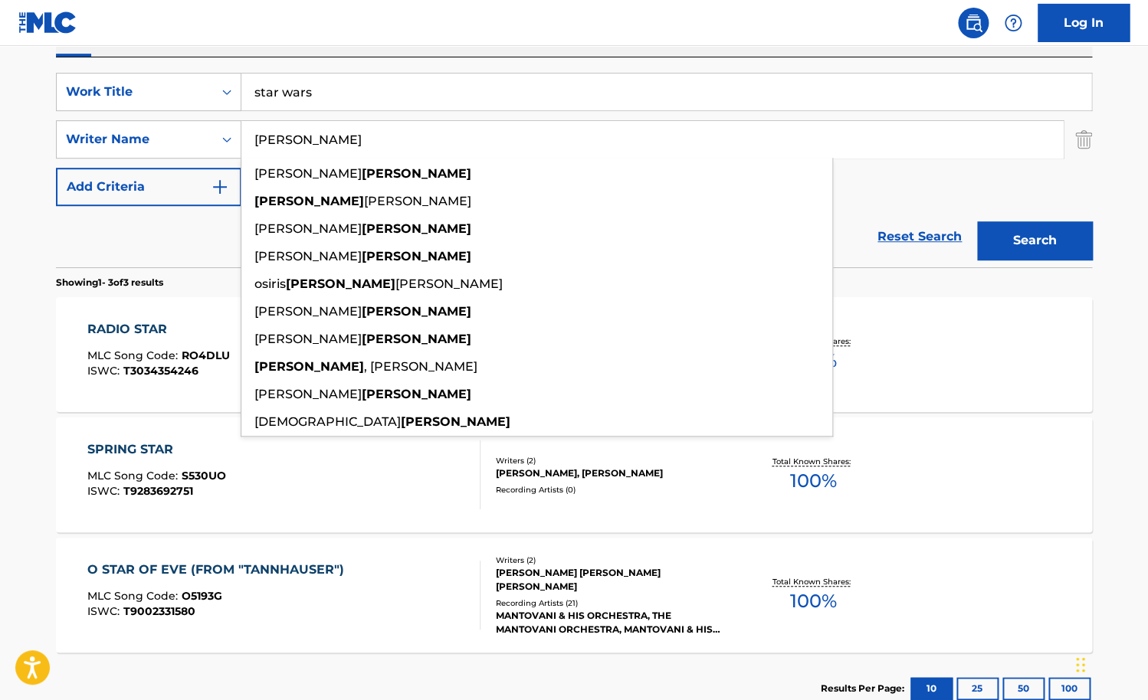
type input "[PERSON_NAME]"
click at [977, 221] on button "Search" at bounding box center [1034, 240] width 115 height 38
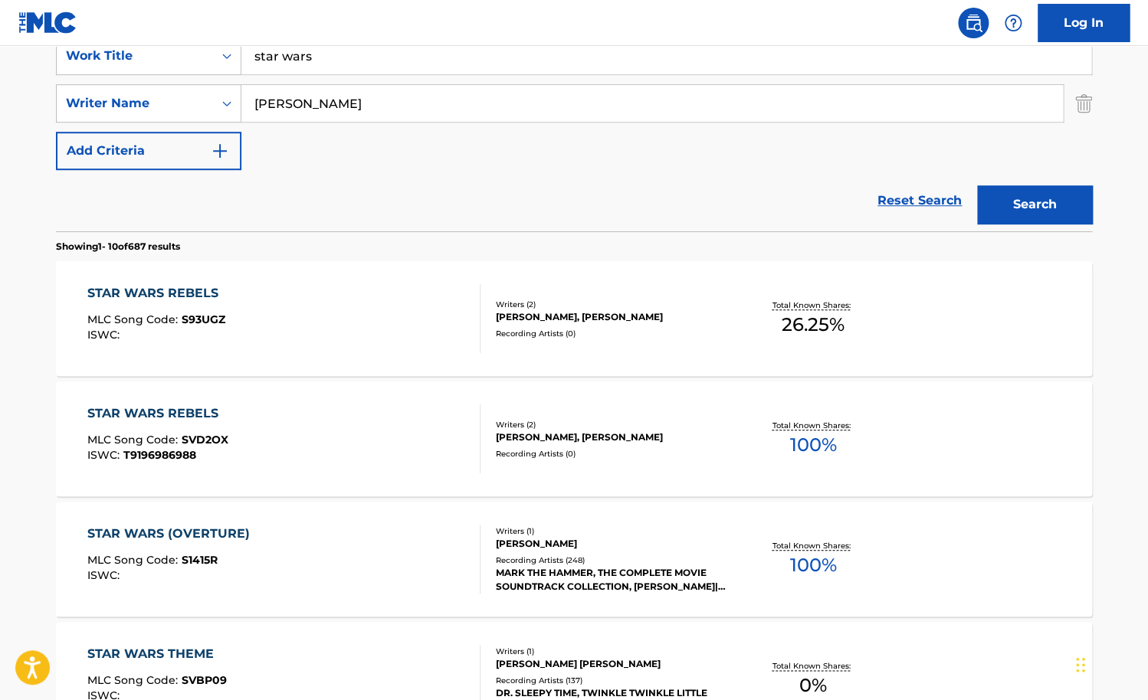
scroll to position [316, 0]
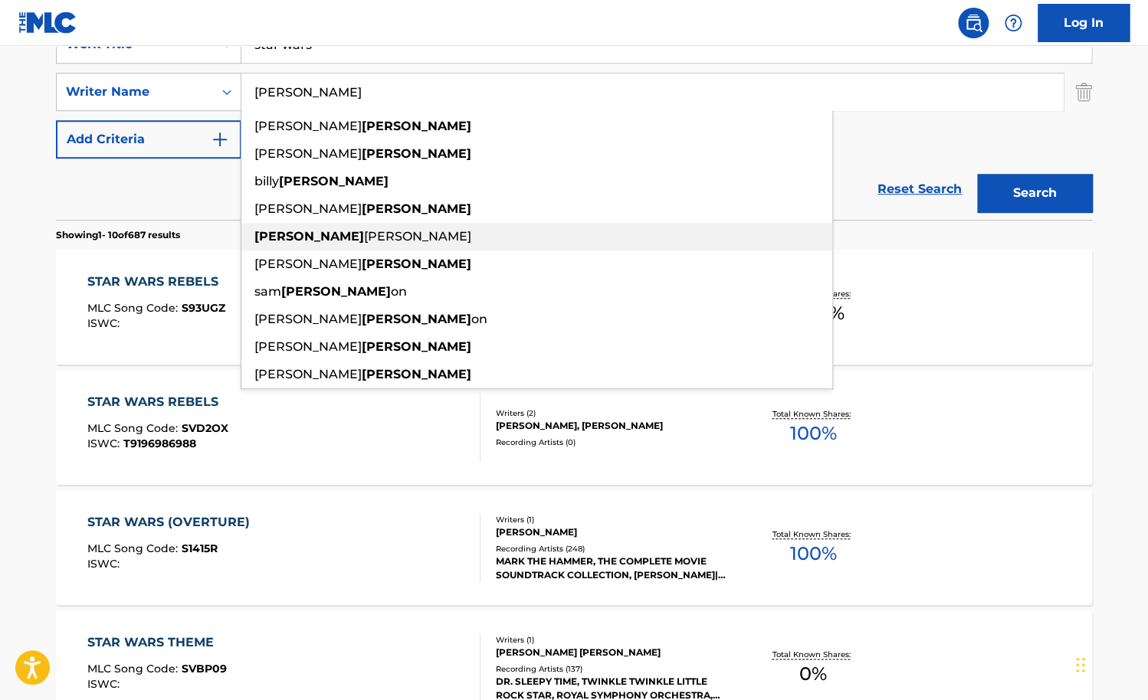
click at [200, 221] on section "Showing 1 - 10 of 687 results" at bounding box center [574, 231] width 1036 height 22
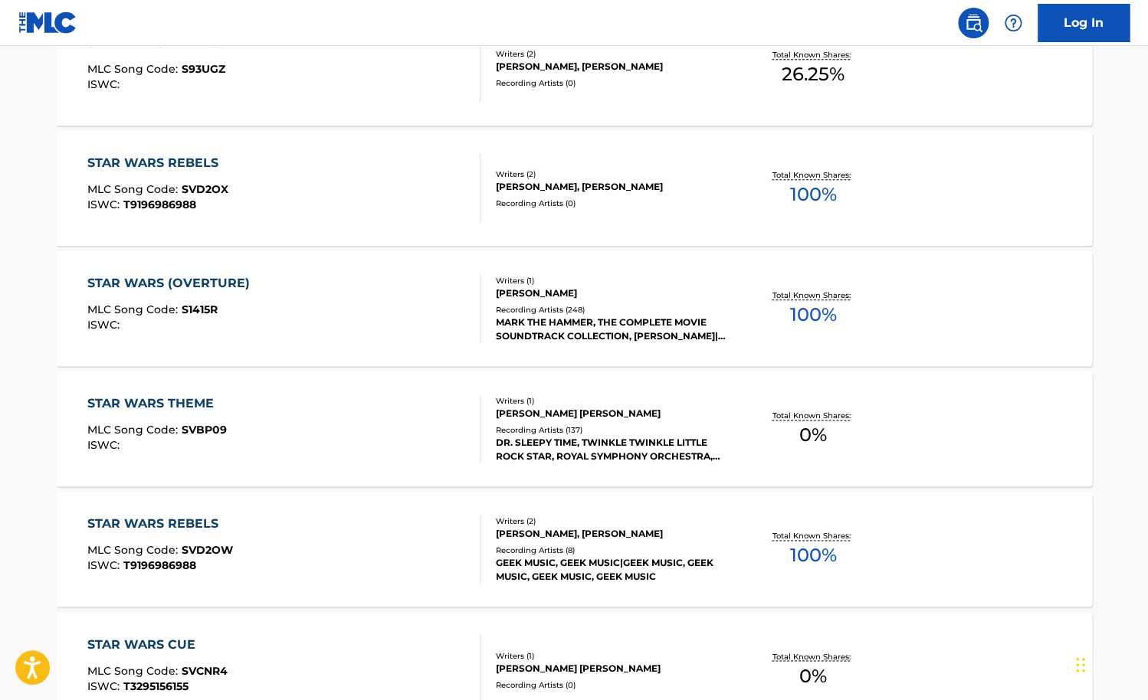
scroll to position [582, 0]
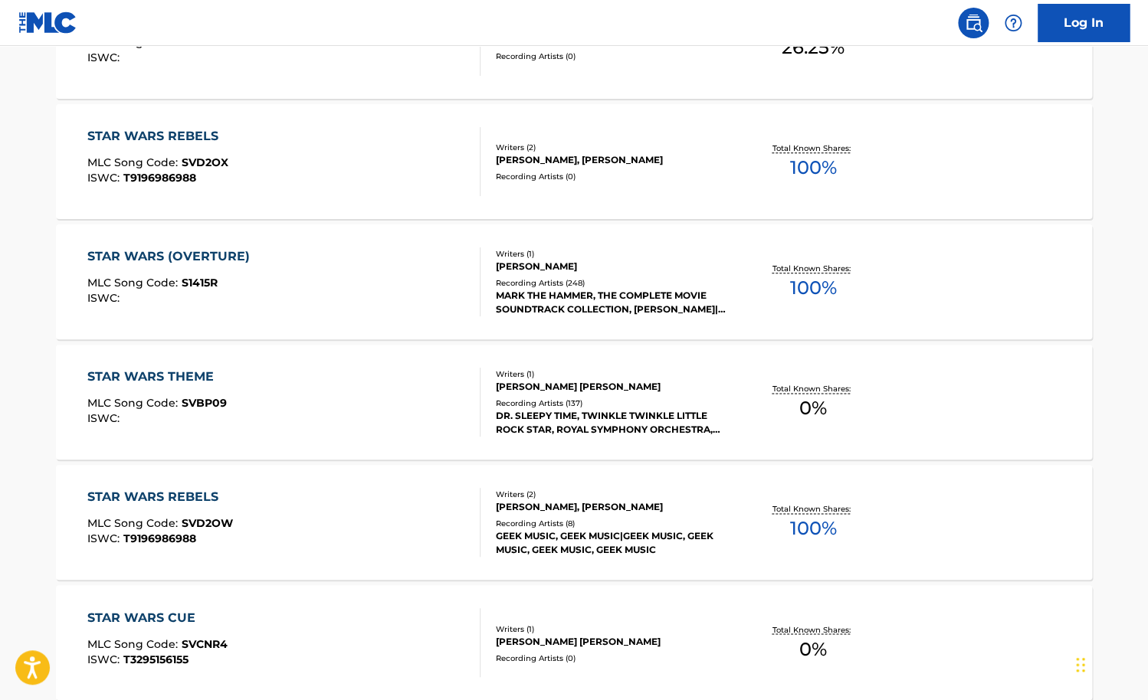
click at [352, 395] on div "STAR WARS THEME MLC Song Code : SVBP09 ISWC :" at bounding box center [284, 402] width 394 height 69
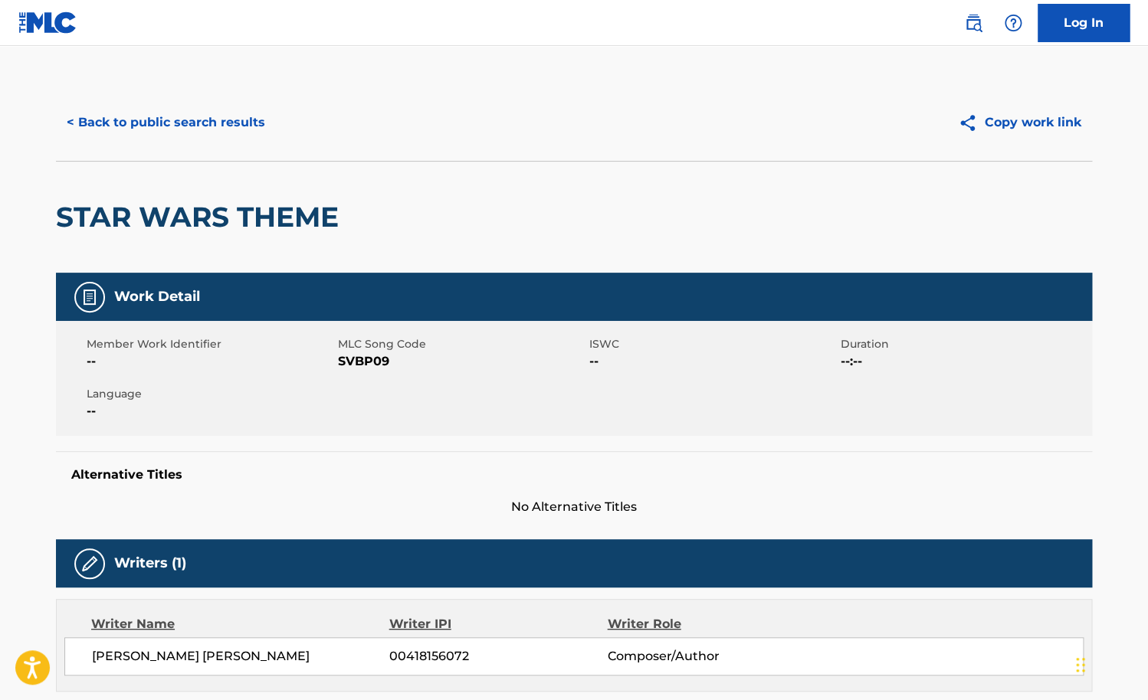
click at [220, 120] on button "< Back to public search results" at bounding box center [166, 122] width 220 height 38
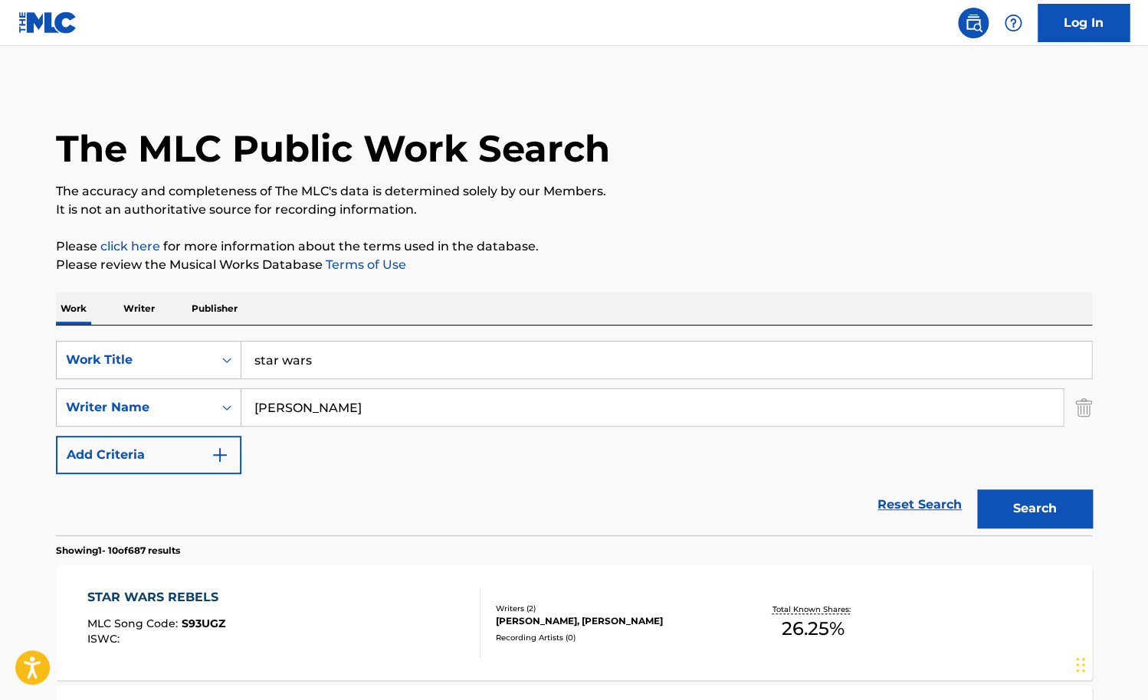
click at [366, 366] on input "star wars" at bounding box center [666, 360] width 850 height 37
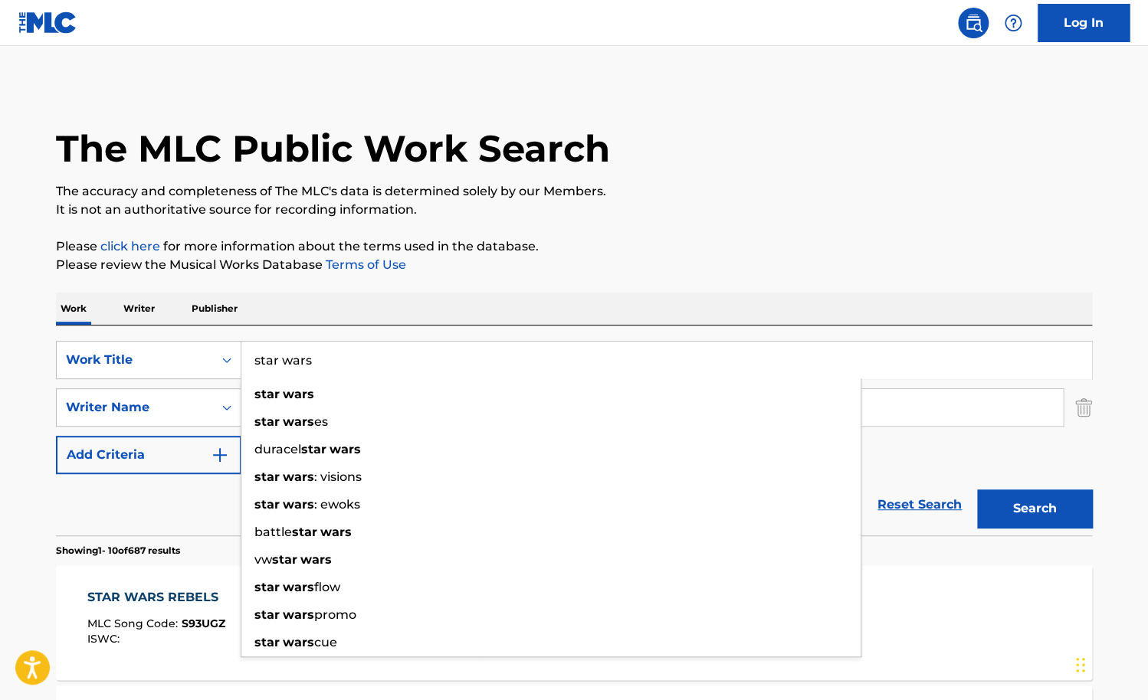
click at [366, 366] on input "star wars" at bounding box center [666, 360] width 850 height 37
paste input "ล่ำบึก (Macho) Triumphs Kingdom"
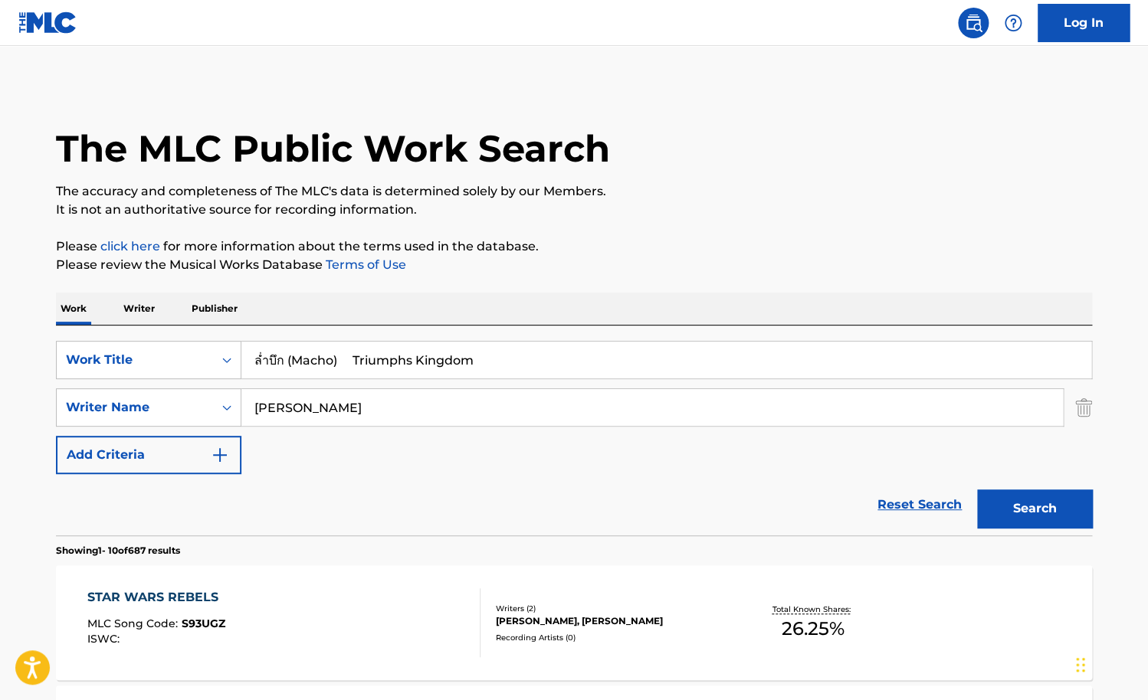
drag, startPoint x: 500, startPoint y: 359, endPoint x: 362, endPoint y: 359, distance: 137.9
click at [362, 359] on input "ล่ำบึก (Macho) Triumphs Kingdom" at bounding box center [666, 360] width 850 height 37
type input "ล่ำบึก (Macho)"
drag, startPoint x: 339, startPoint y: 404, endPoint x: 219, endPoint y: 404, distance: 119.5
click at [241, 404] on input "[PERSON_NAME]" at bounding box center [651, 407] width 821 height 37
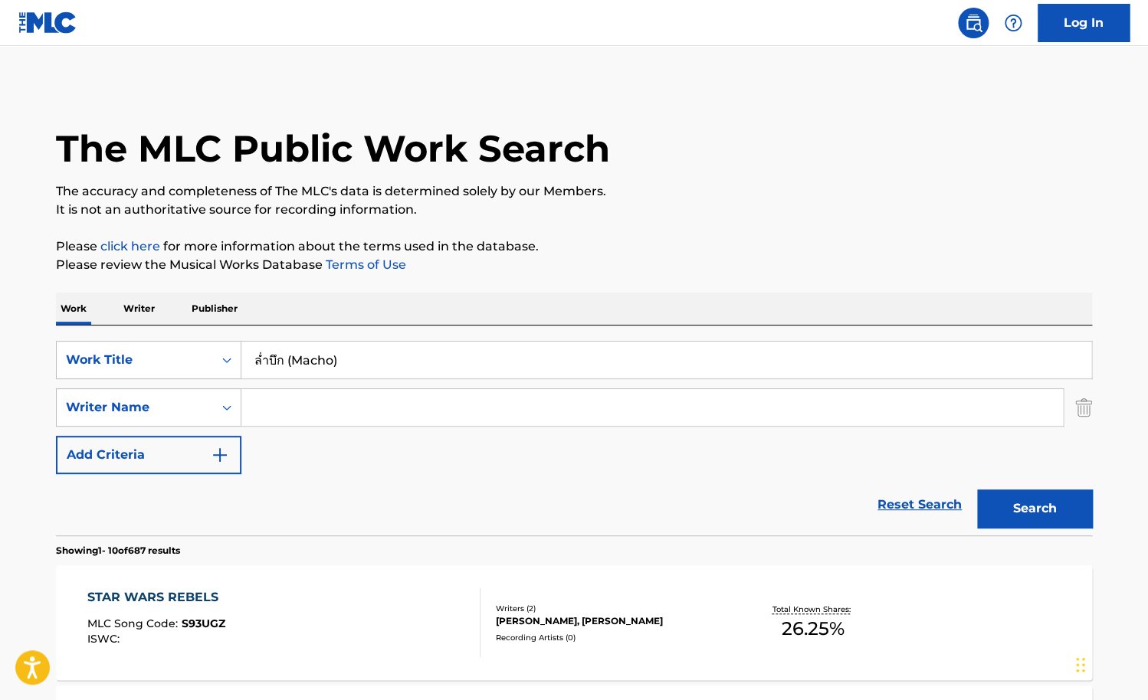
click at [977, 490] on button "Search" at bounding box center [1034, 509] width 115 height 38
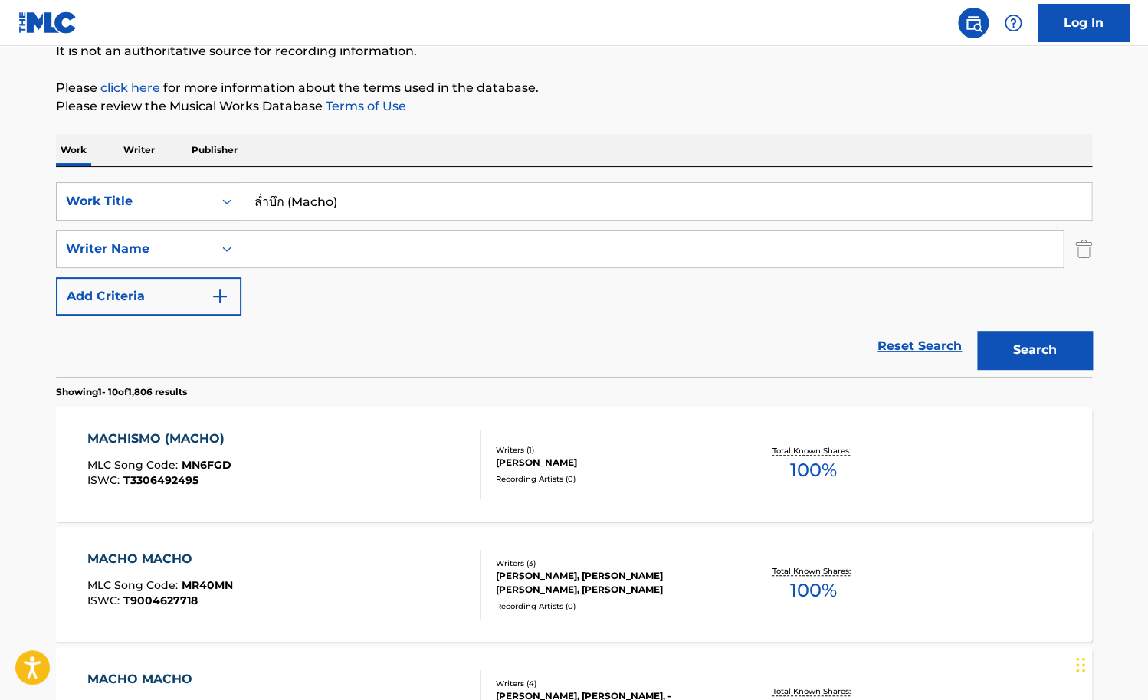
scroll to position [161, 0]
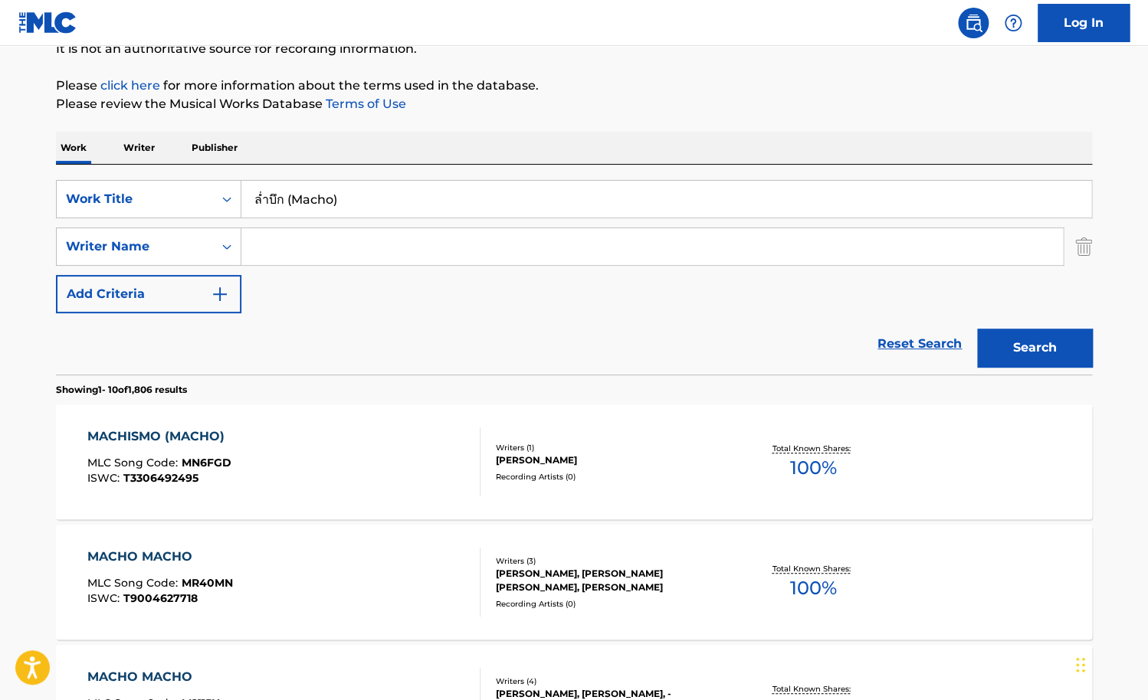
click at [418, 467] on div "MACHISMO (MACHO) MLC Song Code : MN6FGD ISWC : T3306492495" at bounding box center [284, 462] width 394 height 69
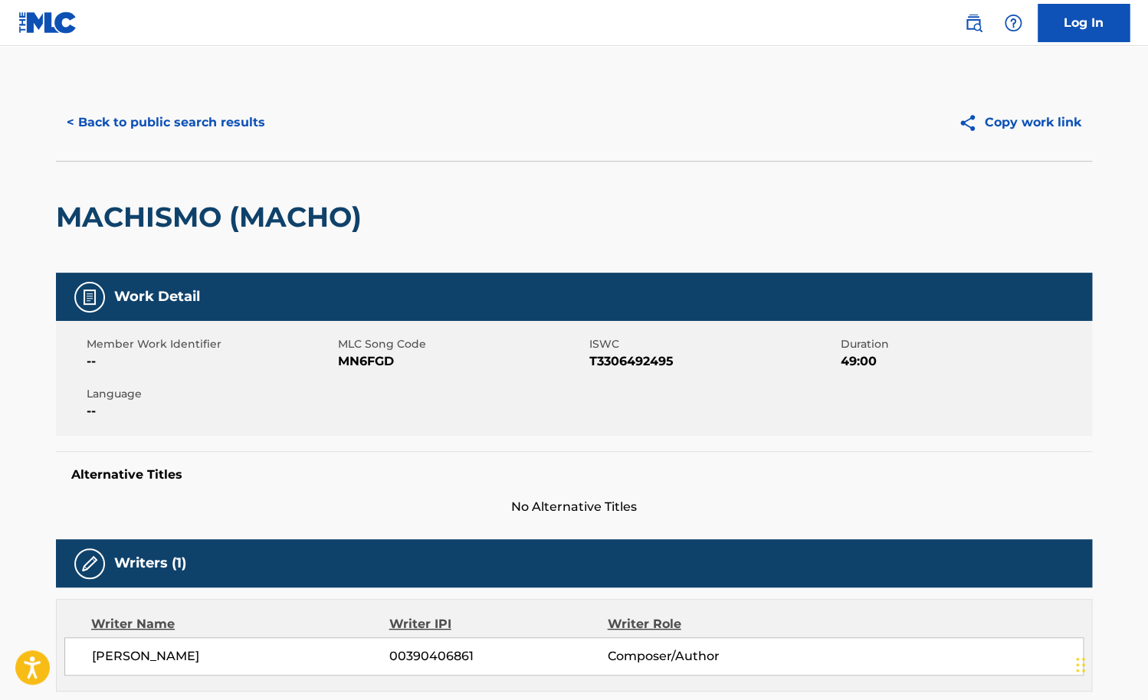
scroll to position [161, 0]
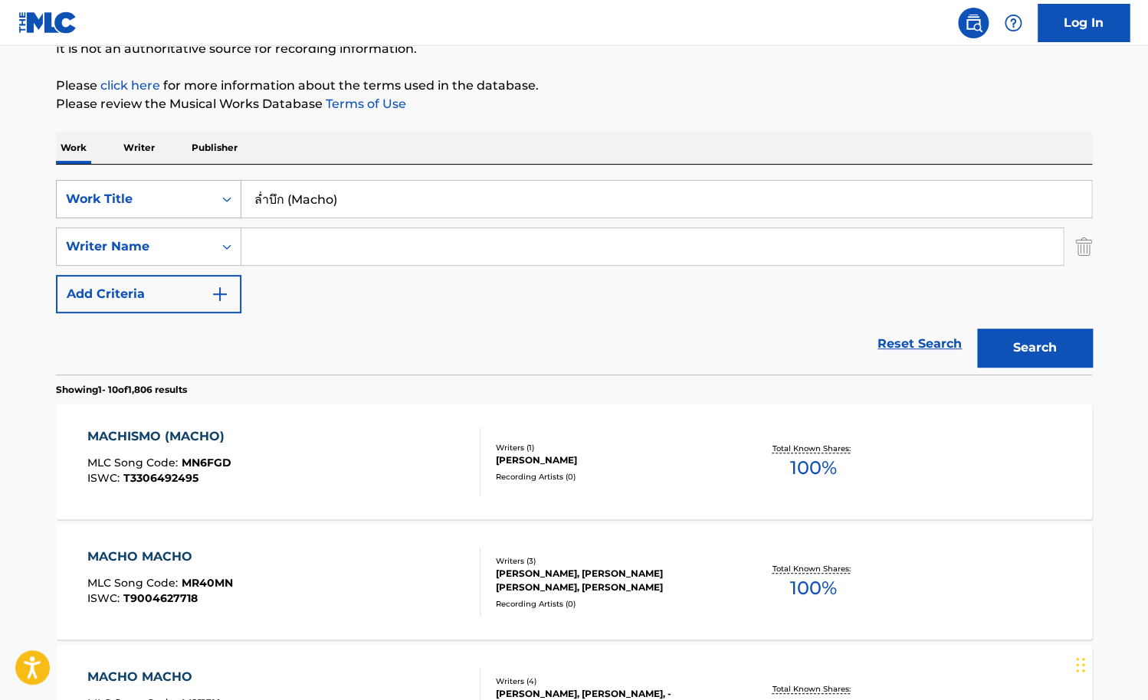
drag, startPoint x: 283, startPoint y: 197, endPoint x: 214, endPoint y: 197, distance: 69.0
click at [241, 197] on input "ล่ำบึก (Macho)" at bounding box center [666, 199] width 850 height 37
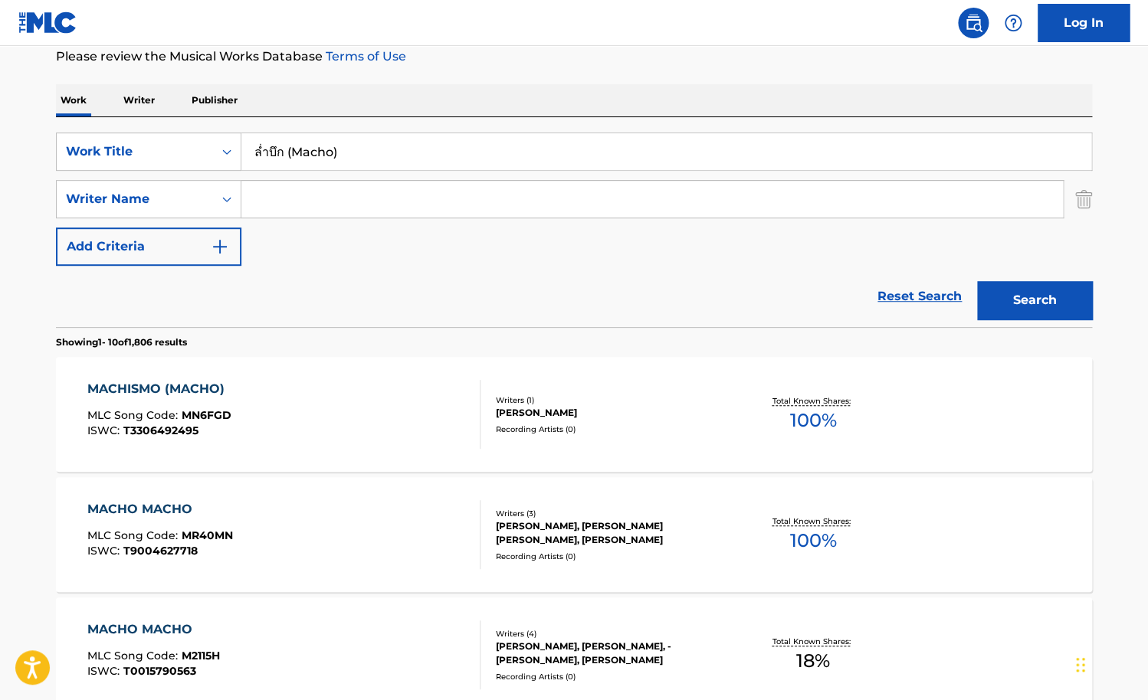
scroll to position [209, 0]
click at [382, 189] on input "Search Form" at bounding box center [651, 198] width 821 height 37
paste input "Ariyachaipanich"
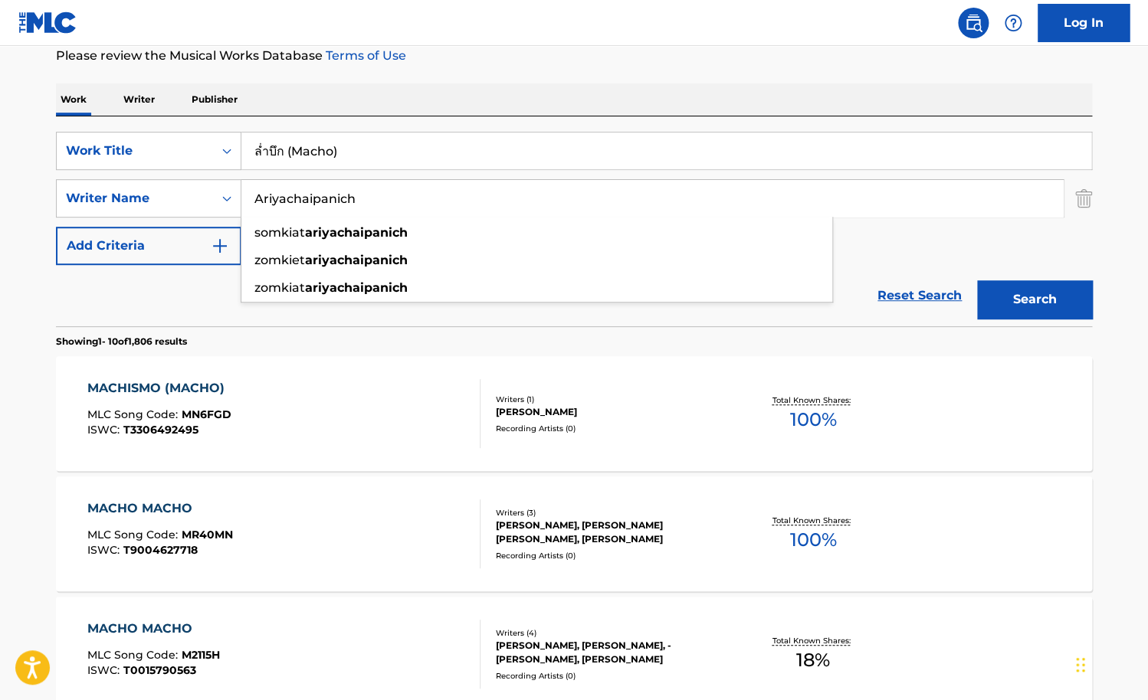
type input "Ariyachaipanich"
click at [977, 280] on button "Search" at bounding box center [1034, 299] width 115 height 38
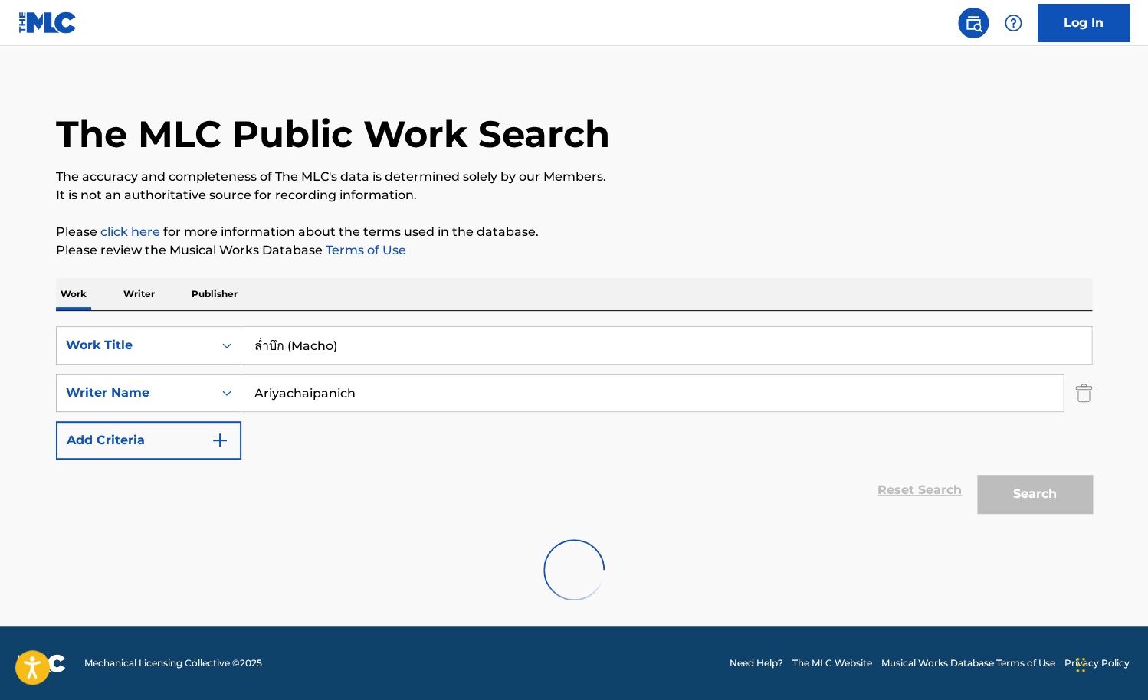
scroll to position [0, 0]
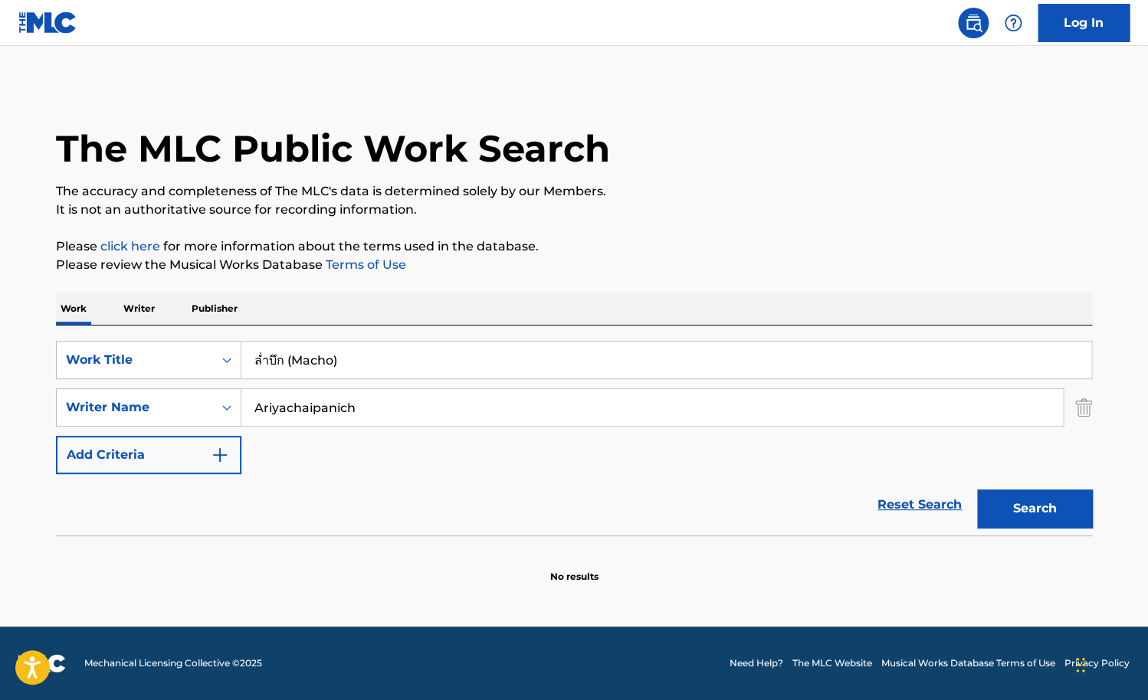
drag, startPoint x: 362, startPoint y: 356, endPoint x: 182, endPoint y: 356, distance: 180.8
click at [241, 356] on input "ล่ำบึก (Macho)" at bounding box center [666, 360] width 850 height 37
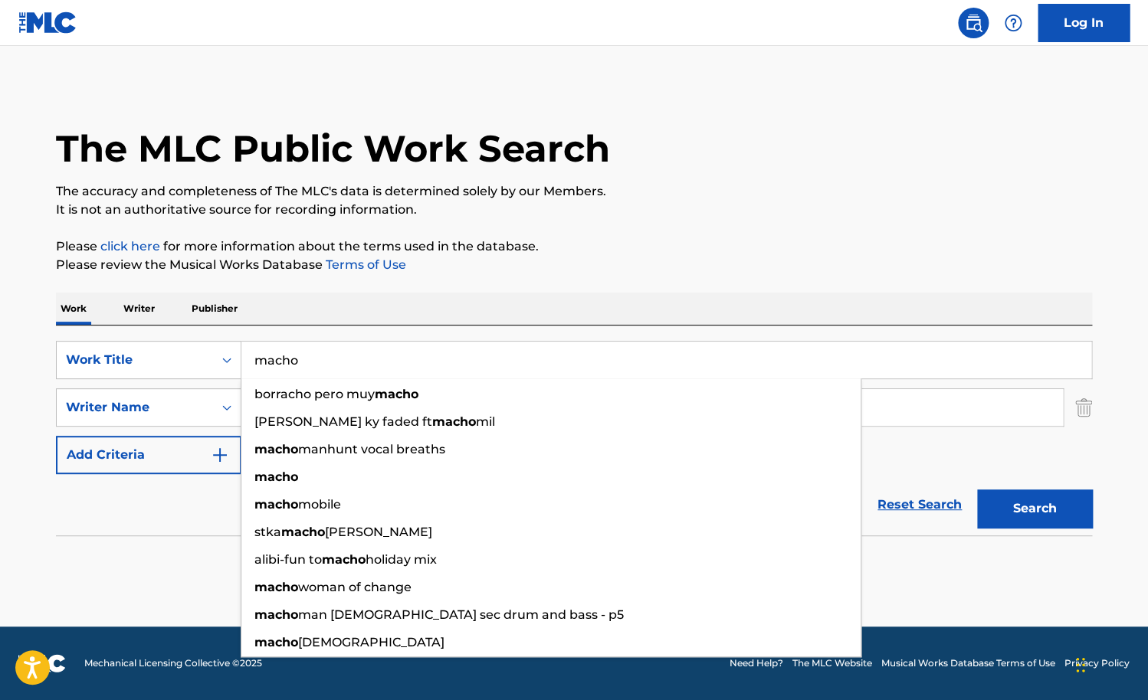
click at [977, 490] on button "Search" at bounding box center [1034, 509] width 115 height 38
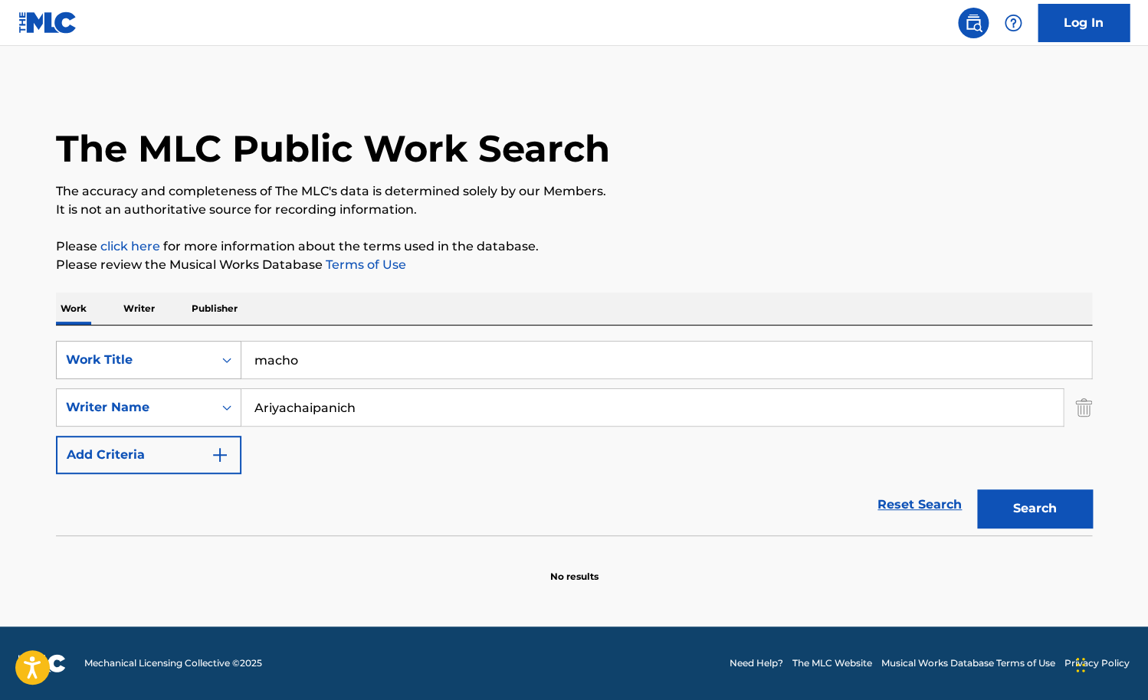
drag, startPoint x: 330, startPoint y: 366, endPoint x: 239, endPoint y: 366, distance: 91.2
click at [241, 366] on input "macho" at bounding box center [666, 360] width 850 height 37
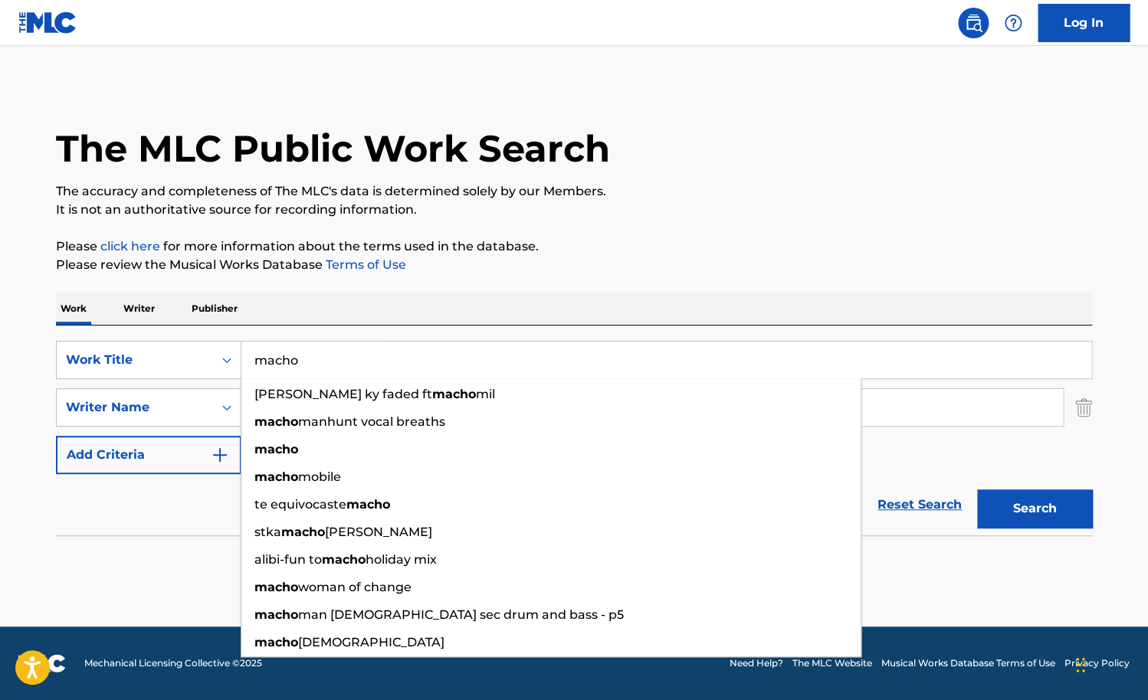
paste input "ล่ำบึก (Macho)"
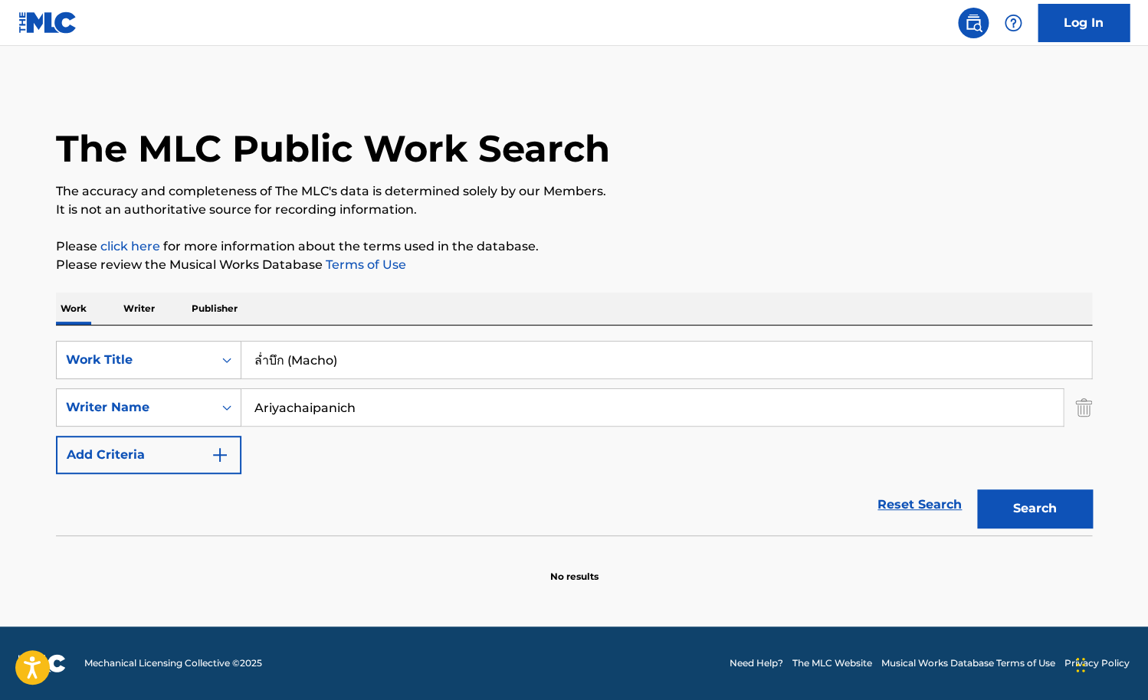
drag, startPoint x: 359, startPoint y: 363, endPoint x: 287, endPoint y: 365, distance: 72.0
click at [287, 365] on input "ล่ำบึก (Macho)" at bounding box center [666, 360] width 850 height 37
type input "ล่ำบึก"
click at [977, 490] on button "Search" at bounding box center [1034, 509] width 115 height 38
drag, startPoint x: 375, startPoint y: 402, endPoint x: 204, endPoint y: 402, distance: 171.6
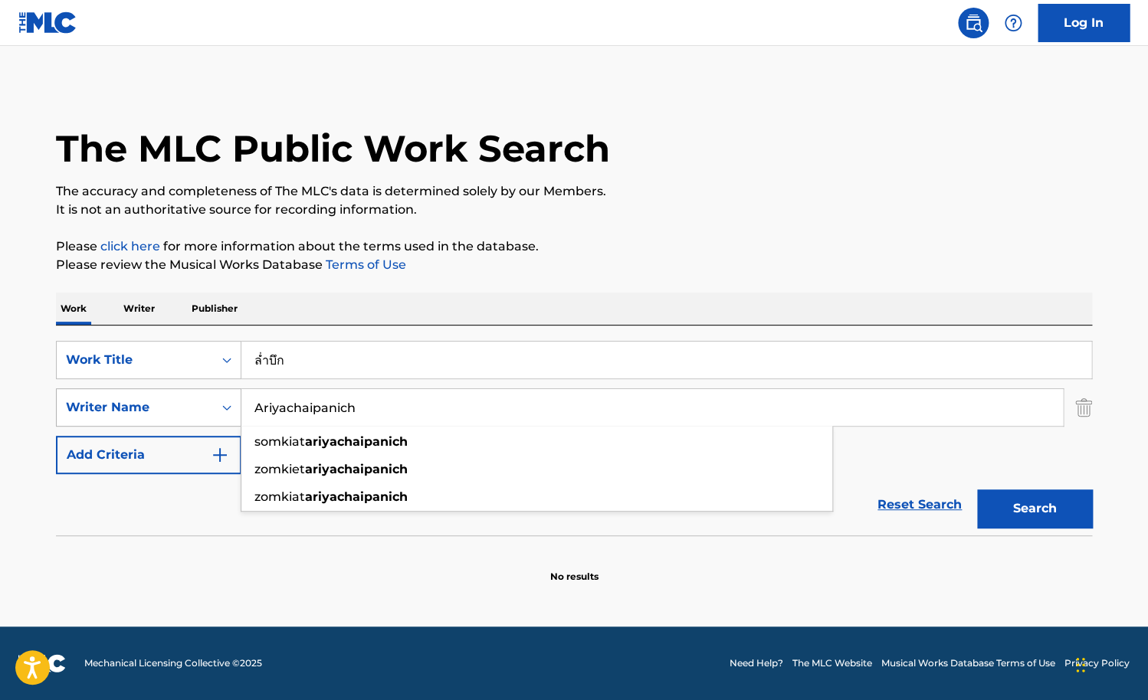
click at [241, 402] on input "Ariyachaipanich" at bounding box center [651, 407] width 821 height 37
